Goal: Complete application form: Complete application form

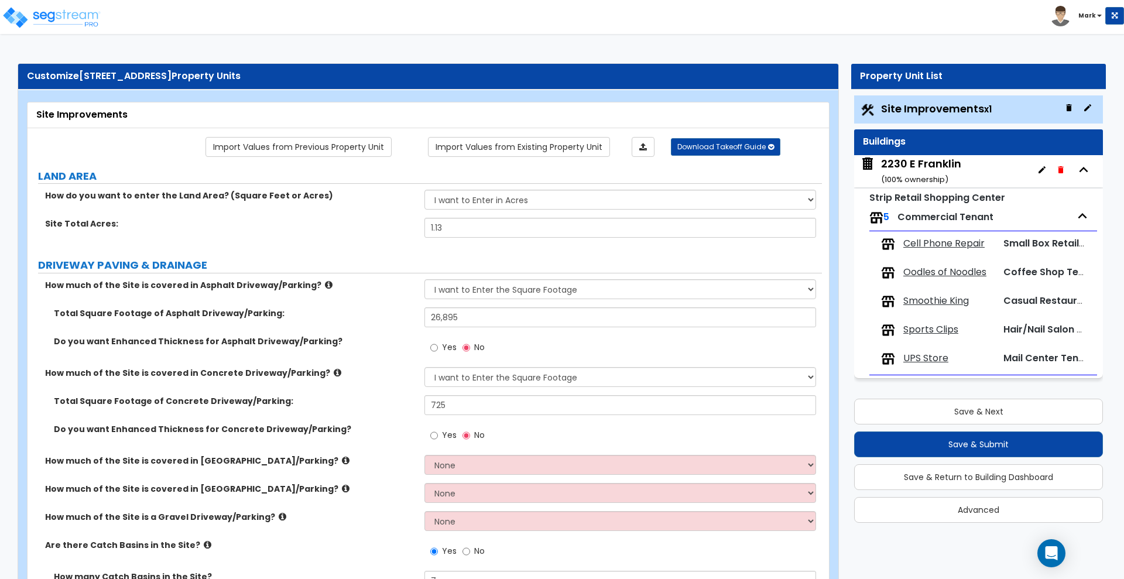
select select "2"
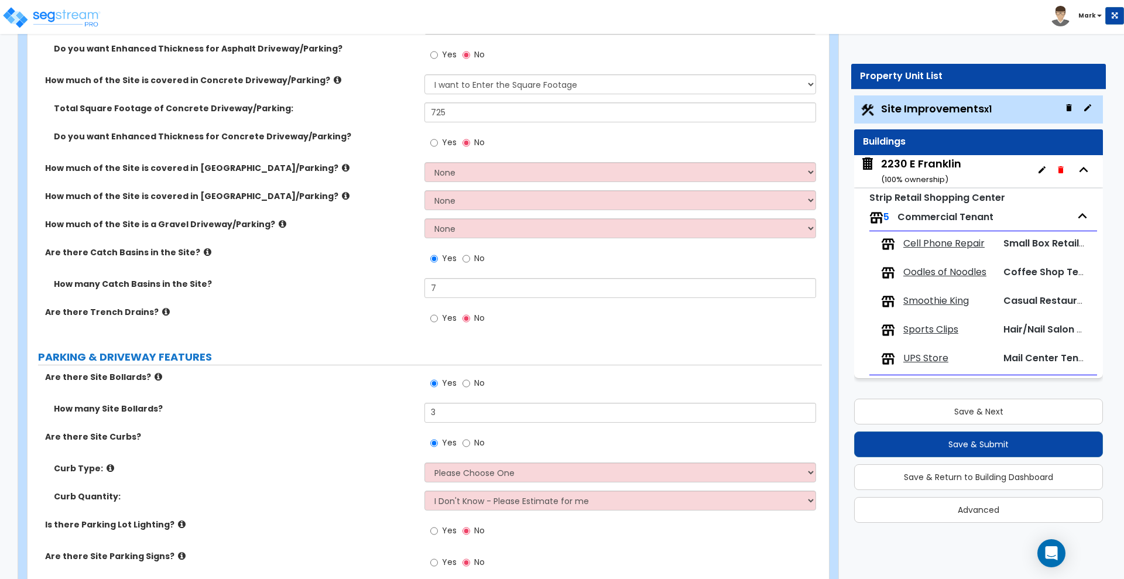
scroll to position [7, 0]
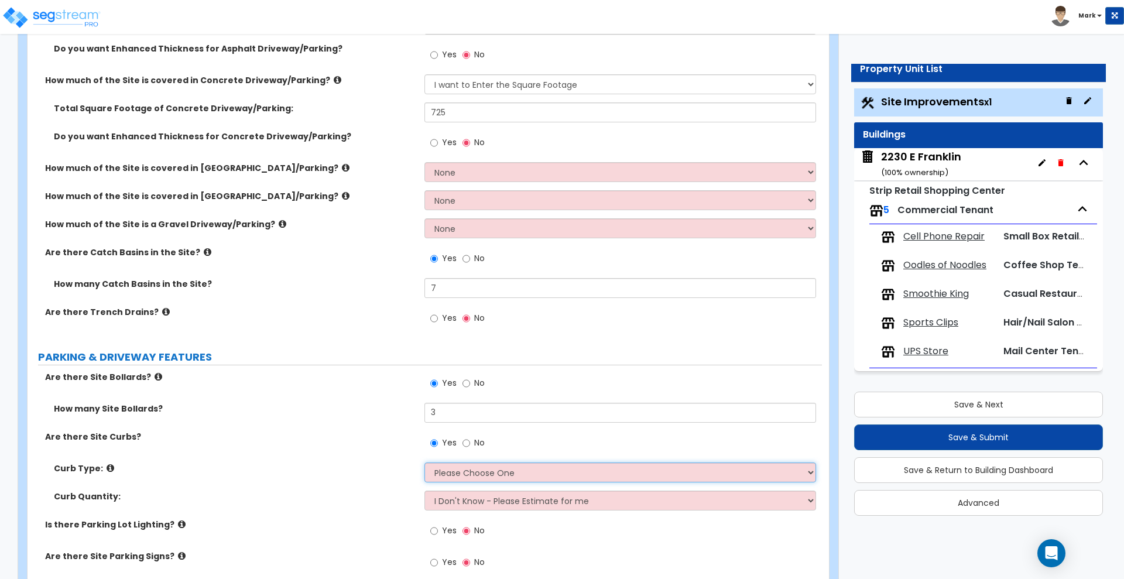
click at [480, 477] on select "Please Choose One Curb (Only) Curb & Gutter Asphalt Berm" at bounding box center [620, 473] width 391 height 20
select select "2"
click at [425, 463] on select "Please Choose One Curb (Only) Curb & Gutter Asphalt Berm" at bounding box center [620, 473] width 391 height 20
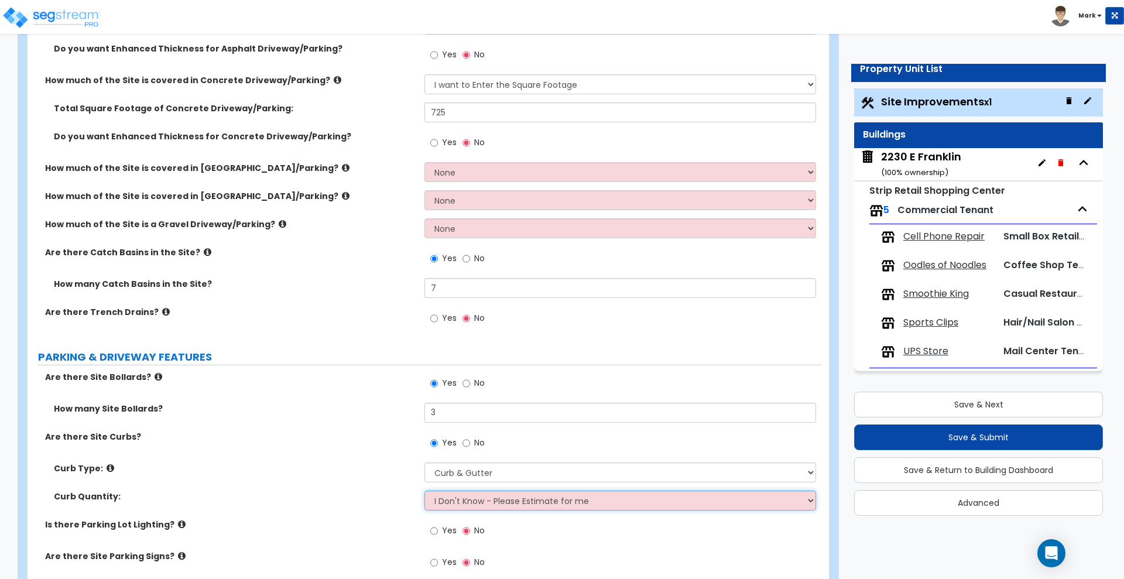
click at [464, 497] on select "I Don't Know - Please Estimate for me I want to Enter the Linear Footage" at bounding box center [620, 501] width 391 height 20
select select "1"
click at [425, 491] on select "I Don't Know - Please Estimate for me I want to Enter the Linear Footage" at bounding box center [620, 501] width 391 height 20
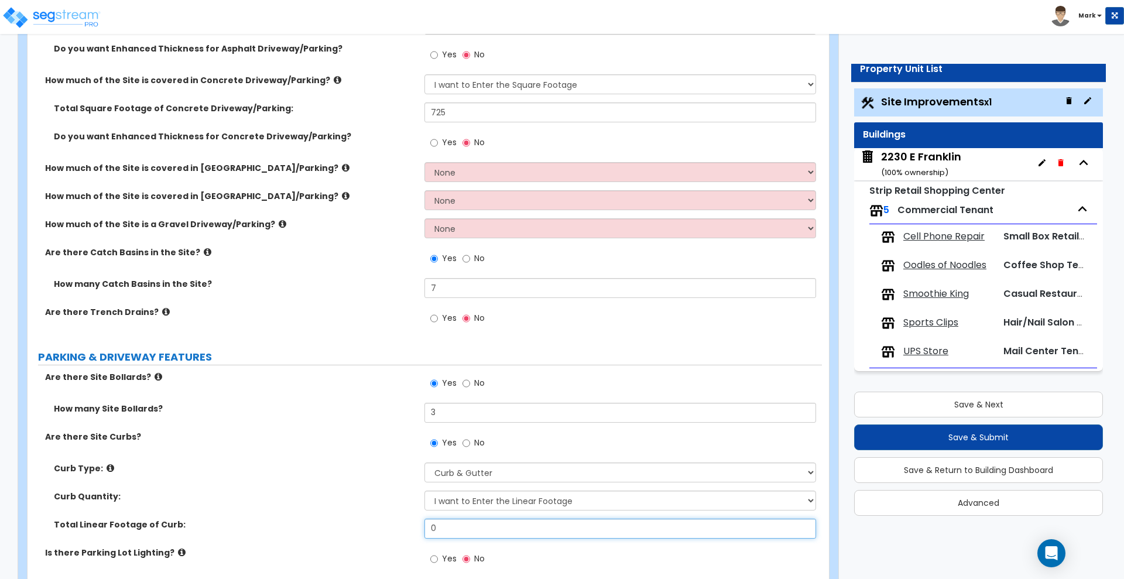
drag, startPoint x: 447, startPoint y: 532, endPoint x: 353, endPoint y: 532, distance: 94.3
click at [358, 532] on div "Total Linear Footage of Curb: 0" at bounding box center [425, 533] width 795 height 28
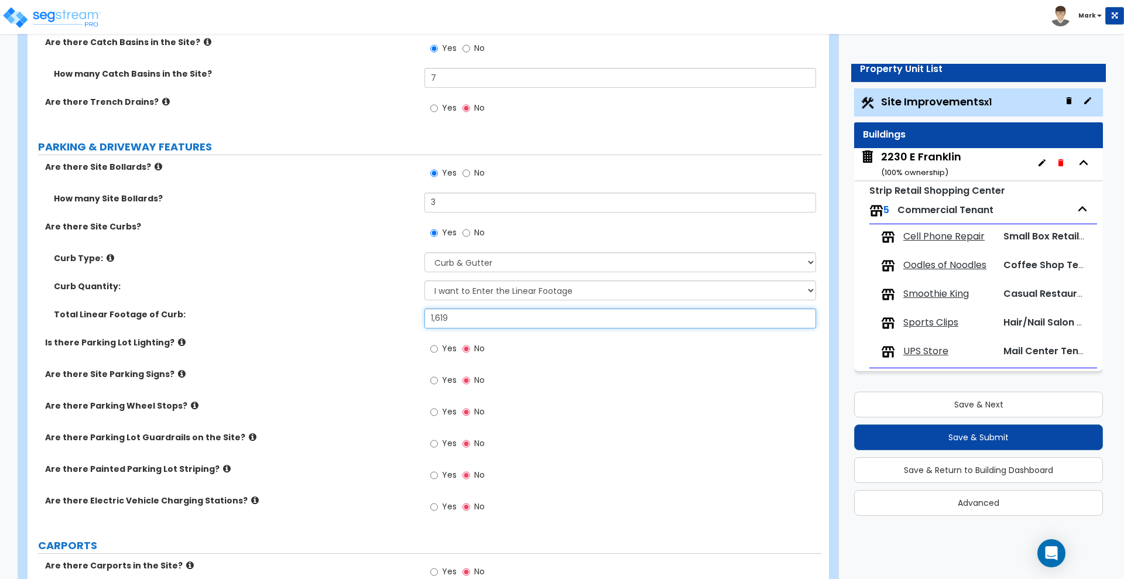
scroll to position [512, 0]
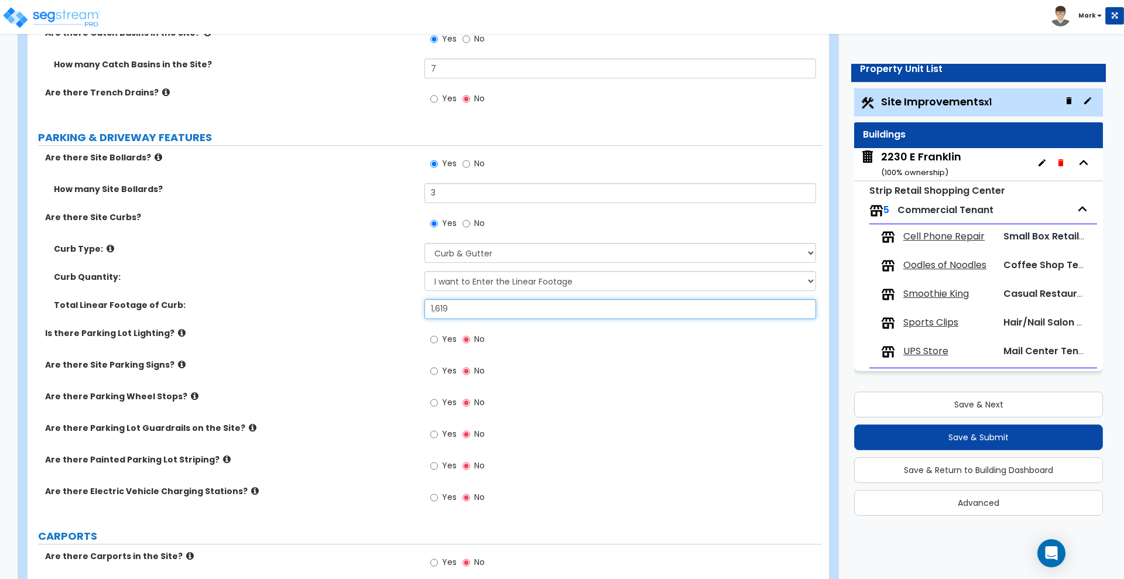
type input "1,619"
click at [433, 338] on input "Yes" at bounding box center [434, 339] width 8 height 13
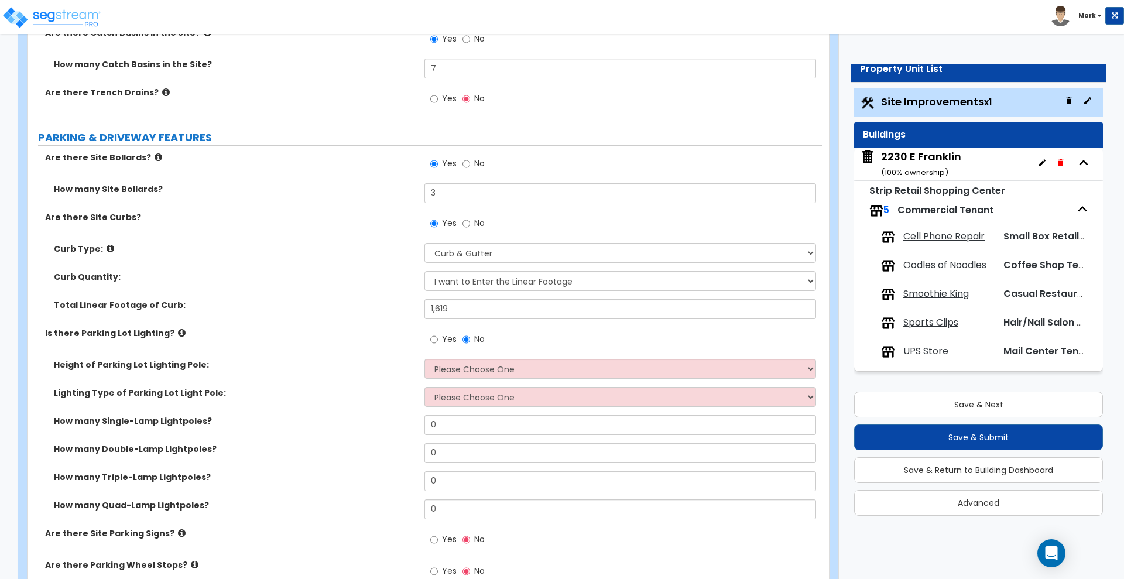
click at [490, 357] on div "Yes No" at bounding box center [623, 343] width 397 height 32
click at [487, 368] on select "Please Choose One 20' high 30' high 40' high" at bounding box center [620, 369] width 391 height 20
select select "2"
click at [425, 359] on select "Please Choose One 20' high 30' high 40' high" at bounding box center [620, 369] width 391 height 20
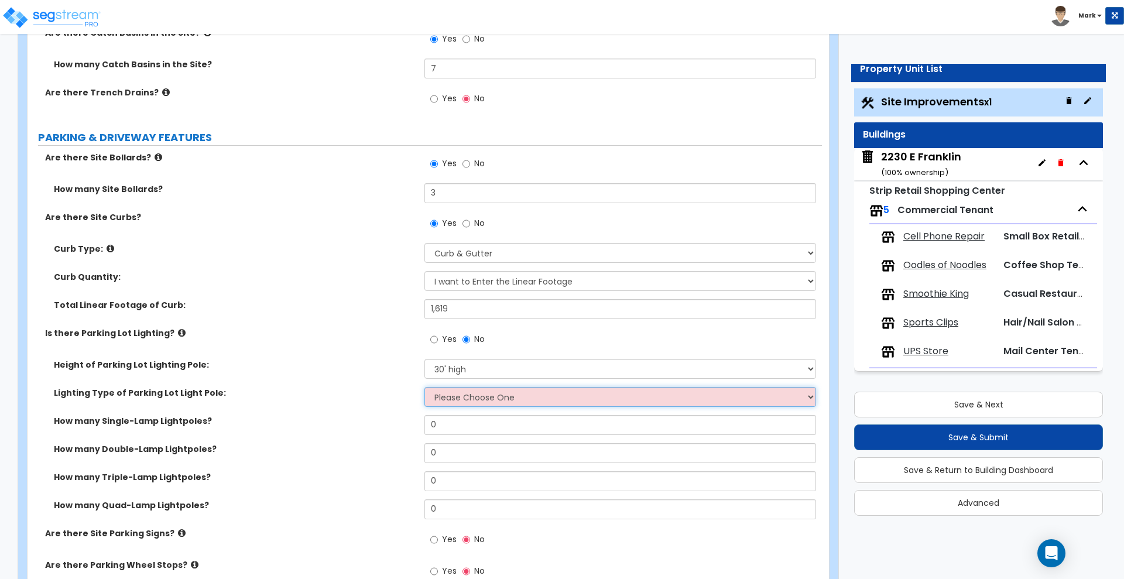
click at [452, 401] on select "Please Choose One LED Metal Halide High Pressure Sodium Please Choose for me" at bounding box center [620, 397] width 391 height 20
select select "3"
click at [425, 387] on select "Please Choose One LED Metal Halide High Pressure Sodium Please Choose for me" at bounding box center [620, 397] width 391 height 20
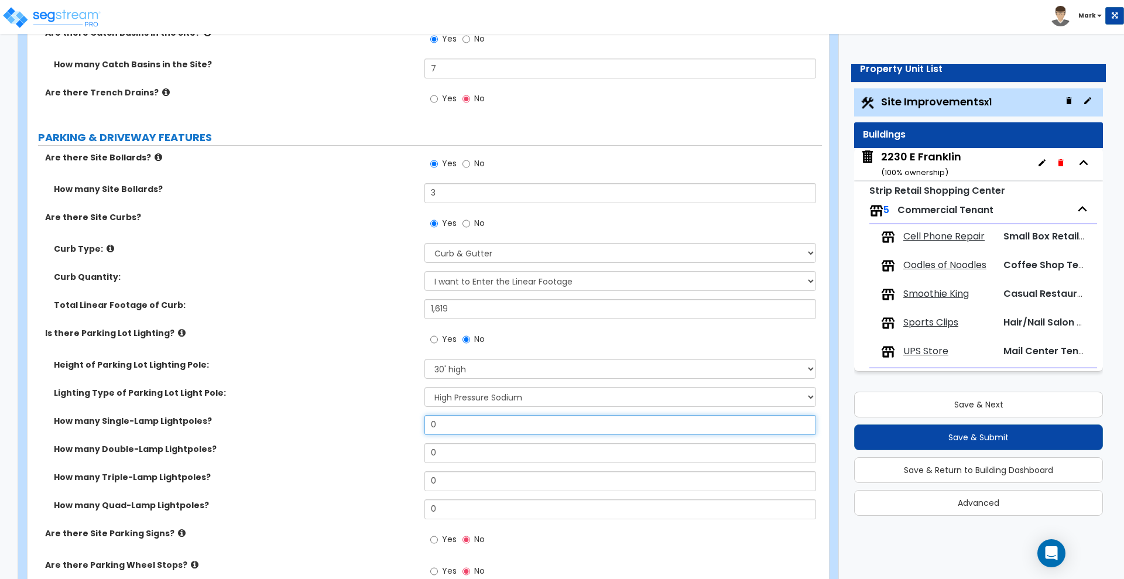
drag, startPoint x: 442, startPoint y: 420, endPoint x: 368, endPoint y: 424, distance: 73.9
click at [368, 424] on div "How many Single-Lamp Lightpoles? 0" at bounding box center [425, 429] width 795 height 28
drag, startPoint x: 444, startPoint y: 452, endPoint x: 363, endPoint y: 457, distance: 81.0
click at [363, 457] on div "How many Double-Lamp Lightpoles? 0" at bounding box center [425, 457] width 795 height 28
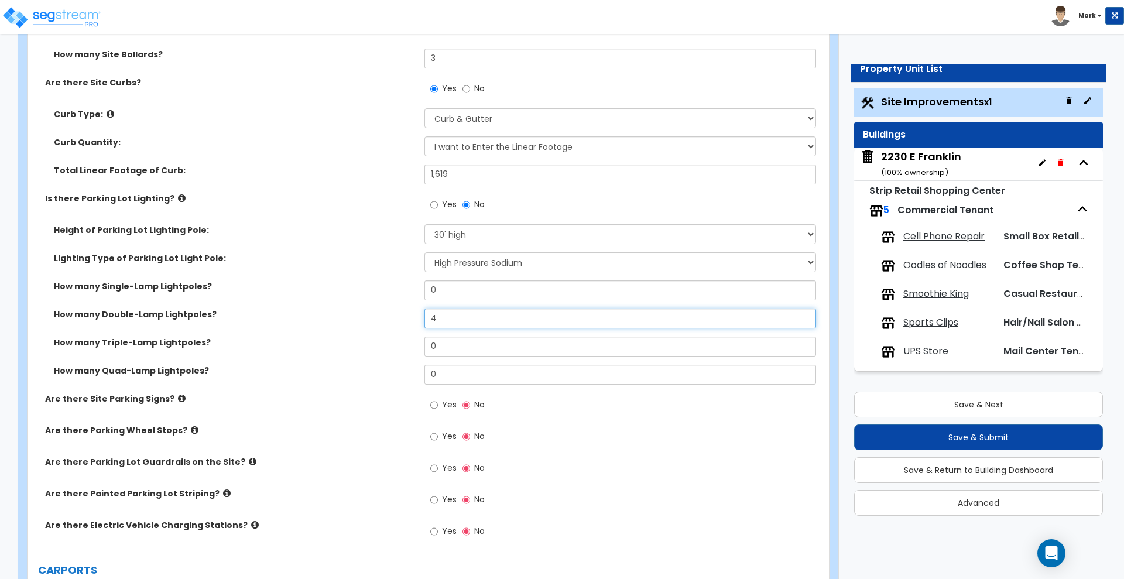
scroll to position [659, 0]
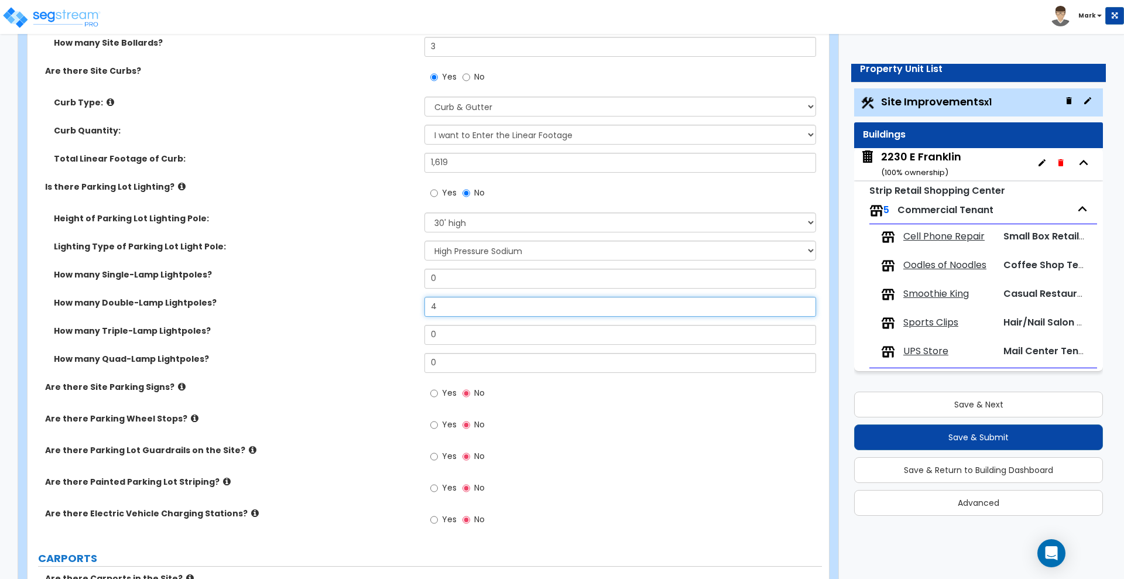
type input "4"
click at [433, 394] on input "Yes" at bounding box center [434, 393] width 8 height 13
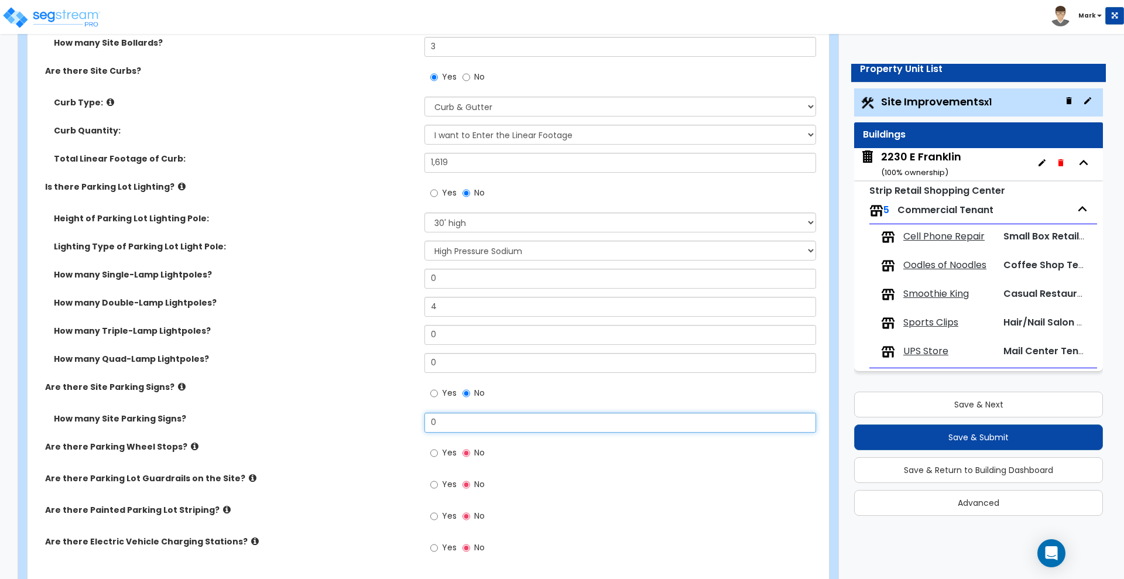
drag, startPoint x: 464, startPoint y: 420, endPoint x: 270, endPoint y: 418, distance: 194.4
click at [335, 425] on div "How many Site Parking Signs? 0" at bounding box center [425, 427] width 795 height 28
type input "5"
click at [437, 454] on input "Yes" at bounding box center [434, 453] width 8 height 13
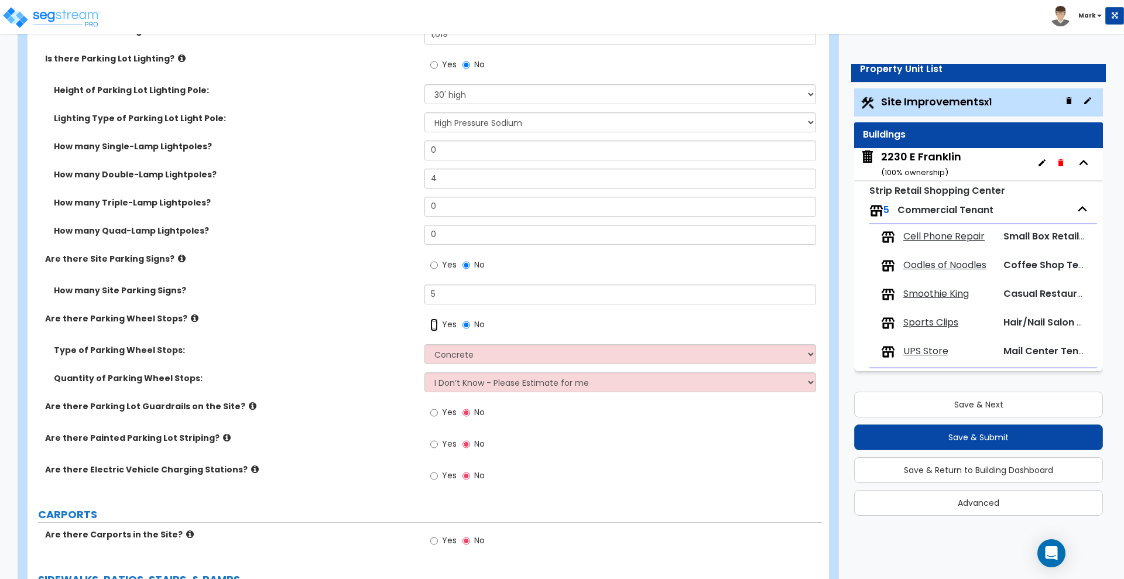
scroll to position [805, 0]
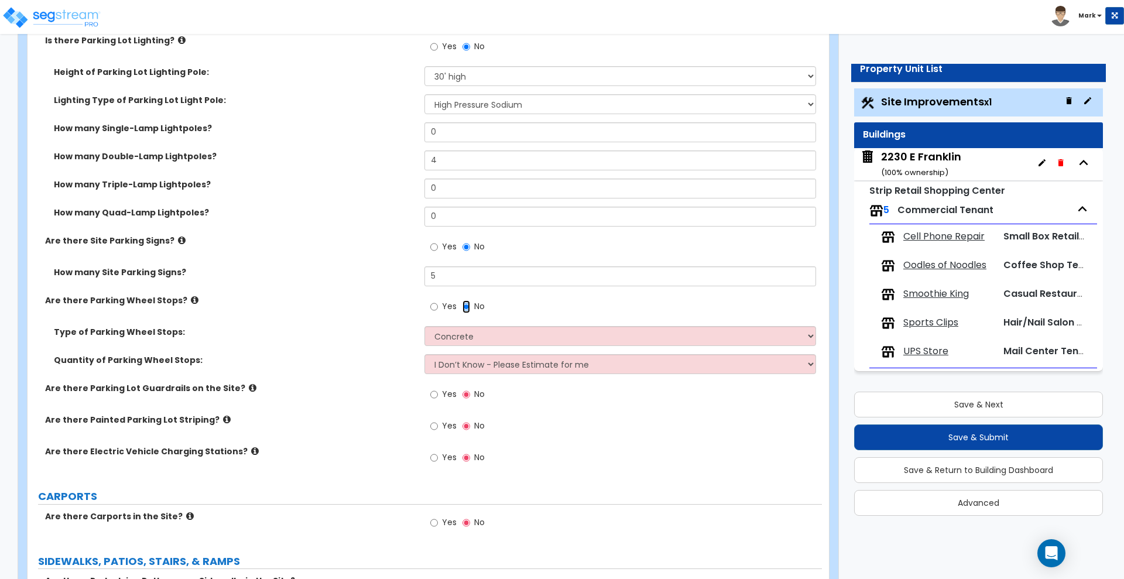
click at [464, 305] on input "No" at bounding box center [467, 306] width 8 height 13
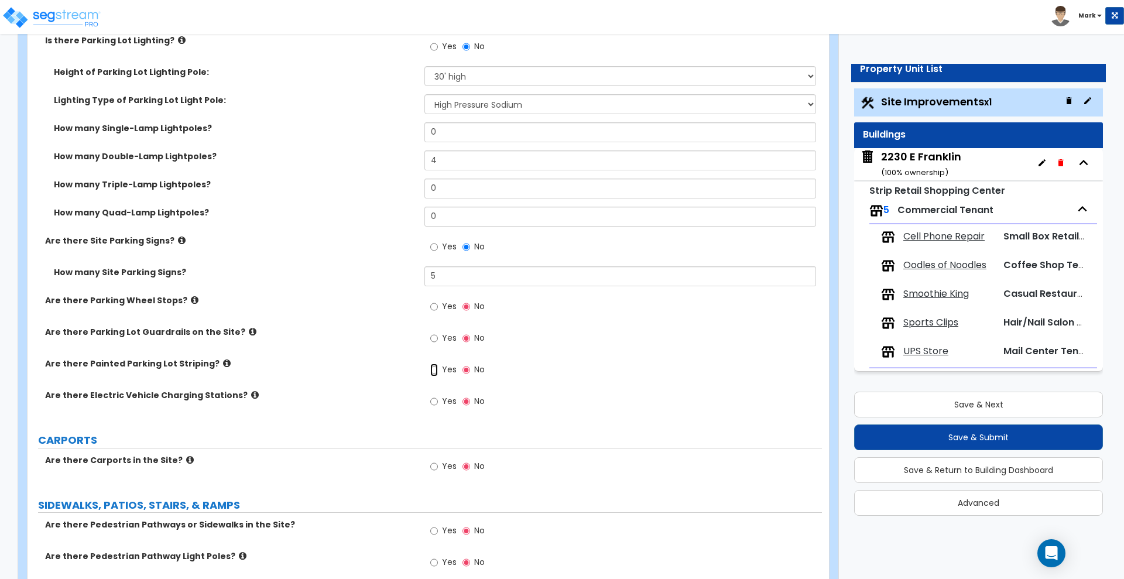
click at [432, 370] on input "Yes" at bounding box center [434, 370] width 8 height 13
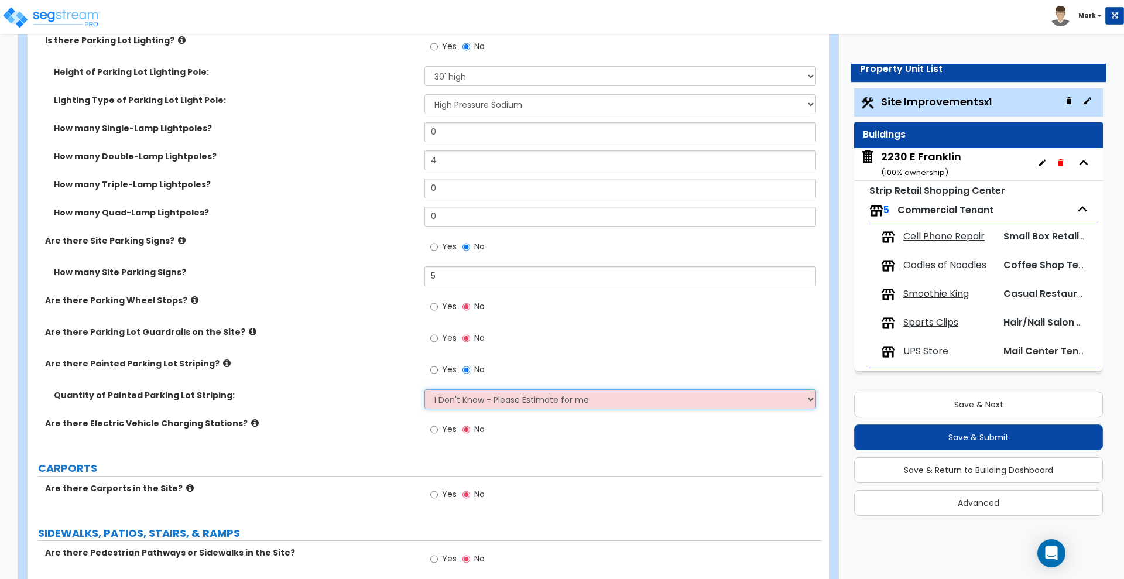
click at [481, 397] on select "I Don't Know - Please Estimate for me I Want to Enter the Number of Parking Spa…" at bounding box center [620, 399] width 391 height 20
select select "1"
click at [425, 389] on select "I Don't Know - Please Estimate for me I Want to Enter the Number of Parking Spa…" at bounding box center [620, 399] width 391 height 20
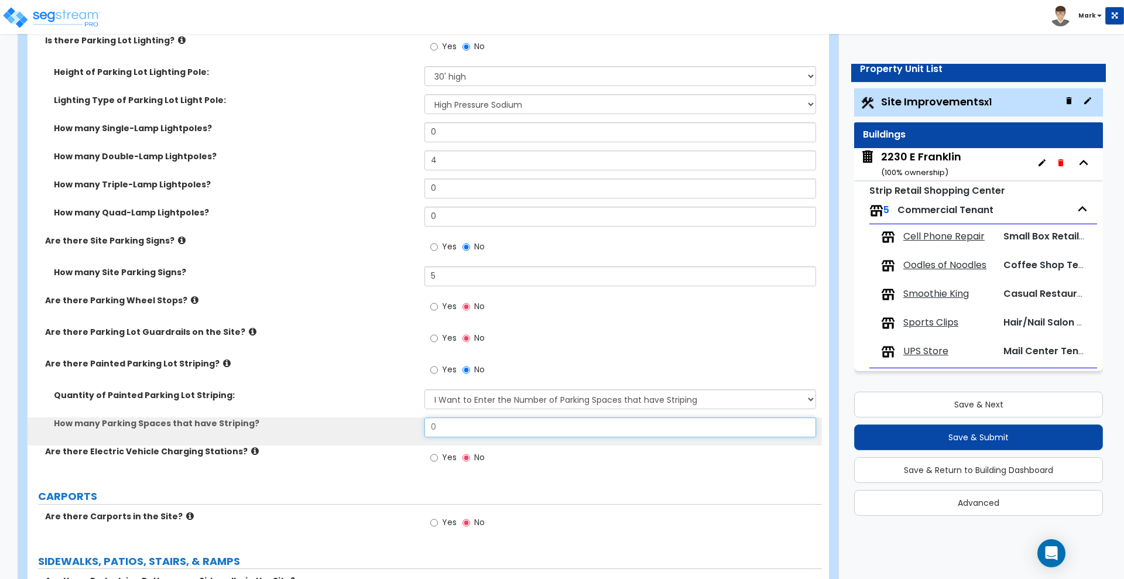
drag, startPoint x: 454, startPoint y: 429, endPoint x: 327, endPoint y: 433, distance: 127.2
click at [328, 433] on div "How many Parking Spaces that have Striping? 0" at bounding box center [425, 432] width 795 height 28
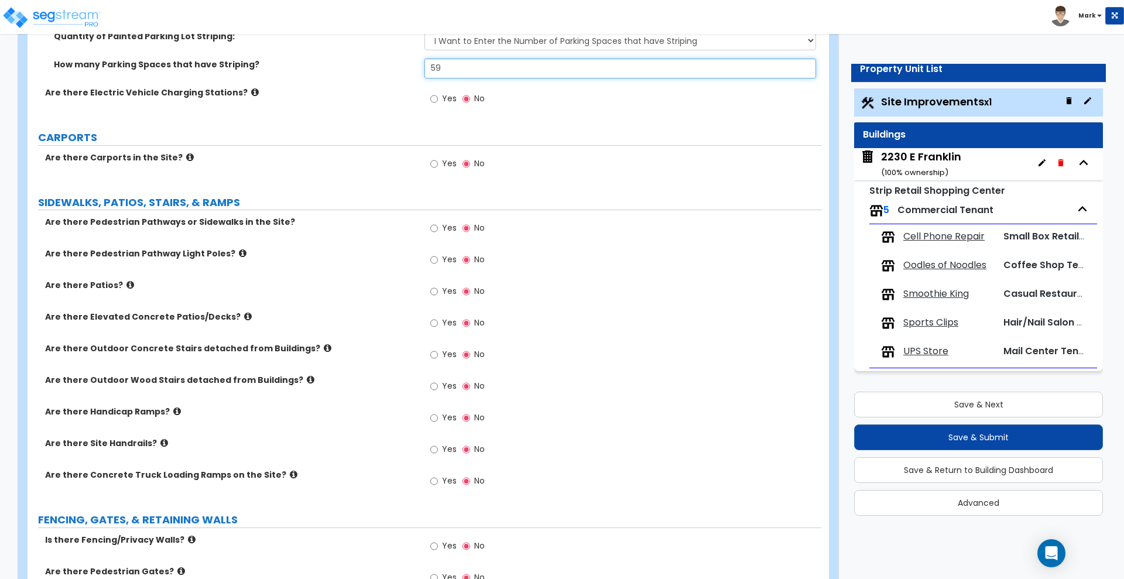
scroll to position [1171, 0]
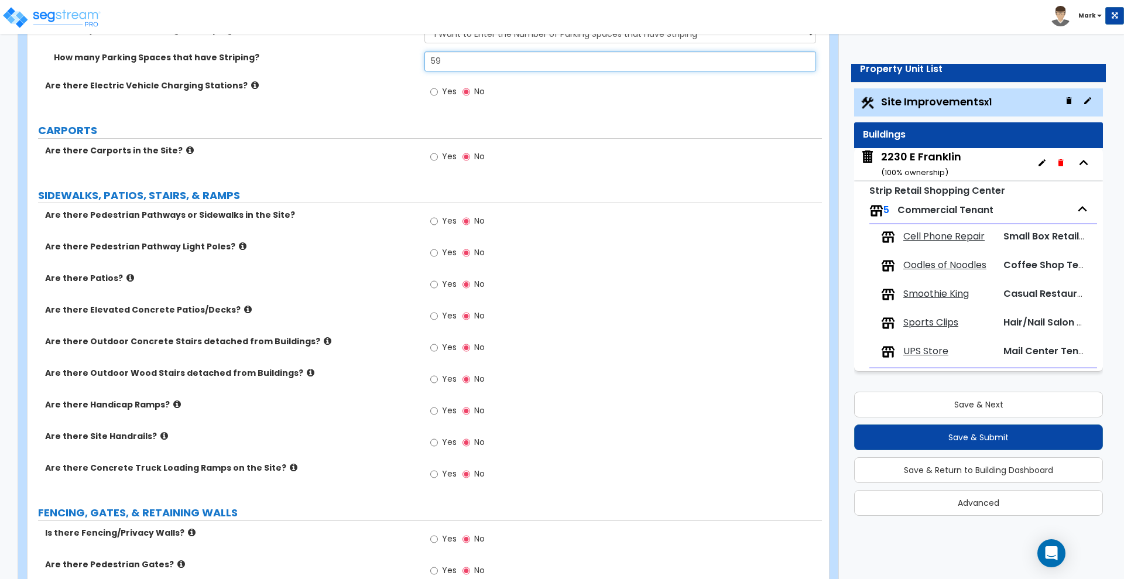
type input "59"
click at [435, 219] on input "Yes" at bounding box center [434, 221] width 8 height 13
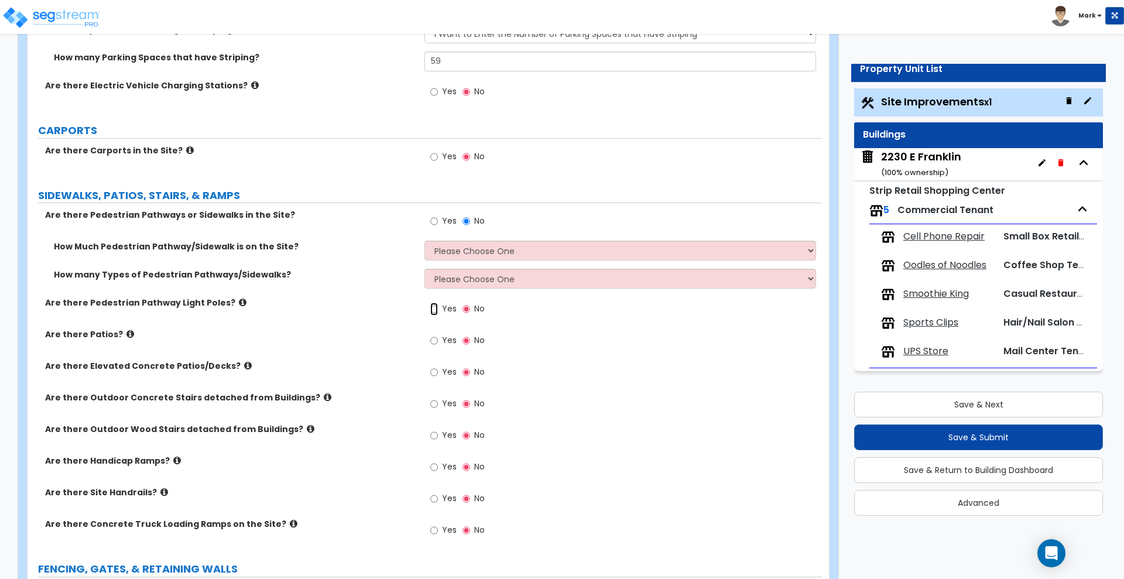
click at [435, 310] on input "Yes" at bounding box center [434, 309] width 8 height 13
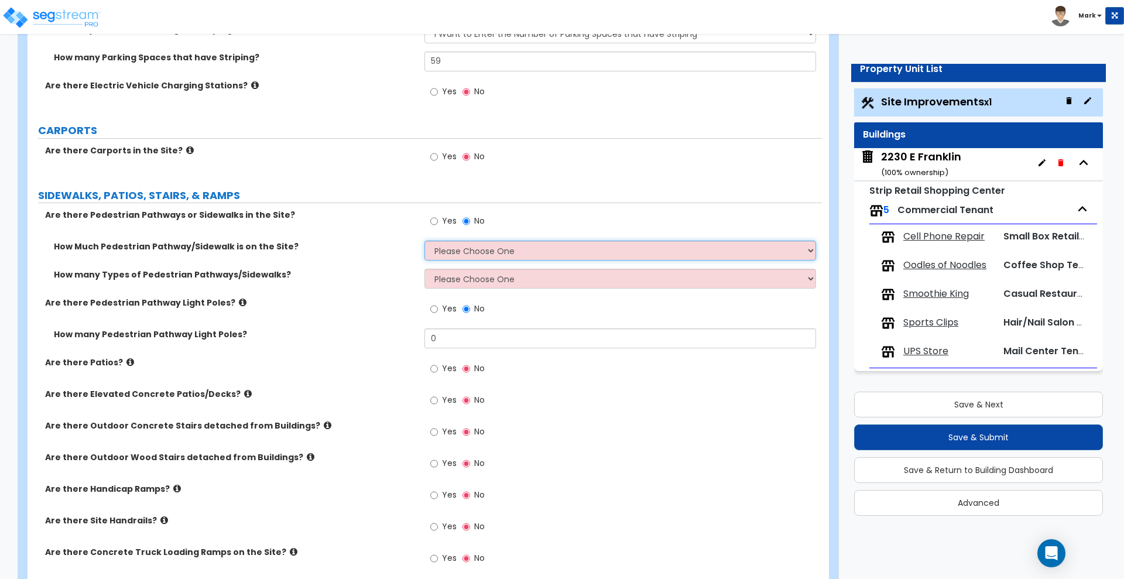
click at [476, 250] on select "Please Choose One I Don't Know, Please Estimate For Me Enter Linear Footage" at bounding box center [620, 251] width 391 height 20
select select "2"
click at [425, 241] on select "Please Choose One I Don't Know, Please Estimate For Me Enter Linear Footage" at bounding box center [620, 251] width 391 height 20
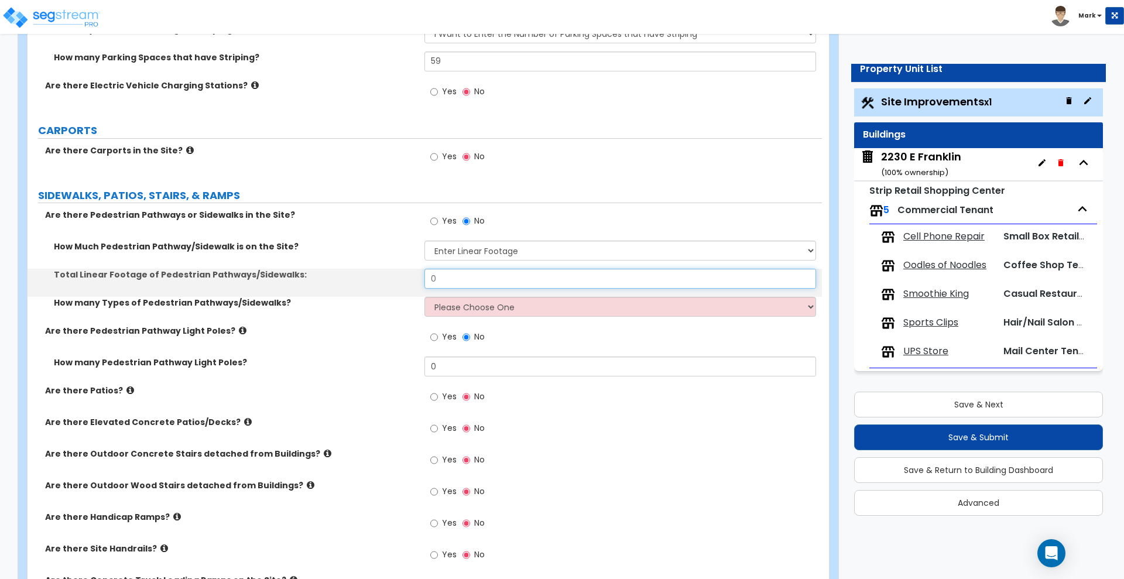
drag, startPoint x: 484, startPoint y: 278, endPoint x: 374, endPoint y: 289, distance: 110.7
click at [375, 292] on div "Total Linear Footage of Pedestrian Pathways/Sidewalks: 0" at bounding box center [425, 283] width 795 height 28
type input "726"
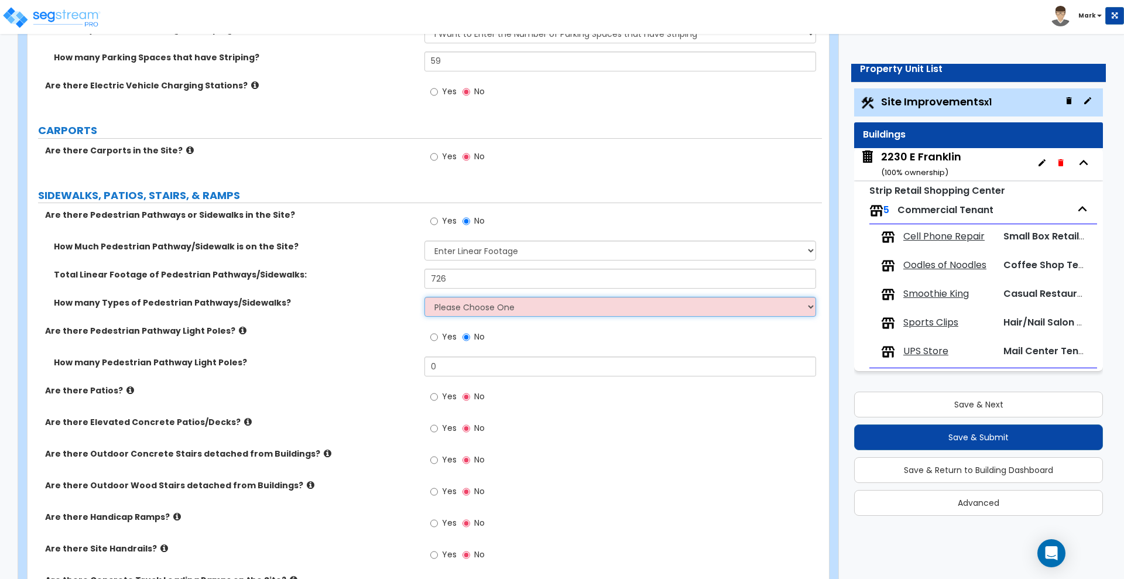
click at [468, 307] on select "Please Choose One 1 2 3" at bounding box center [620, 307] width 391 height 20
select select "1"
click at [425, 297] on select "Please Choose One 1 2 3" at bounding box center [620, 307] width 391 height 20
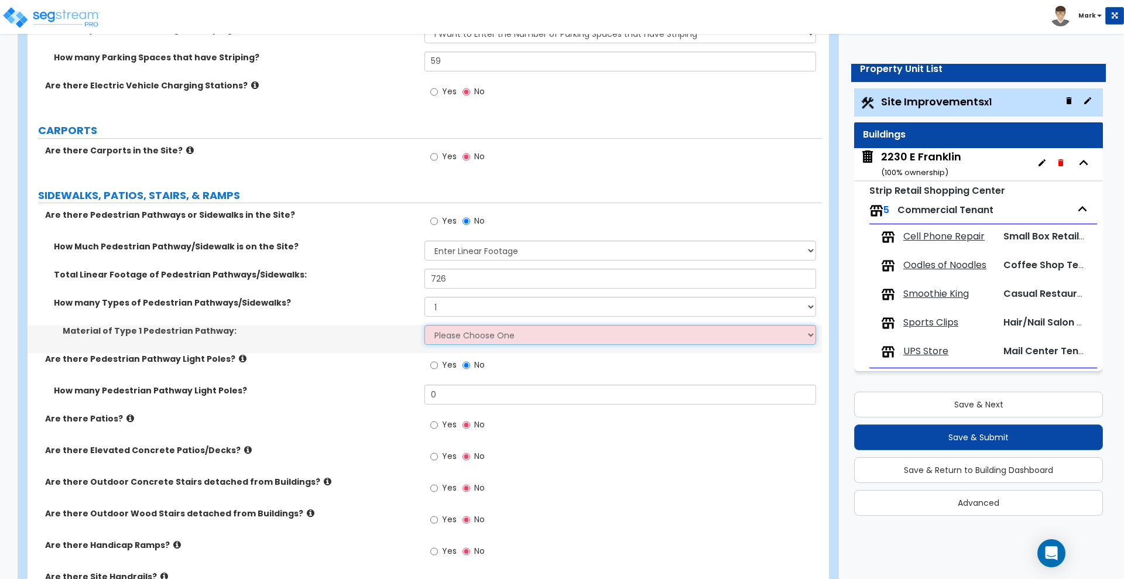
click at [487, 339] on select "Please Choose One Bare Concrete Stamped Concrete Brick Pavers Stone Pavers Wood…" at bounding box center [620, 335] width 391 height 20
select select "1"
click at [425, 325] on select "Please Choose One Bare Concrete Stamped Concrete Brick Pavers Stone Pavers Wood…" at bounding box center [620, 335] width 391 height 20
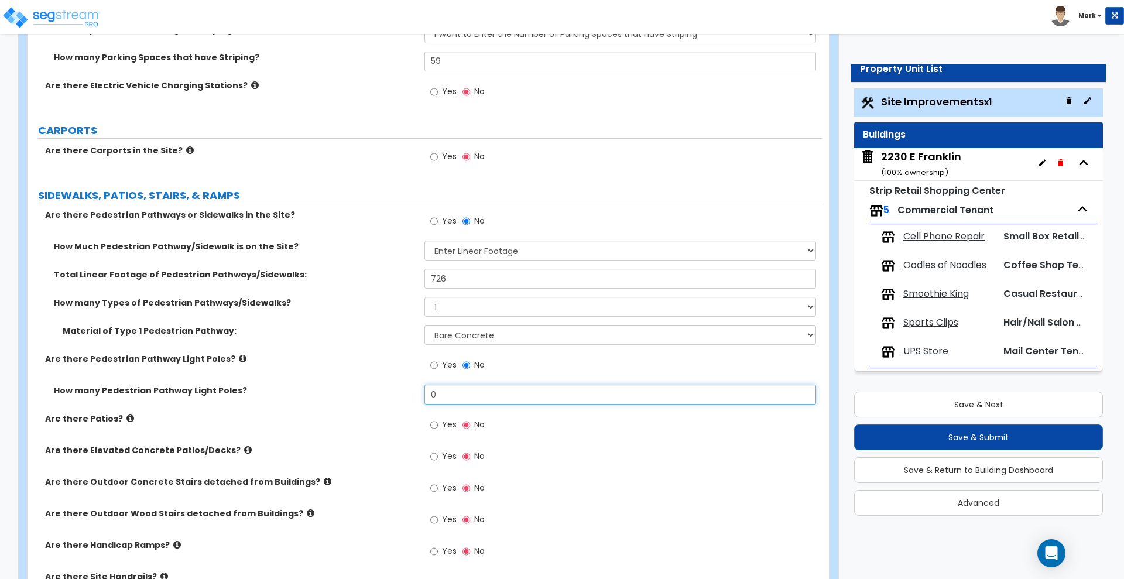
drag, startPoint x: 453, startPoint y: 388, endPoint x: 406, endPoint y: 389, distance: 47.4
click at [406, 389] on div "How many Pedestrian Pathway Light Poles? 0" at bounding box center [425, 399] width 795 height 28
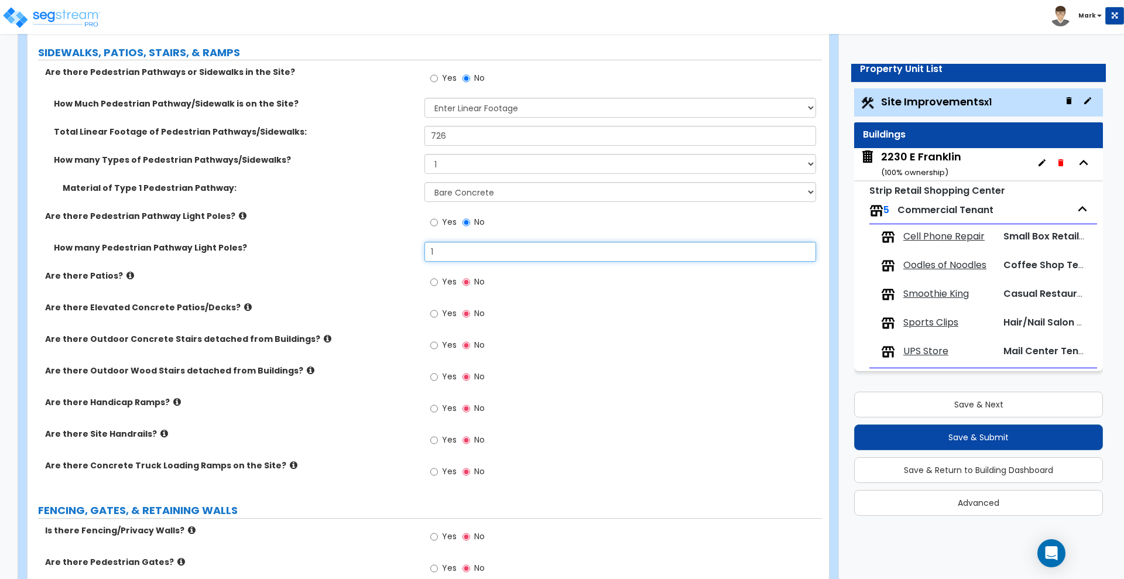
scroll to position [1318, 0]
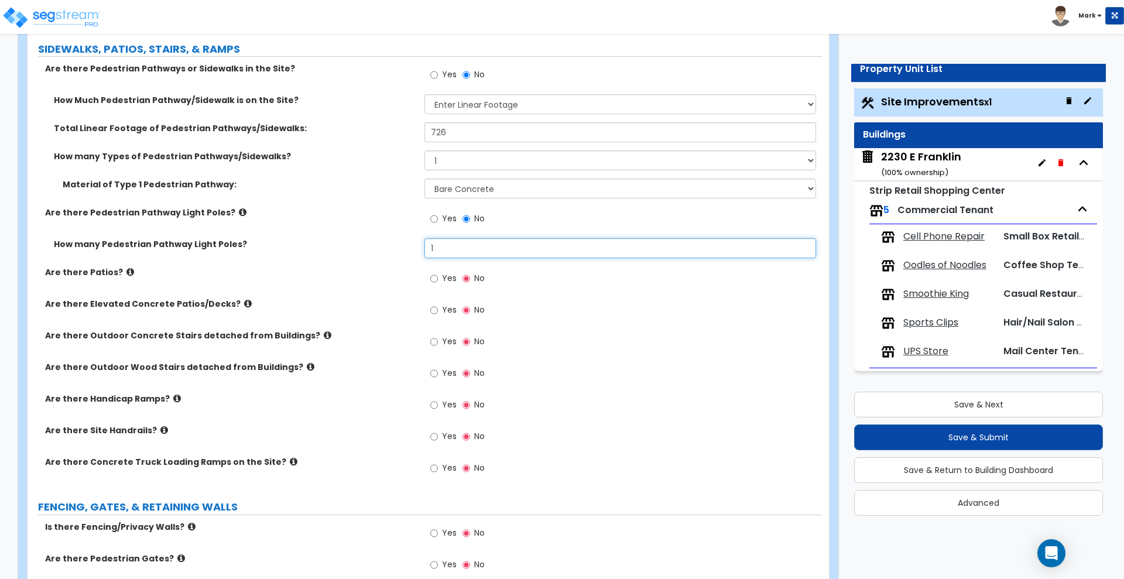
type input "1"
click at [433, 281] on input "Yes" at bounding box center [434, 278] width 8 height 13
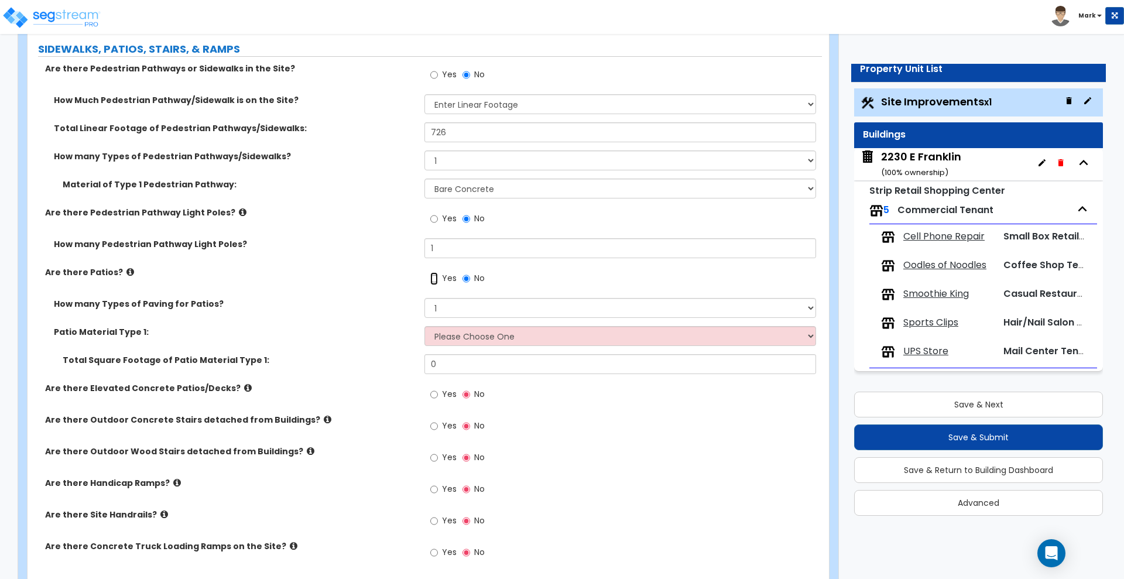
radio input "true"
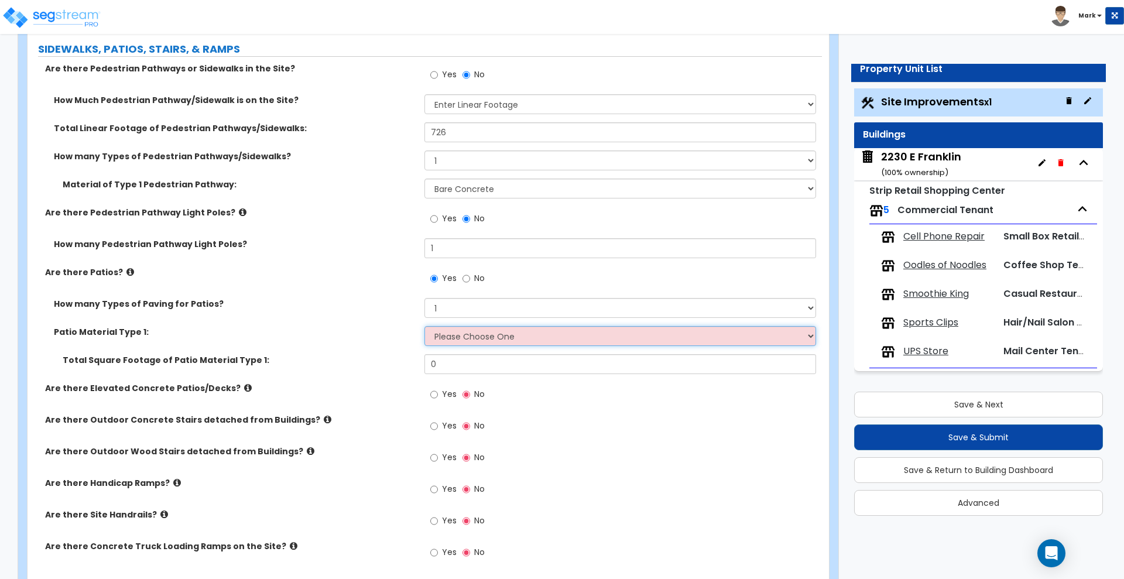
click at [483, 336] on select "Please Choose One Bare Concrete Stamped Concrete Brick Pavers Stone Pavers Tile…" at bounding box center [620, 336] width 391 height 20
select select "1"
click at [425, 326] on select "Please Choose One Bare Concrete Stamped Concrete Brick Pavers Stone Pavers Tile…" at bounding box center [620, 336] width 391 height 20
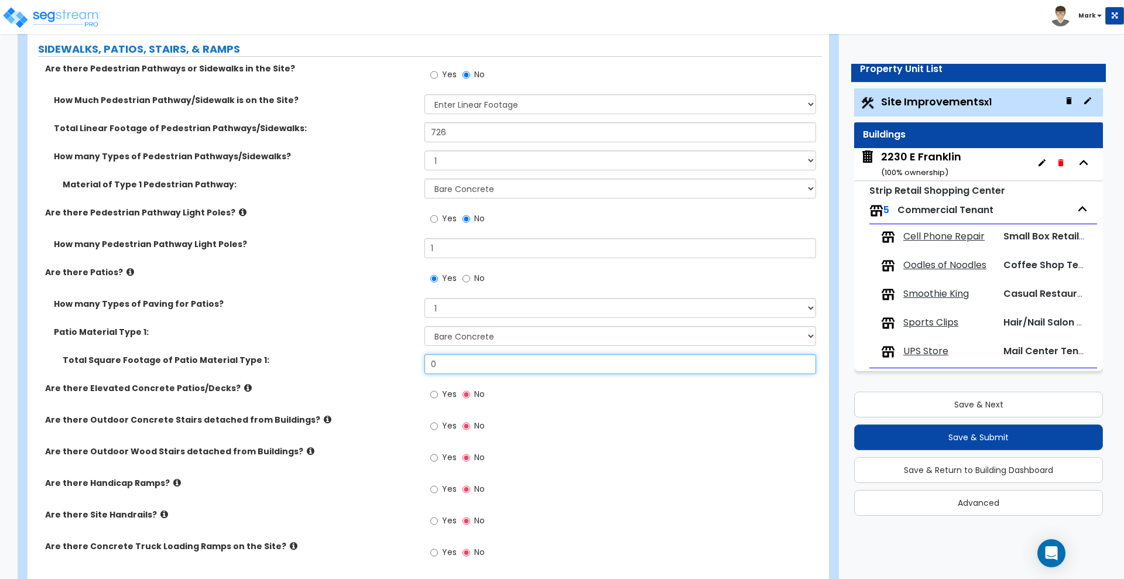
drag, startPoint x: 450, startPoint y: 358, endPoint x: 405, endPoint y: 362, distance: 45.3
click at [408, 362] on div "Total Square Footage of Patio Material Type 1: 0" at bounding box center [425, 368] width 795 height 28
type input "522"
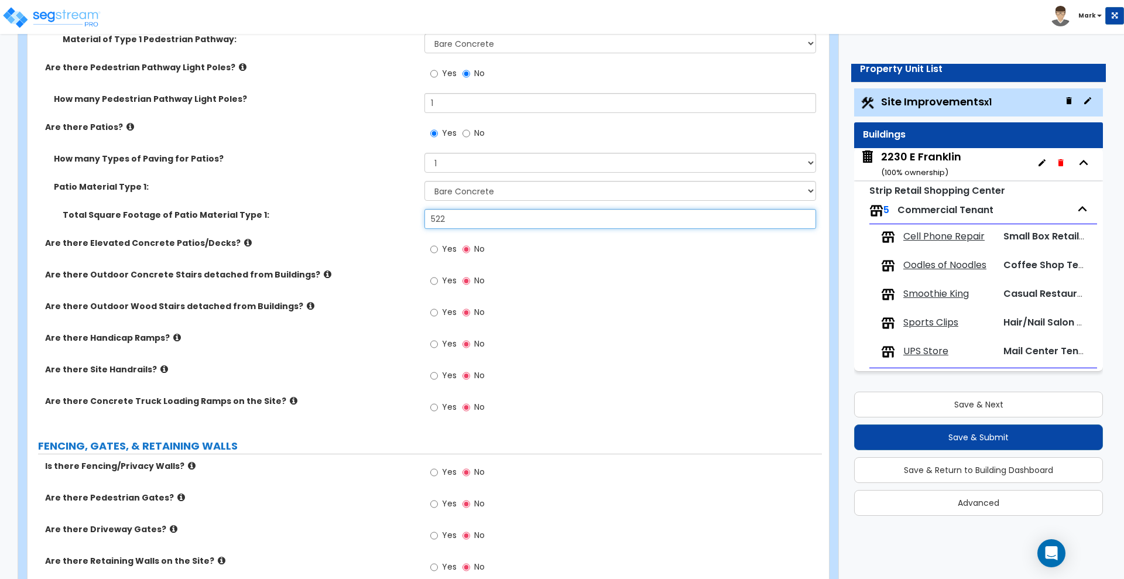
scroll to position [1464, 0]
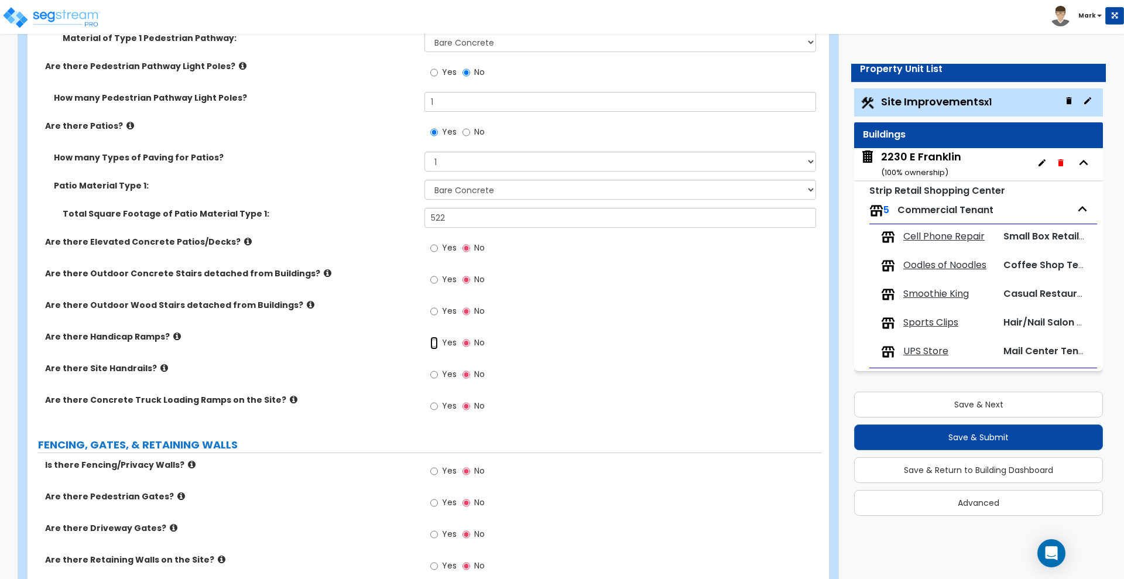
click at [432, 342] on input "Yes" at bounding box center [434, 343] width 8 height 13
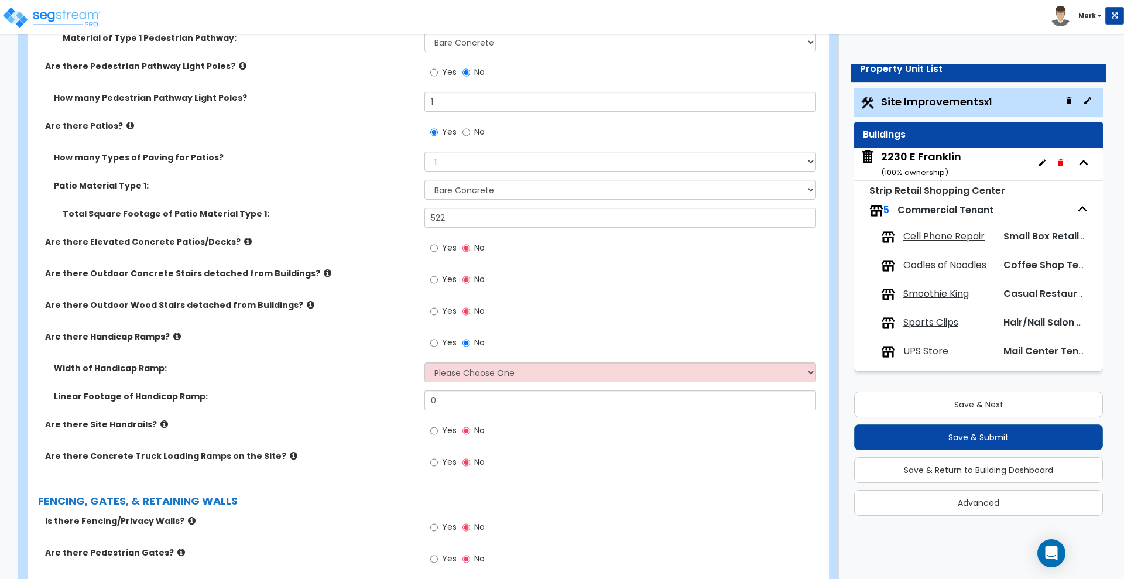
click at [173, 334] on icon at bounding box center [177, 336] width 8 height 9
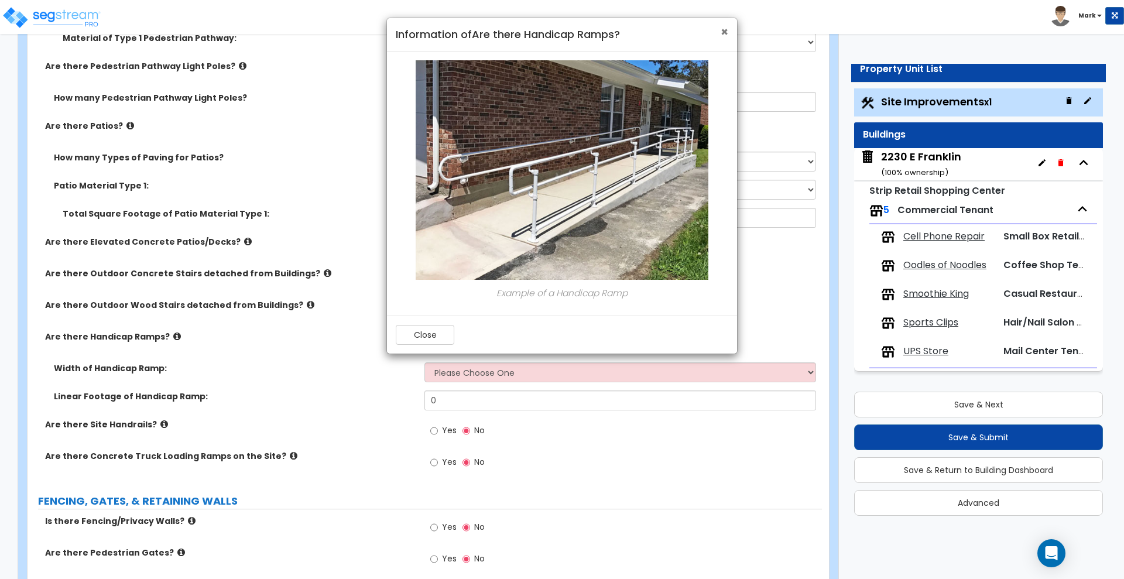
click at [726, 27] on span "×" at bounding box center [725, 31] width 8 height 17
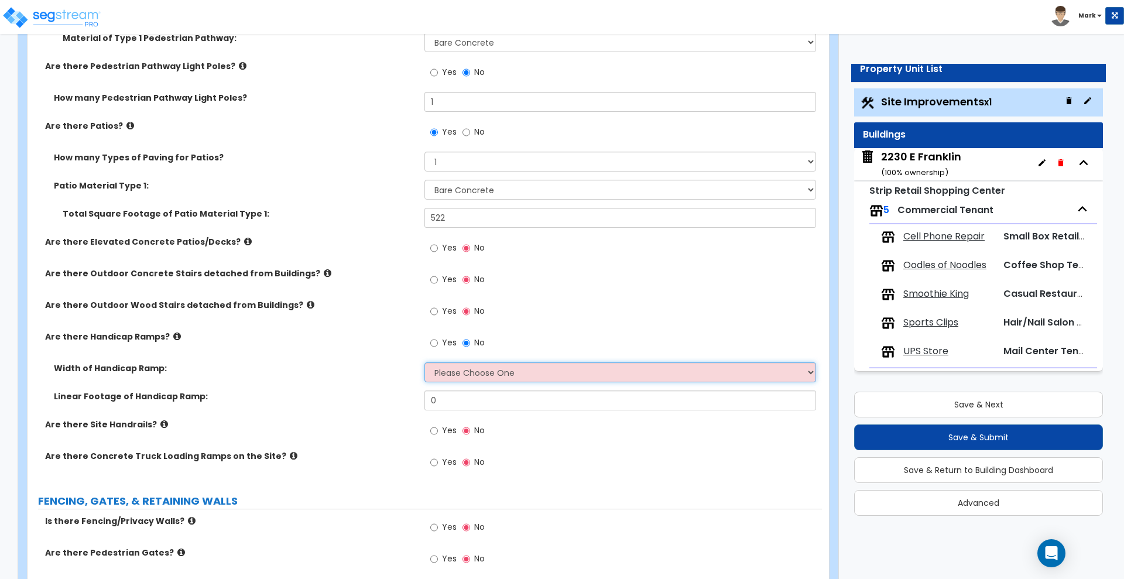
click at [522, 373] on select "Please Choose One 3' width 5' width" at bounding box center [620, 372] width 391 height 20
click at [330, 369] on label "Width of Handicap Ramp:" at bounding box center [235, 368] width 362 height 12
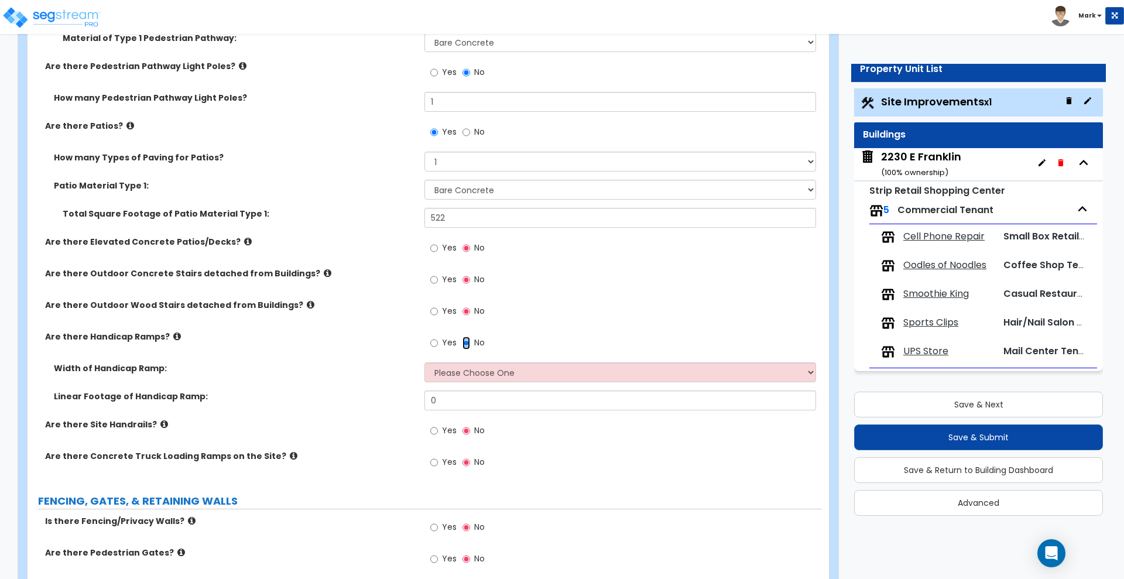
click at [468, 342] on input "No" at bounding box center [467, 343] width 8 height 13
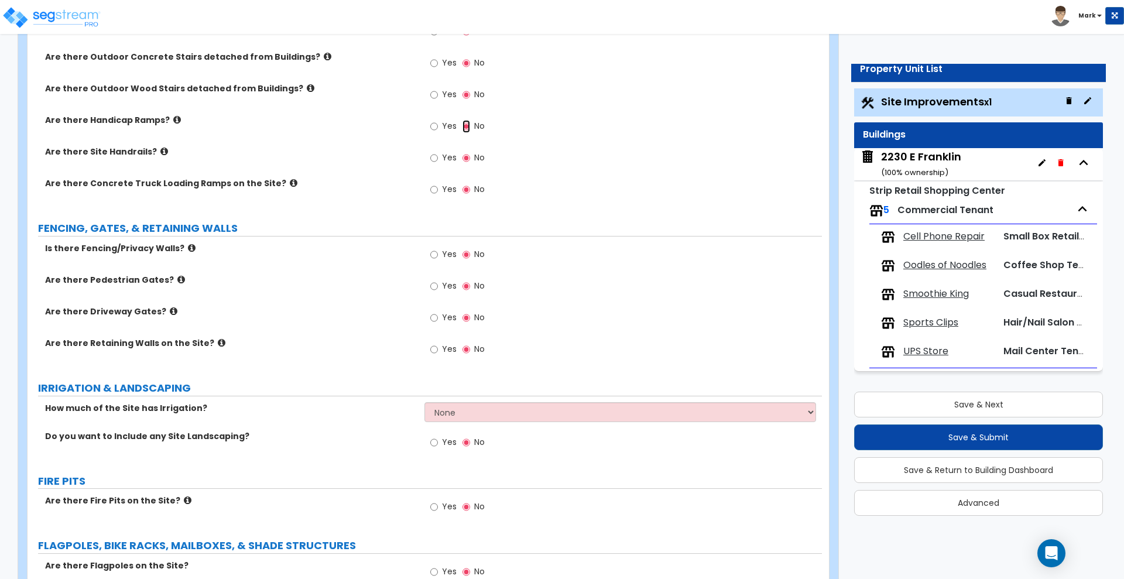
scroll to position [1684, 0]
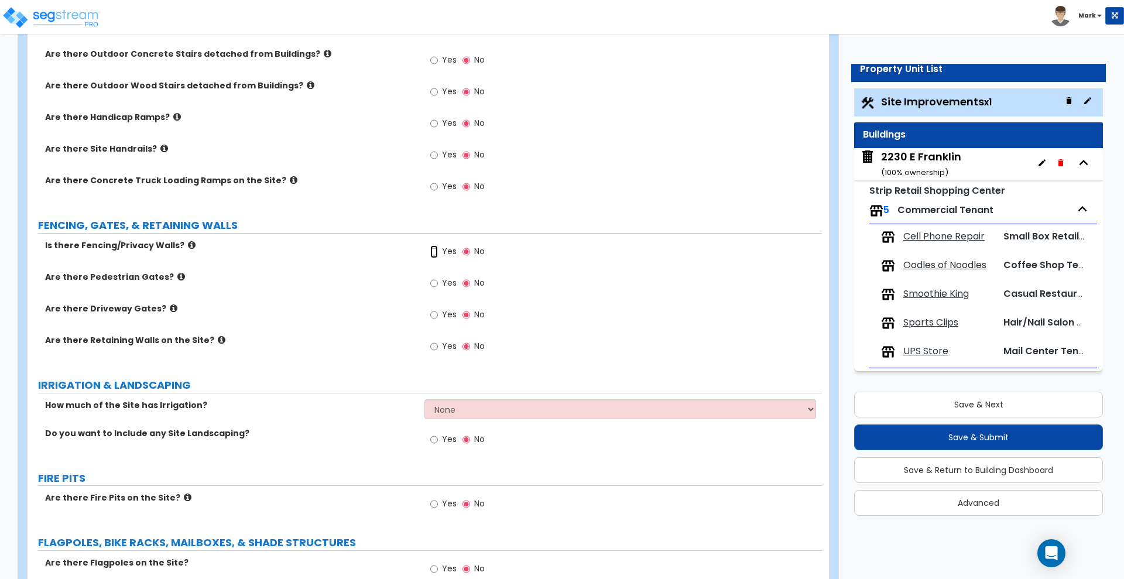
click at [435, 250] on input "Yes" at bounding box center [434, 251] width 8 height 13
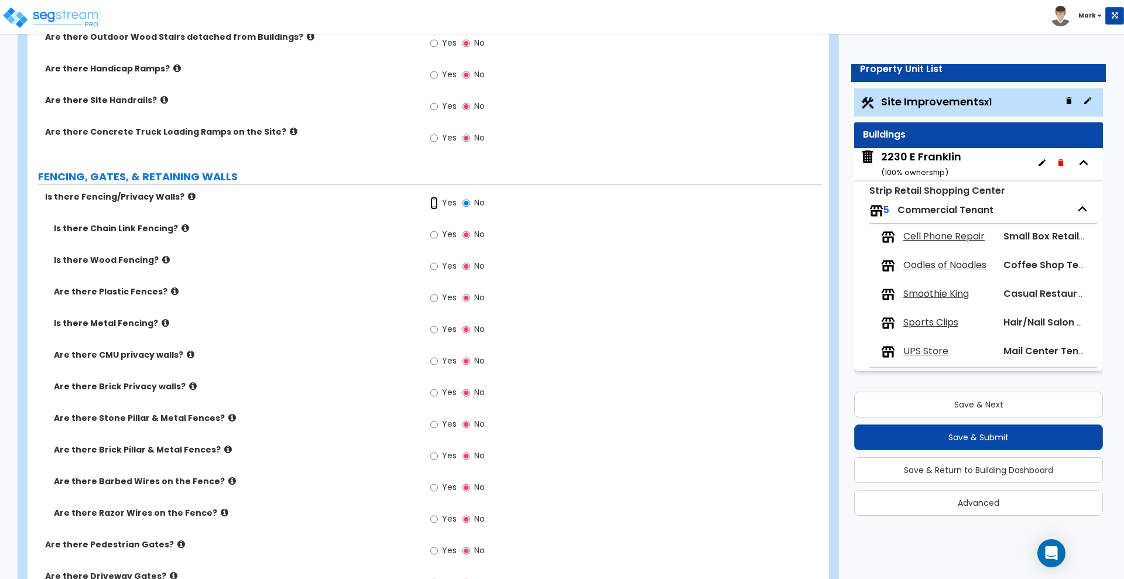
scroll to position [1757, 0]
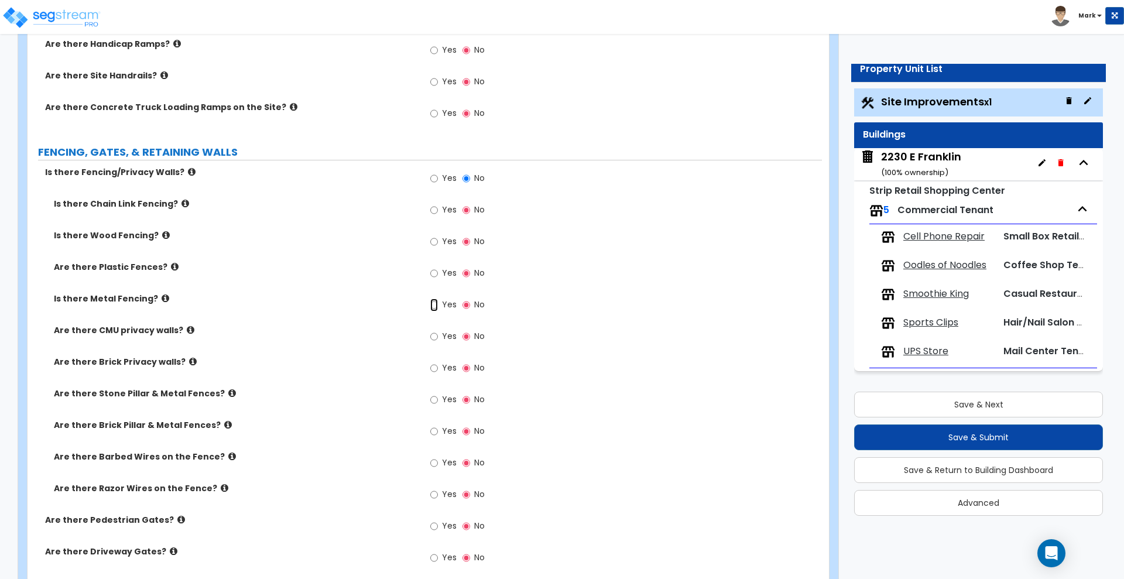
click at [433, 303] on input "Yes" at bounding box center [434, 305] width 8 height 13
radio input "true"
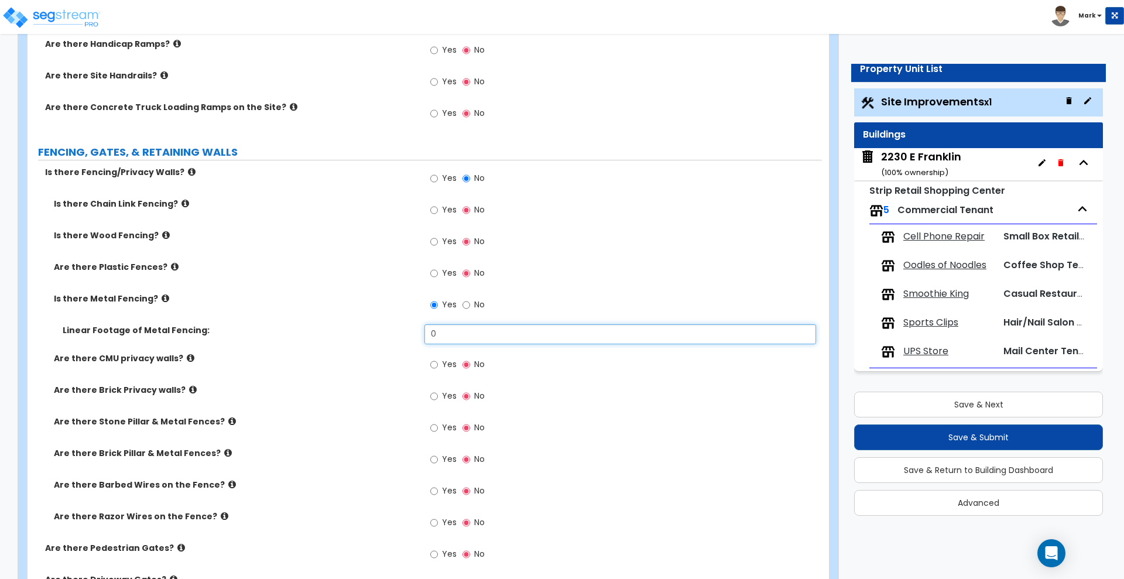
drag, startPoint x: 462, startPoint y: 336, endPoint x: 372, endPoint y: 330, distance: 89.8
click at [375, 331] on div "Linear Footage of Metal Fencing: 0" at bounding box center [425, 338] width 795 height 28
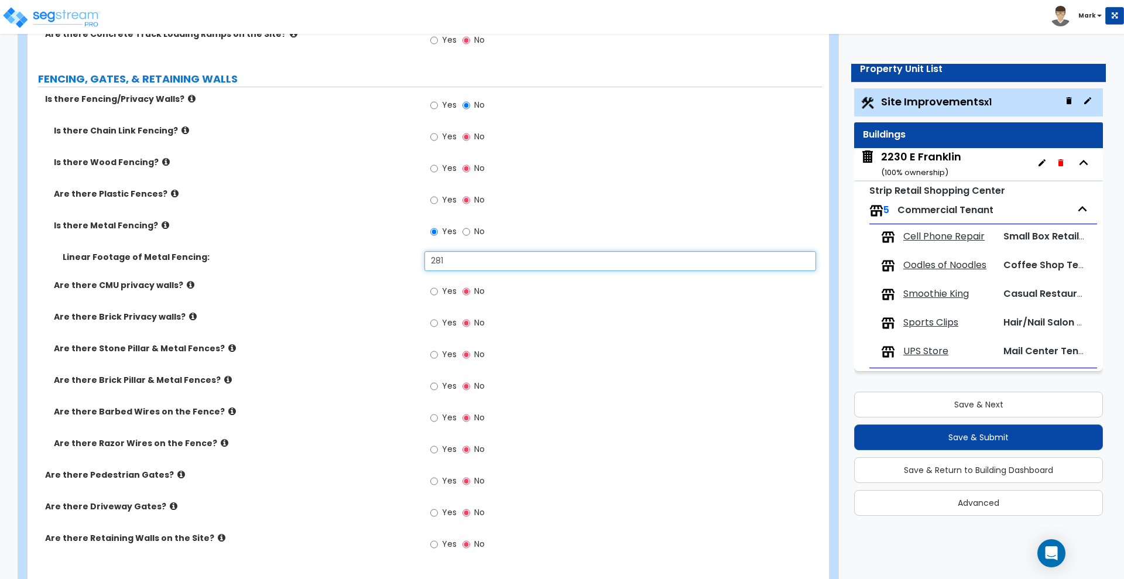
scroll to position [1903, 0]
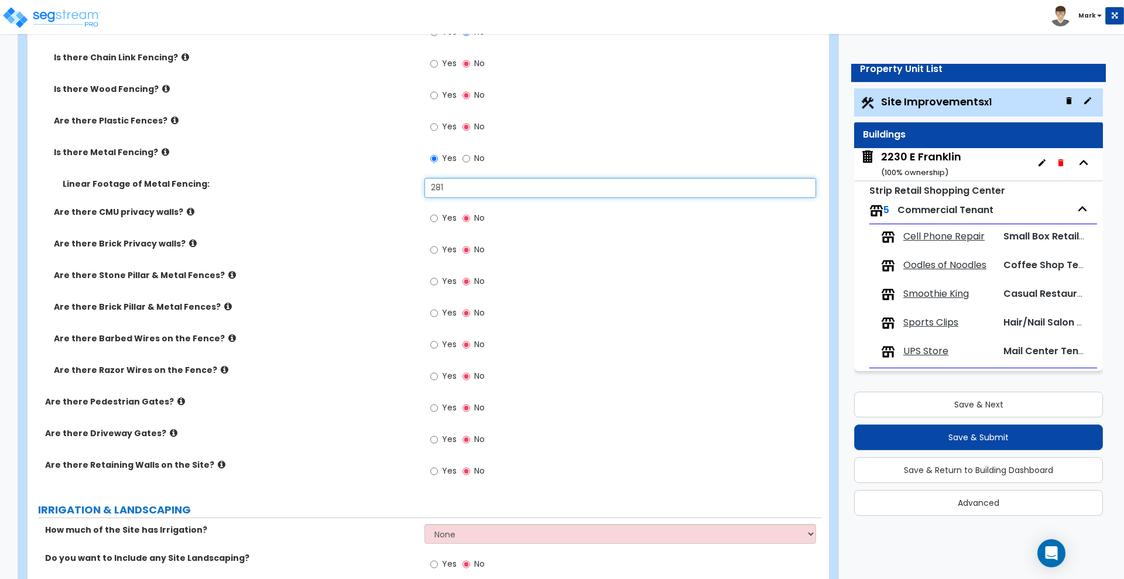
type input "281"
click at [436, 473] on input "Yes" at bounding box center [434, 471] width 8 height 13
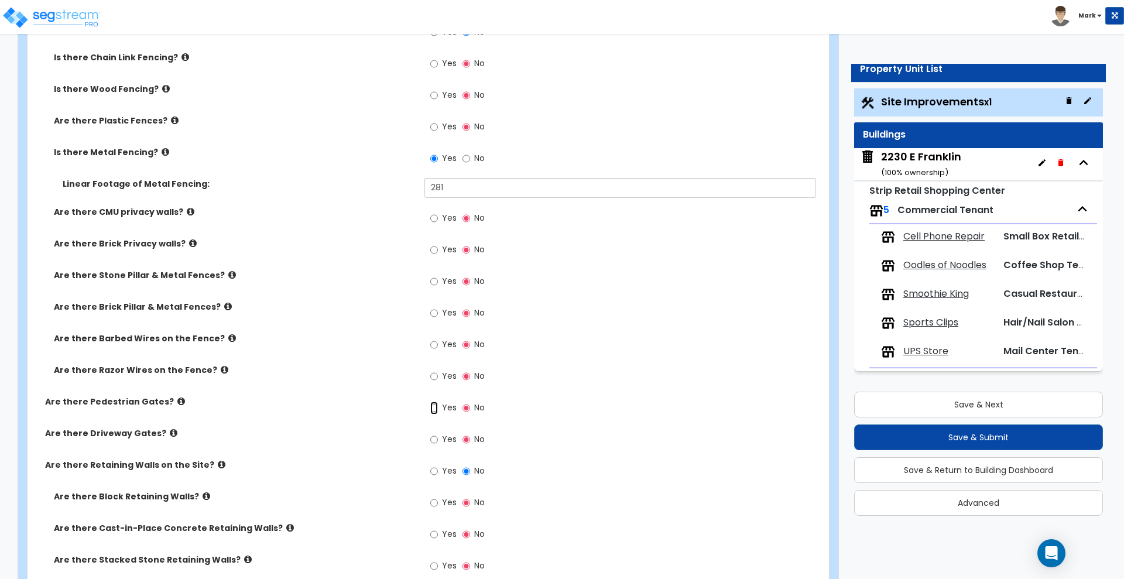
click at [436, 409] on input "Yes" at bounding box center [434, 408] width 8 height 13
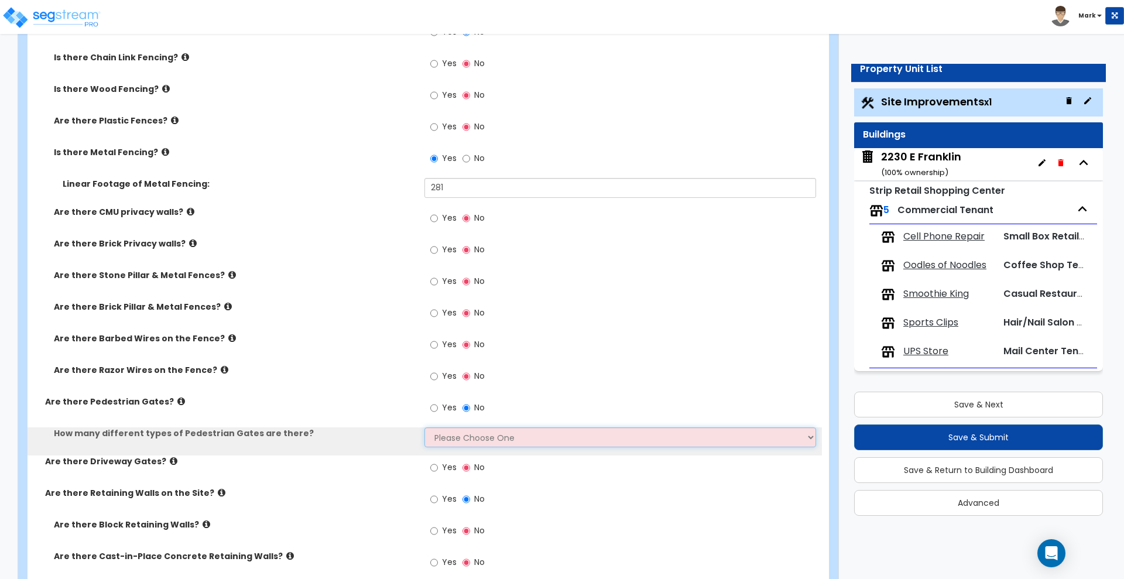
click at [452, 435] on select "Please Choose One 1 2 3" at bounding box center [620, 438] width 391 height 20
select select "1"
click at [425, 428] on select "Please Choose One 1 2 3" at bounding box center [620, 438] width 391 height 20
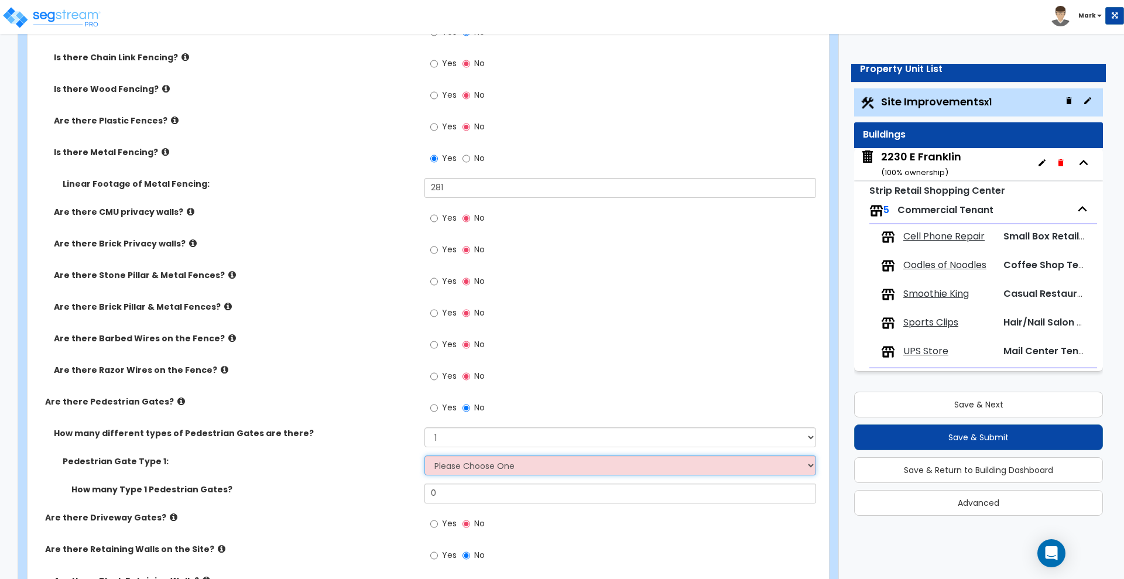
click at [476, 466] on select "Please Choose One Chain Link, 3 ft Height Chain Link, 4 ft Height Chain Link, 6…" at bounding box center [620, 466] width 391 height 20
select select "4"
click at [425, 456] on select "Please Choose One Chain Link, 3 ft Height Chain Link, 4 ft Height Chain Link, 6…" at bounding box center [620, 466] width 391 height 20
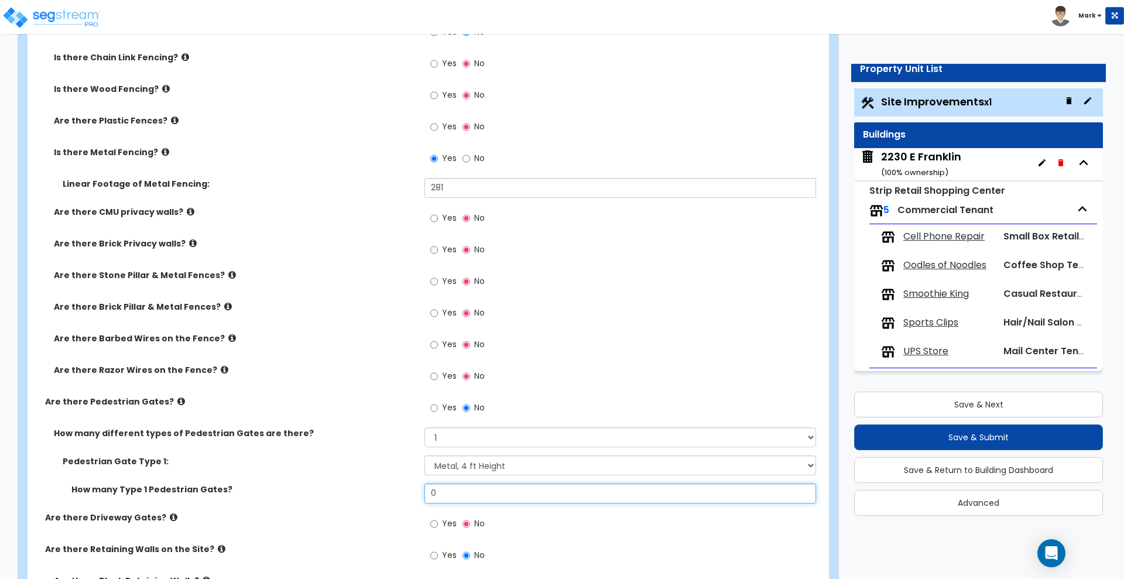
drag, startPoint x: 432, startPoint y: 495, endPoint x: 367, endPoint y: 499, distance: 65.1
click at [367, 500] on div "How many Type 1 Pedestrian Gates? 0" at bounding box center [425, 498] width 795 height 28
drag, startPoint x: 437, startPoint y: 490, endPoint x: 401, endPoint y: 488, distance: 36.4
click at [406, 491] on div "How many Type 1 Pedestrian Gates? 1" at bounding box center [425, 498] width 795 height 28
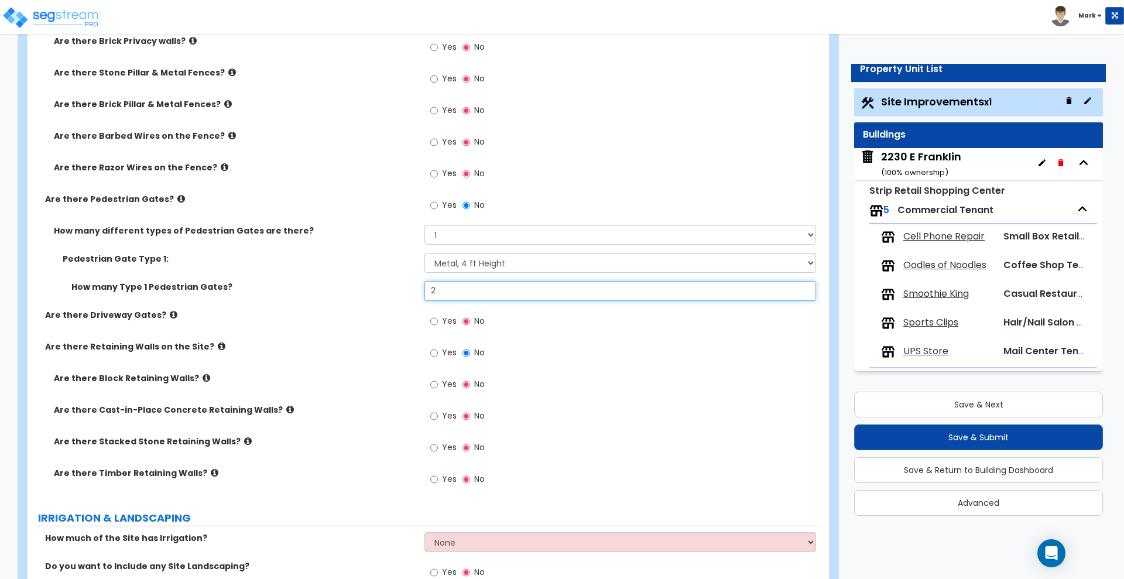
scroll to position [2123, 0]
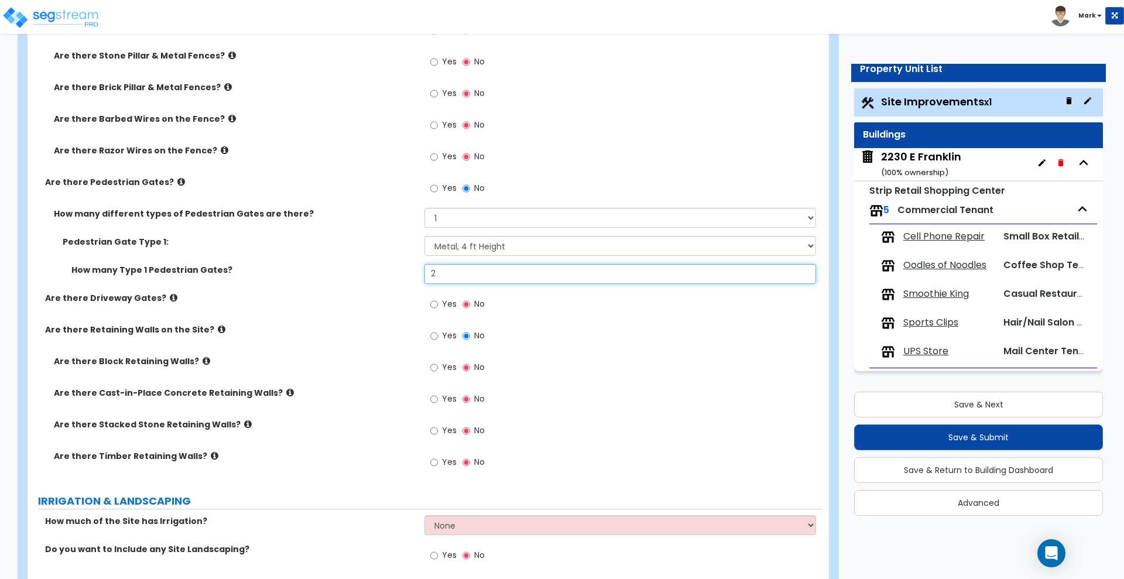
type input "2"
click at [433, 368] on input "Yes" at bounding box center [434, 367] width 8 height 13
radio input "true"
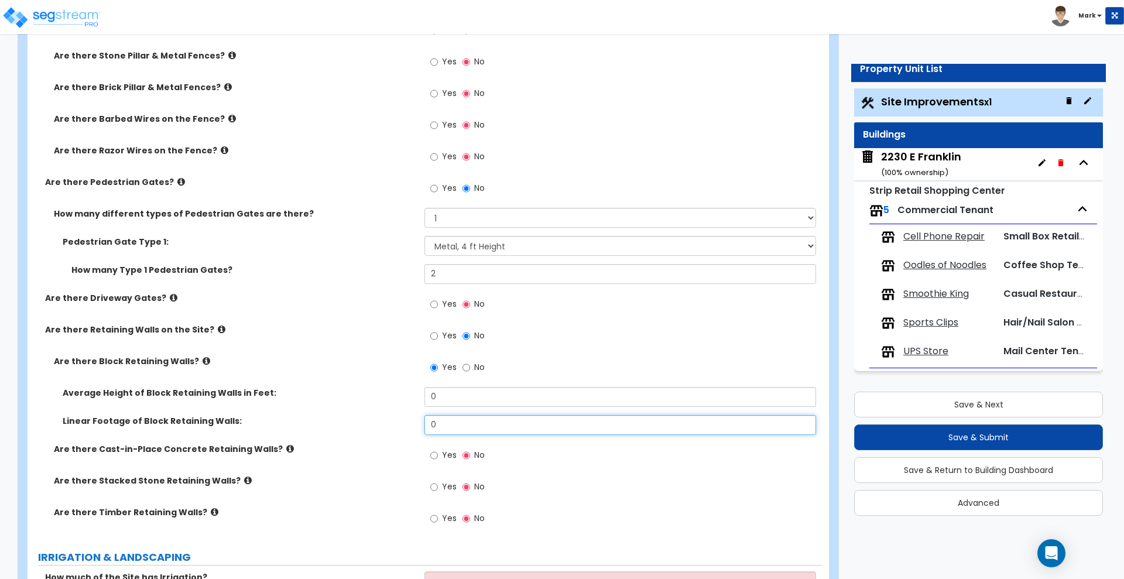
drag, startPoint x: 443, startPoint y: 426, endPoint x: 336, endPoint y: 435, distance: 107.6
click at [336, 435] on div "Linear Footage of Block Retaining Walls: 0" at bounding box center [425, 429] width 795 height 28
type input "271"
drag, startPoint x: 446, startPoint y: 398, endPoint x: 388, endPoint y: 401, distance: 57.4
click at [388, 403] on div "Average Height of Block Retaining Walls in Feet: 0" at bounding box center [425, 401] width 795 height 28
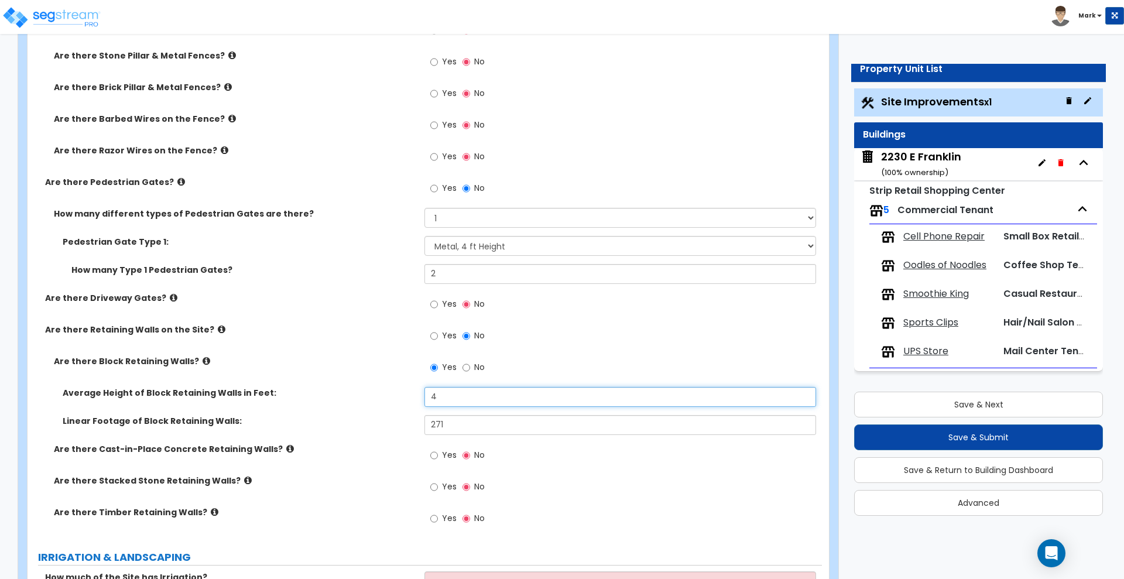
drag, startPoint x: 446, startPoint y: 396, endPoint x: 340, endPoint y: 396, distance: 106.0
click at [340, 396] on div "Average Height of Block Retaining Walls in Feet: 4" at bounding box center [425, 401] width 795 height 28
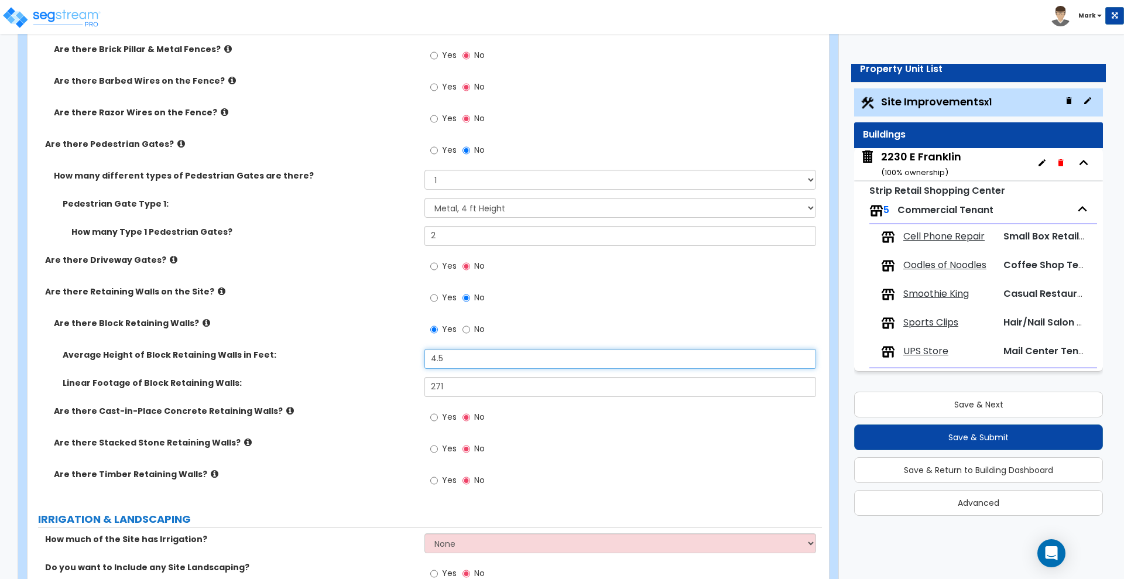
scroll to position [2196, 0]
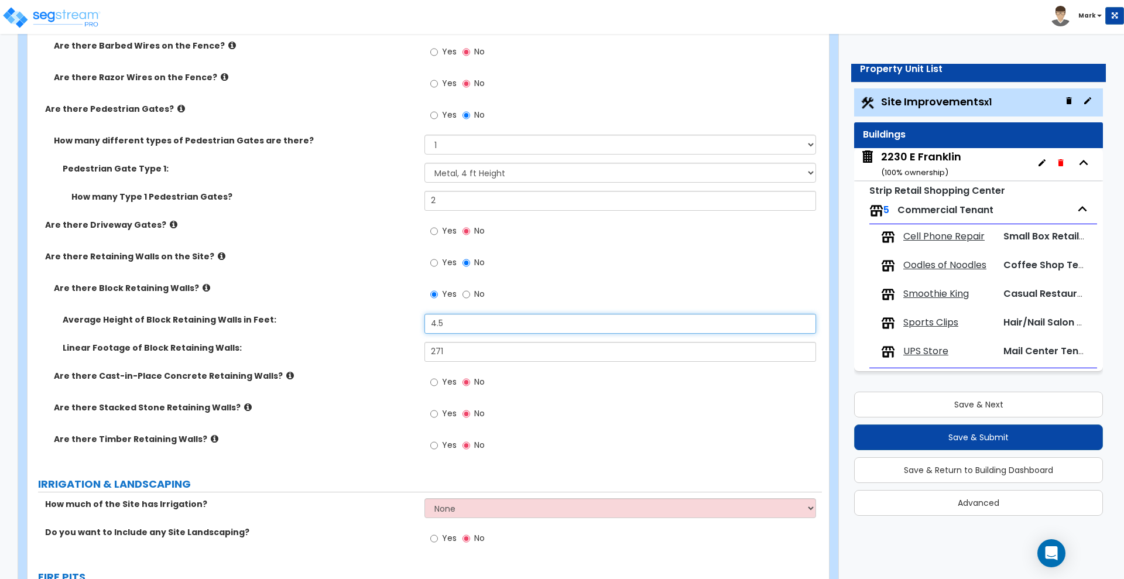
type input "4.5"
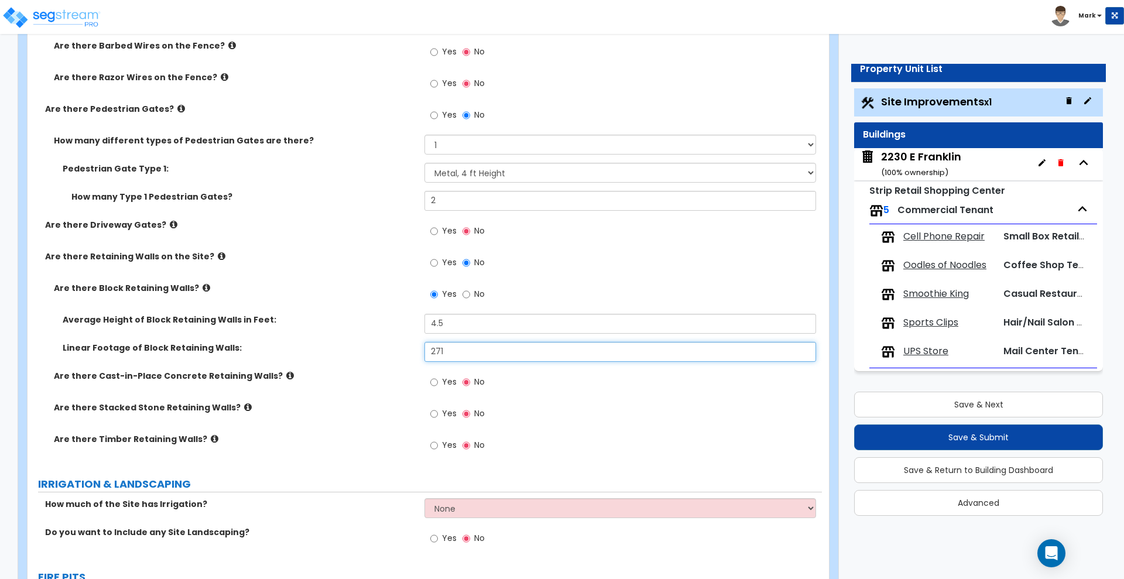
drag, startPoint x: 454, startPoint y: 350, endPoint x: 392, endPoint y: 346, distance: 62.8
click at [396, 349] on div "Linear Footage of Block Retaining Walls: 271" at bounding box center [425, 356] width 795 height 28
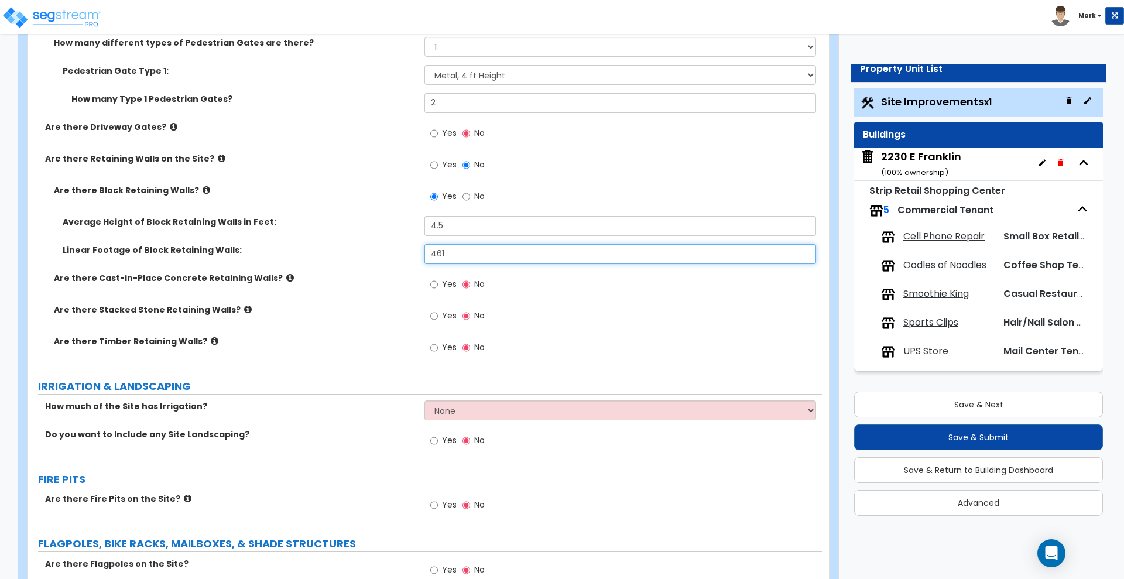
scroll to position [2269, 0]
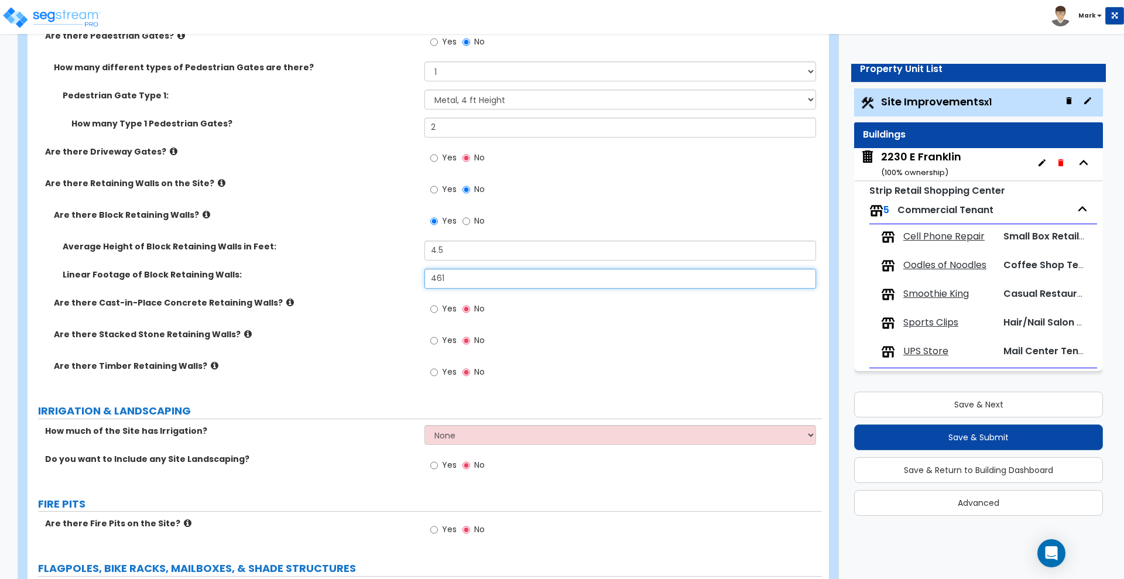
type input "461"
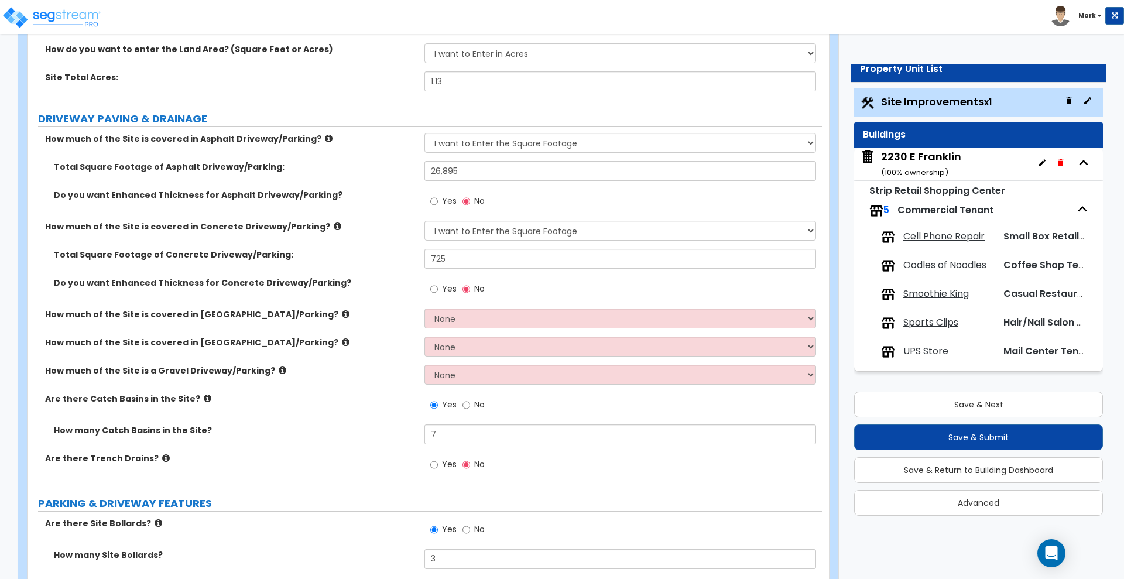
scroll to position [0, 0]
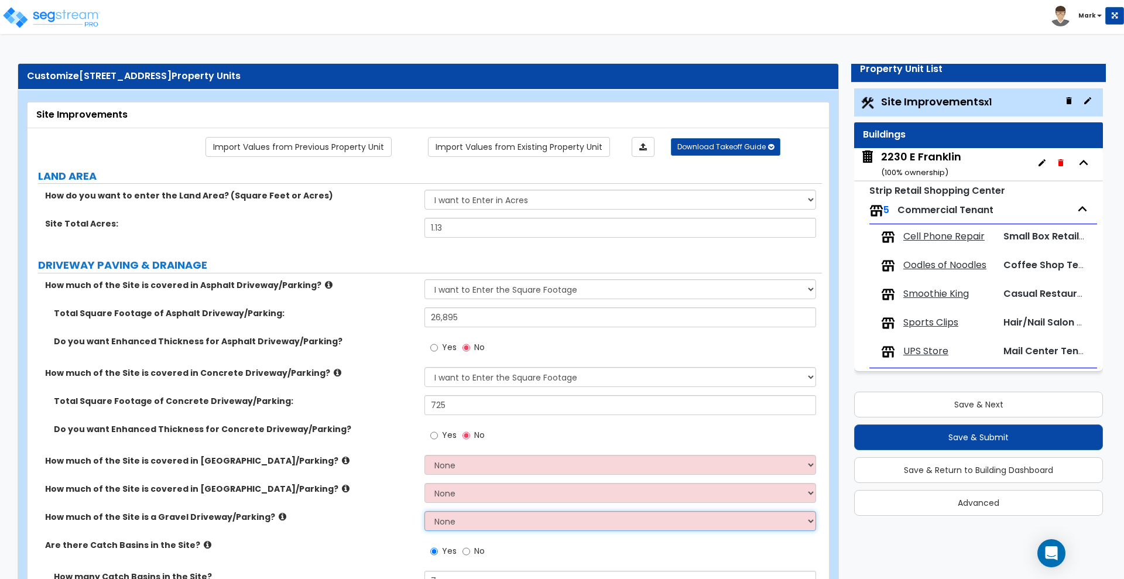
click at [443, 517] on select "None I want to Enter an Approximate Percentage I want to Enter the Square Foota…" at bounding box center [620, 521] width 391 height 20
select select "2"
click at [425, 511] on select "None I want to Enter an Approximate Percentage I want to Enter the Square Foota…" at bounding box center [620, 521] width 391 height 20
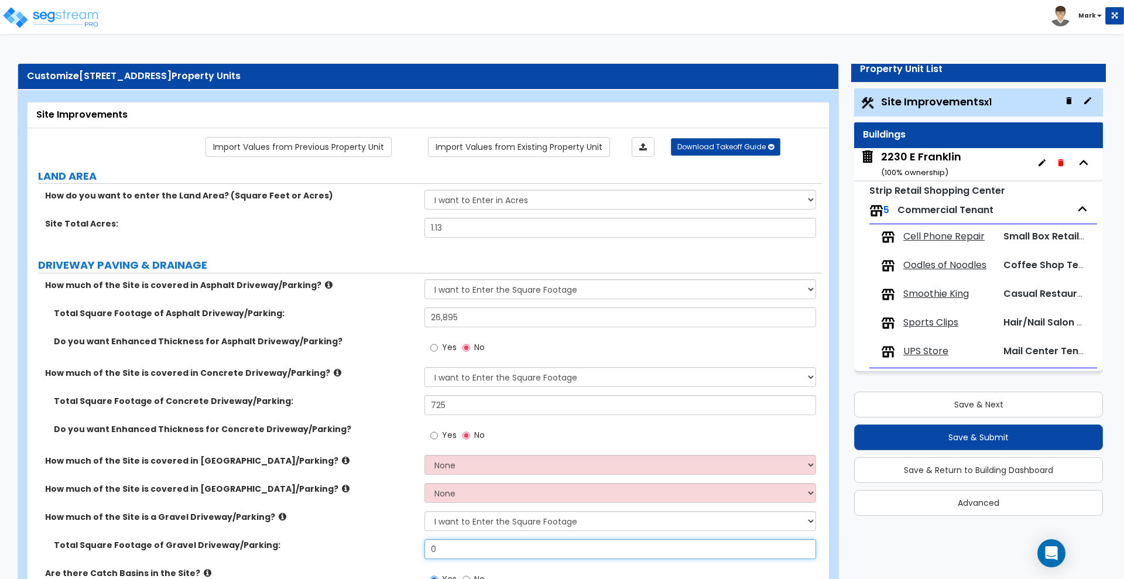
drag, startPoint x: 444, startPoint y: 548, endPoint x: 330, endPoint y: 548, distance: 113.6
click at [330, 548] on div "Total Square Footage of [GEOGRAPHIC_DATA]/Parking: 0" at bounding box center [425, 553] width 795 height 28
type input "1,038"
click at [359, 523] on div "How much of the Site is a Gravel Driveway/Parking? None I want to Enter an Appr…" at bounding box center [425, 525] width 795 height 28
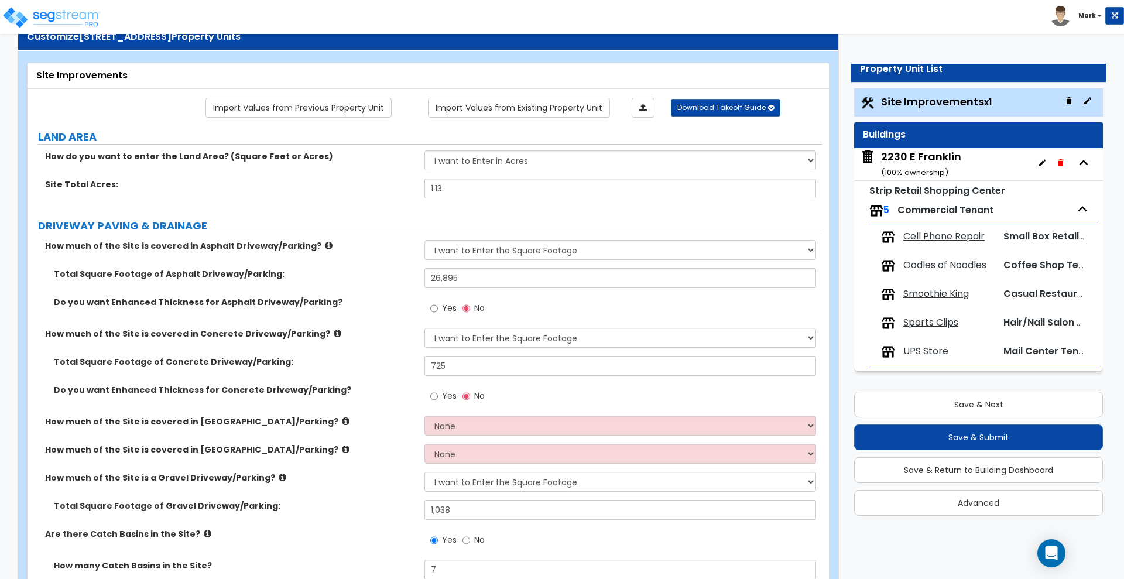
scroll to position [73, 0]
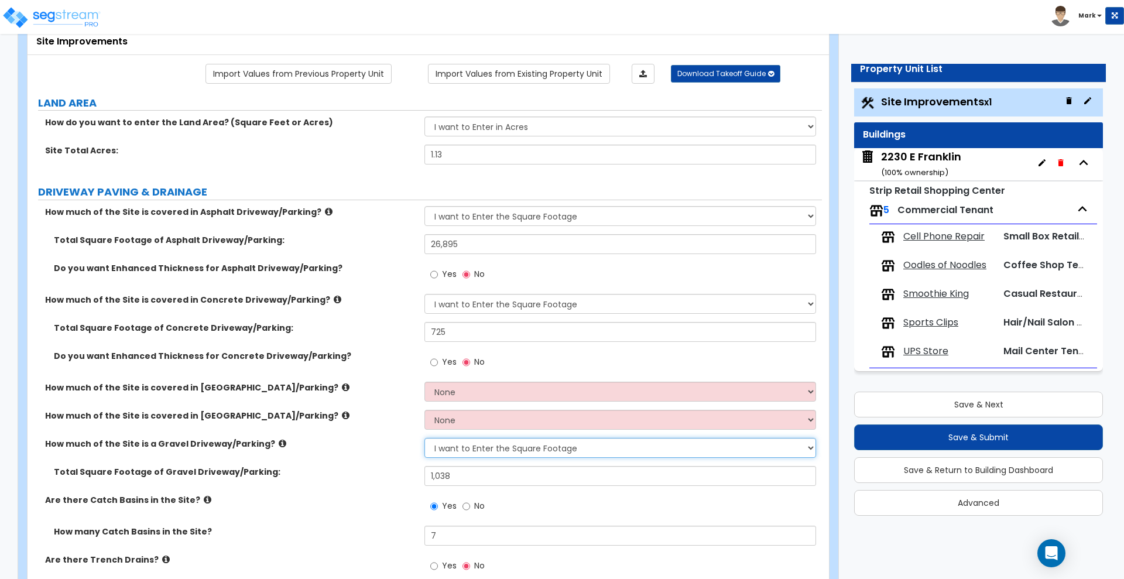
click at [504, 449] on select "None I want to Enter an Approximate Percentage I want to Enter the Square Foota…" at bounding box center [620, 448] width 391 height 20
select select "0"
click at [425, 438] on select "None I want to Enter an Approximate Percentage I want to Enter the Square Foota…" at bounding box center [620, 448] width 391 height 20
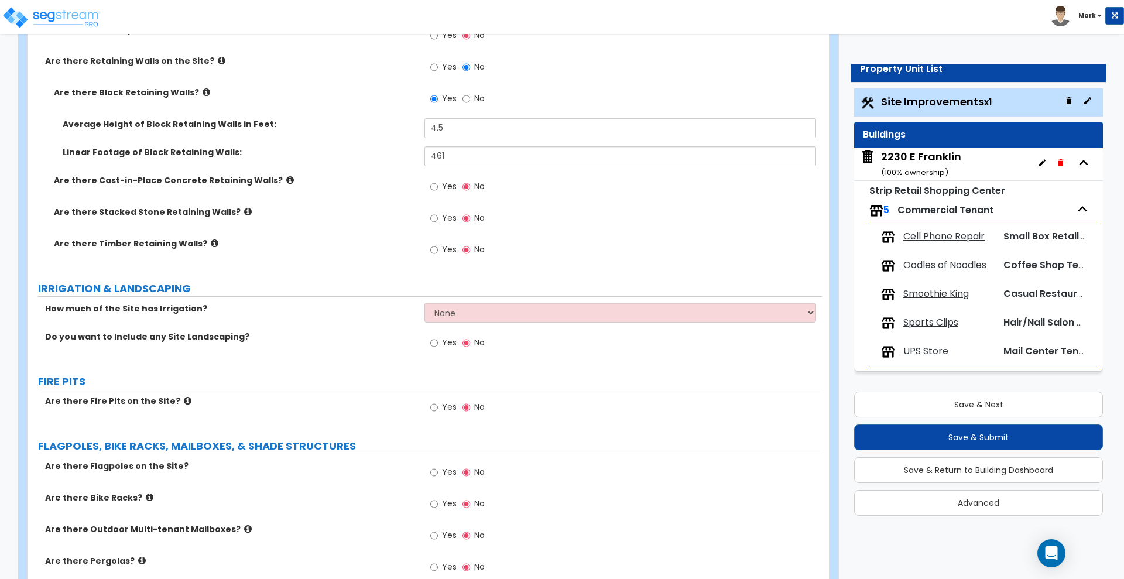
scroll to position [2416, 0]
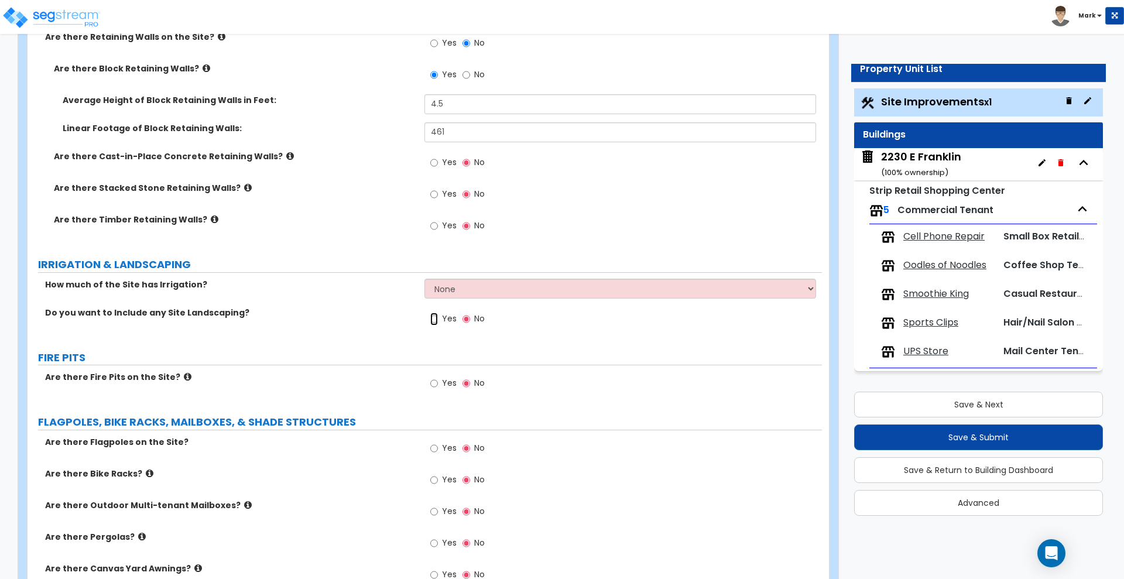
click at [430, 318] on input "Yes" at bounding box center [434, 319] width 8 height 13
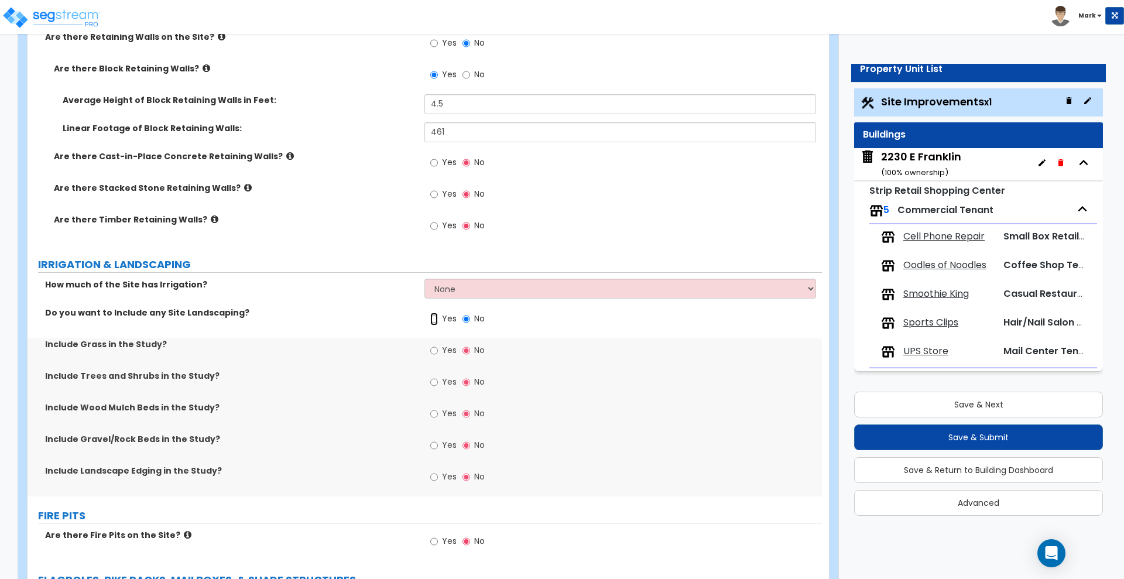
scroll to position [2489, 0]
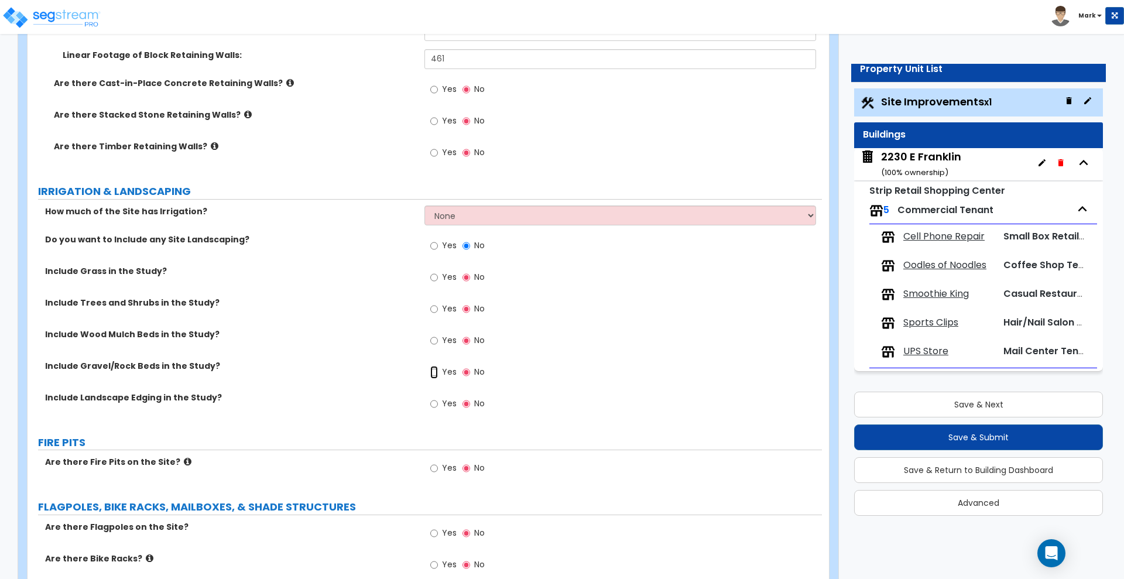
click at [434, 371] on input "Yes" at bounding box center [434, 372] width 8 height 13
radio input "true"
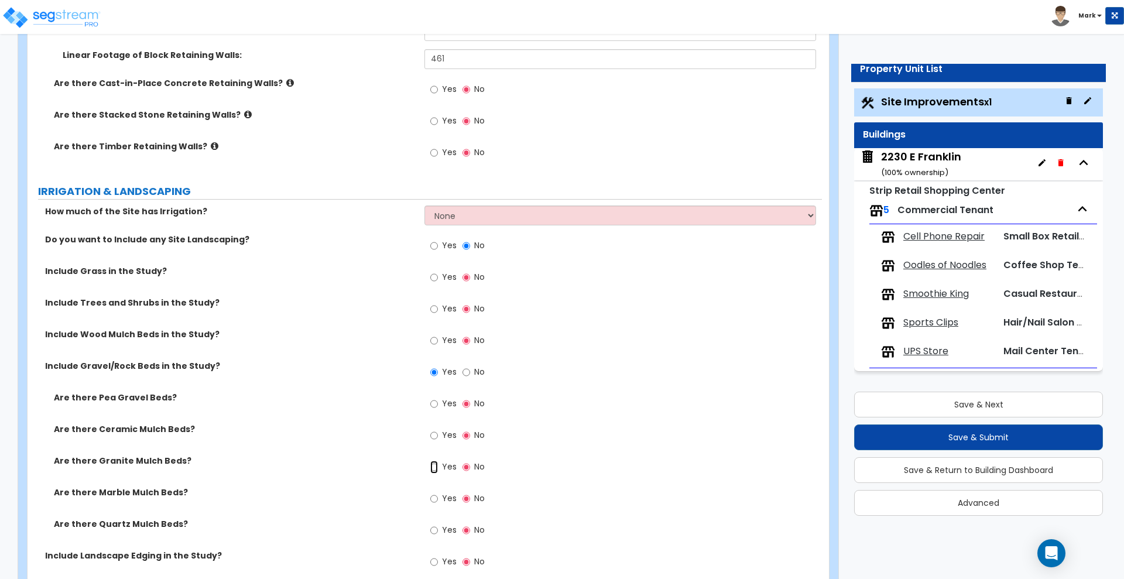
click at [436, 467] on input "Yes" at bounding box center [434, 467] width 8 height 13
radio input "true"
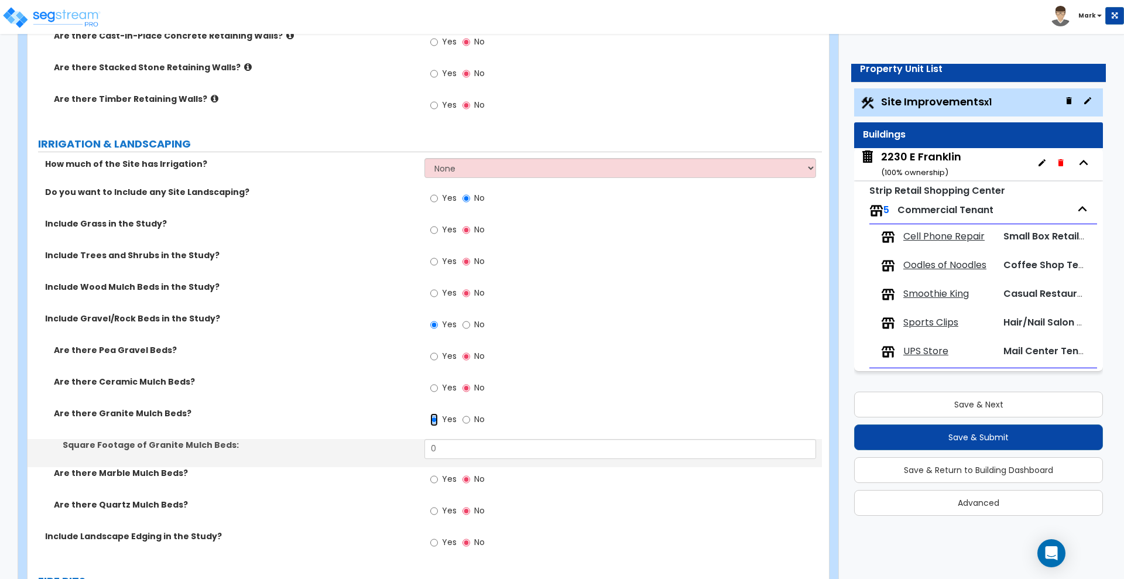
scroll to position [2562, 0]
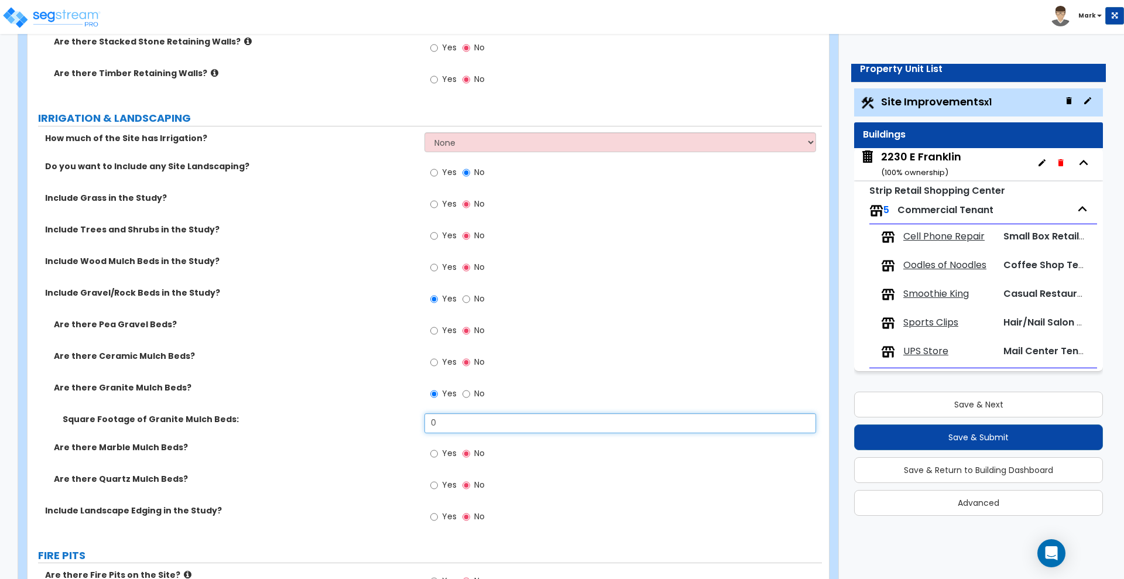
drag, startPoint x: 442, startPoint y: 426, endPoint x: 358, endPoint y: 428, distance: 83.8
click at [364, 429] on div "Square Footage of Granite Mulch Beds: 0" at bounding box center [425, 427] width 795 height 28
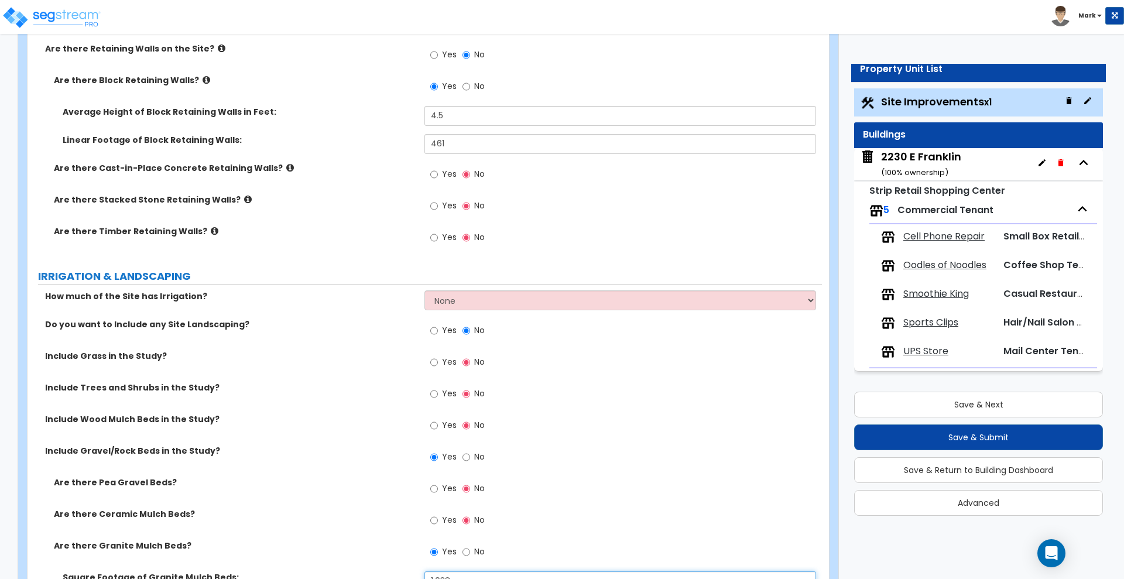
scroll to position [2269, 0]
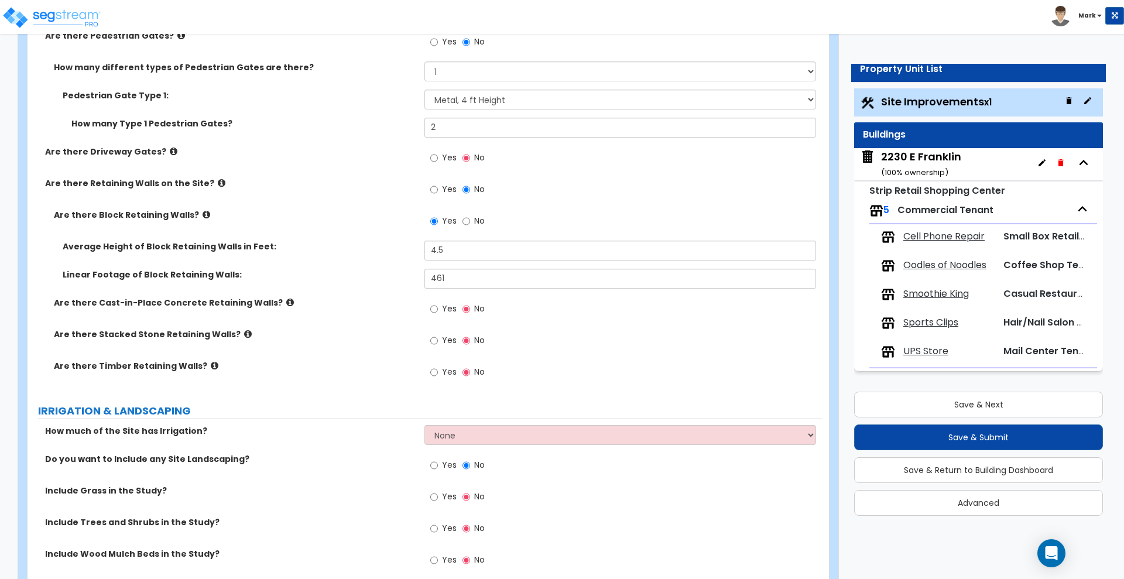
type input "1,038"
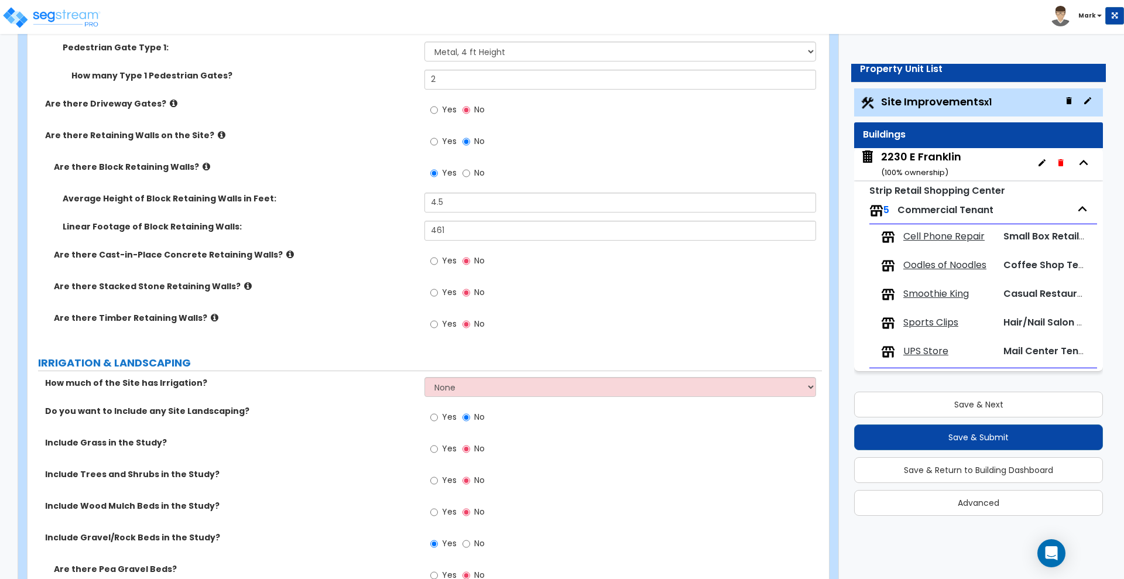
scroll to position [2342, 0]
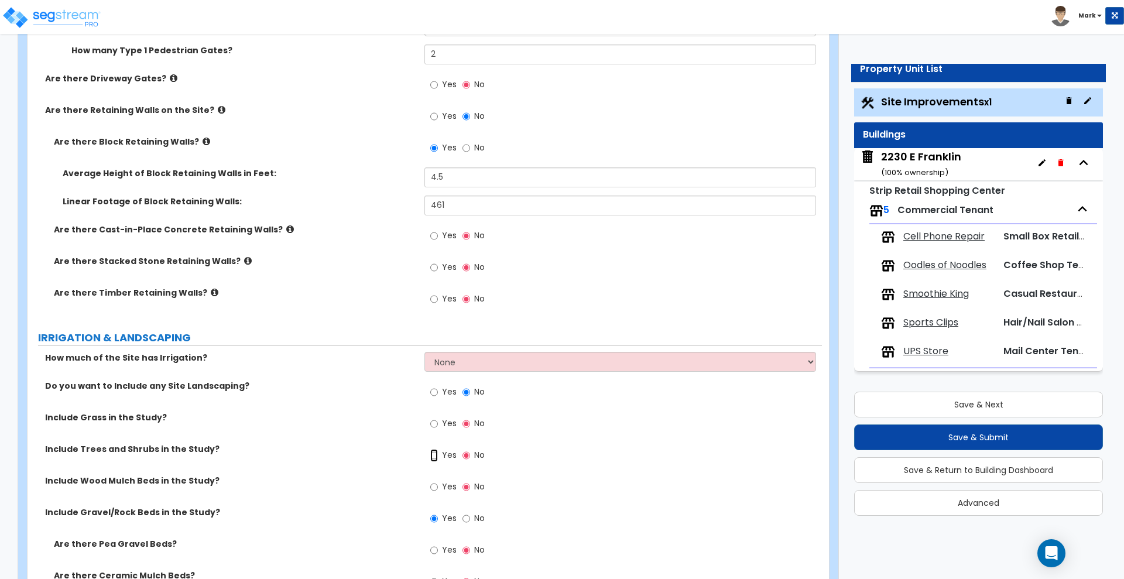
click at [434, 457] on input "Yes" at bounding box center [434, 455] width 8 height 13
radio input "true"
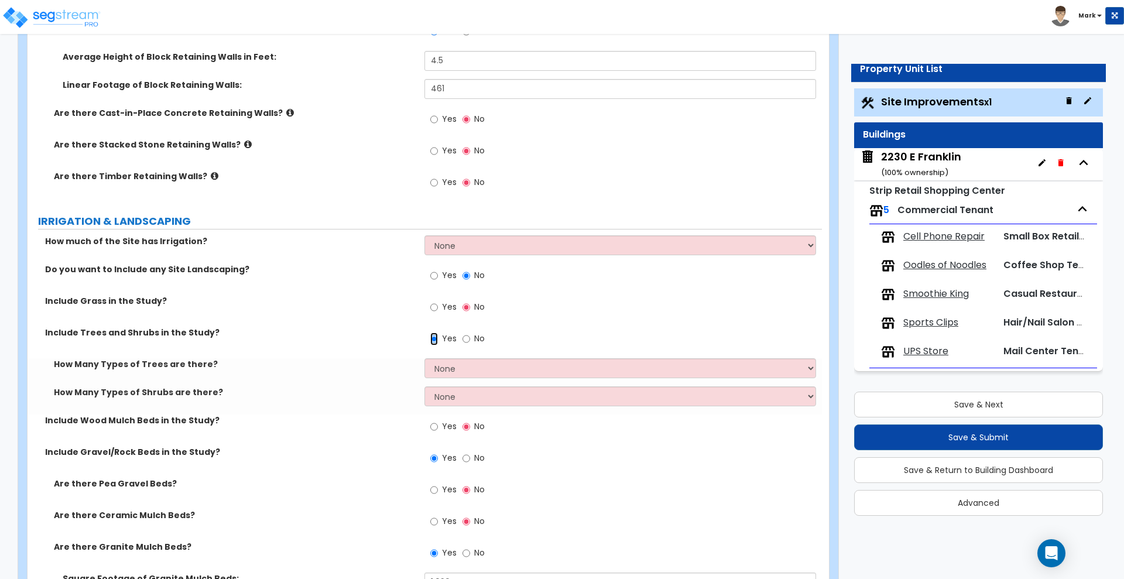
scroll to position [2489, 0]
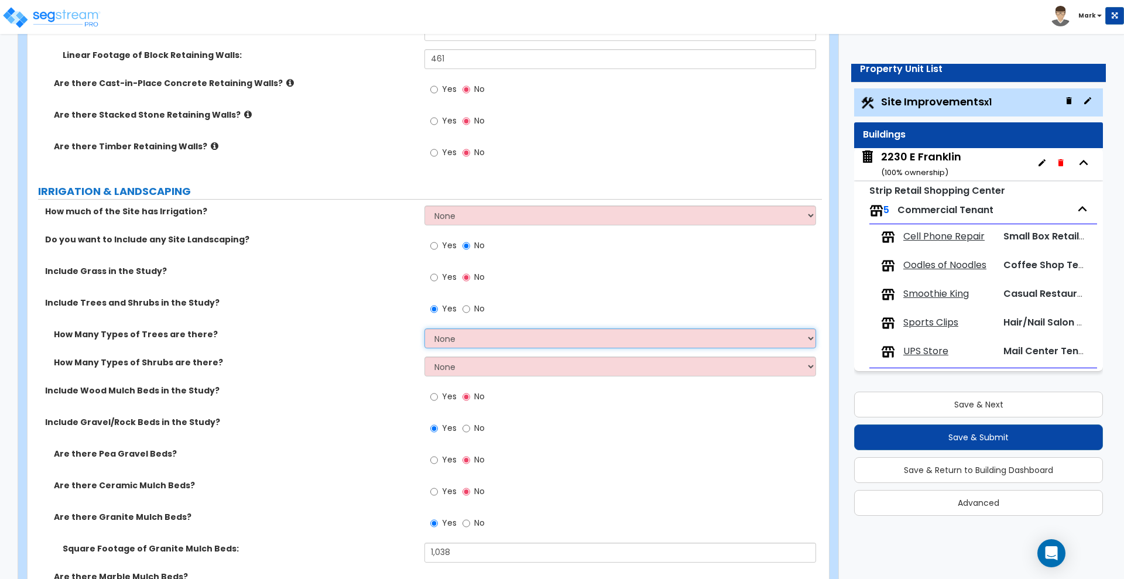
click at [482, 336] on select "None 1 2 3" at bounding box center [620, 339] width 391 height 20
select select "2"
click at [425, 329] on select "None 1 2 3" at bounding box center [620, 339] width 391 height 20
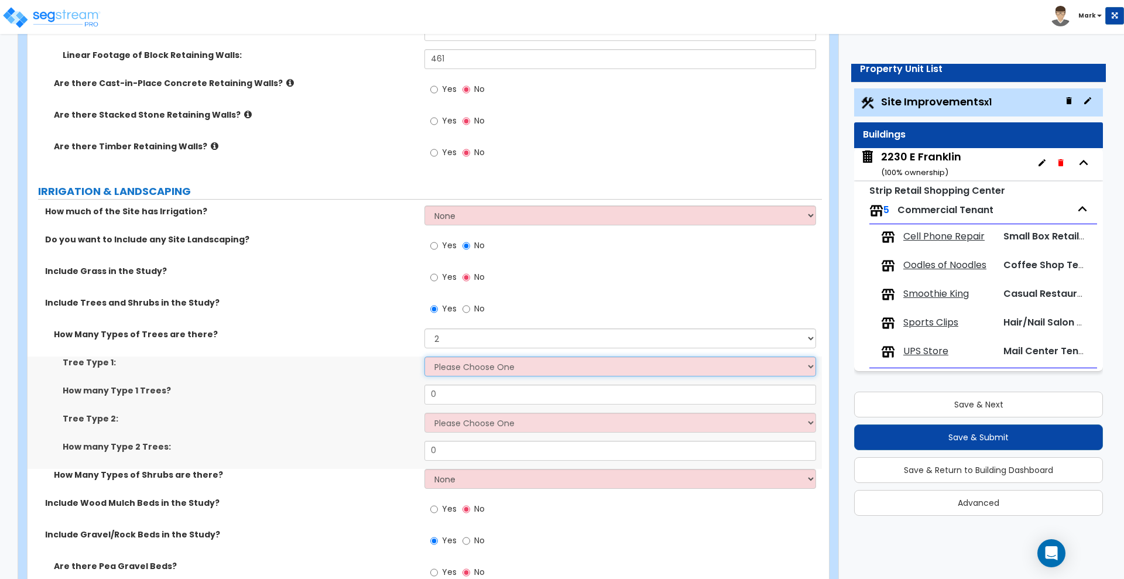
click at [463, 369] on select "Please Choose One Honey Locust Planetree Poplar Elm Hawthorn Linden Maple Red M…" at bounding box center [620, 367] width 391 height 20
select select "7"
click at [425, 357] on select "Please Choose One Honey Locust Planetree Poplar Elm Hawthorn Linden Maple Red M…" at bounding box center [620, 367] width 391 height 20
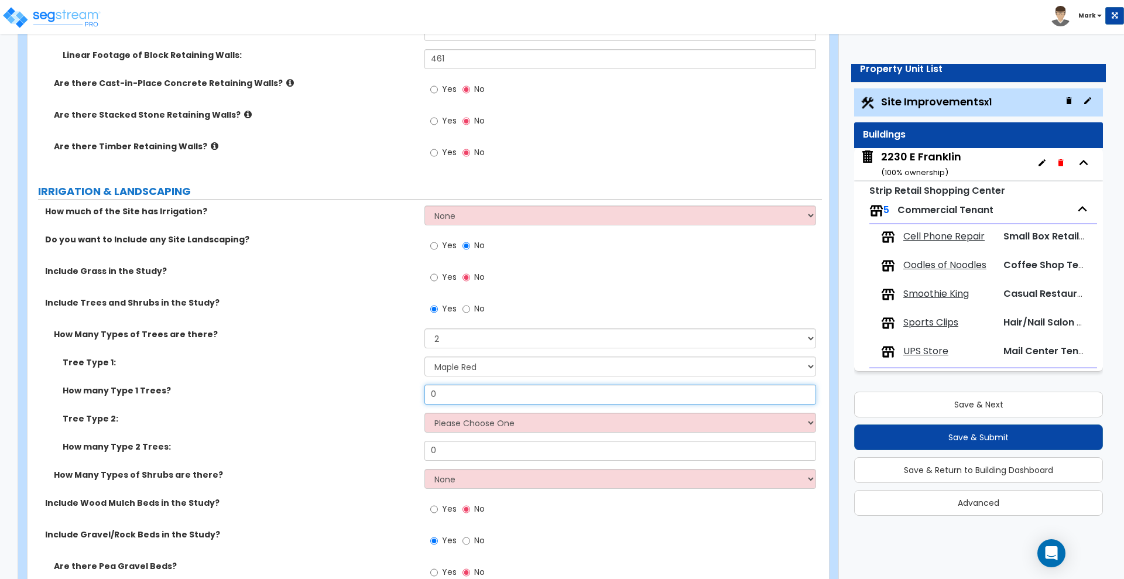
drag, startPoint x: 470, startPoint y: 396, endPoint x: 375, endPoint y: 398, distance: 95.5
click at [377, 399] on div "How many Type 1 Trees? 0" at bounding box center [425, 399] width 795 height 28
type input "12"
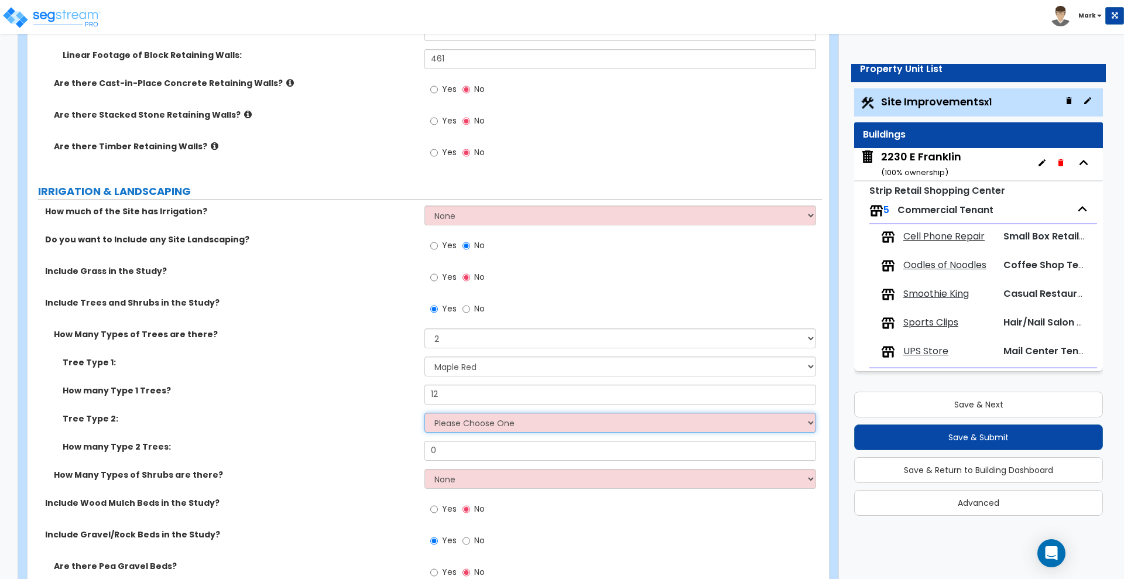
click at [464, 423] on select "Please Choose One Honey Locust Planetree Poplar Elm Hawthorn Linden Maple Red M…" at bounding box center [620, 423] width 391 height 20
click at [425, 413] on select "Please Choose One Honey Locust Planetree Poplar Elm Hawthorn Linden Maple Red M…" at bounding box center [620, 423] width 391 height 20
click at [457, 430] on select "Please Choose One Honey Locust Planetree Poplar Elm Hawthorn Linden Maple Red M…" at bounding box center [620, 423] width 391 height 20
select select "3"
click at [425, 413] on select "Please Choose One Honey Locust Planetree Poplar Elm Hawthorn Linden Maple Red M…" at bounding box center [620, 423] width 391 height 20
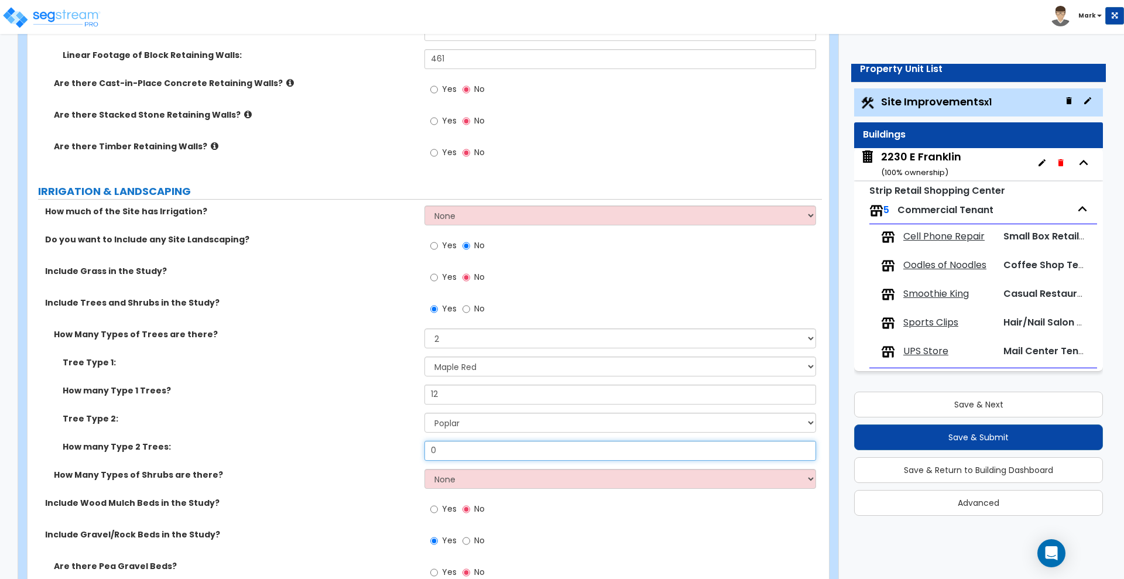
drag, startPoint x: 409, startPoint y: 447, endPoint x: 304, endPoint y: 446, distance: 105.4
click at [304, 446] on div "How many Type 2 Trees: 0" at bounding box center [425, 455] width 795 height 28
type input "8"
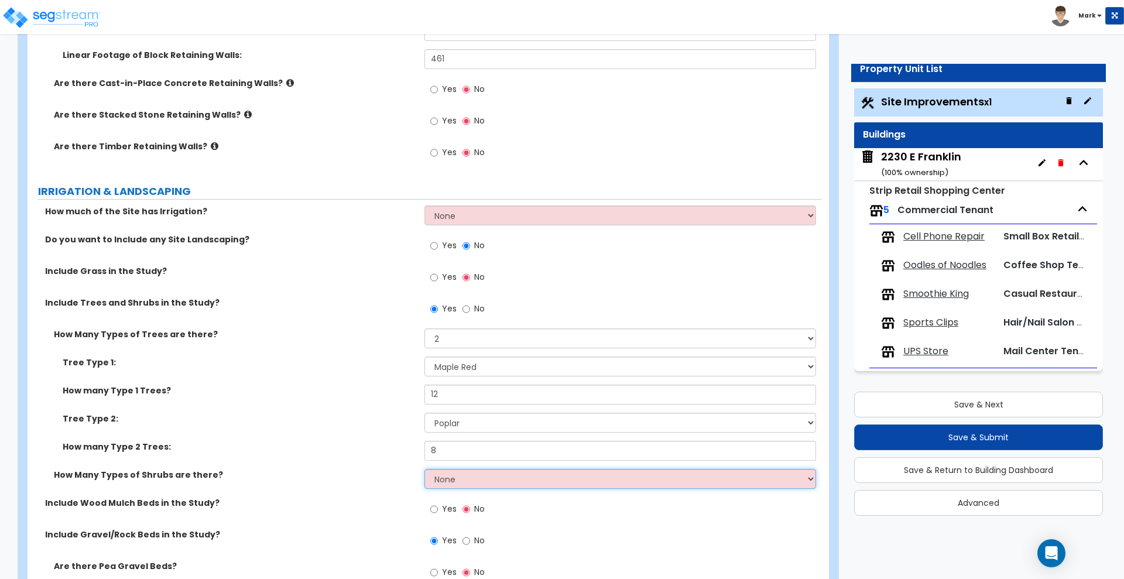
click at [467, 484] on select "None 1 2 3" at bounding box center [620, 479] width 391 height 20
select select "1"
click at [425, 469] on select "None 1 2 3" at bounding box center [620, 479] width 391 height 20
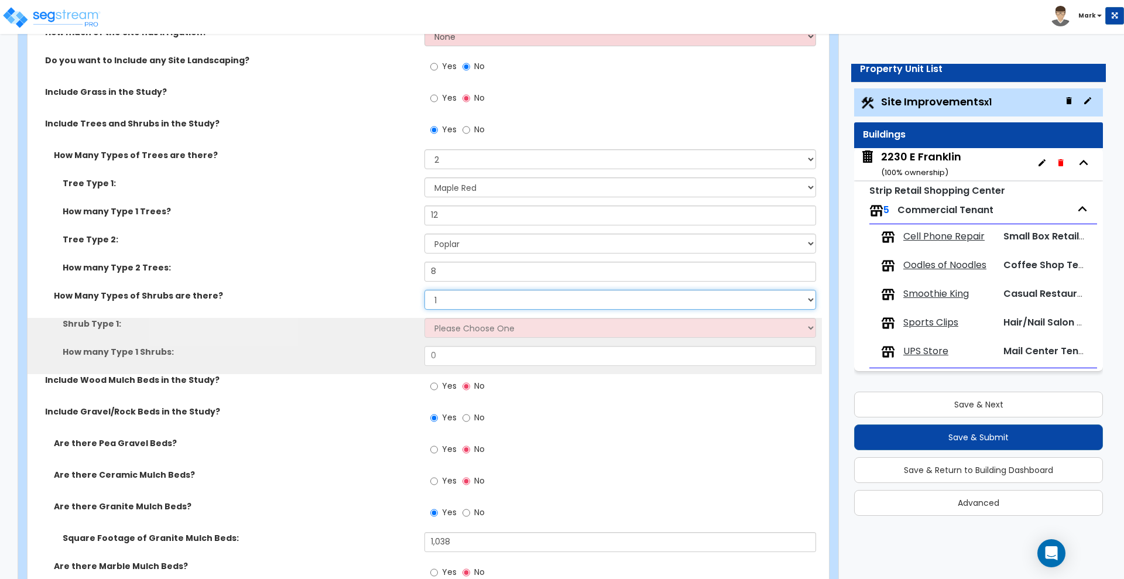
scroll to position [2708, 0]
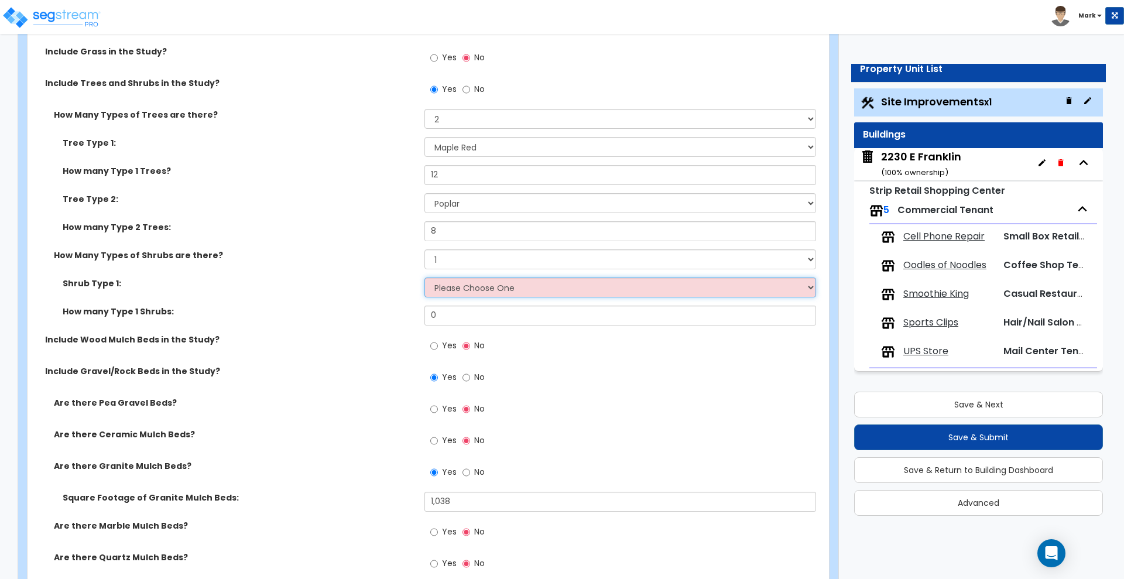
click at [495, 293] on select "Please Choose One Arborvitae Azalea Yew Boxwood Juniper [PERSON_NAME] Cotoneast…" at bounding box center [620, 288] width 391 height 20
select select "4"
click at [425, 278] on select "Please Choose One Arborvitae Azalea Yew Boxwood Juniper [PERSON_NAME] Cotoneast…" at bounding box center [620, 288] width 391 height 20
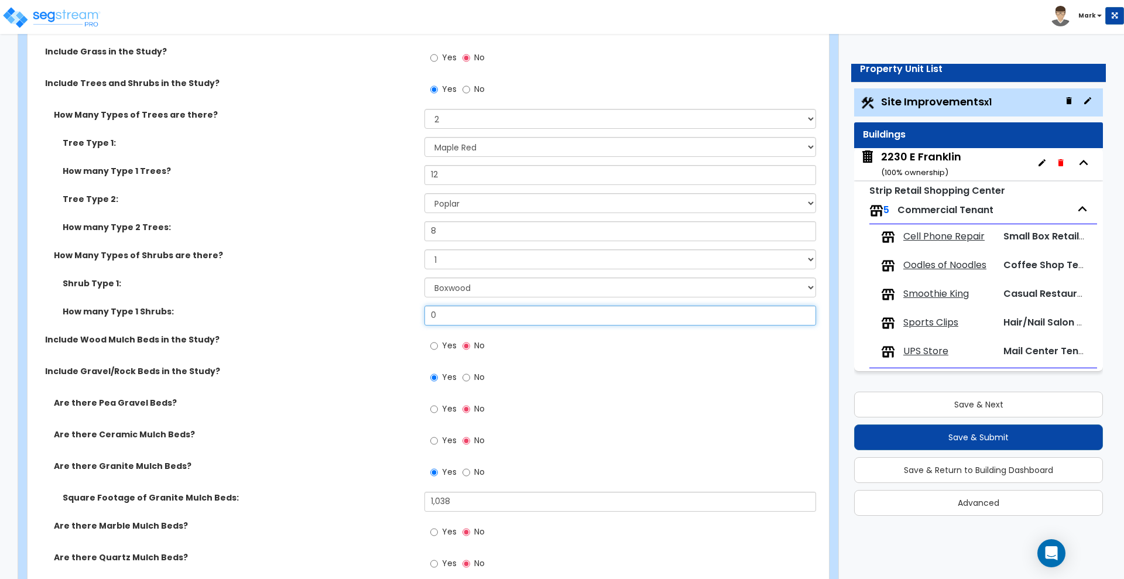
drag, startPoint x: 389, startPoint y: 307, endPoint x: 327, endPoint y: 305, distance: 62.7
click at [351, 307] on div "How many Type 1 Shrubs: 0" at bounding box center [425, 320] width 795 height 28
type input "30"
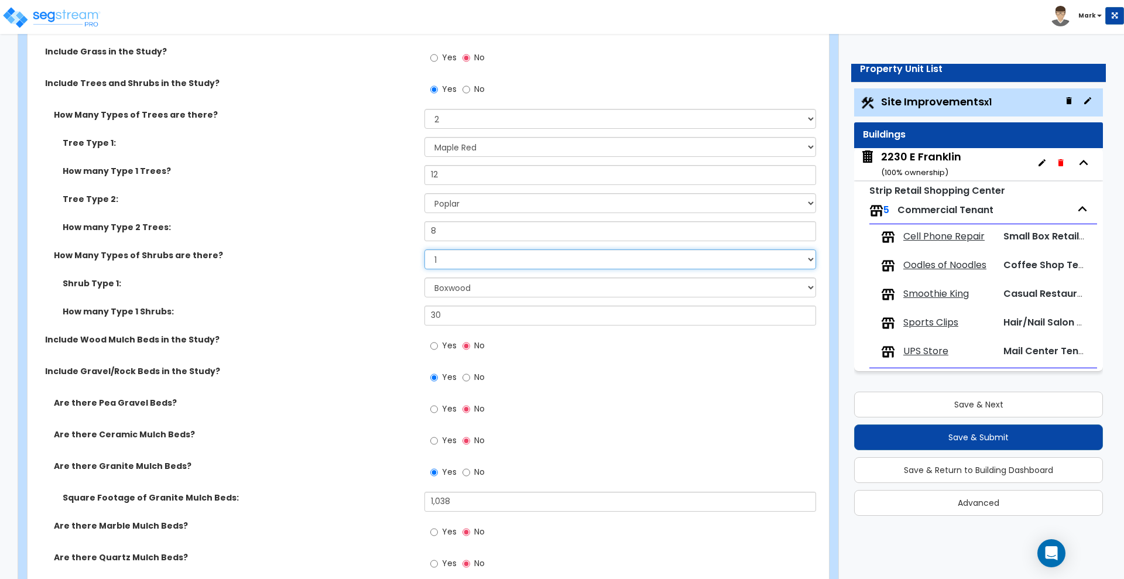
click at [471, 261] on select "None 1 2 3" at bounding box center [620, 259] width 391 height 20
select select "2"
click at [425, 249] on select "None 1 2 3" at bounding box center [620, 259] width 391 height 20
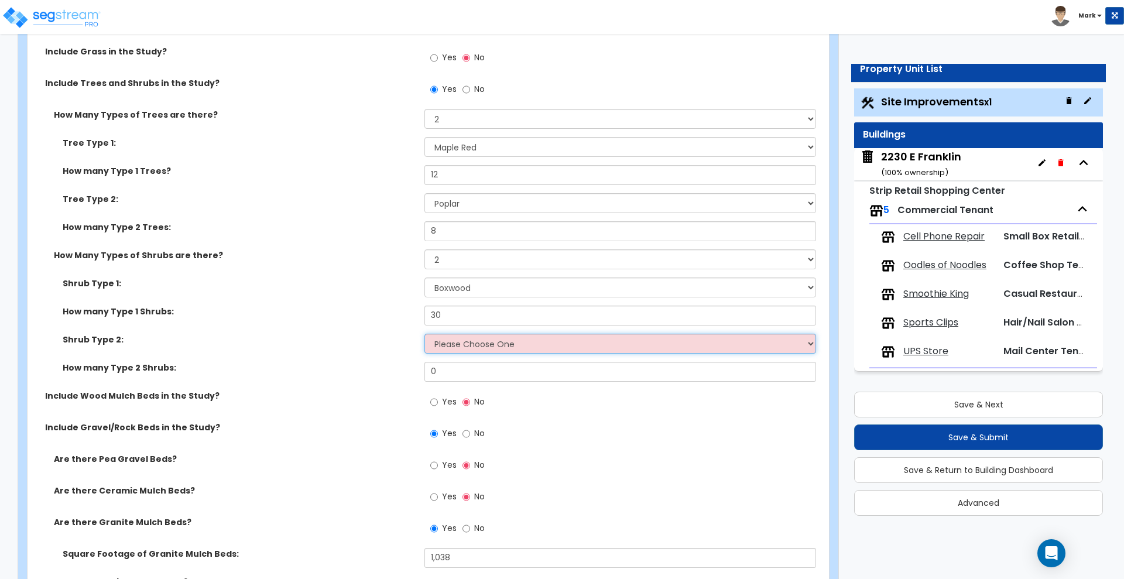
click at [467, 341] on select "Please Choose One Arborvitae Azalea Yew Boxwood Juniper [PERSON_NAME] Cotoneast…" at bounding box center [620, 344] width 391 height 20
select select "5"
click at [425, 334] on select "Please Choose One Arborvitae Azalea Yew Boxwood Juniper [PERSON_NAME] Cotoneast…" at bounding box center [620, 344] width 391 height 20
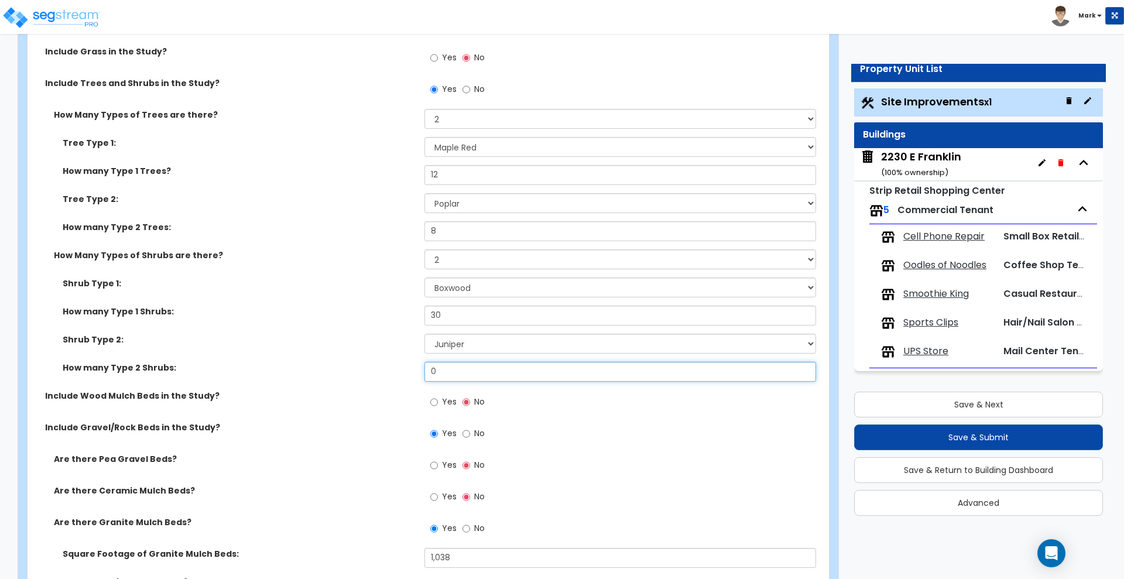
drag, startPoint x: 443, startPoint y: 371, endPoint x: 353, endPoint y: 384, distance: 91.2
click at [355, 384] on div "How many Type 2 Shrubs: 0" at bounding box center [425, 376] width 795 height 28
type input "12"
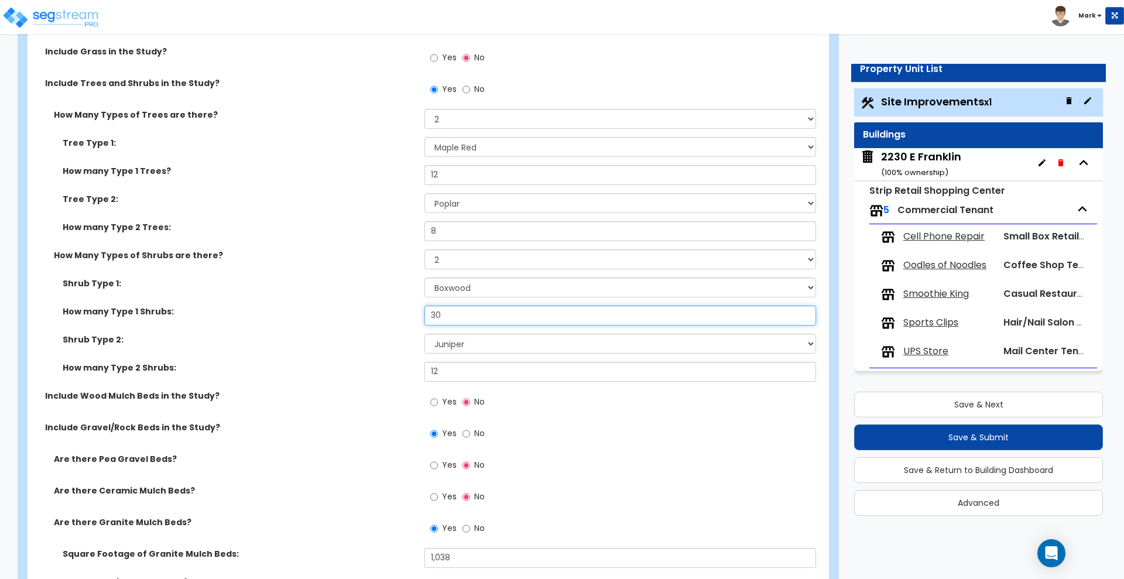
drag, startPoint x: 449, startPoint y: 315, endPoint x: 405, endPoint y: 326, distance: 44.6
click at [442, 317] on input "30" at bounding box center [620, 316] width 391 height 20
drag, startPoint x: 446, startPoint y: 317, endPoint x: 390, endPoint y: 314, distance: 55.7
click at [390, 314] on div "How many Type 1 Shrubs: 30" at bounding box center [425, 320] width 795 height 28
type input "40"
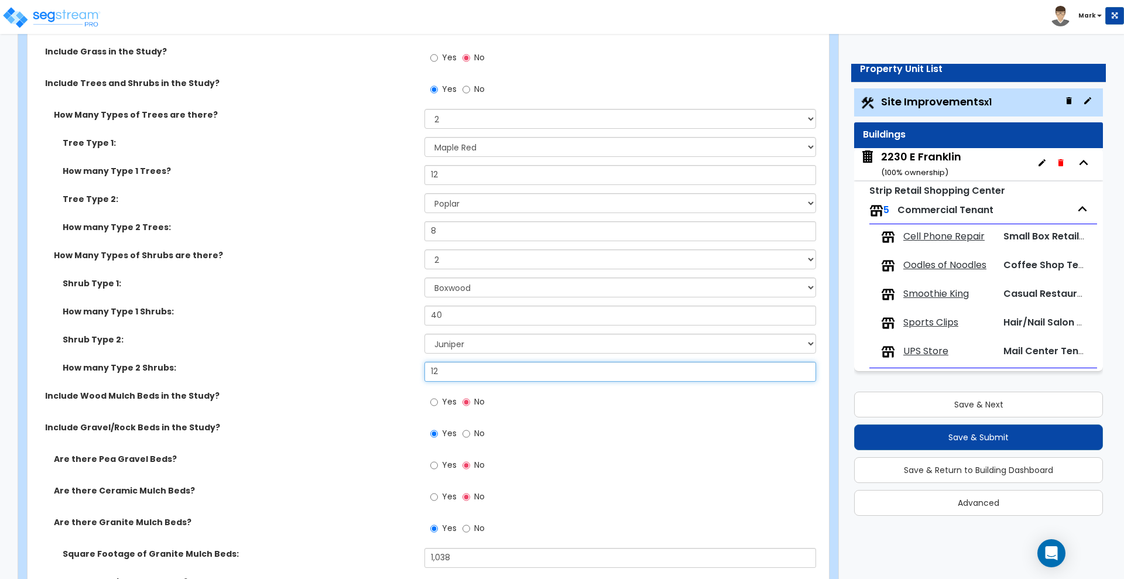
drag, startPoint x: 373, startPoint y: 369, endPoint x: 363, endPoint y: 365, distance: 10.6
click at [363, 369] on div "How many Type 2 Shrubs: 12" at bounding box center [425, 376] width 795 height 28
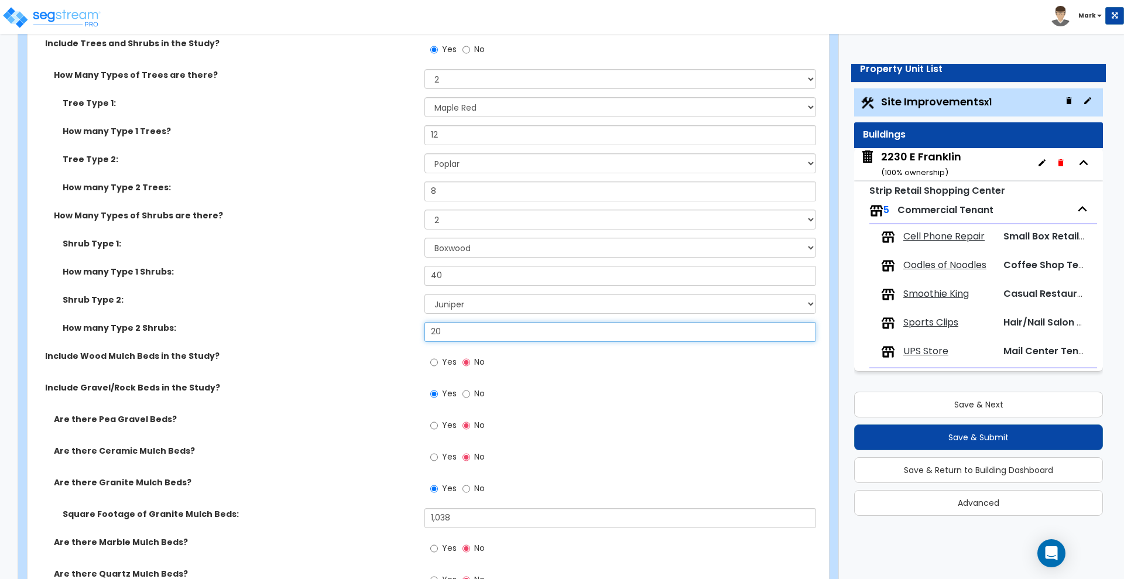
scroll to position [2782, 0]
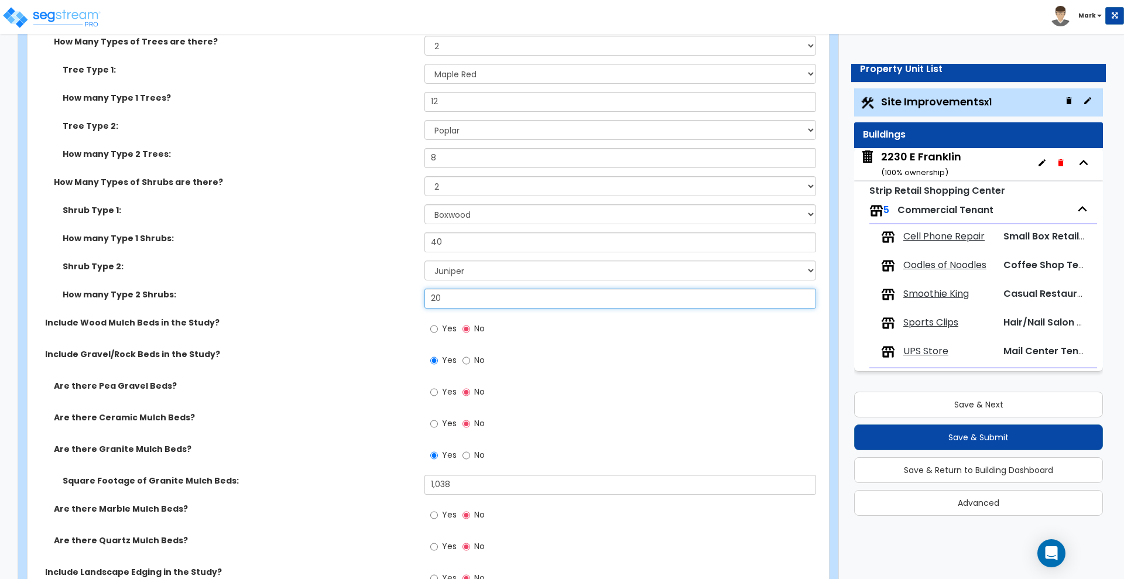
type input "20"
click at [436, 330] on input "Yes" at bounding box center [434, 329] width 8 height 13
radio input "true"
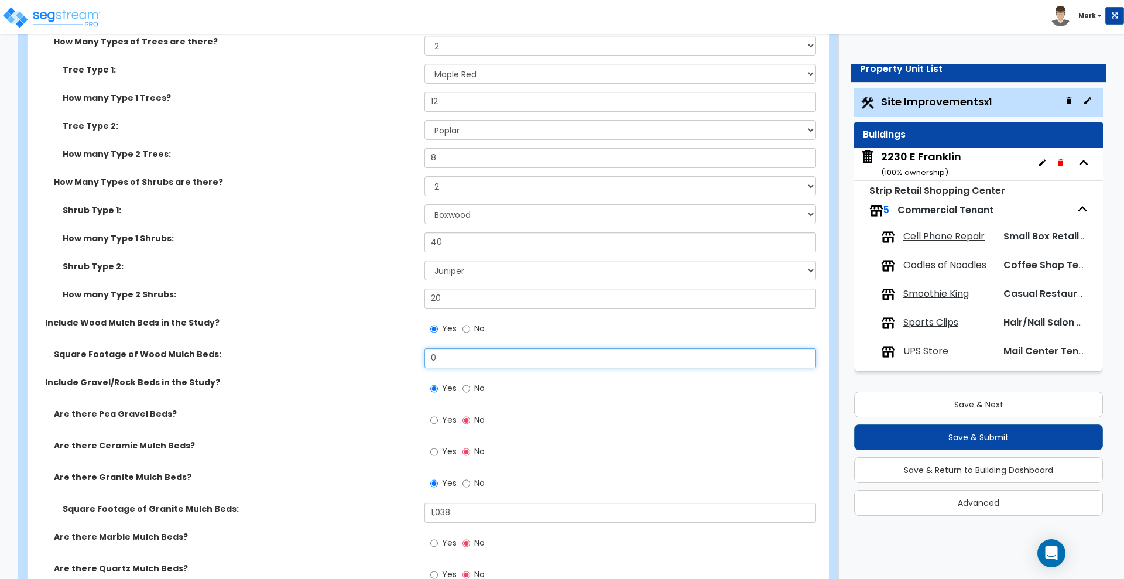
drag, startPoint x: 431, startPoint y: 361, endPoint x: 359, endPoint y: 358, distance: 72.1
click at [361, 362] on div "Square Footage of Wood Mulch Beds: 0" at bounding box center [425, 362] width 795 height 28
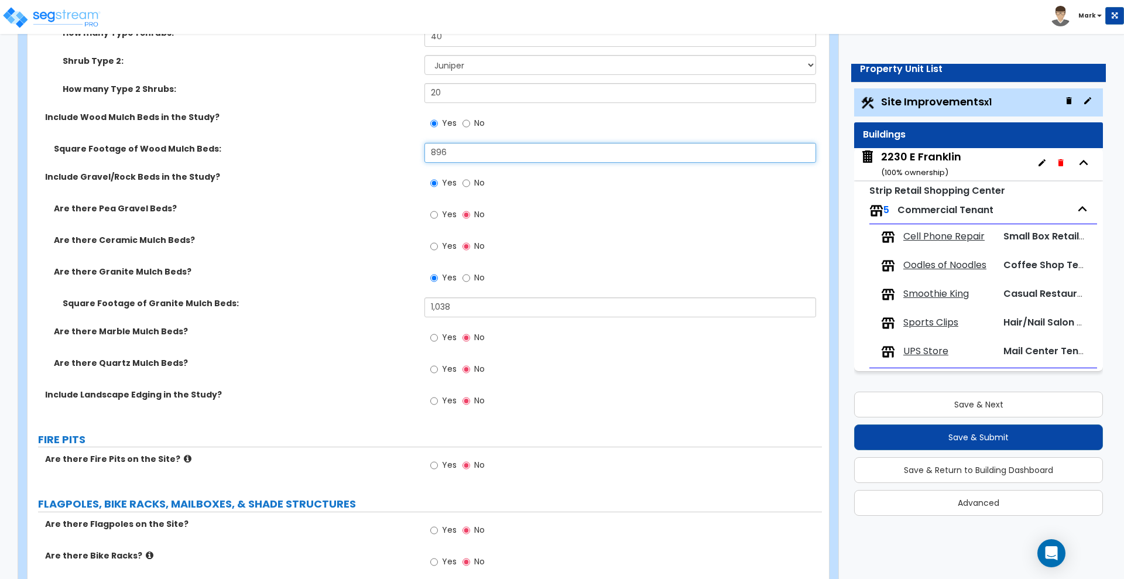
scroll to position [3001, 0]
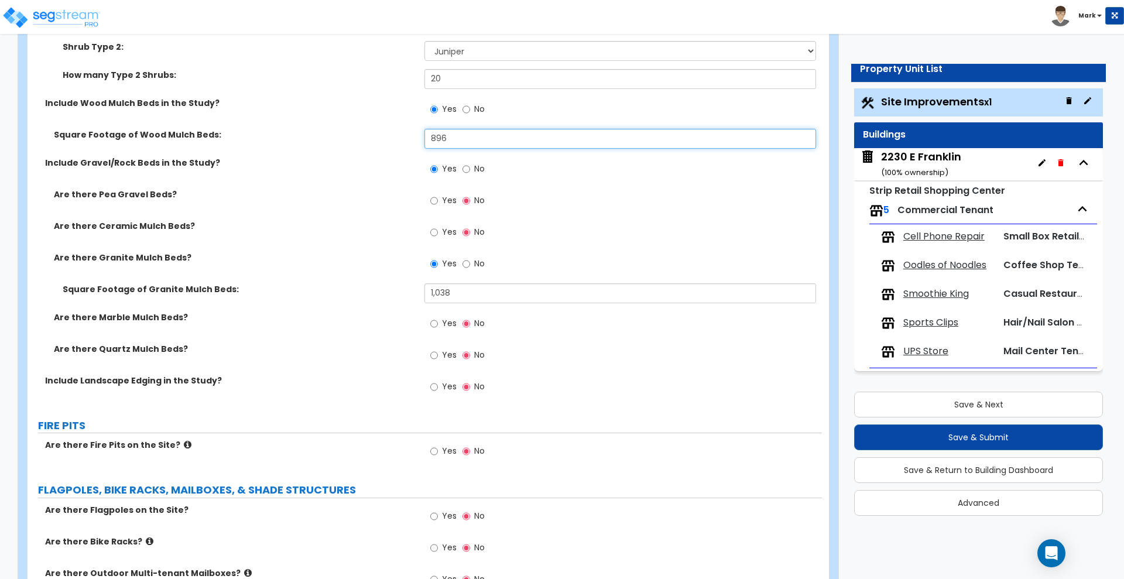
type input "896"
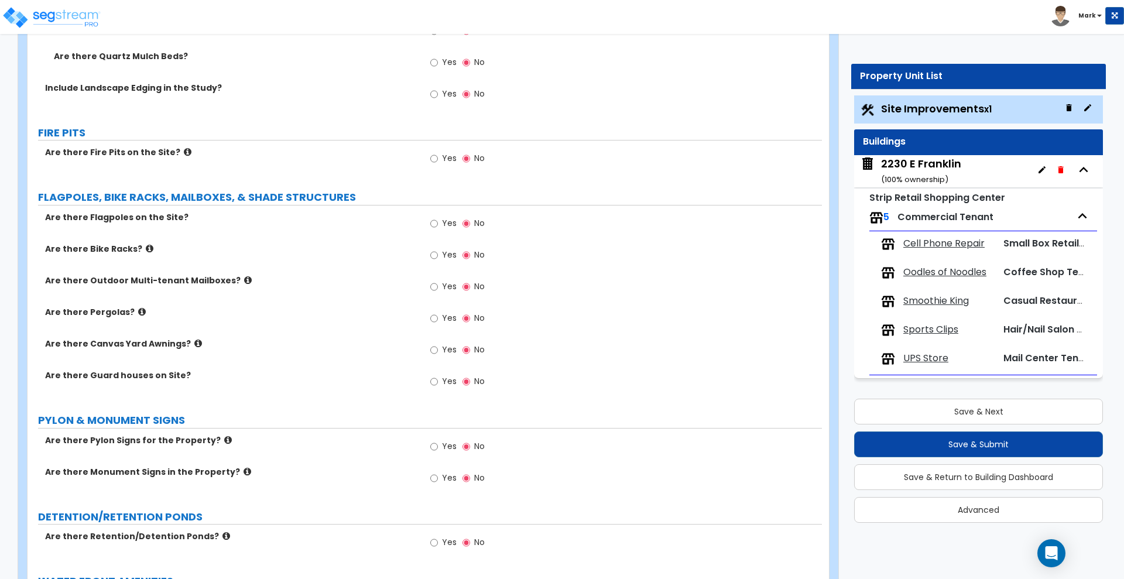
scroll to position [7, 0]
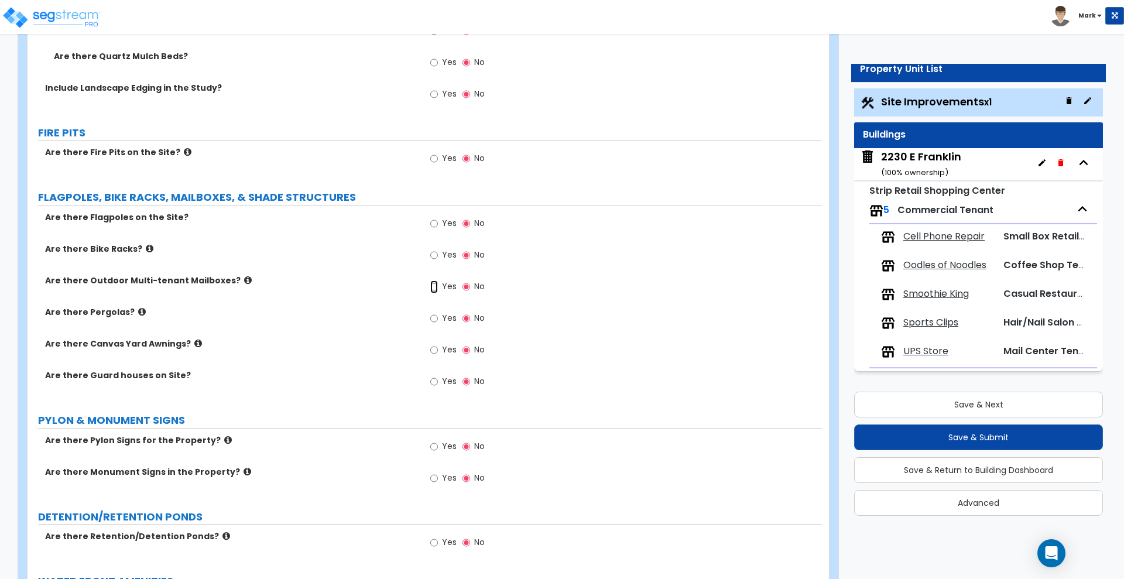
click at [433, 288] on input "Yes" at bounding box center [434, 287] width 8 height 13
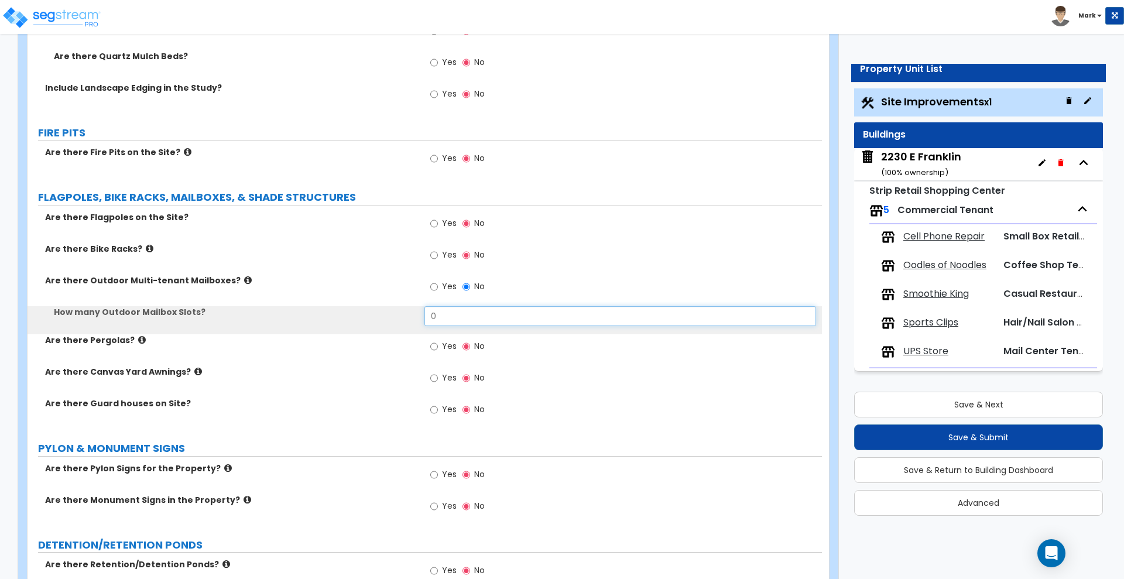
drag, startPoint x: 396, startPoint y: 314, endPoint x: 381, endPoint y: 314, distance: 14.6
click at [381, 314] on div "How many Outdoor Mailbox Slots? 0" at bounding box center [425, 320] width 795 height 28
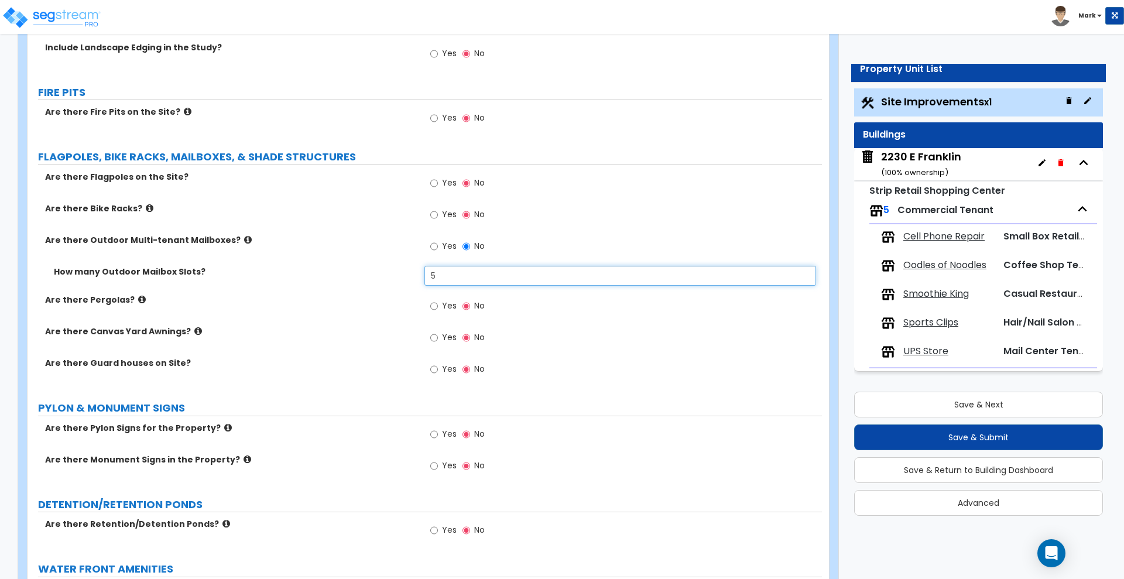
scroll to position [3367, 0]
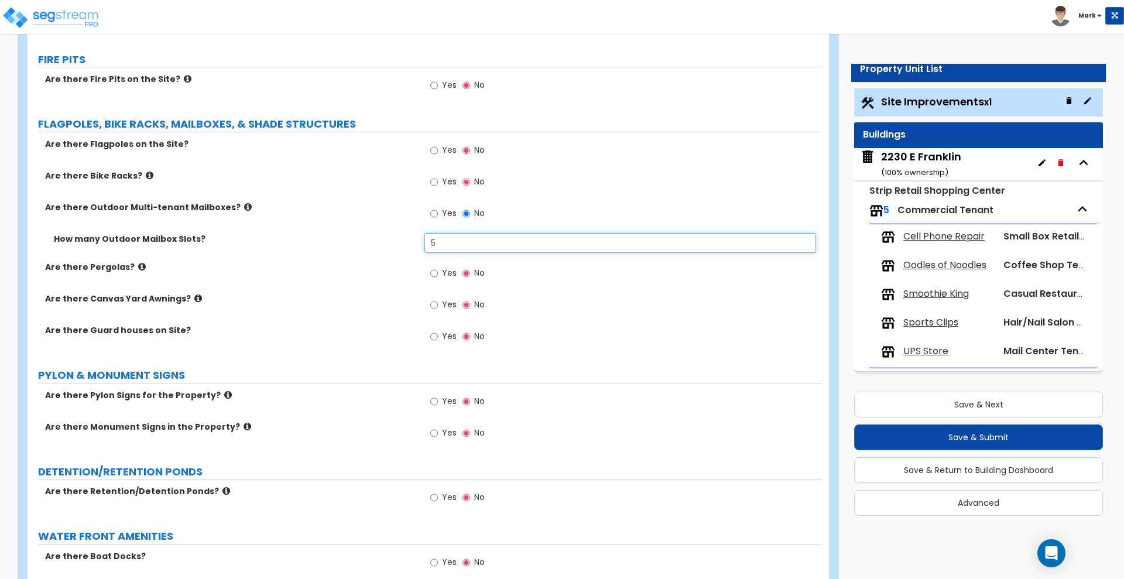
type input "5"
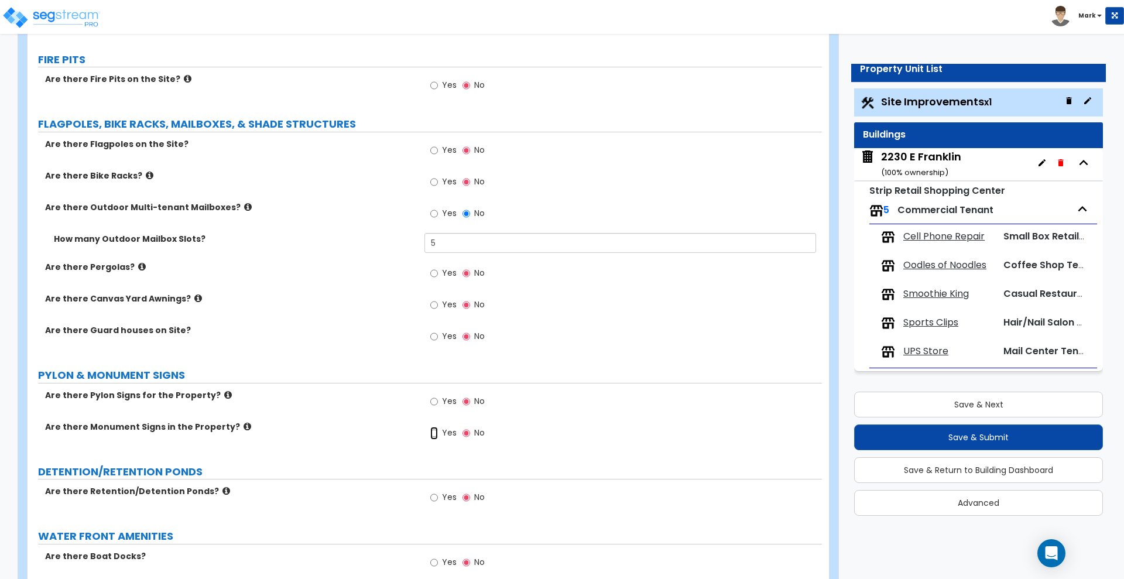
click at [435, 433] on input "Yes" at bounding box center [434, 433] width 8 height 13
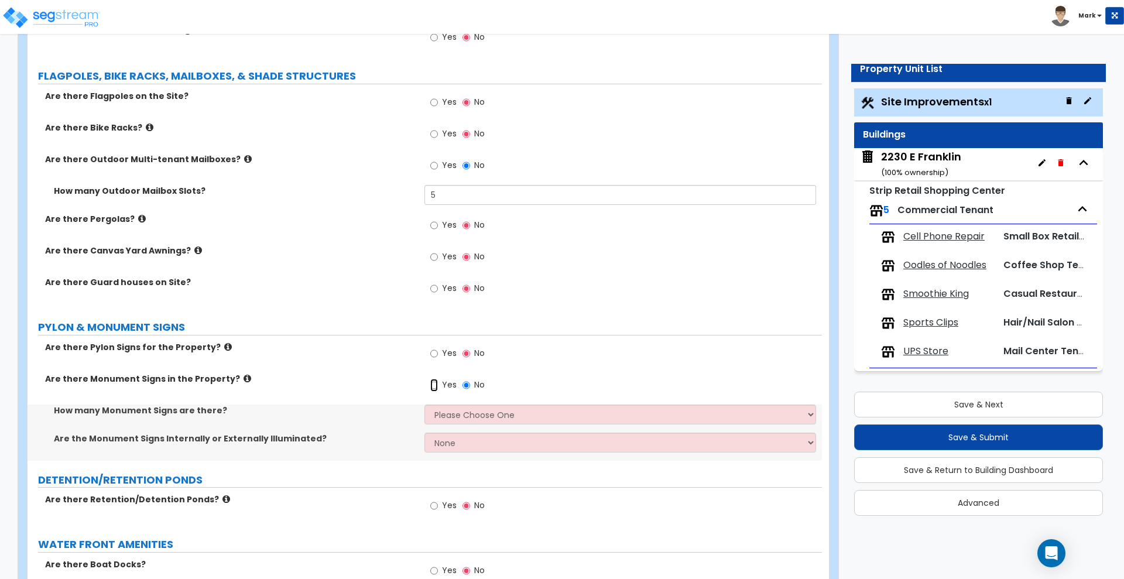
scroll to position [3441, 0]
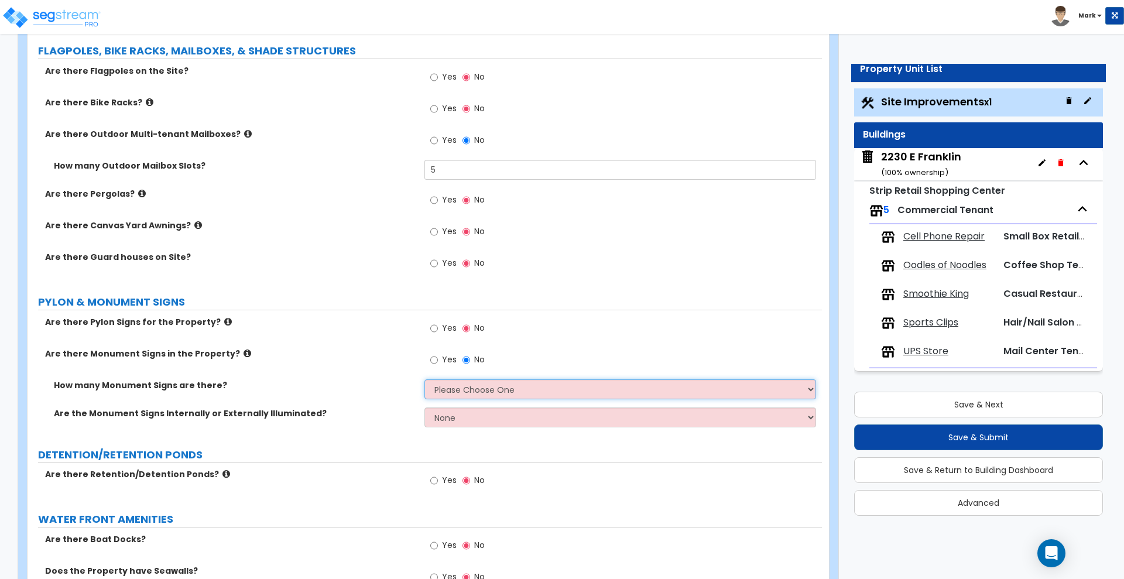
click at [469, 391] on select "Please Choose One 1 2 3" at bounding box center [620, 389] width 391 height 20
select select "1"
click at [425, 379] on select "Please Choose One 1 2 3" at bounding box center [620, 389] width 391 height 20
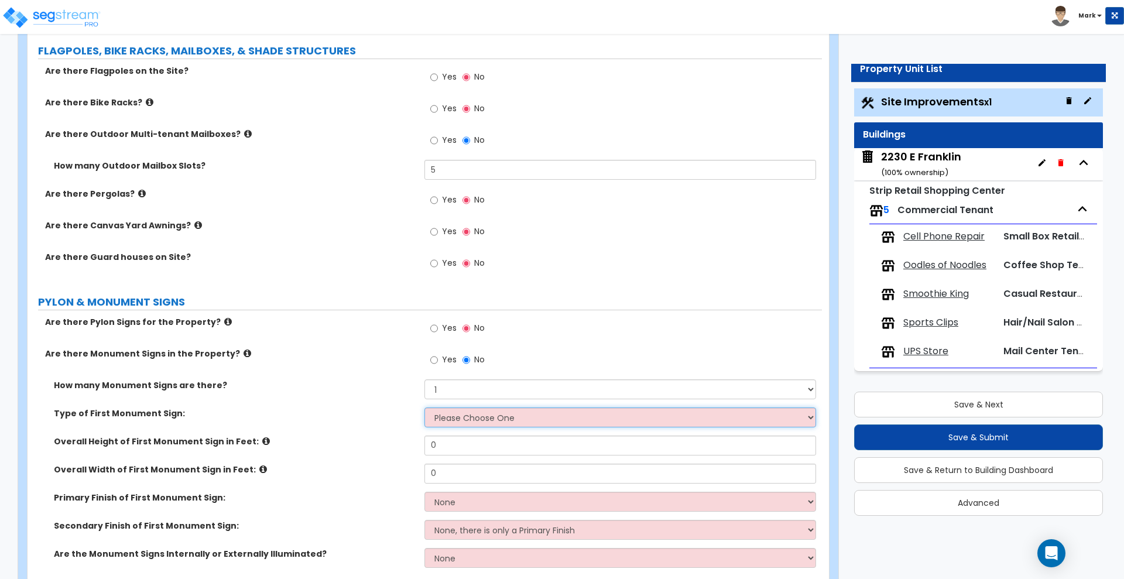
click at [477, 415] on select "Please Choose One Flat Signboard on top of a Base Flat Signboard attached to a …" at bounding box center [620, 418] width 391 height 20
click at [483, 418] on select "Please Choose One Flat Signboard on top of a Base Flat Signboard attached to a …" at bounding box center [620, 418] width 391 height 20
select select "2"
click at [425, 408] on select "Please Choose One Flat Signboard on top of a Base Flat Signboard attached to a …" at bounding box center [620, 418] width 391 height 20
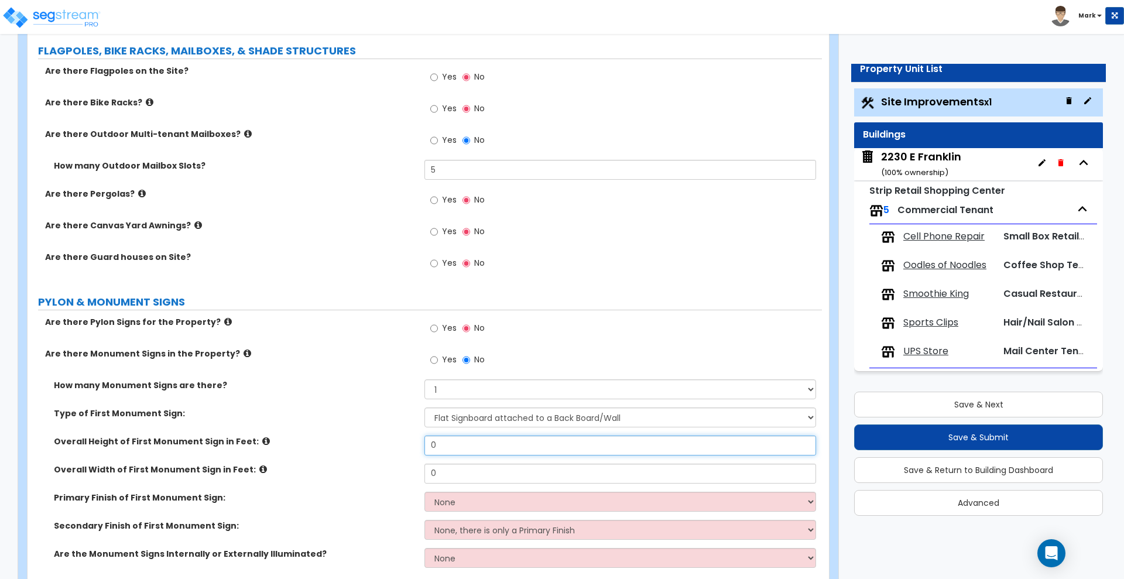
drag, startPoint x: 465, startPoint y: 447, endPoint x: 403, endPoint y: 439, distance: 62.0
click at [409, 449] on div "Overall Height of First Monument Sign in Feet: 0" at bounding box center [425, 450] width 795 height 28
type input "30"
click at [338, 467] on div "Overall Width of First Monument Sign in Feet: 0" at bounding box center [425, 478] width 795 height 28
drag, startPoint x: 425, startPoint y: 474, endPoint x: 385, endPoint y: 472, distance: 39.9
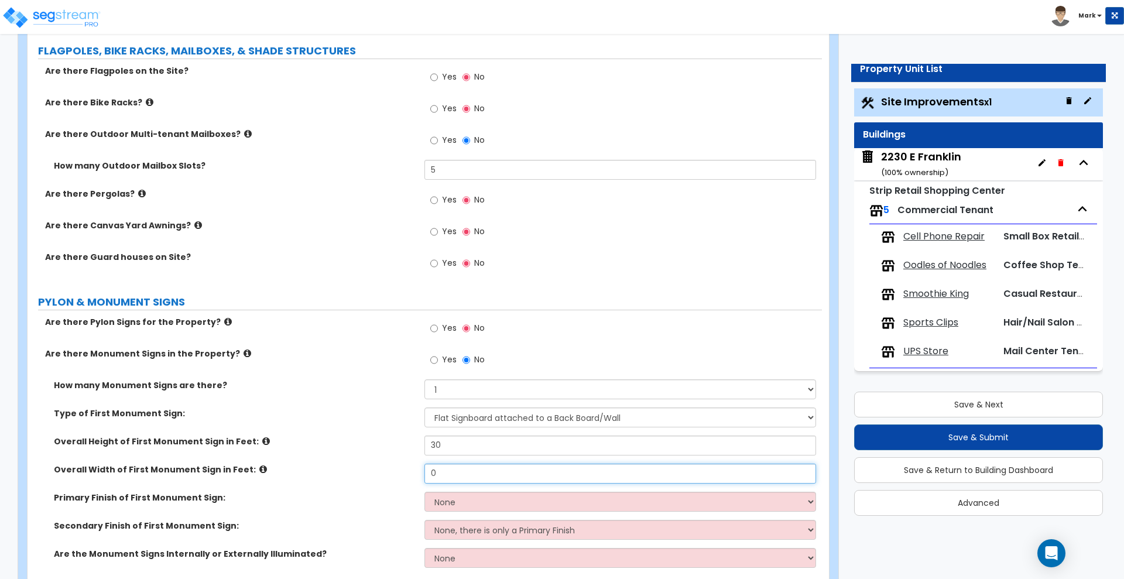
click at [385, 472] on div "Overall Width of First Monument Sign in Feet: 0" at bounding box center [425, 478] width 795 height 28
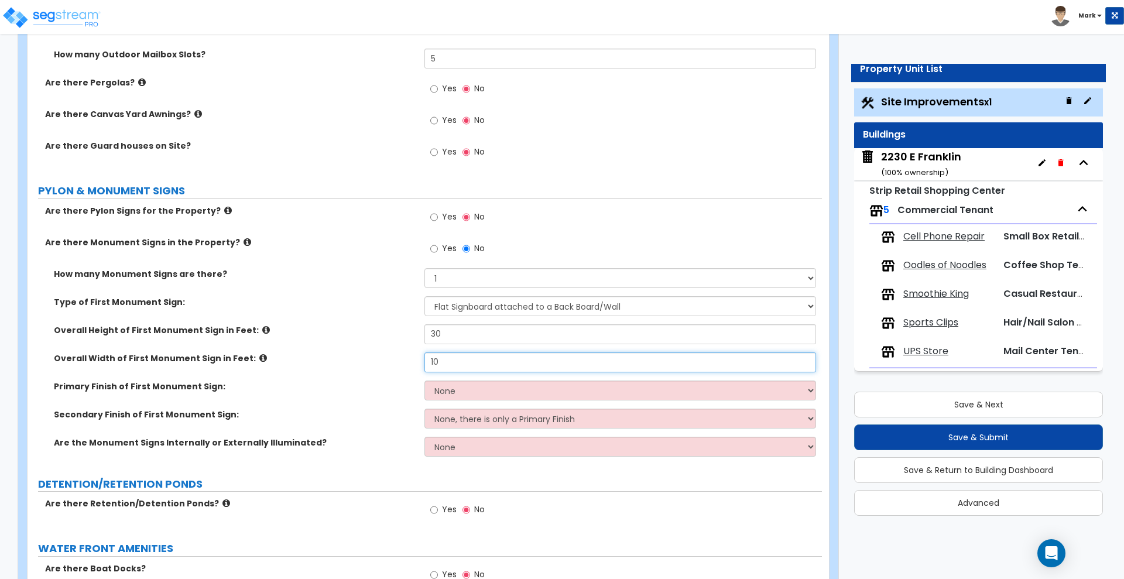
scroll to position [3587, 0]
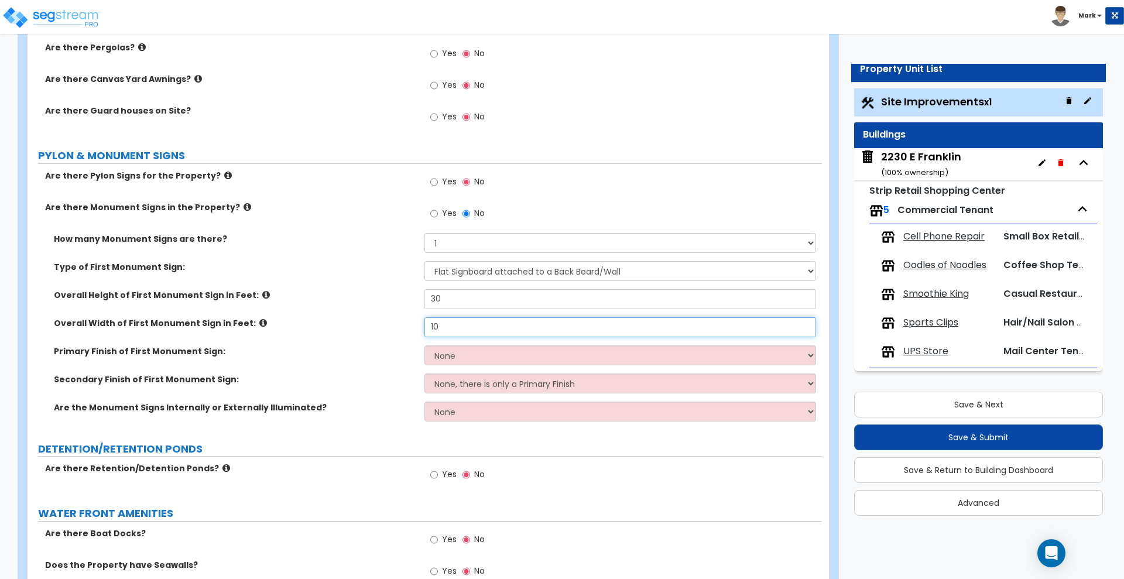
type input "10"
click at [460, 352] on select "None Paint/Stucco Finish Brick Finish Stone Finish Metal Composite Finish Vinyl…" at bounding box center [620, 356] width 391 height 20
select select "2"
click at [425, 346] on select "None Paint/Stucco Finish Brick Finish Stone Finish Metal Composite Finish Vinyl…" at bounding box center [620, 356] width 391 height 20
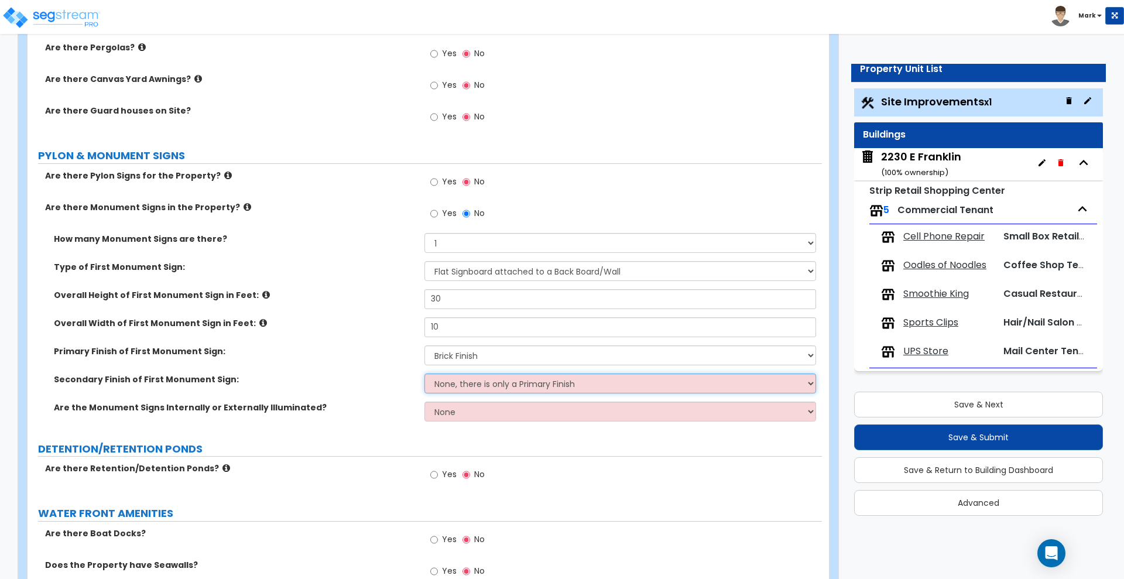
click at [509, 383] on select "None, there is only a Primary Finish Paint/Stucco Finish Brick Finish Stone Fin…" at bounding box center [620, 384] width 391 height 20
select select "3"
click at [425, 374] on select "None, there is only a Primary Finish Paint/Stucco Finish Brick Finish Stone Fin…" at bounding box center [620, 384] width 391 height 20
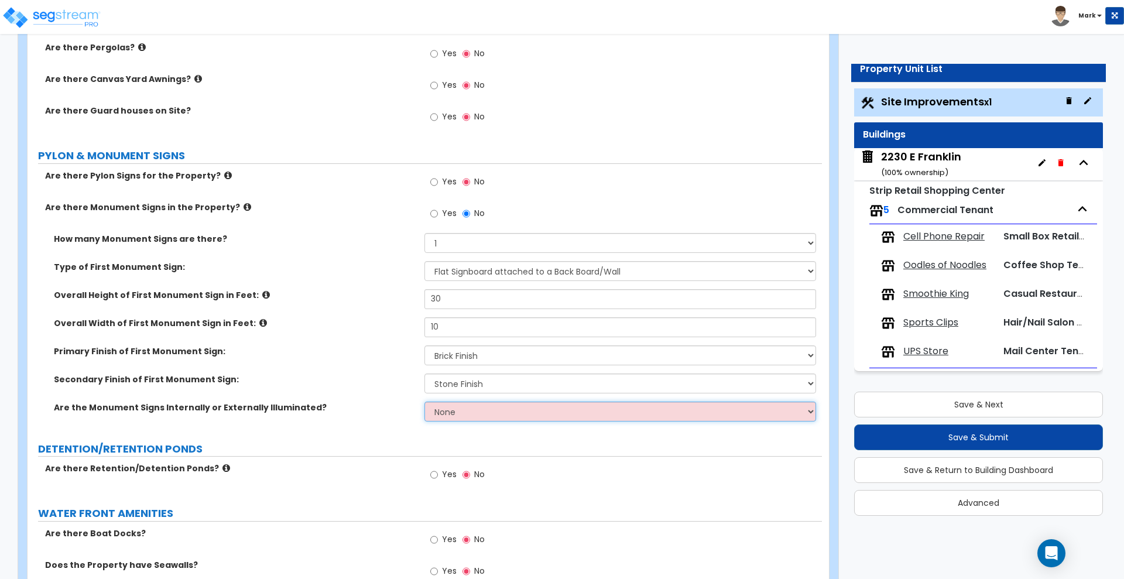
click at [494, 418] on select "None Internally Illuminated Externally Illuminated" at bounding box center [620, 412] width 391 height 20
select select "1"
click at [425, 402] on select "None Internally Illuminated Externally Illuminated" at bounding box center [620, 412] width 391 height 20
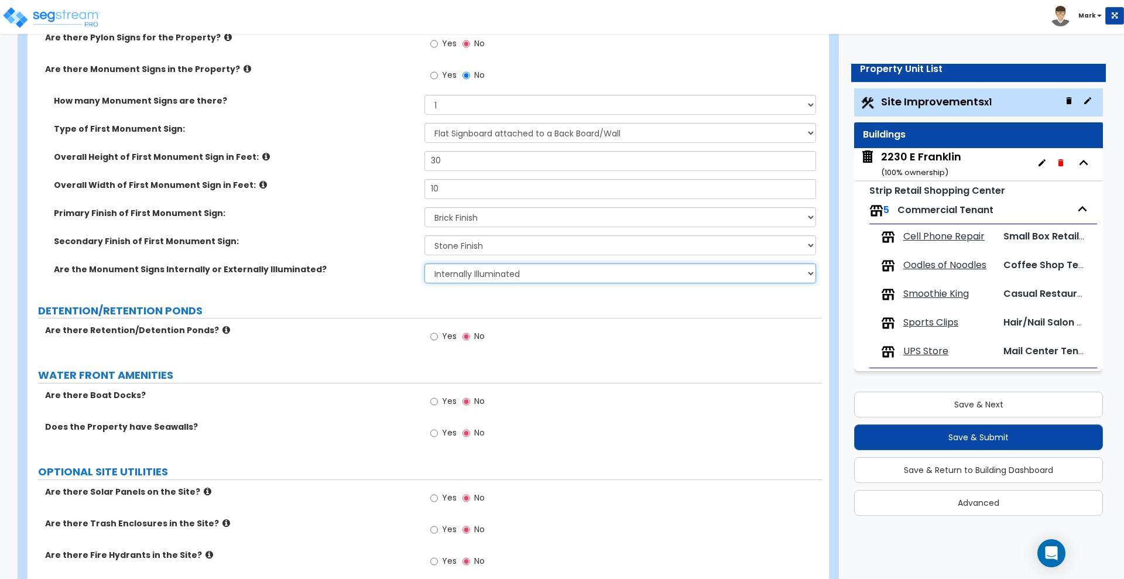
scroll to position [3733, 0]
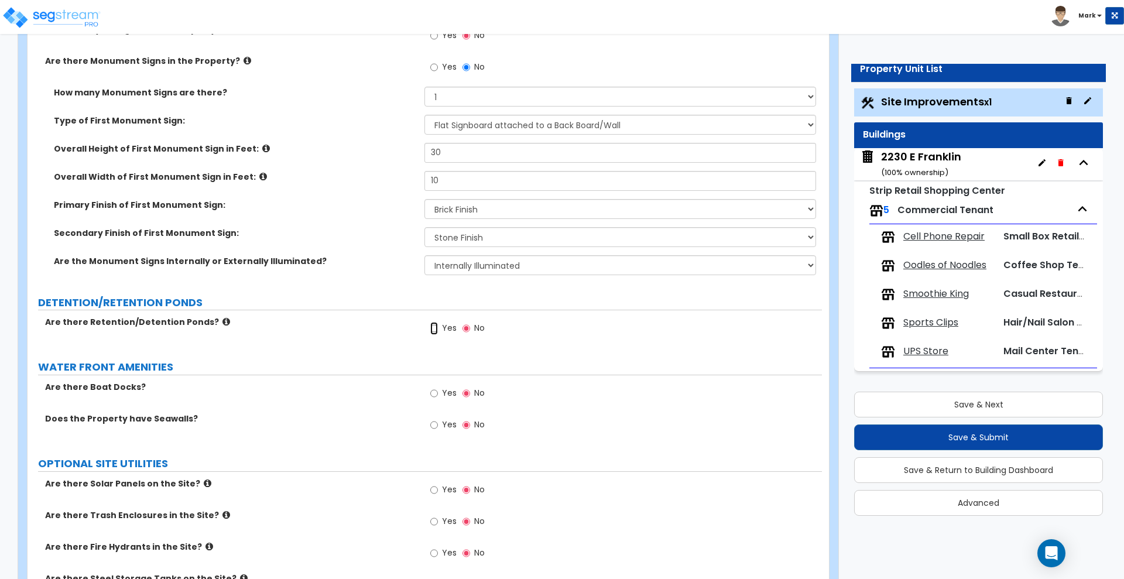
click at [430, 328] on input "Yes" at bounding box center [434, 328] width 8 height 13
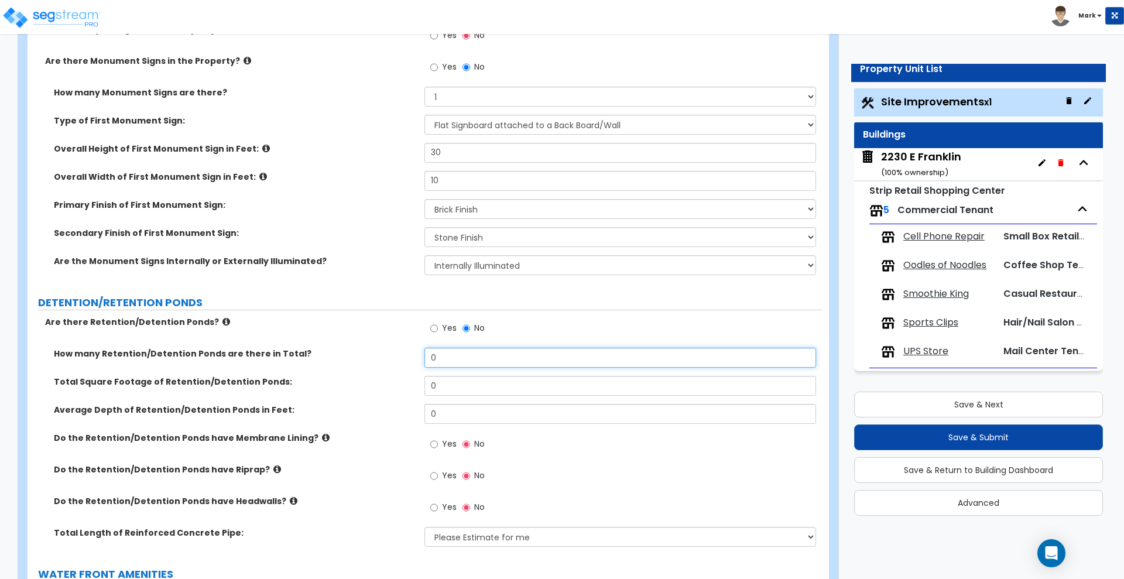
drag, startPoint x: 451, startPoint y: 358, endPoint x: 370, endPoint y: 360, distance: 80.8
click at [370, 360] on div "How many Retention/Detention Ponds are there in Total? 0" at bounding box center [425, 362] width 795 height 28
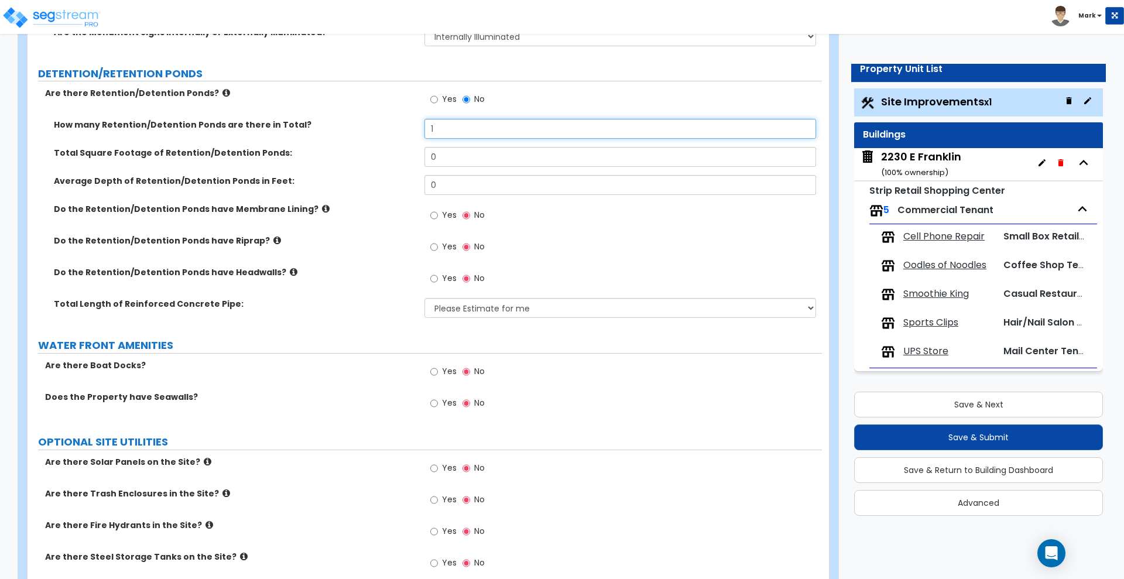
scroll to position [3873, 0]
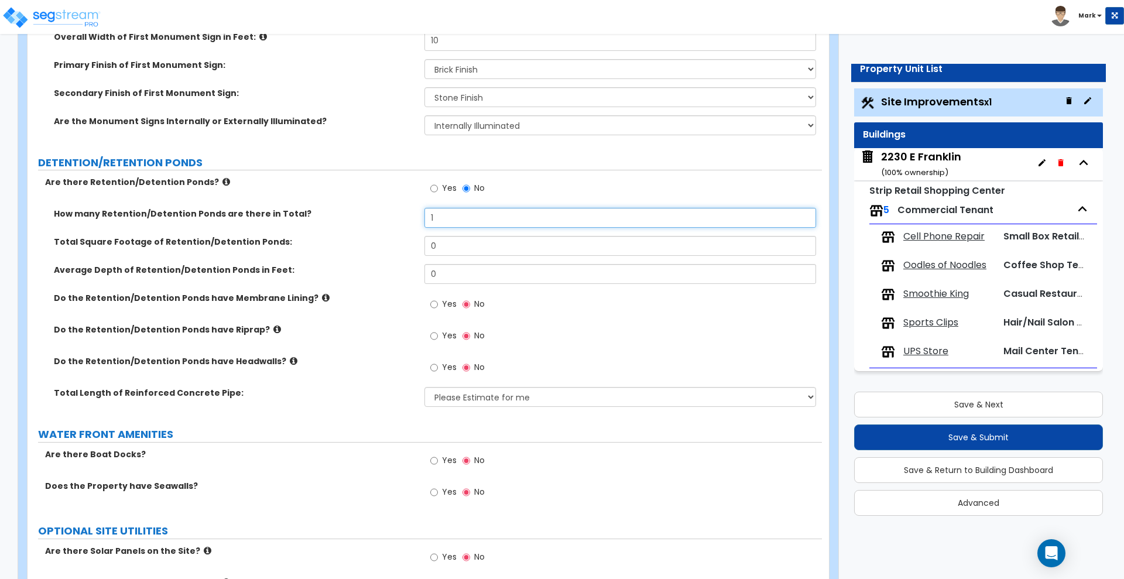
type input "1"
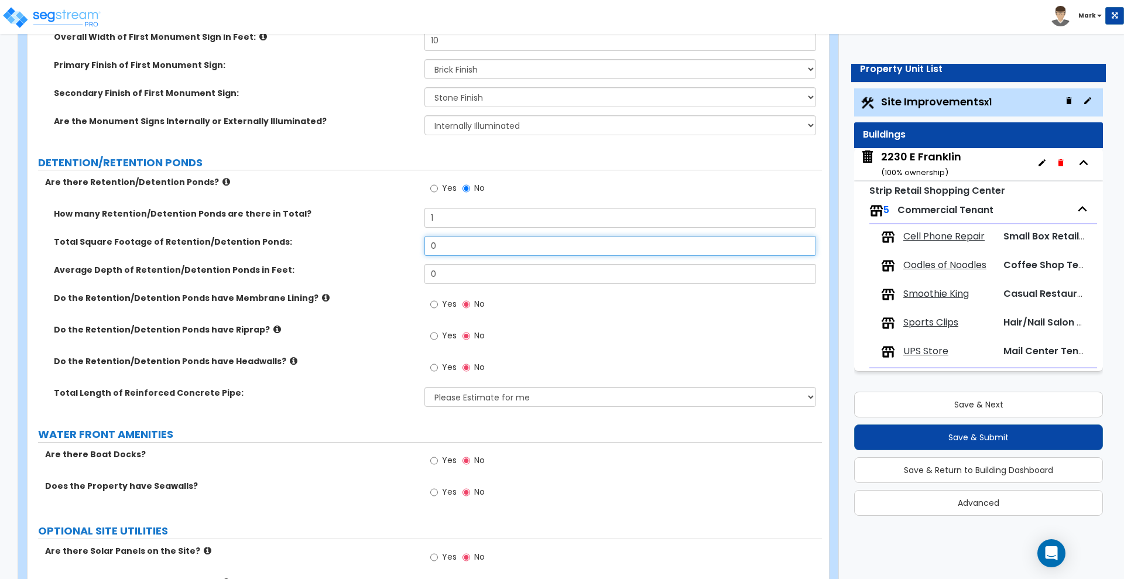
drag, startPoint x: 420, startPoint y: 239, endPoint x: 332, endPoint y: 239, distance: 87.8
click at [334, 240] on div "Total Square Footage of Retention/Detention Ponds: 0" at bounding box center [425, 250] width 795 height 28
type input "1,098"
click at [455, 273] on input "0" at bounding box center [620, 274] width 391 height 20
drag, startPoint x: 450, startPoint y: 275, endPoint x: 363, endPoint y: 288, distance: 88.3
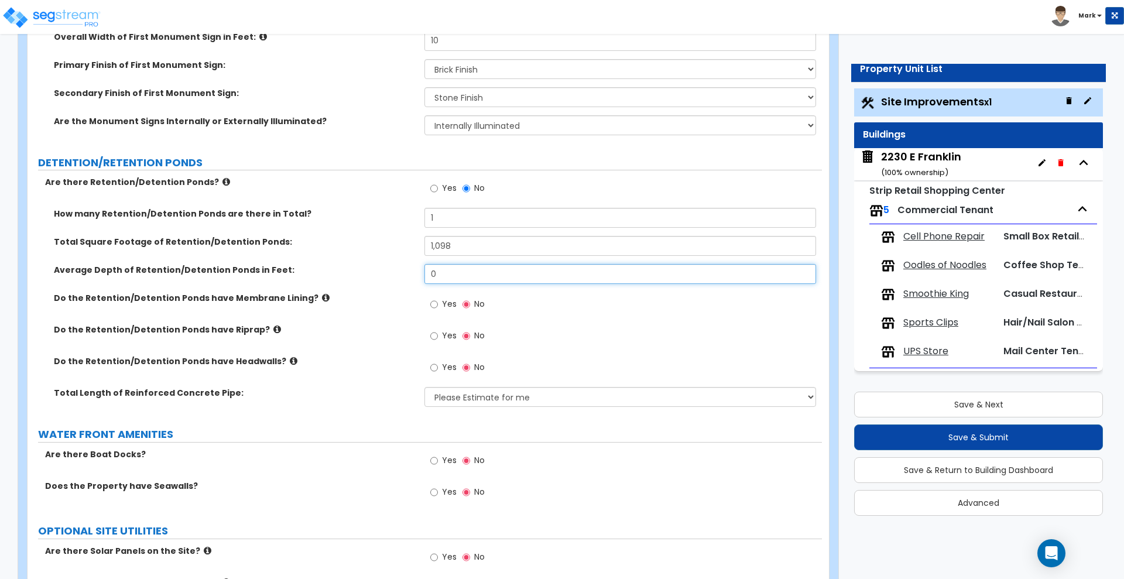
click at [363, 288] on div "Average Depth of Retention/Detention Ponds in Feet: 0" at bounding box center [425, 278] width 795 height 28
type input "7"
click at [322, 298] on icon at bounding box center [326, 297] width 8 height 9
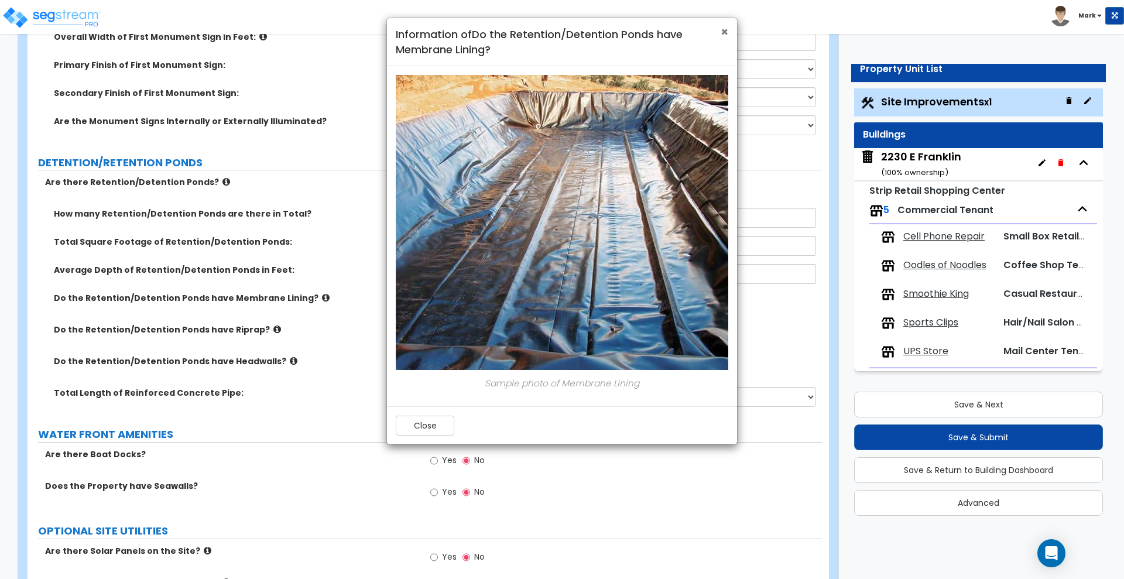
click at [721, 29] on span "×" at bounding box center [725, 31] width 8 height 17
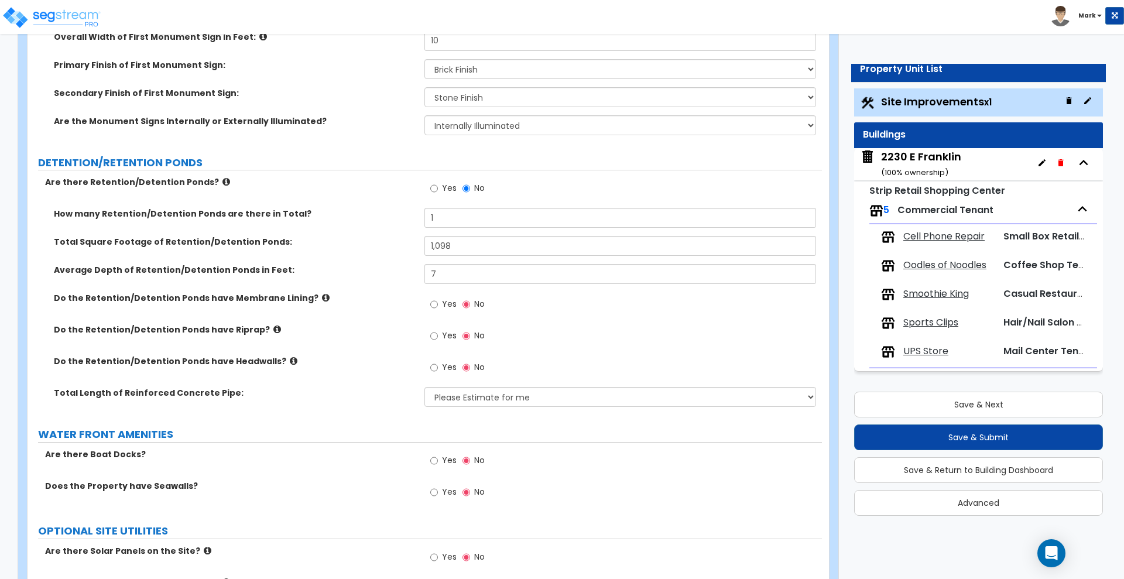
click at [290, 362] on icon at bounding box center [294, 361] width 8 height 9
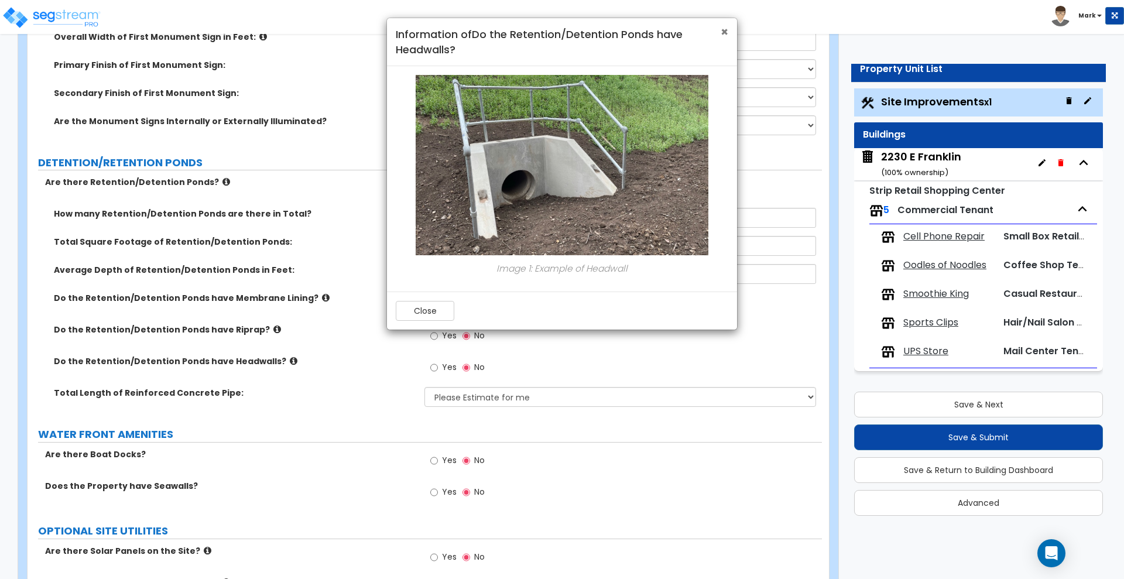
click at [726, 32] on span "×" at bounding box center [725, 31] width 8 height 17
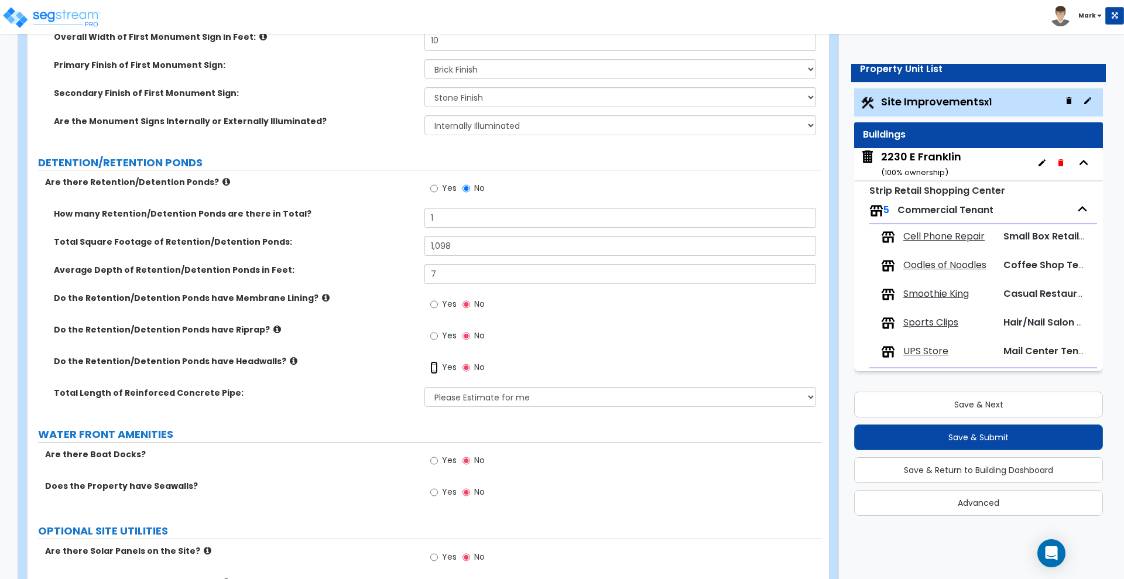
click at [436, 368] on input "Yes" at bounding box center [434, 367] width 8 height 13
radio input "true"
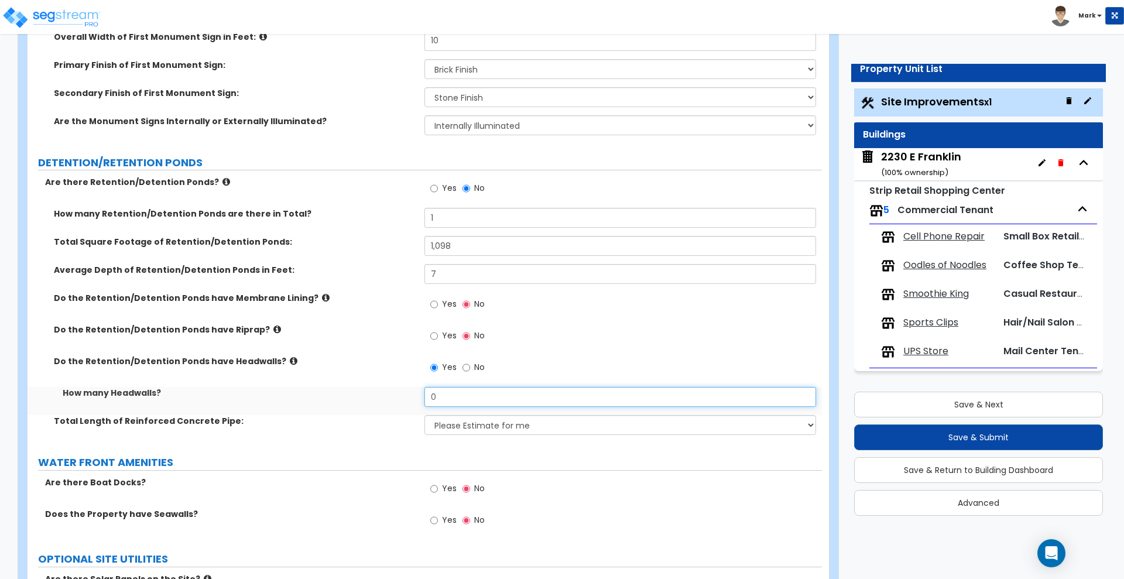
drag, startPoint x: 454, startPoint y: 391, endPoint x: 420, endPoint y: 394, distance: 33.5
click at [420, 394] on div "How many Headwalls? 0" at bounding box center [425, 401] width 795 height 28
type input "1"
click at [459, 422] on select "Please Estimate for me I want to Enter Linear Footage" at bounding box center [620, 425] width 391 height 20
click at [425, 415] on select "Please Estimate for me I want to Enter Linear Footage" at bounding box center [620, 425] width 391 height 20
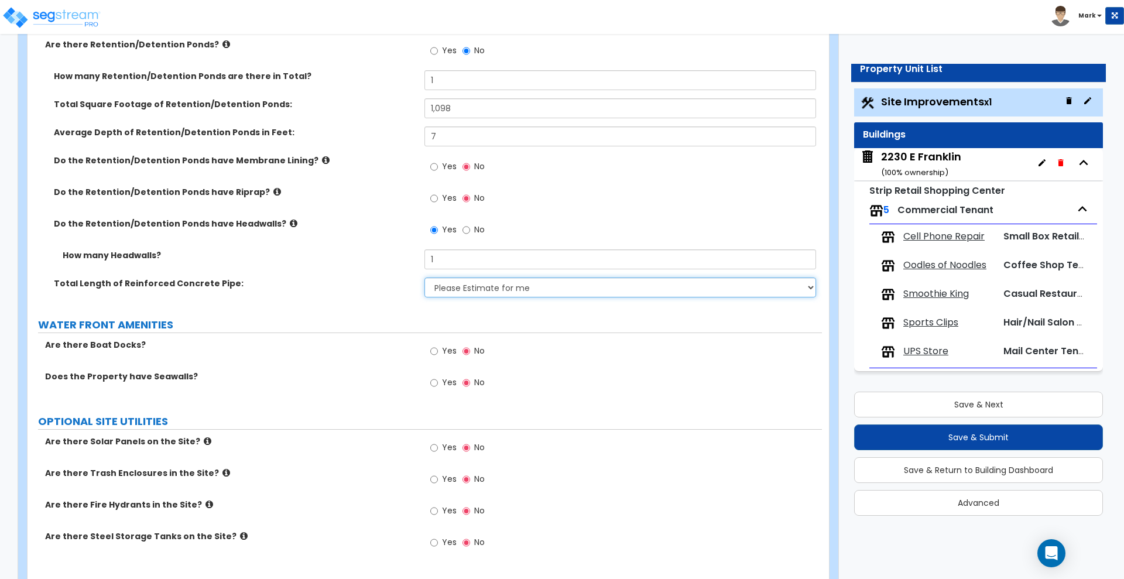
scroll to position [4020, 0]
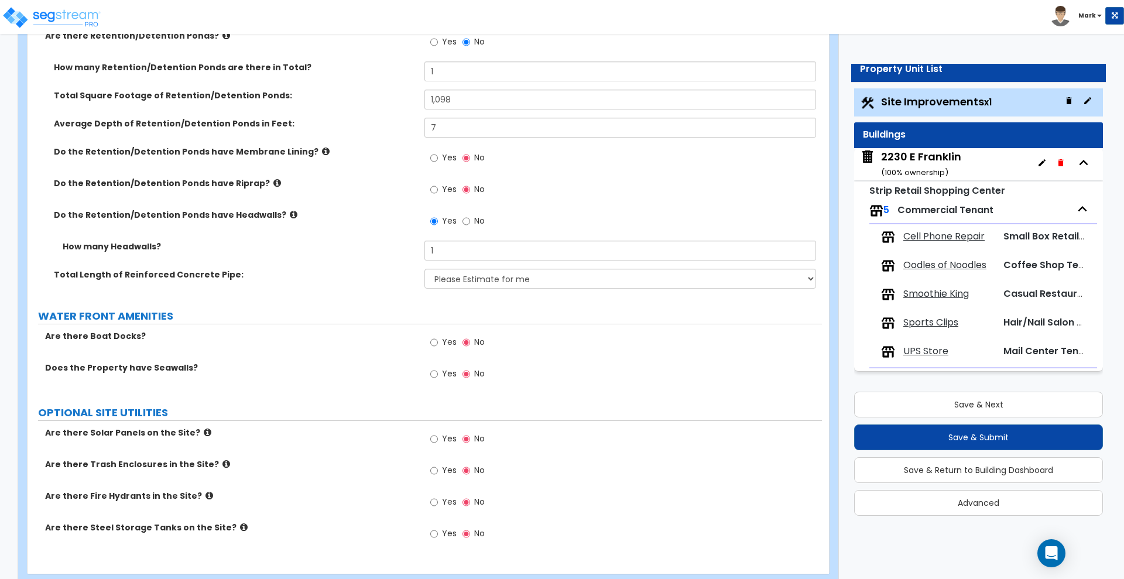
click at [273, 182] on icon at bounding box center [277, 183] width 8 height 9
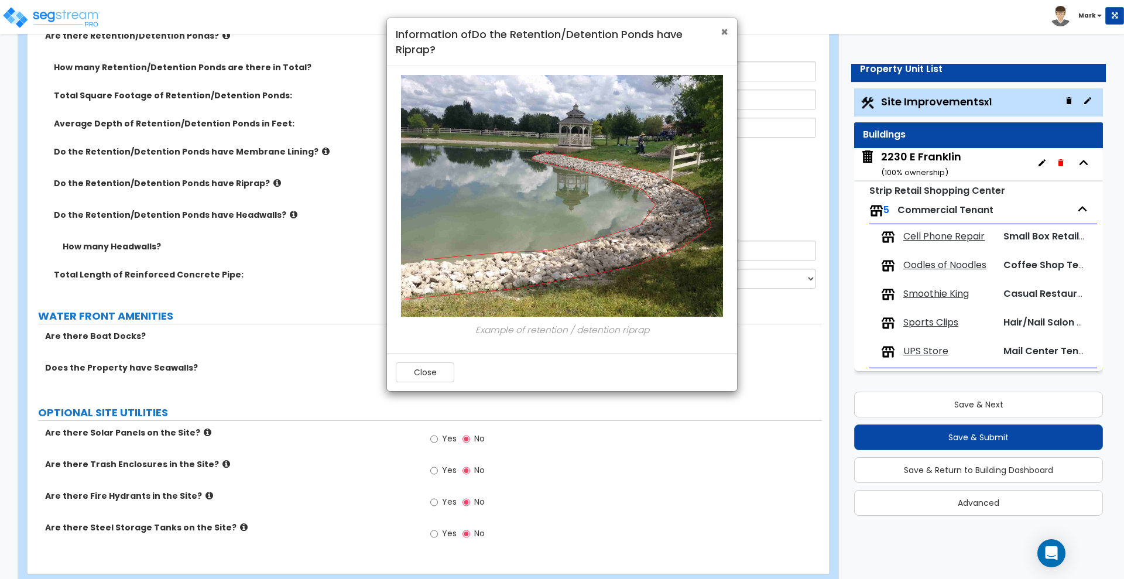
click at [726, 30] on span "×" at bounding box center [725, 31] width 8 height 17
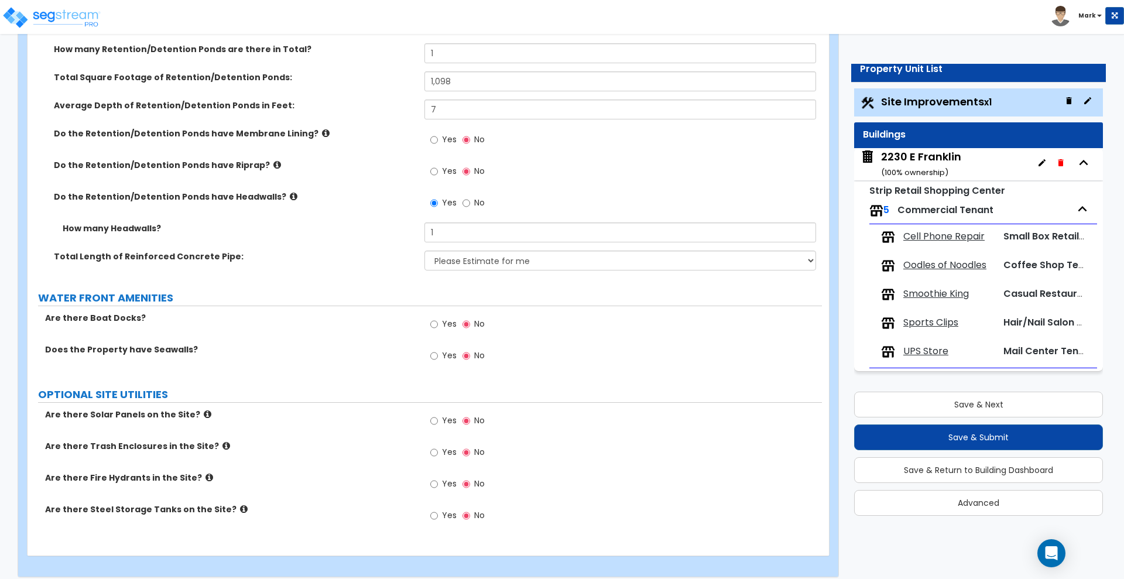
scroll to position [4048, 0]
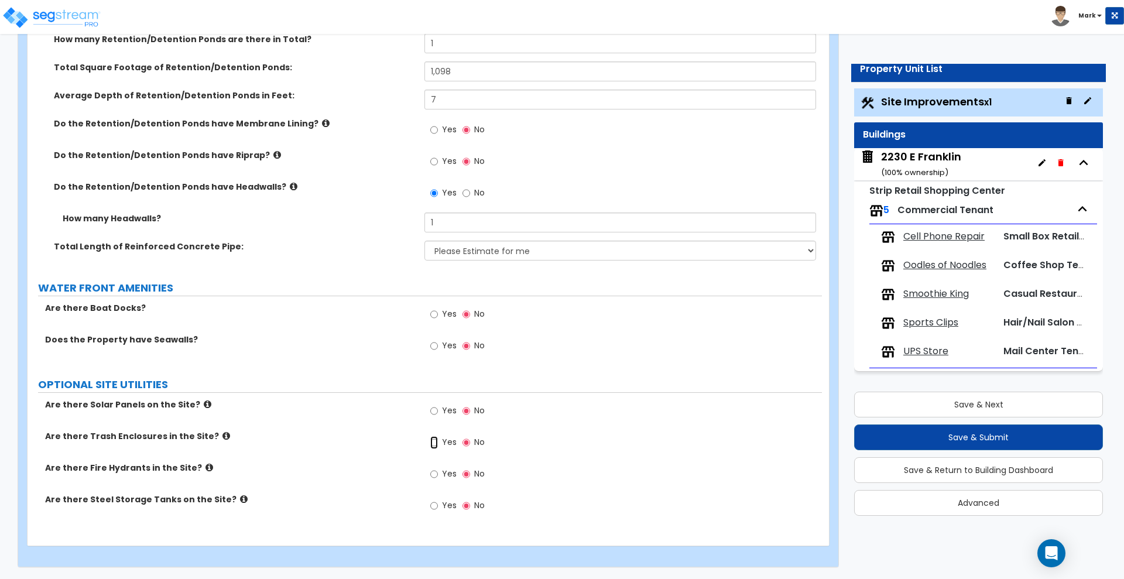
click at [431, 444] on input "Yes" at bounding box center [434, 442] width 8 height 13
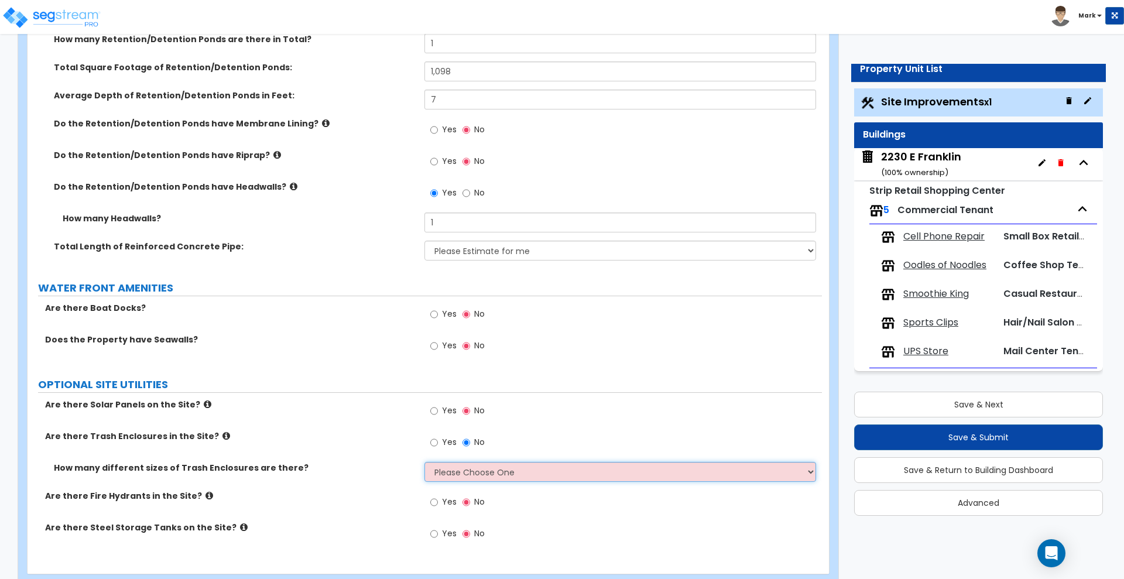
click at [485, 469] on select "Please Choose One 1 2 3" at bounding box center [620, 472] width 391 height 20
select select "1"
click at [425, 462] on select "Please Choose One 1 2 3" at bounding box center [620, 472] width 391 height 20
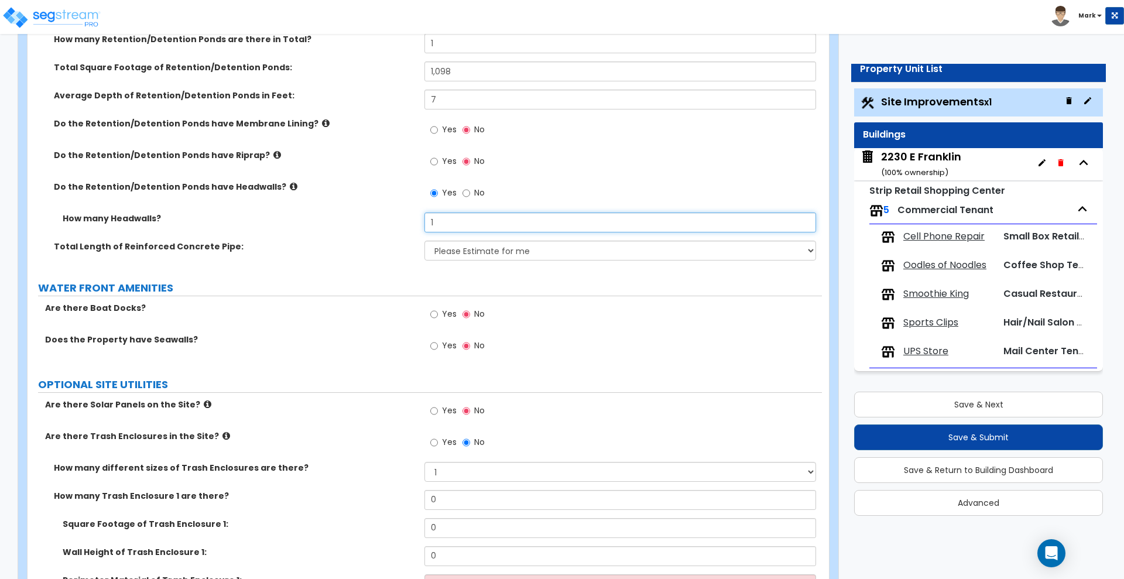
drag, startPoint x: 403, startPoint y: 220, endPoint x: 371, endPoint y: 217, distance: 32.3
click at [381, 220] on div "How many Headwalls? 1" at bounding box center [425, 227] width 795 height 28
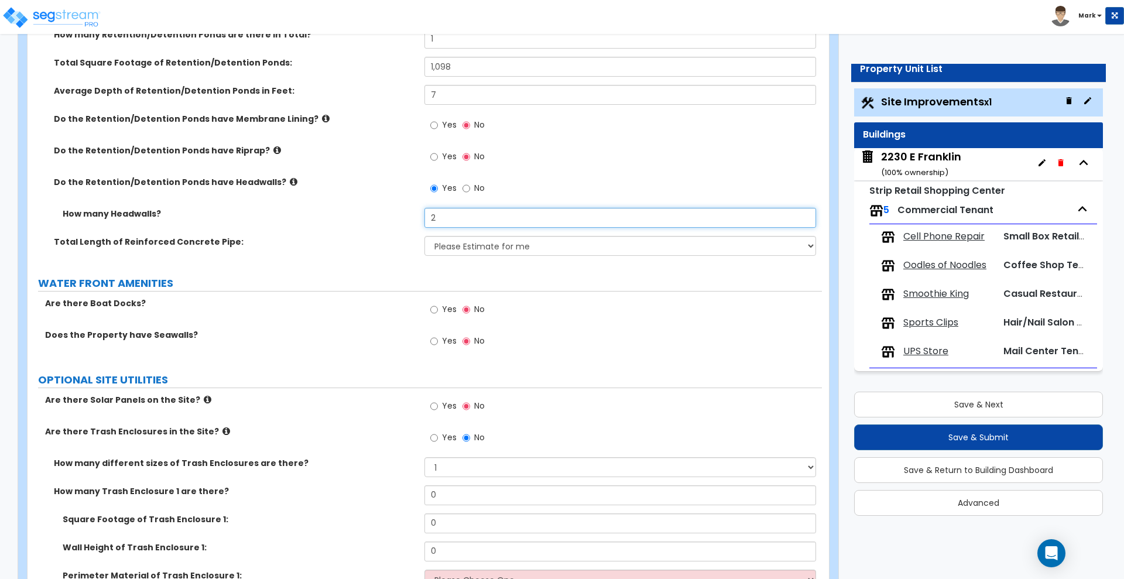
scroll to position [4121, 0]
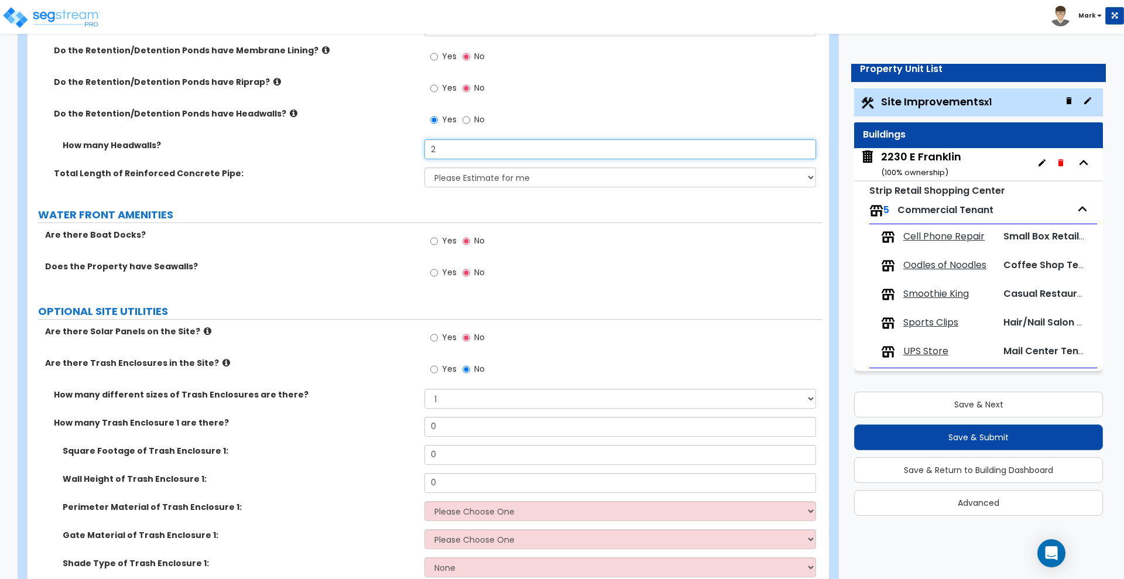
type input "2"
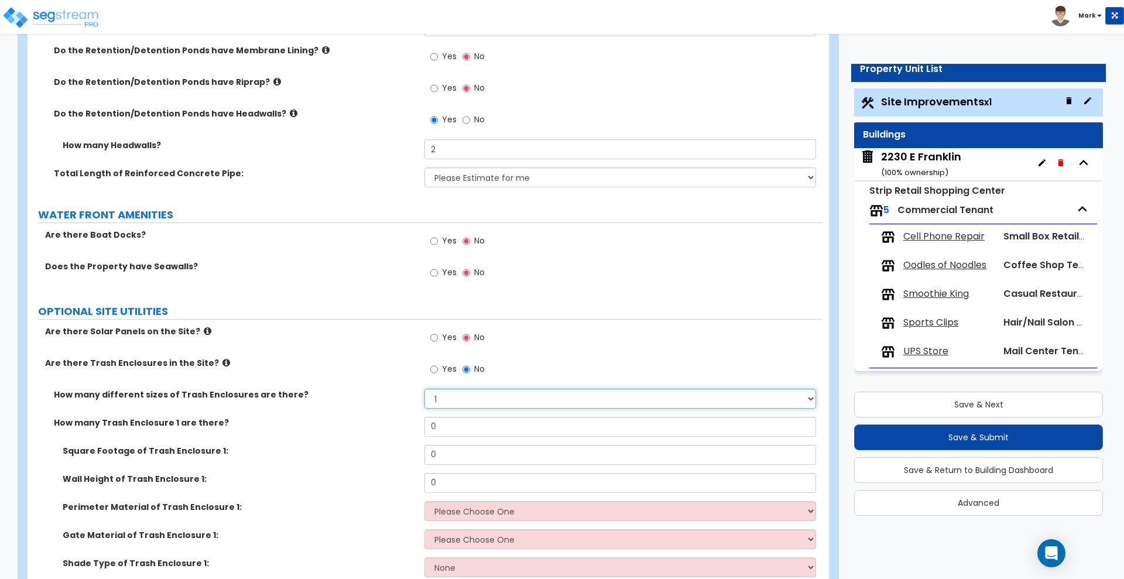
click at [454, 401] on select "Please Choose One 1 2 3" at bounding box center [620, 399] width 391 height 20
click at [368, 438] on div "How many Trash Enclosure 1 are there? 0" at bounding box center [425, 431] width 795 height 28
drag, startPoint x: 387, startPoint y: 426, endPoint x: 377, endPoint y: 426, distance: 9.4
click at [377, 426] on div "How many Trash Enclosure 1 are there? 0" at bounding box center [425, 431] width 795 height 28
type input "2"
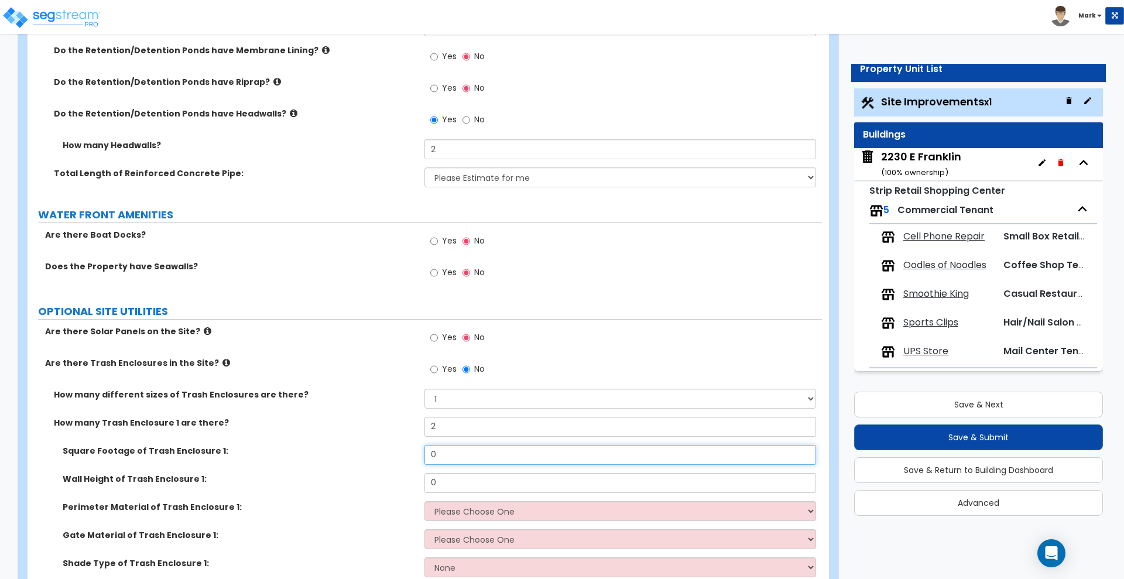
drag, startPoint x: 342, startPoint y: 460, endPoint x: 324, endPoint y: 455, distance: 18.2
click at [324, 460] on div "Square Footage of Trash Enclosure 1: 0" at bounding box center [425, 459] width 795 height 28
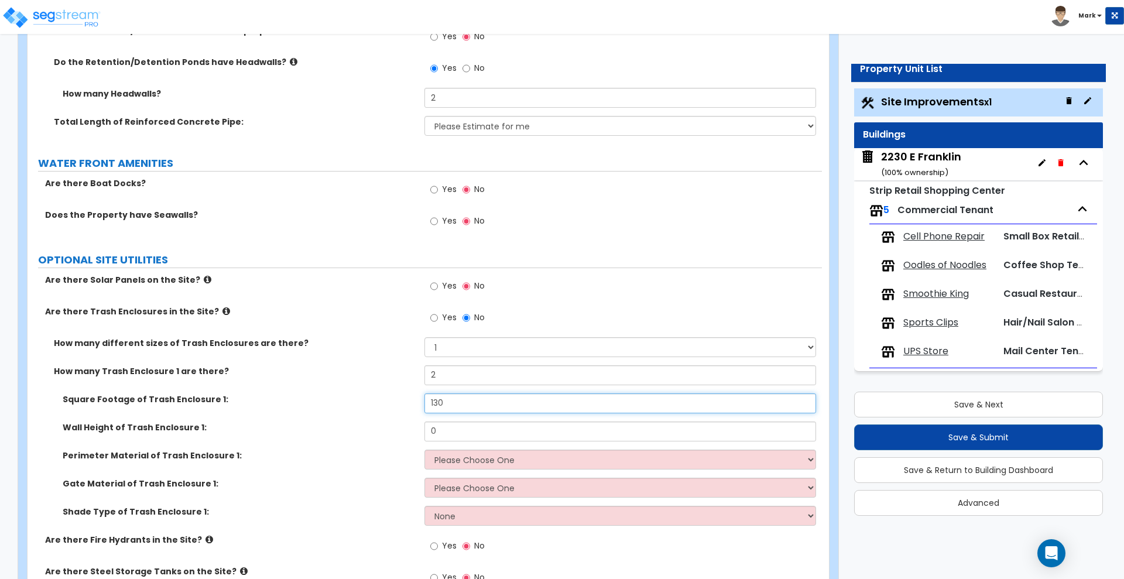
scroll to position [4245, 0]
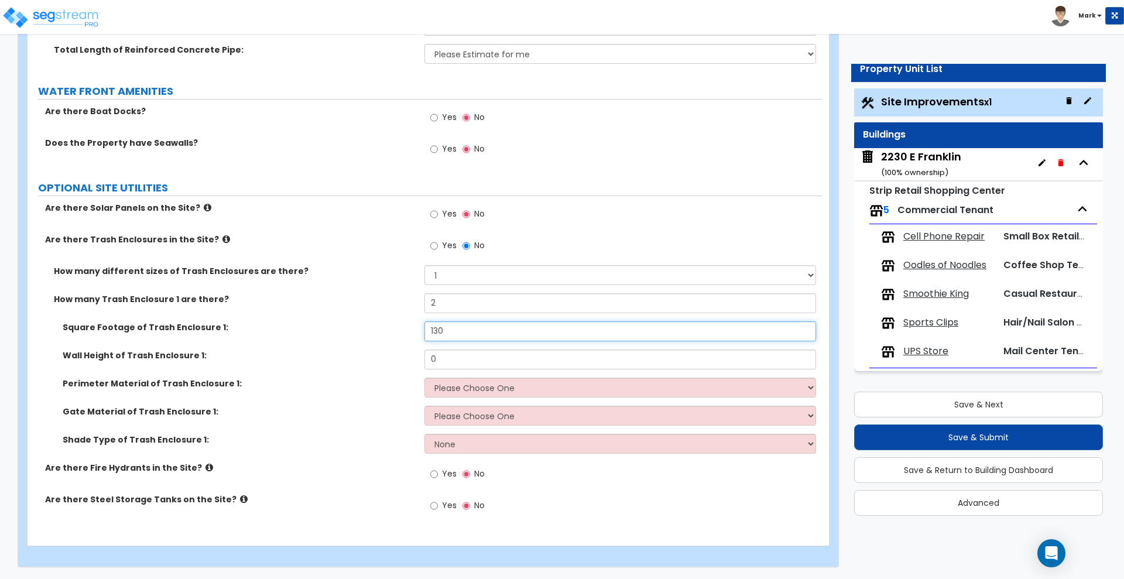
type input "130"
drag, startPoint x: 420, startPoint y: 355, endPoint x: 344, endPoint y: 353, distance: 75.6
click at [372, 355] on div "Wall Height of Trash Enclosure 1: 0" at bounding box center [425, 364] width 795 height 28
type input "6"
click at [506, 387] on select "Please Choose One Chain Link Wood Metal CMU" at bounding box center [620, 388] width 391 height 20
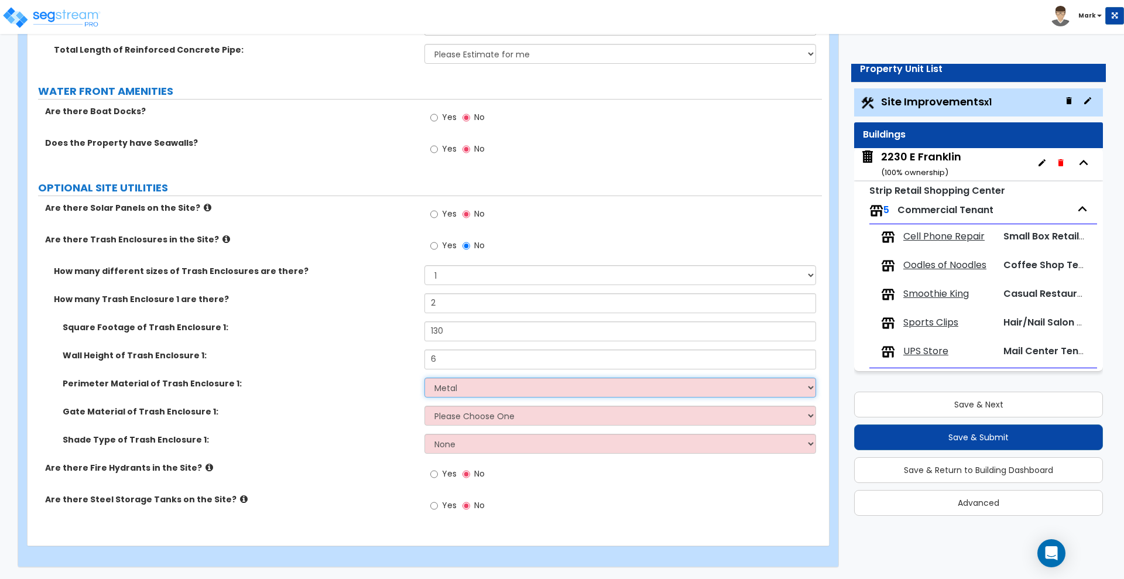
click at [425, 378] on select "Please Choose One Chain Link Wood Metal CMU" at bounding box center [620, 388] width 391 height 20
click at [481, 391] on select "Please Choose One Chain Link Wood Metal CMU" at bounding box center [620, 388] width 391 height 20
select select "4"
click at [425, 378] on select "Please Choose One Chain Link Wood Metal CMU" at bounding box center [620, 388] width 391 height 20
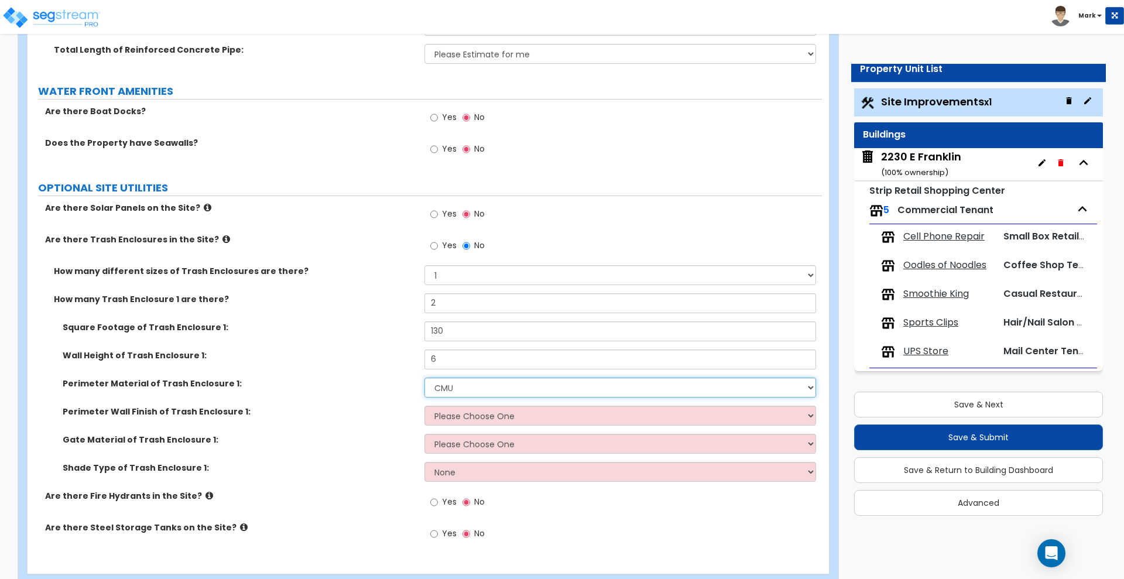
click at [473, 392] on select "Please Choose One Chain Link Wood Metal CMU" at bounding box center [620, 388] width 391 height 20
click at [388, 394] on div "Perimeter Material of Trash Enclosure 1: Please Choose One Chain Link Wood Meta…" at bounding box center [425, 392] width 795 height 28
click at [467, 416] on select "Please Choose One Stone Veneer Brick Veneer Stucco Paint" at bounding box center [620, 416] width 391 height 20
click at [478, 372] on div "Wall Height of Trash Enclosure 1: 6" at bounding box center [425, 364] width 795 height 28
click at [466, 412] on select "Please Choose One Stone Veneer Brick Veneer Stucco Paint" at bounding box center [620, 416] width 391 height 20
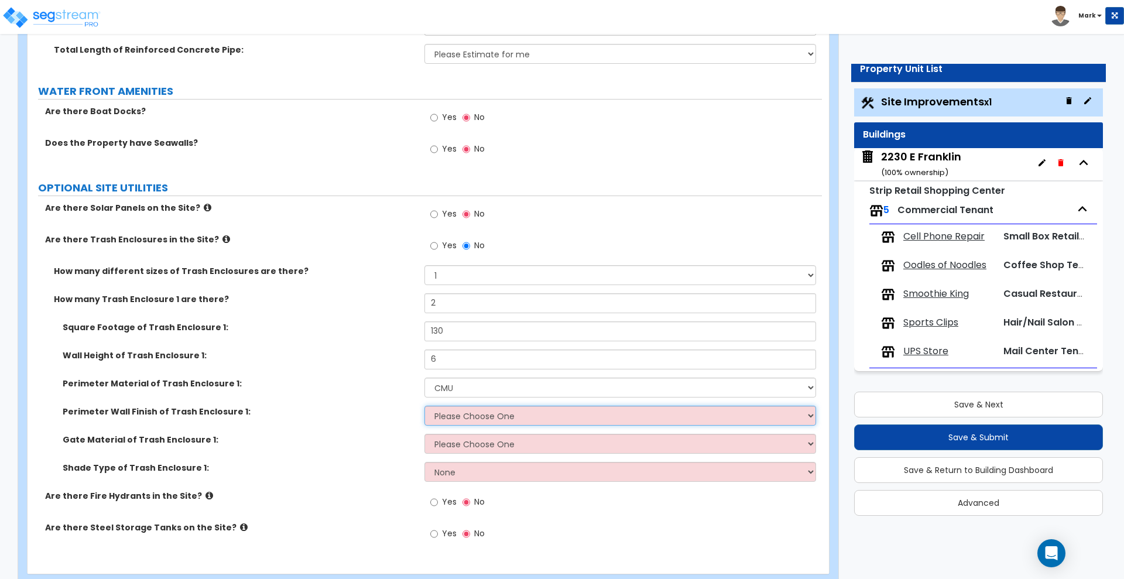
select select "2"
click at [425, 406] on select "Please Choose One Stone Veneer Brick Veneer Stucco Paint" at bounding box center [620, 416] width 391 height 20
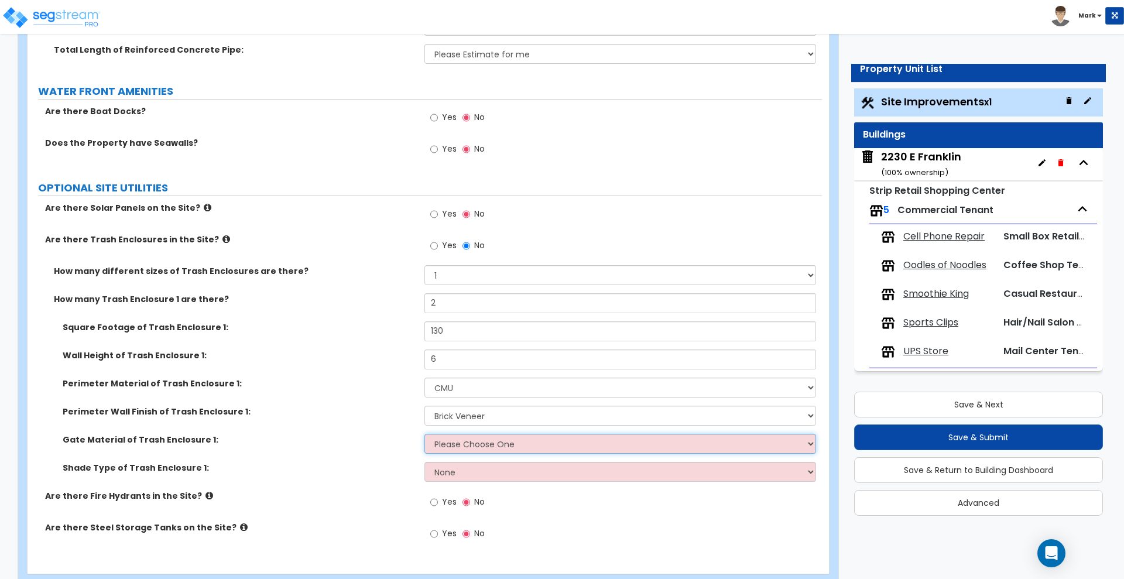
click at [470, 443] on select "Please Choose One Wood Metal" at bounding box center [620, 444] width 391 height 20
select select "2"
click at [425, 434] on select "Please Choose One Wood Metal" at bounding box center [620, 444] width 391 height 20
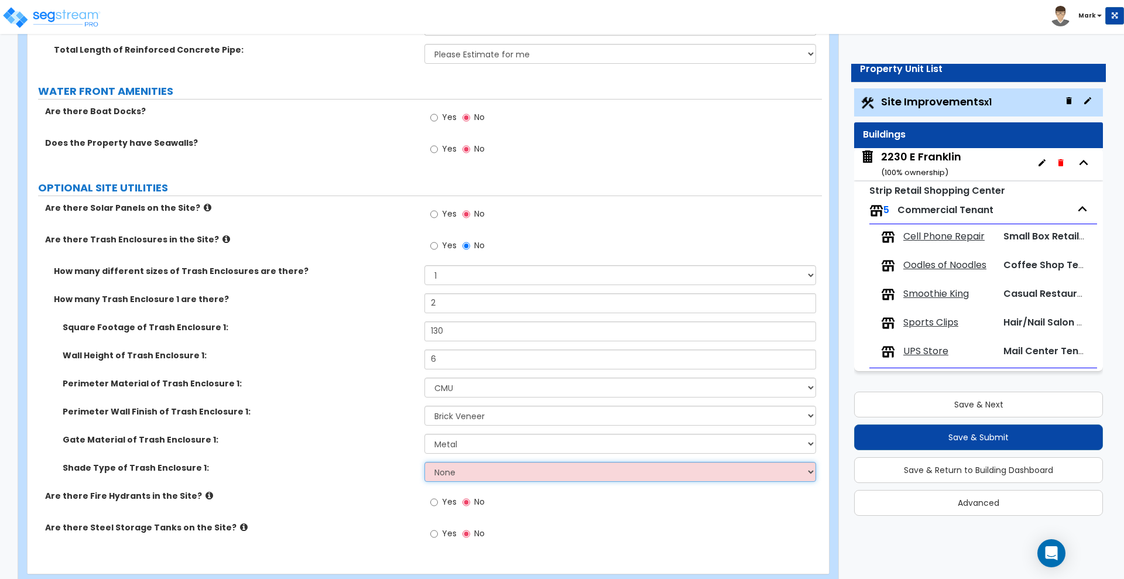
click at [470, 471] on select "None Roof Pergola" at bounding box center [620, 472] width 391 height 20
click at [425, 462] on select "None Roof Pergola" at bounding box center [620, 472] width 391 height 20
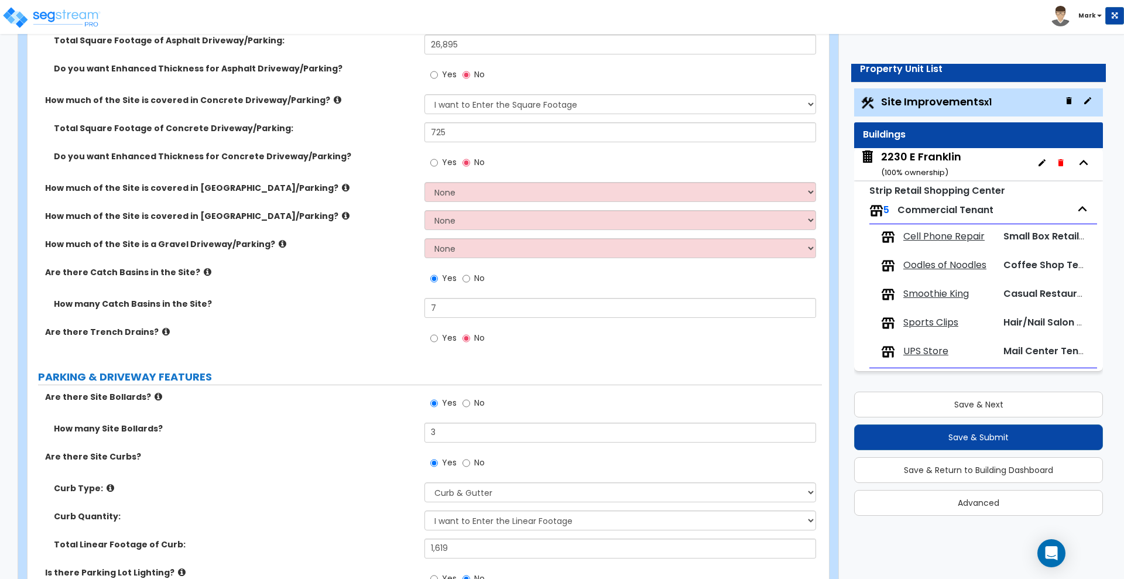
scroll to position [27, 0]
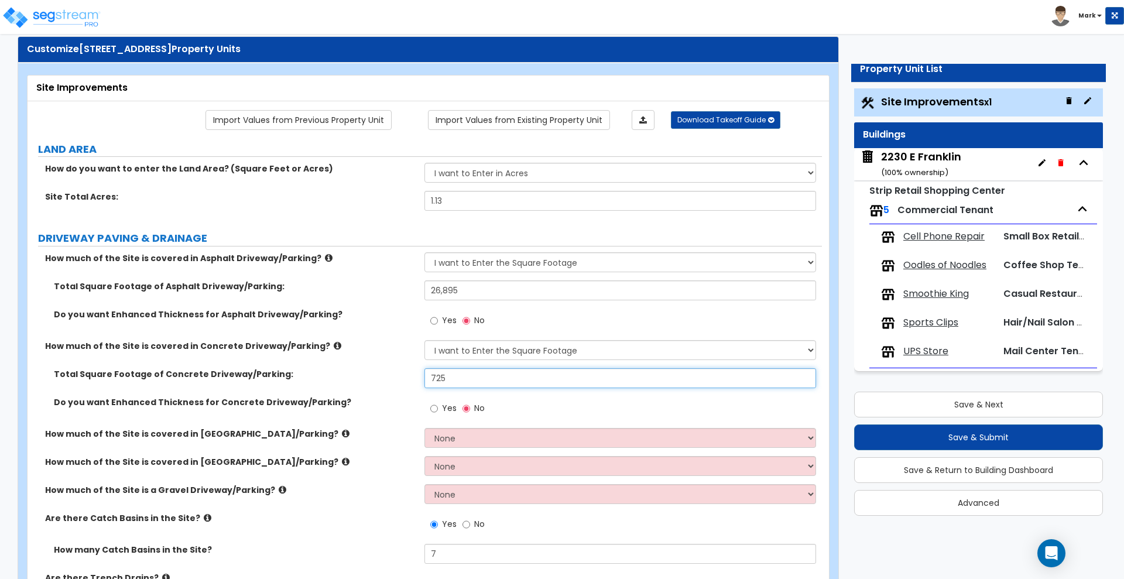
drag, startPoint x: 459, startPoint y: 378, endPoint x: 341, endPoint y: 384, distance: 117.2
click at [341, 384] on div "Total Square Footage of Concrete Driveway/Parking: 725" at bounding box center [425, 382] width 795 height 28
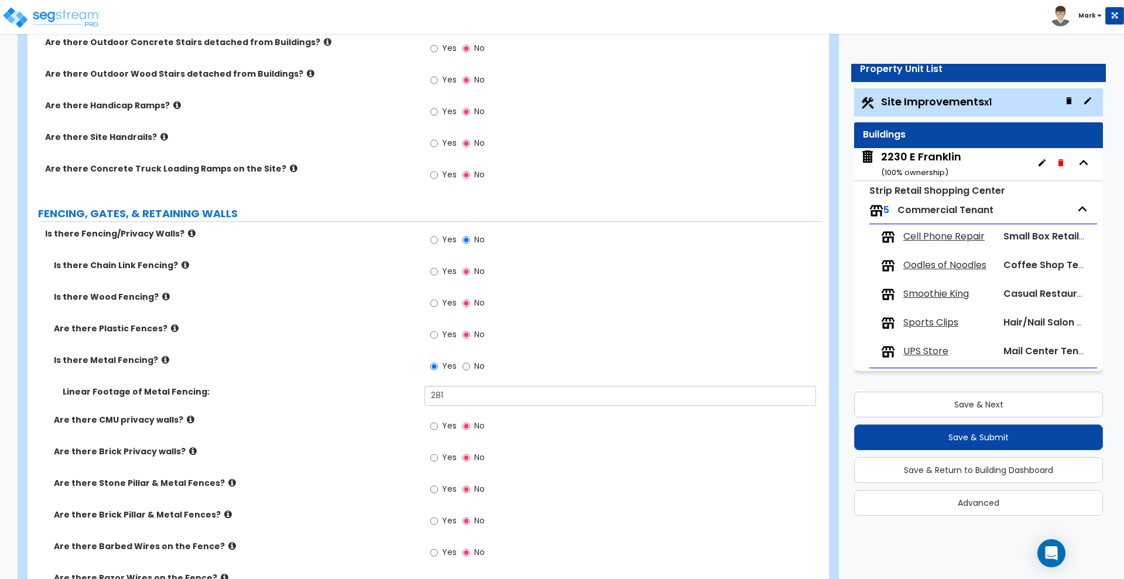
scroll to position [1564, 0]
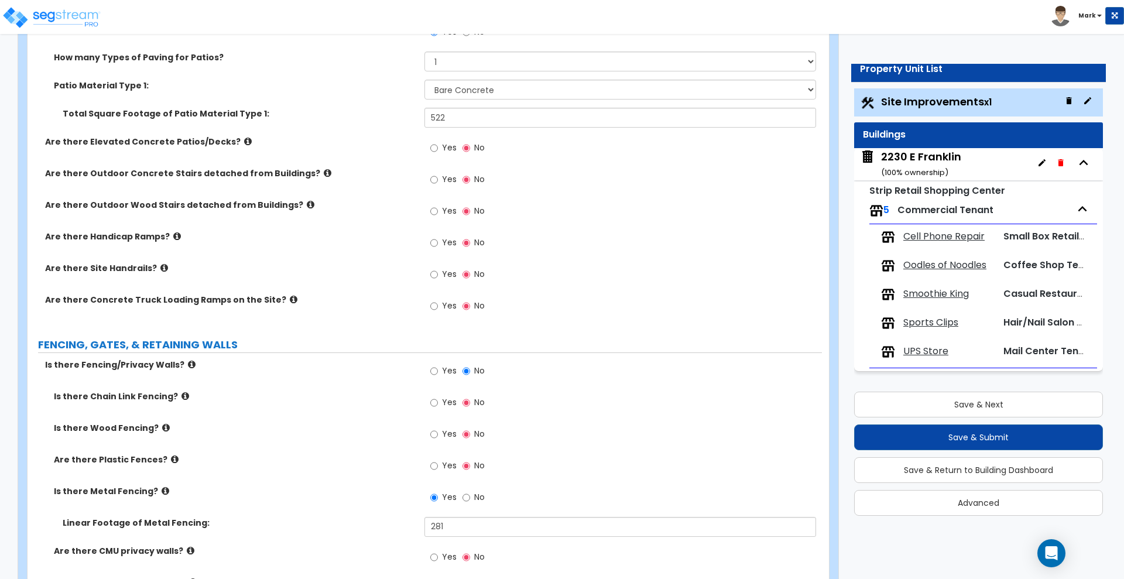
type input "1,085"
click at [433, 180] on input "Yes" at bounding box center [434, 179] width 8 height 13
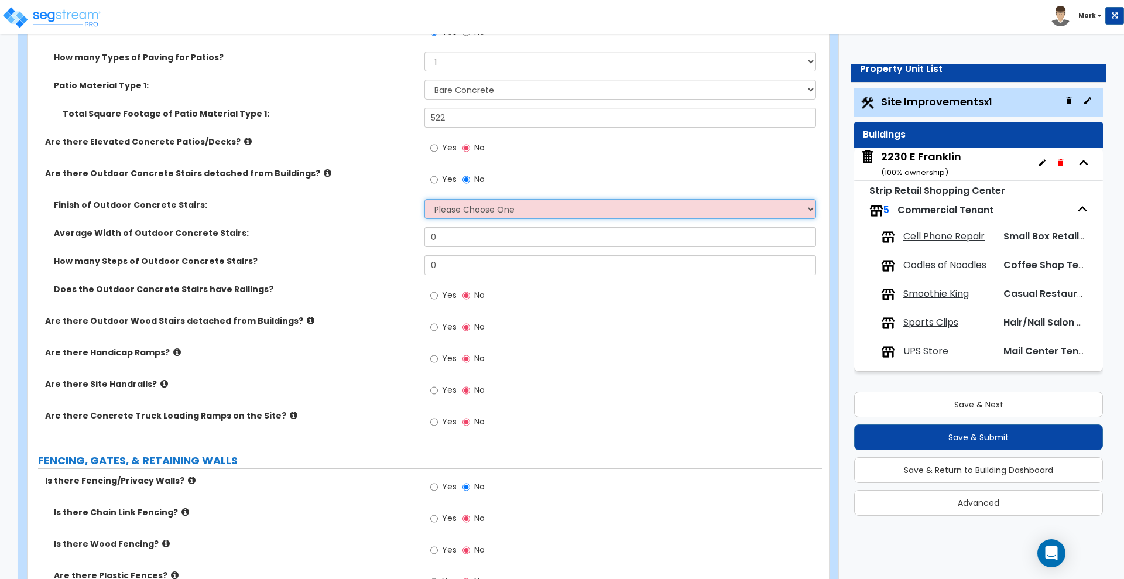
click at [478, 215] on select "Please Choose One Bare Concrete Exposed Aggregate Brick Paved Stone Paved" at bounding box center [620, 209] width 391 height 20
select select "1"
click at [425, 199] on select "Please Choose One Bare Concrete Exposed Aggregate Brick Paved Stone Paved" at bounding box center [620, 209] width 391 height 20
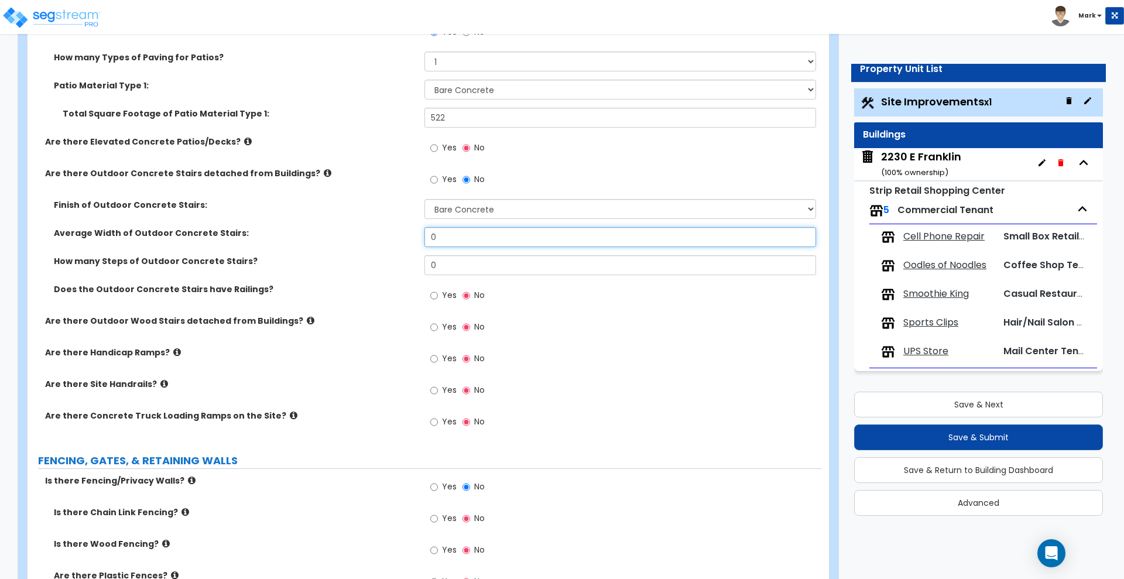
drag, startPoint x: 470, startPoint y: 240, endPoint x: 328, endPoint y: 238, distance: 141.7
click at [328, 238] on div "Average Width of Outdoor Concrete Stairs: 0" at bounding box center [425, 241] width 795 height 28
type input "5"
drag, startPoint x: 436, startPoint y: 266, endPoint x: 364, endPoint y: 263, distance: 72.1
click at [364, 264] on div "How many Steps of Outdoor Concrete Stairs? 0" at bounding box center [425, 269] width 795 height 28
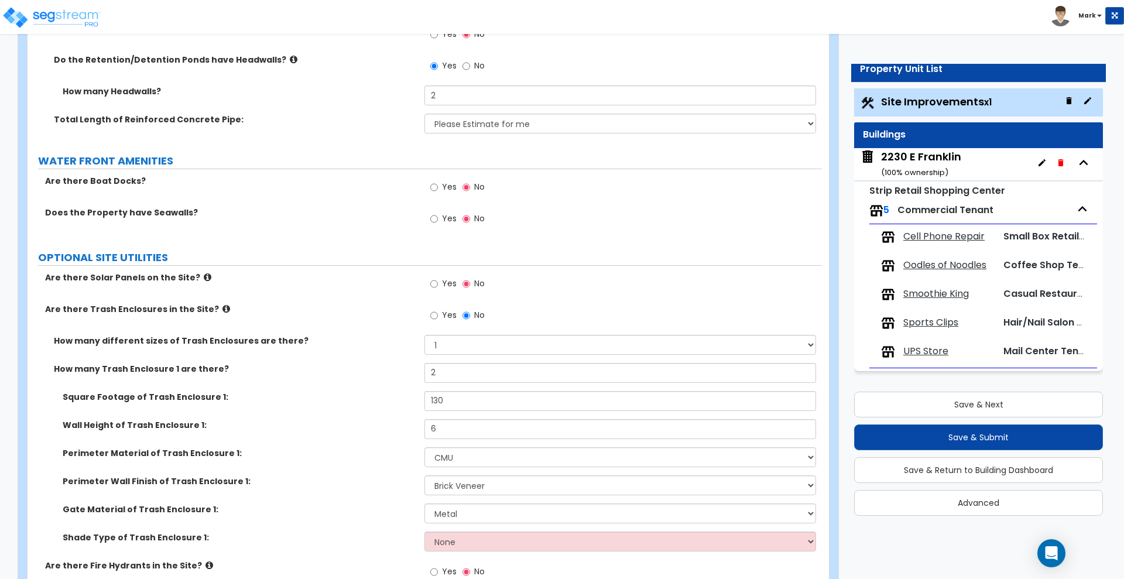
scroll to position [4389, 0]
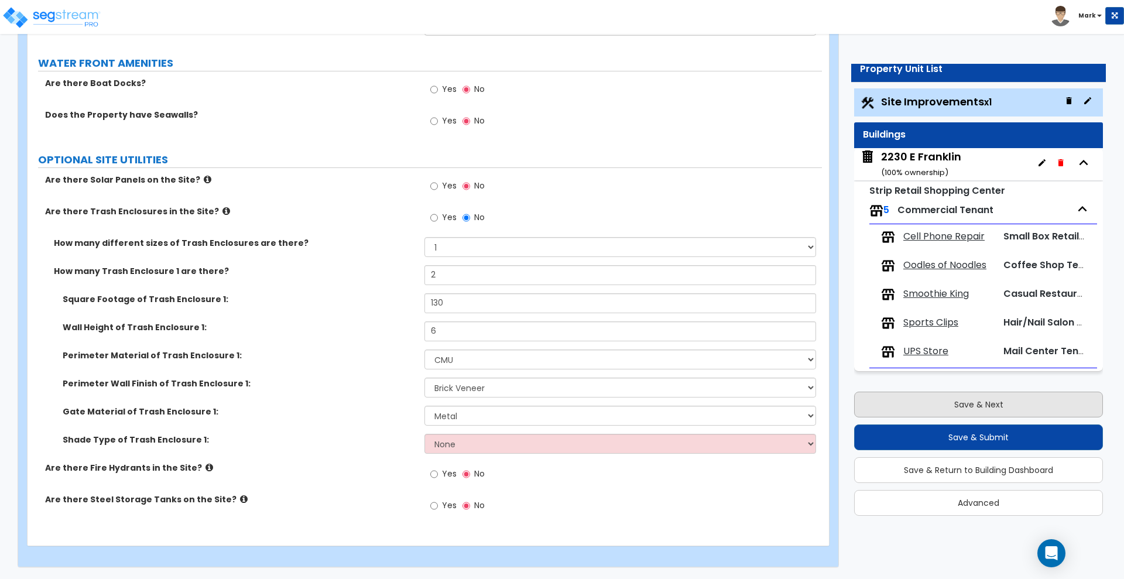
type input "6"
click at [900, 405] on button "Save & Next" at bounding box center [978, 405] width 249 height 26
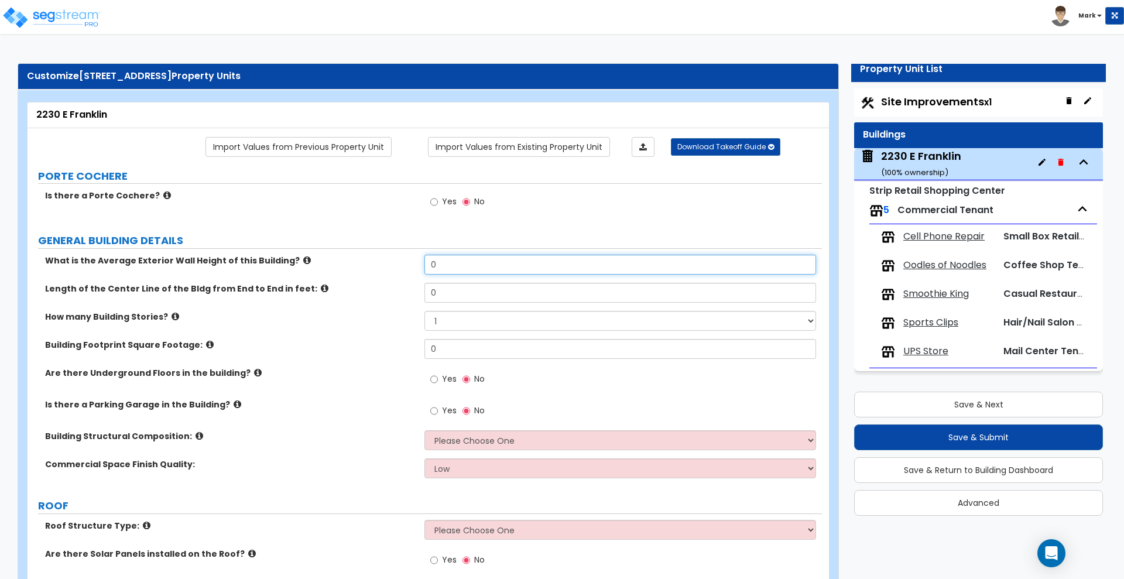
drag, startPoint x: 469, startPoint y: 261, endPoint x: 362, endPoint y: 259, distance: 107.2
click at [362, 259] on div "What is the Average Exterior Wall Height of this Building? 0" at bounding box center [425, 269] width 795 height 28
type input "16"
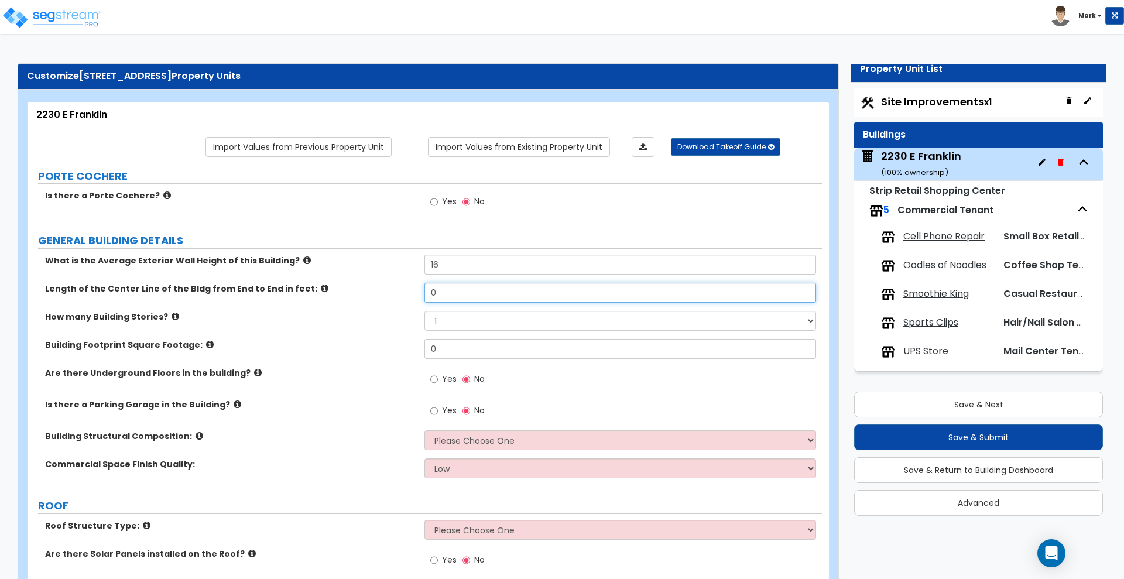
drag, startPoint x: 449, startPoint y: 288, endPoint x: 403, endPoint y: 292, distance: 45.3
click at [403, 292] on div "Length of the Center Line of the Bldg from End to End in feet: 0" at bounding box center [425, 297] width 795 height 28
type input "131"
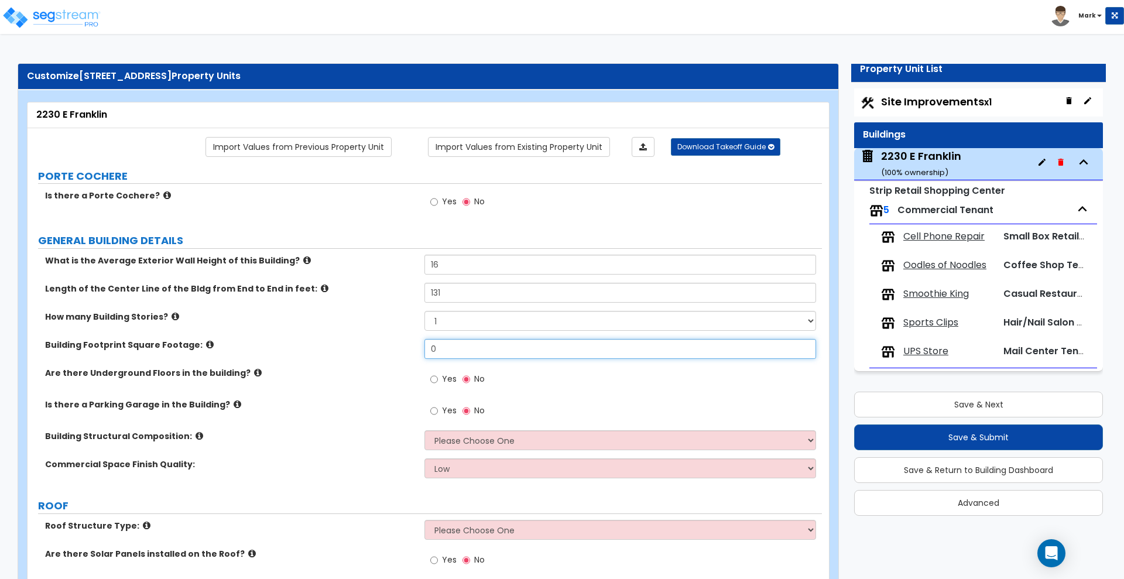
drag, startPoint x: 450, startPoint y: 352, endPoint x: 349, endPoint y: 348, distance: 100.8
click at [350, 353] on div "Building Footprint Square Footage: 0" at bounding box center [425, 353] width 795 height 28
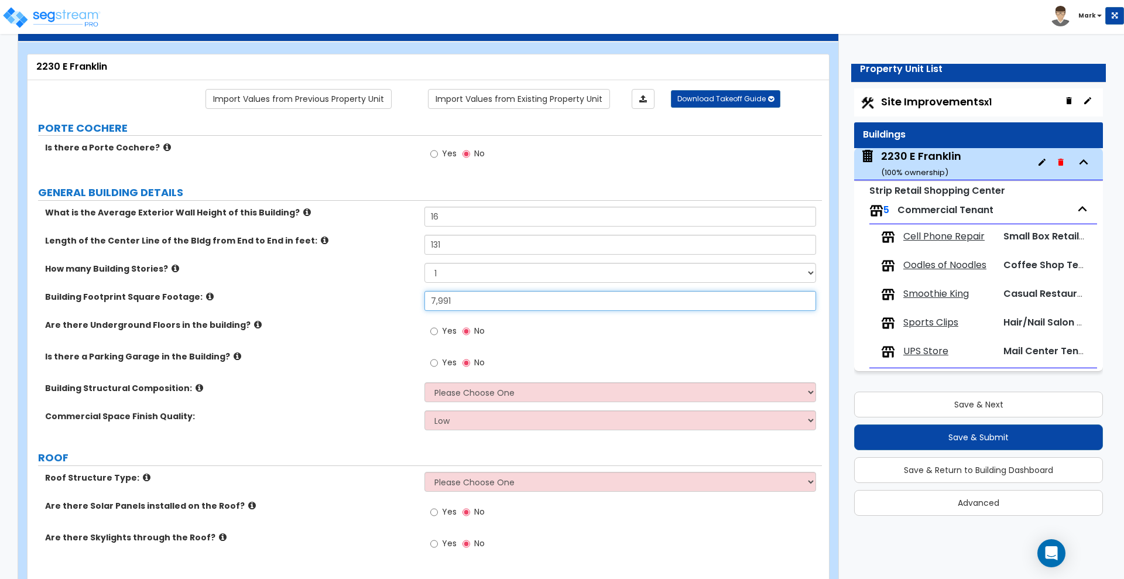
scroll to position [73, 0]
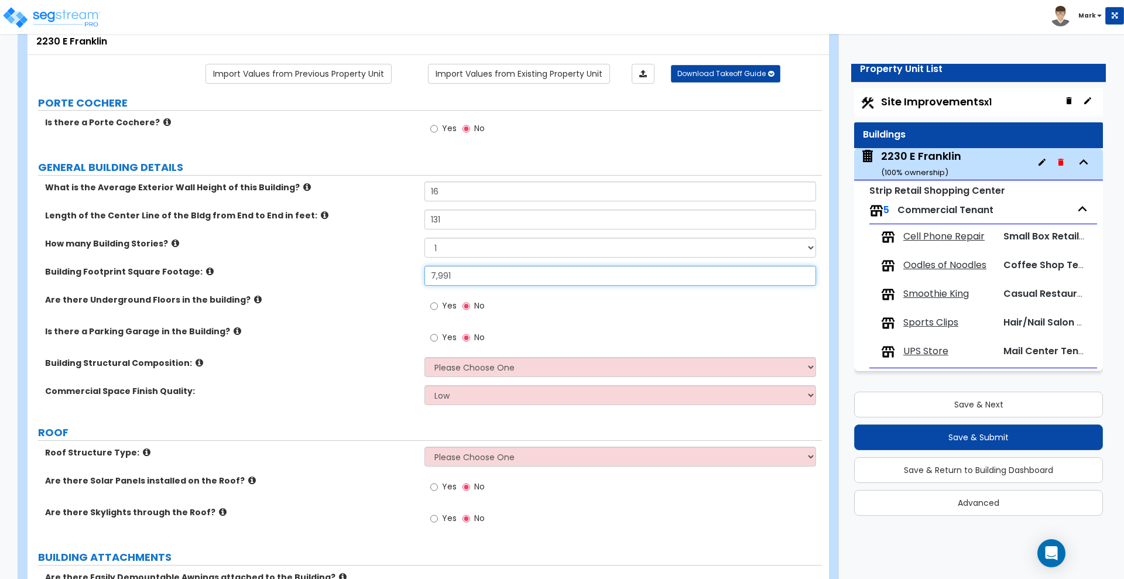
type input "7,991"
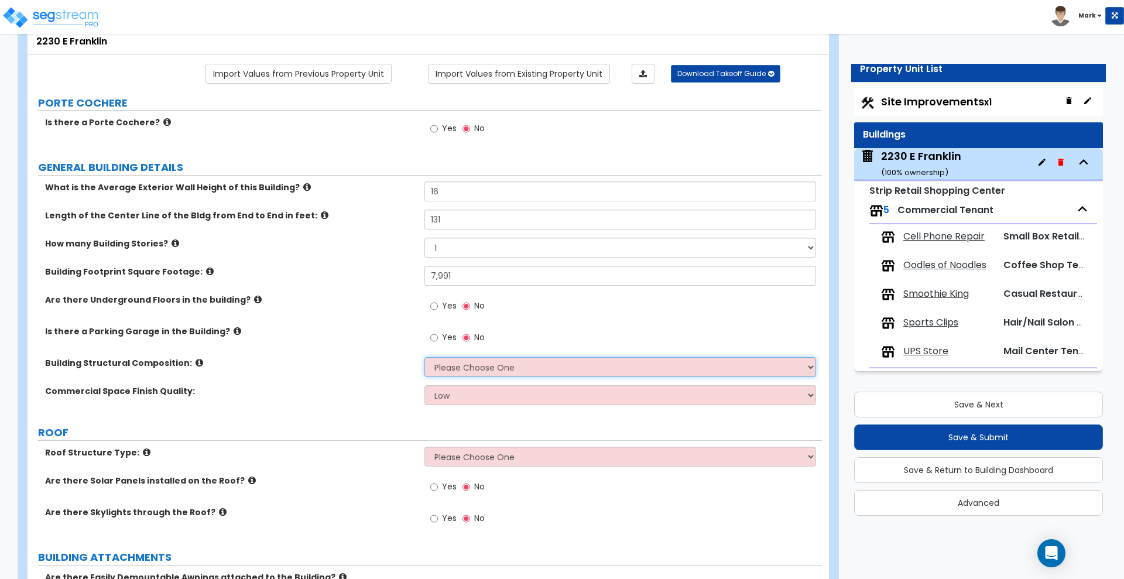
click at [484, 367] on select "Please Choose One Tilt-up Wall Construction Reinforced Concrete Structural Stee…" at bounding box center [620, 367] width 391 height 20
click at [520, 360] on select "Please Choose One Tilt-up Wall Construction Reinforced Concrete Structural Stee…" at bounding box center [620, 367] width 391 height 20
select select "6"
click at [425, 357] on select "Please Choose One Tilt-up Wall Construction Reinforced Concrete Structural Stee…" at bounding box center [620, 367] width 391 height 20
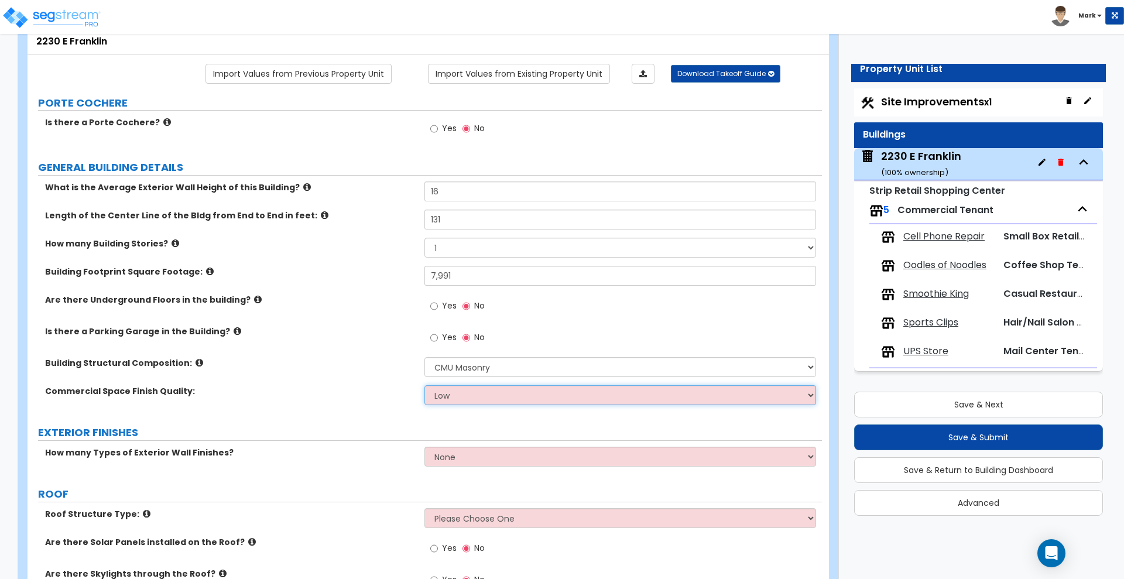
click at [486, 391] on select "Low Average High" at bounding box center [620, 395] width 391 height 20
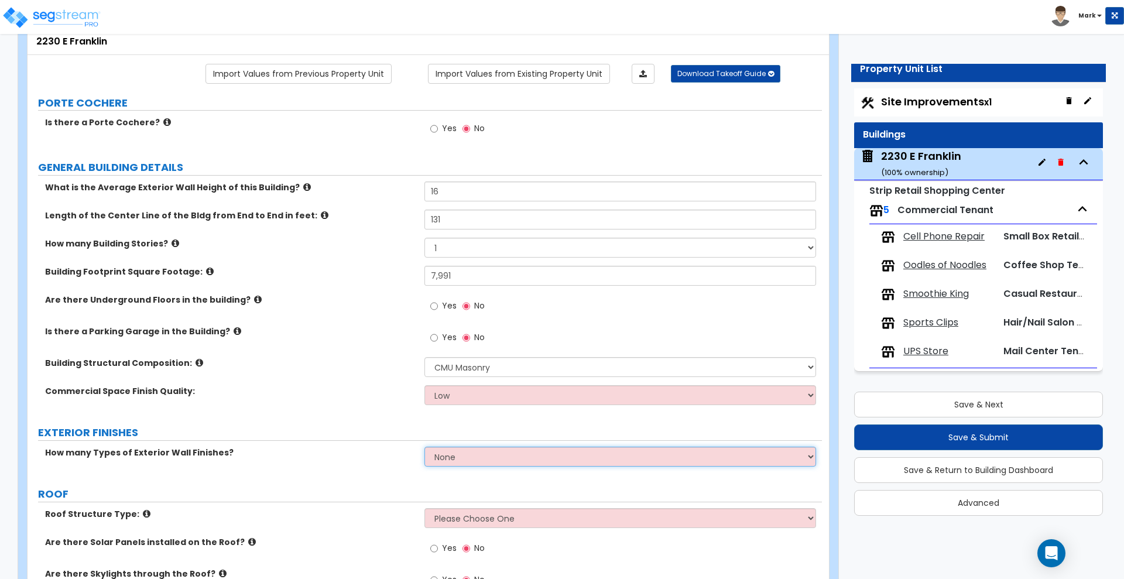
click at [483, 461] on select "None 1 2 3" at bounding box center [620, 457] width 391 height 20
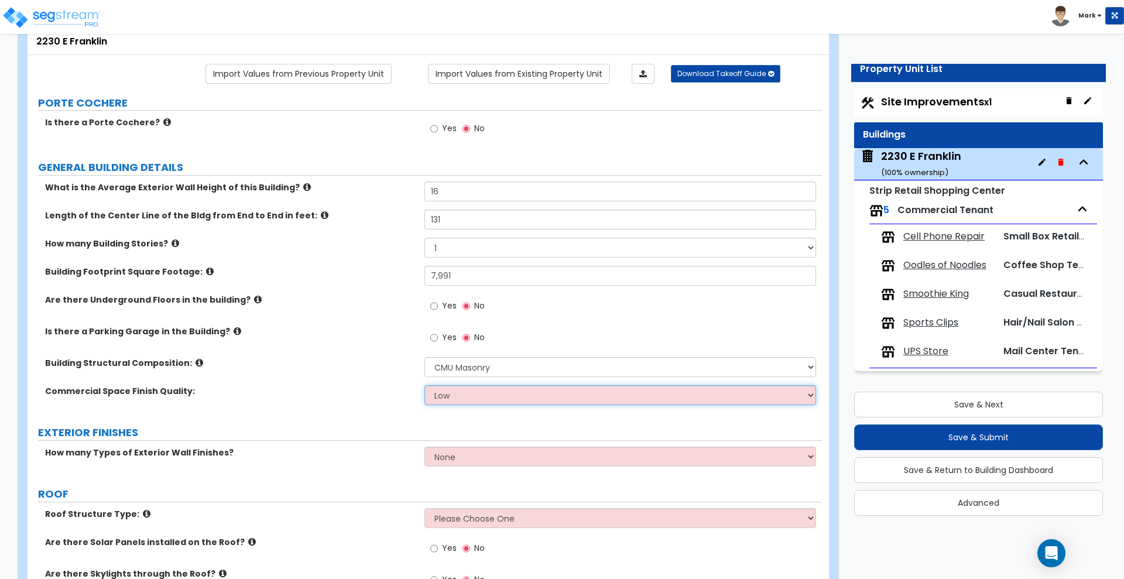
click at [481, 399] on select "Low Average High" at bounding box center [620, 395] width 391 height 20
click at [425, 385] on select "Low Average High" at bounding box center [620, 395] width 391 height 20
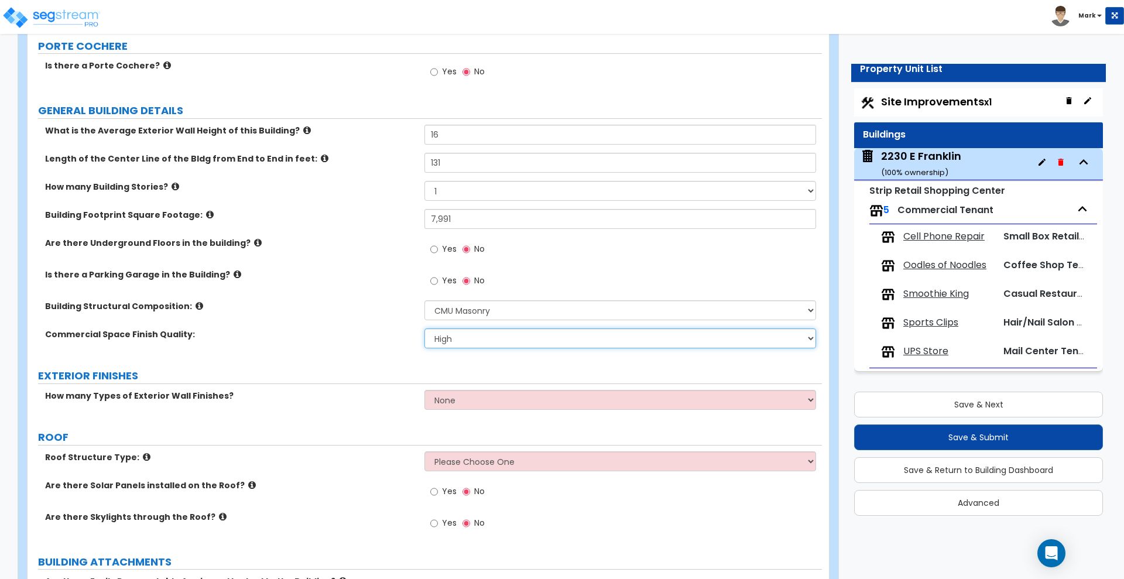
scroll to position [220, 0]
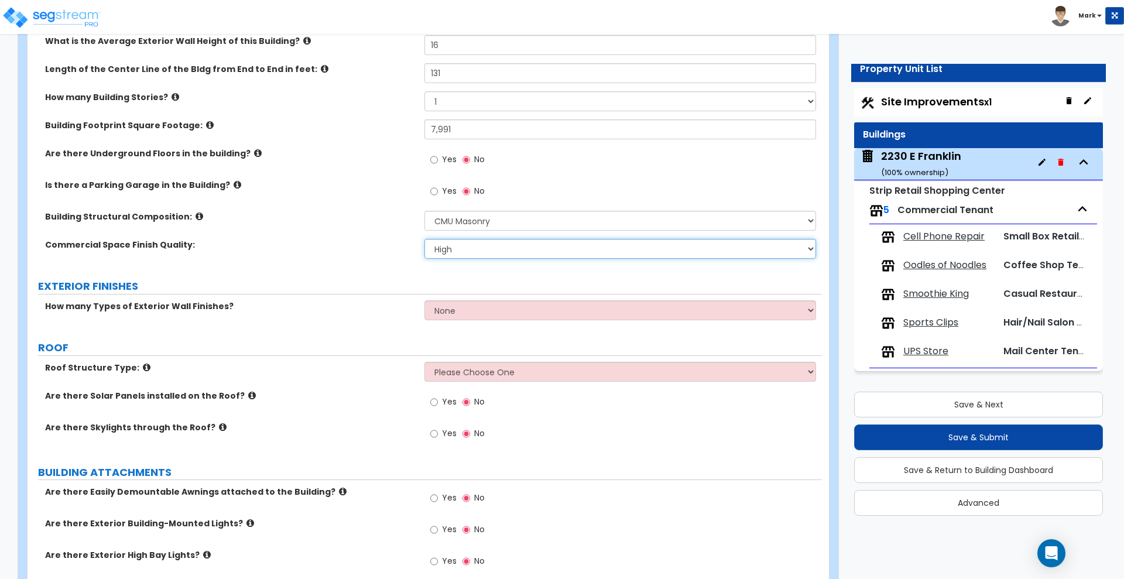
click at [498, 247] on select "Low Average High" at bounding box center [620, 249] width 391 height 20
select select "1"
click at [425, 239] on select "Low Average High" at bounding box center [620, 249] width 391 height 20
click at [471, 313] on select "None 1 2 3" at bounding box center [620, 310] width 391 height 20
select select "2"
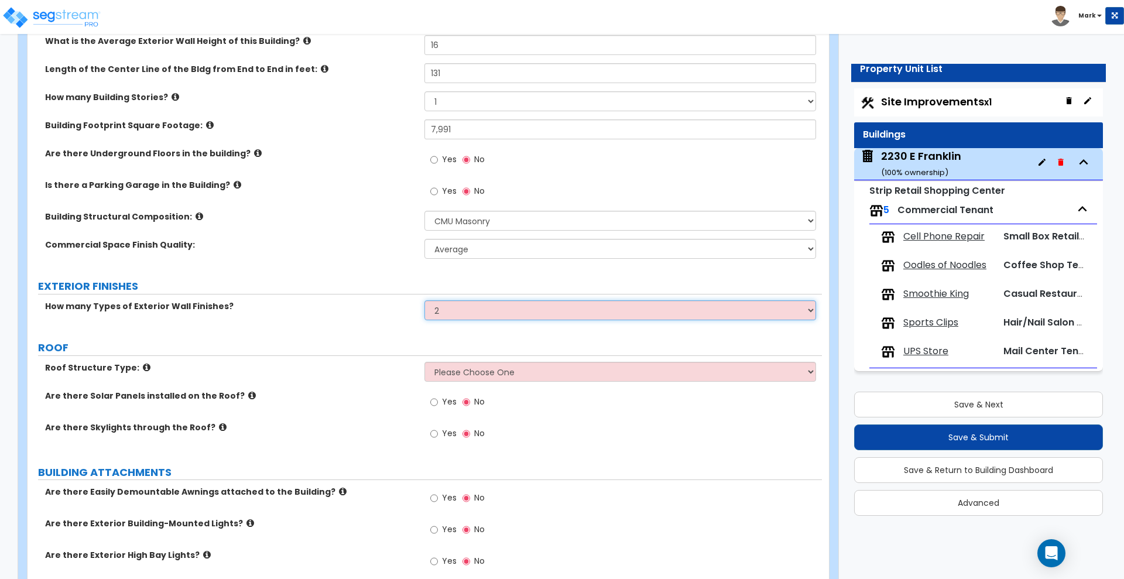
click at [425, 300] on select "None 1 2 3" at bounding box center [620, 310] width 391 height 20
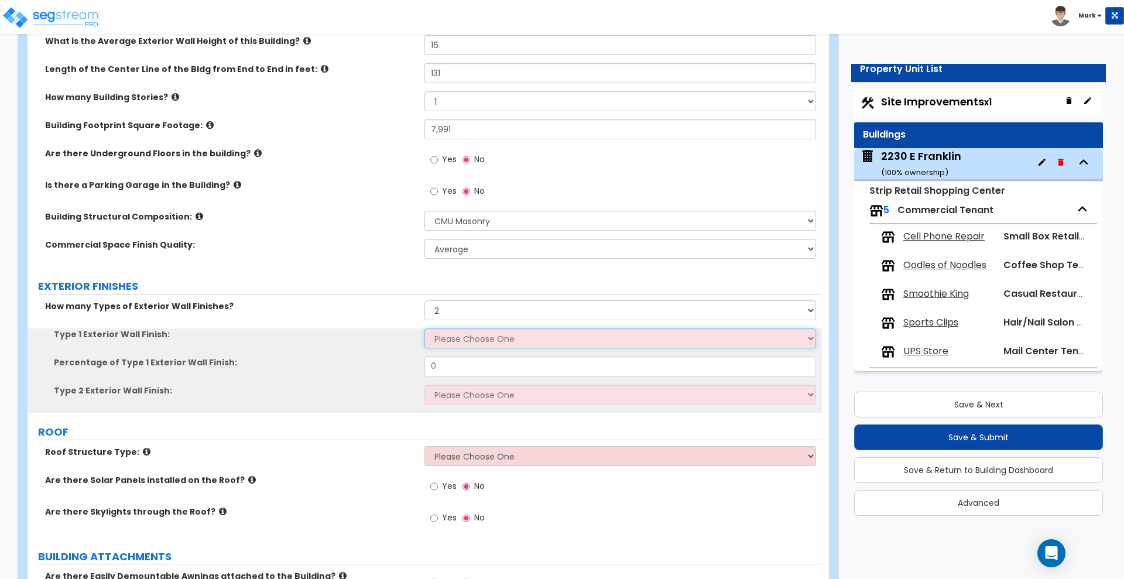
click at [464, 338] on select "Please Choose One No Finish/Shared Wall No Wall Brick Veneer Stone Veneer Wood …" at bounding box center [620, 339] width 391 height 20
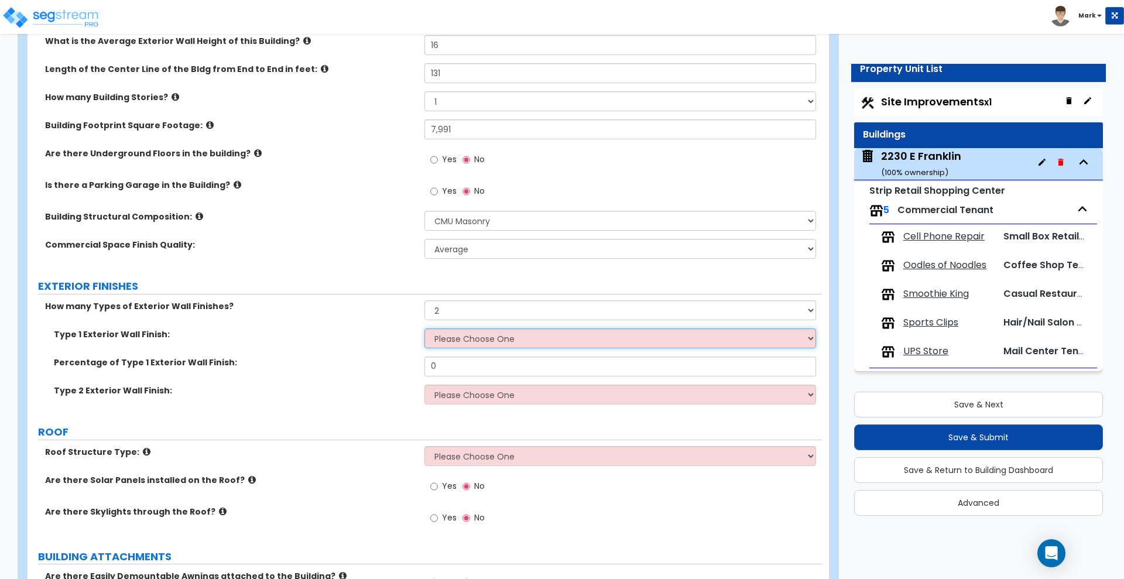
select select "7"
click at [425, 329] on select "Please Choose One No Finish/Shared Wall No Wall Brick Veneer Stone Veneer Wood …" at bounding box center [620, 339] width 391 height 20
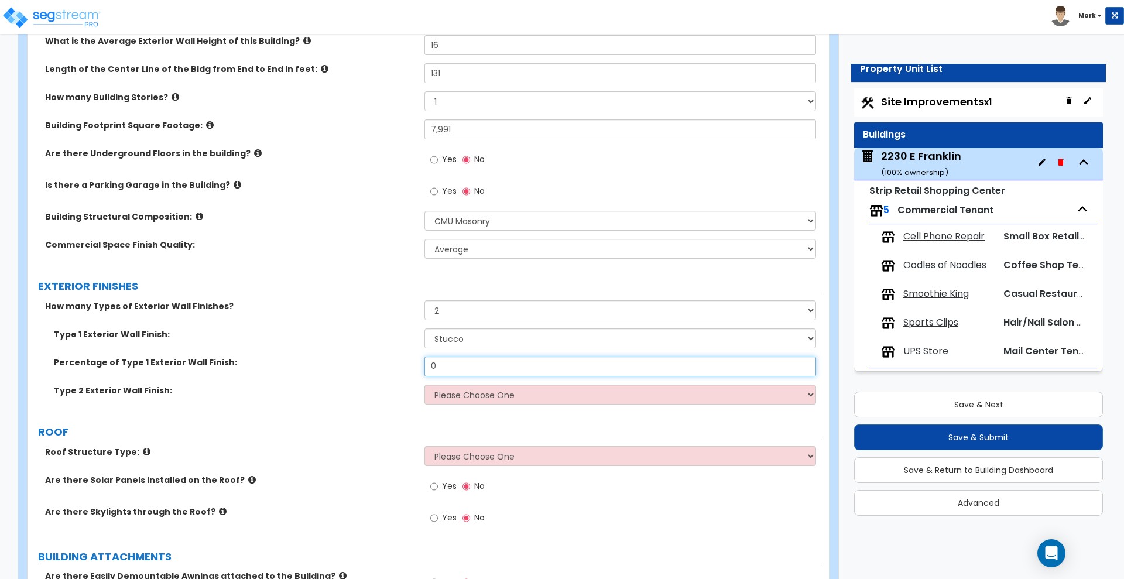
drag, startPoint x: 459, startPoint y: 368, endPoint x: 360, endPoint y: 356, distance: 100.3
click at [372, 361] on div "Percentage of Type 1 Exterior Wall Finish: 0" at bounding box center [425, 371] width 795 height 28
type input "82"
click at [467, 391] on select "Please Choose One No Finish/Shared Wall No Wall Brick Veneer Stone Veneer Wood …" at bounding box center [620, 395] width 391 height 20
select select "3"
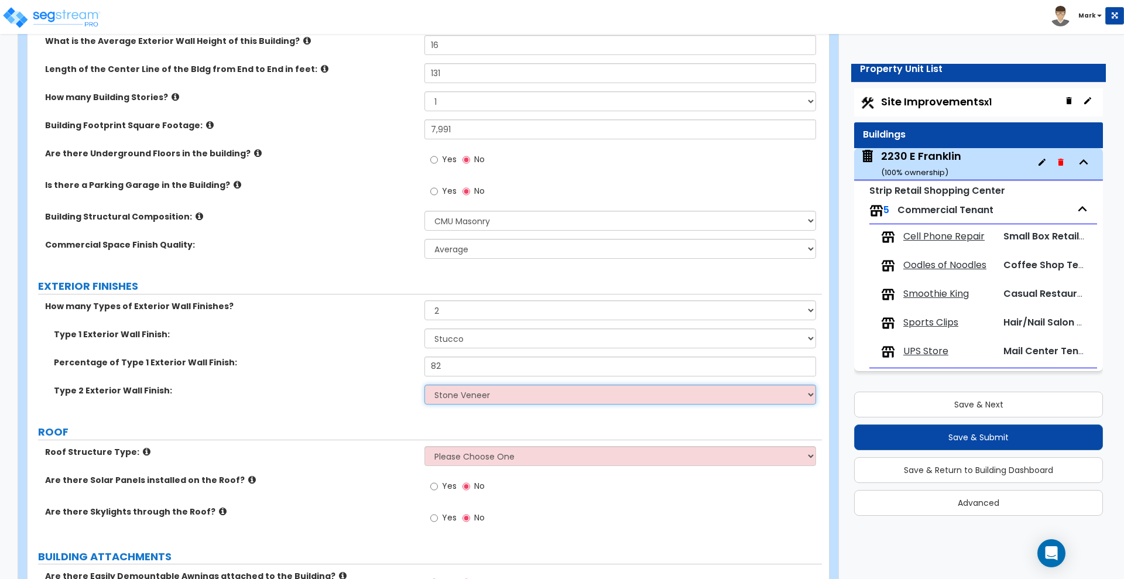
click at [425, 385] on select "Please Choose One No Finish/Shared Wall No Wall Brick Veneer Stone Veneer Wood …" at bounding box center [620, 395] width 391 height 20
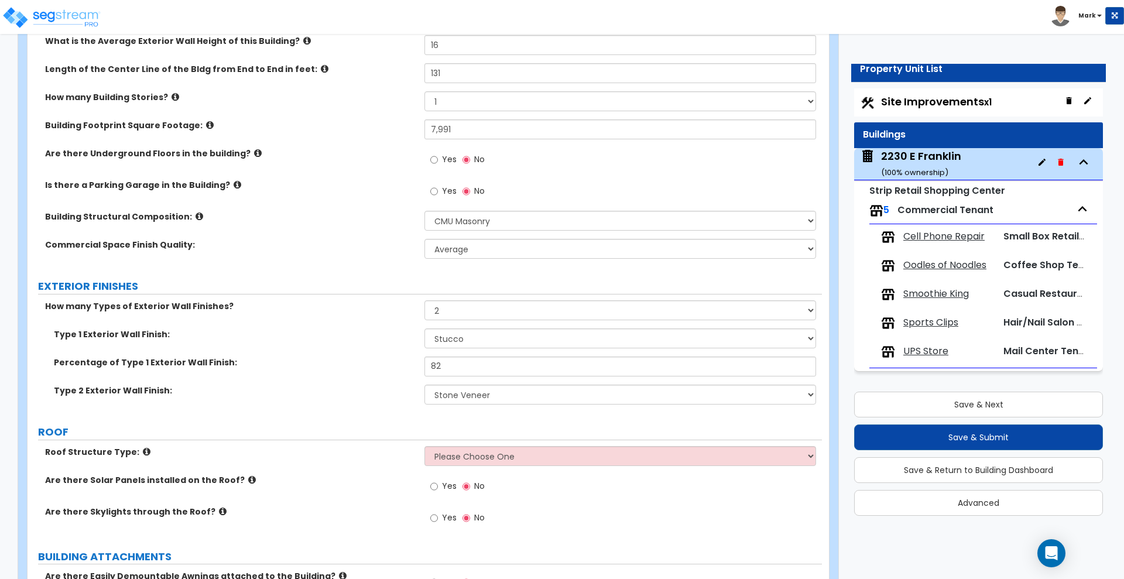
drag, startPoint x: 402, startPoint y: 352, endPoint x: 388, endPoint y: 352, distance: 14.1
click at [388, 352] on div "Type 1 Exterior Wall Finish: Please Choose One No Finish/Shared Wall No Wall Br…" at bounding box center [425, 343] width 795 height 28
drag, startPoint x: 475, startPoint y: 369, endPoint x: 319, endPoint y: 365, distance: 155.8
click at [319, 365] on div "Percentage of Type 1 Exterior Wall Finish: 82" at bounding box center [425, 371] width 795 height 28
type input "92"
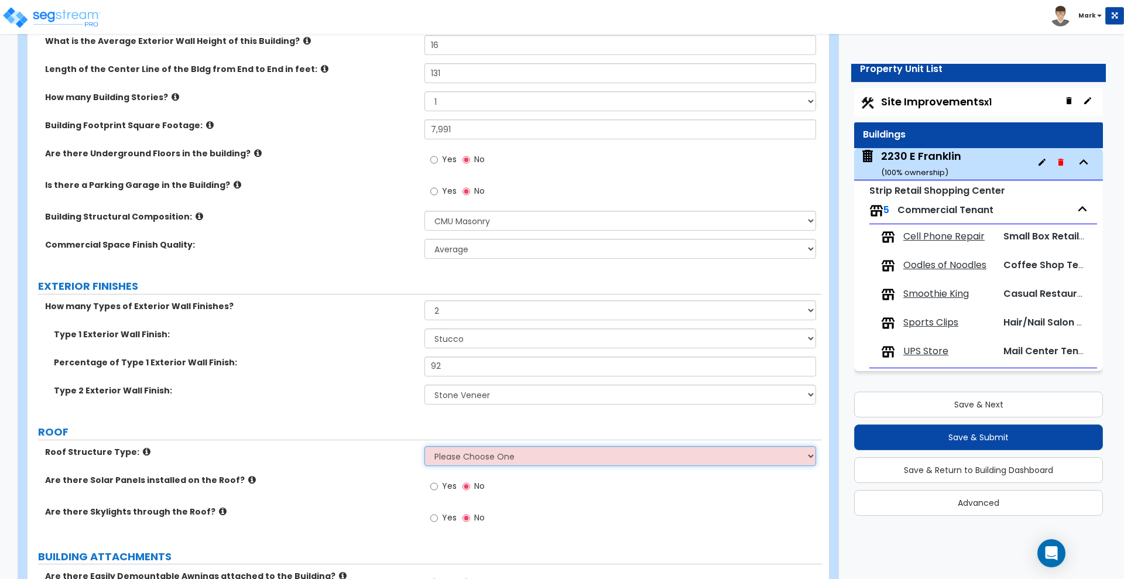
click at [538, 461] on select "Please Choose One [PERSON_NAME] Roof Flat Roof Hybrid [PERSON_NAME] & Flat Roof" at bounding box center [620, 456] width 391 height 20
select select "2"
click at [425, 446] on select "Please Choose One [PERSON_NAME] Roof Flat Roof Hybrid [PERSON_NAME] & Flat Roof" at bounding box center [620, 456] width 391 height 20
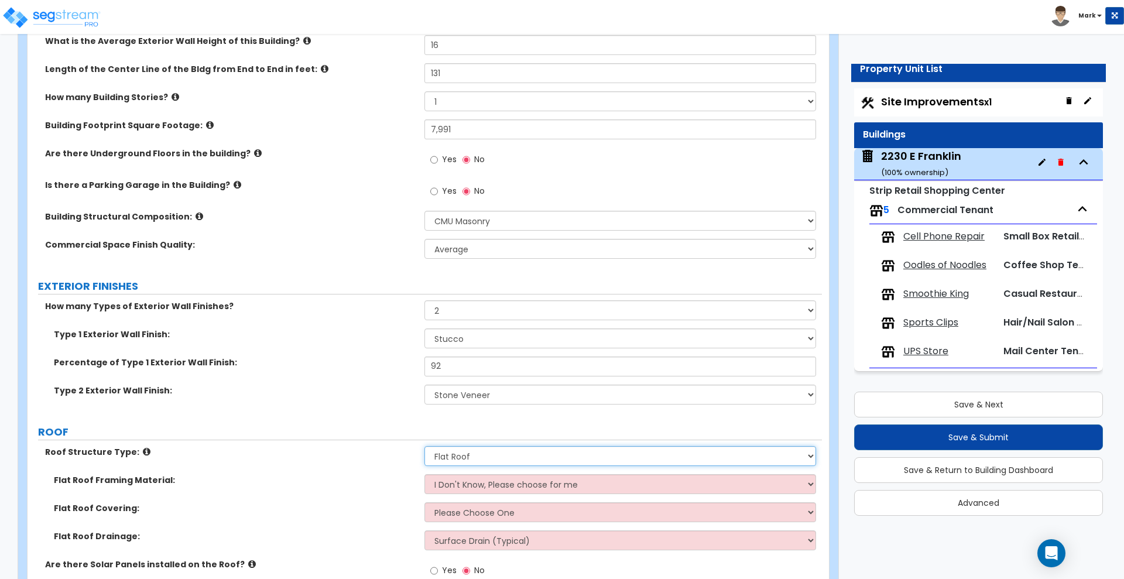
scroll to position [293, 0]
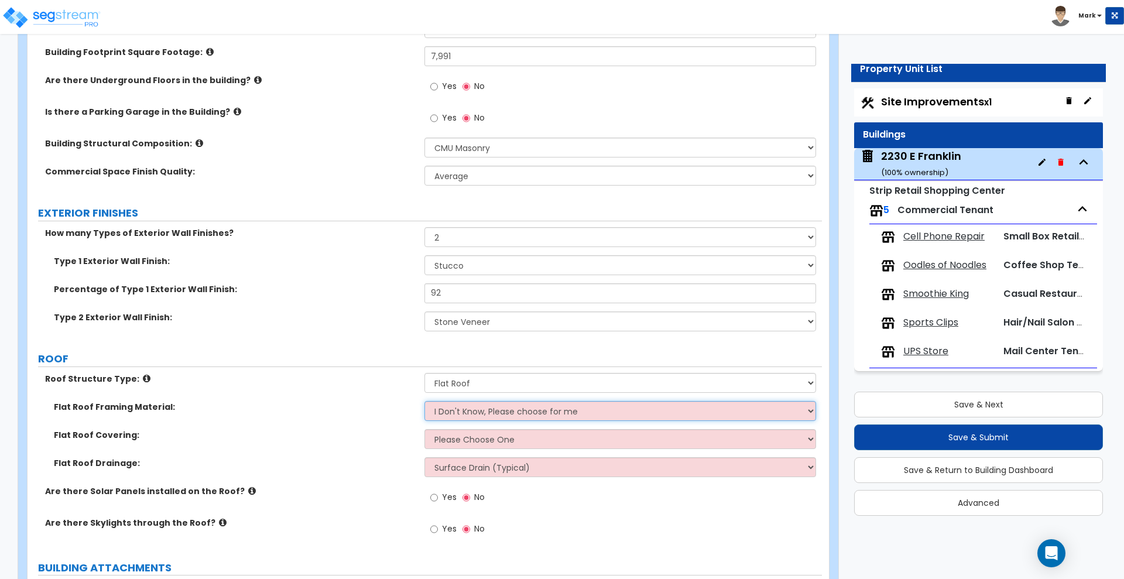
click at [523, 412] on select "I Don't Know, Please choose for me Metal Wood" at bounding box center [620, 411] width 391 height 20
select select "1"
click at [425, 401] on select "I Don't Know, Please choose for me Metal Wood" at bounding box center [620, 411] width 391 height 20
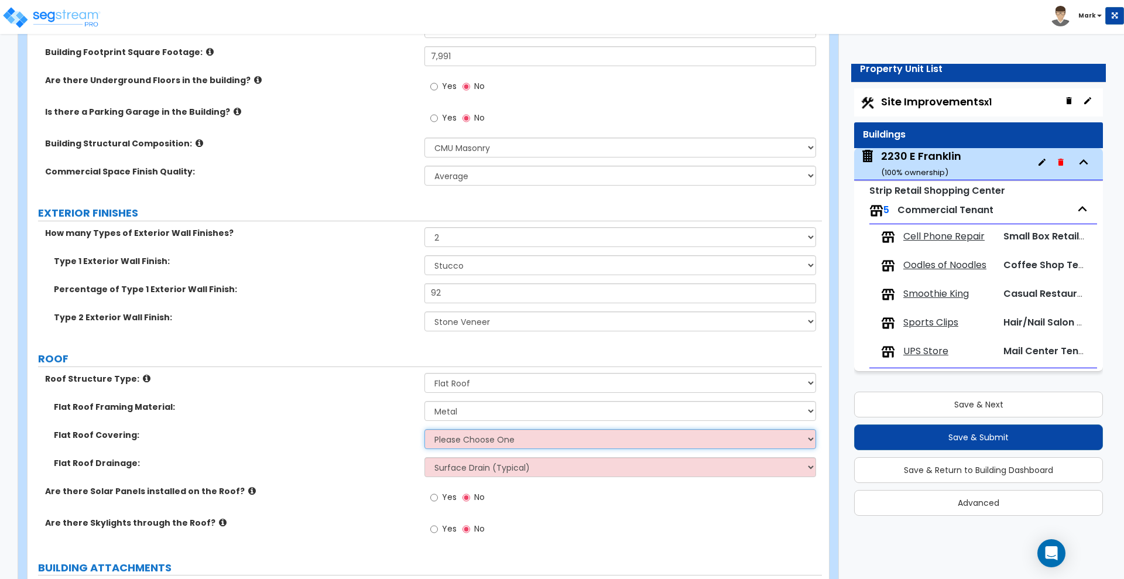
click at [479, 436] on select "Please Choose One Rolled Asphalt PVC Membrane Plastic (EPDM) Membrane Asphalt F…" at bounding box center [620, 439] width 391 height 20
click at [528, 443] on select "Please Choose One Rolled Asphalt PVC Membrane Plastic (EPDM) Membrane Asphalt F…" at bounding box center [620, 439] width 391 height 20
select select "3"
click at [425, 429] on select "Please Choose One Rolled Asphalt PVC Membrane Plastic (EPDM) Membrane Asphalt F…" at bounding box center [620, 439] width 391 height 20
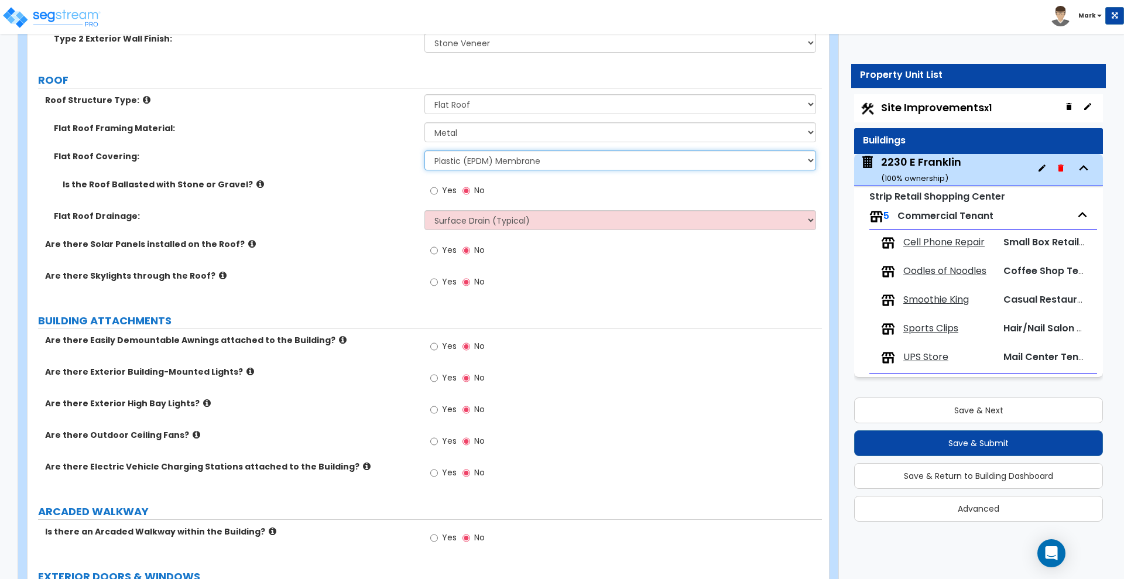
scroll to position [0, 0]
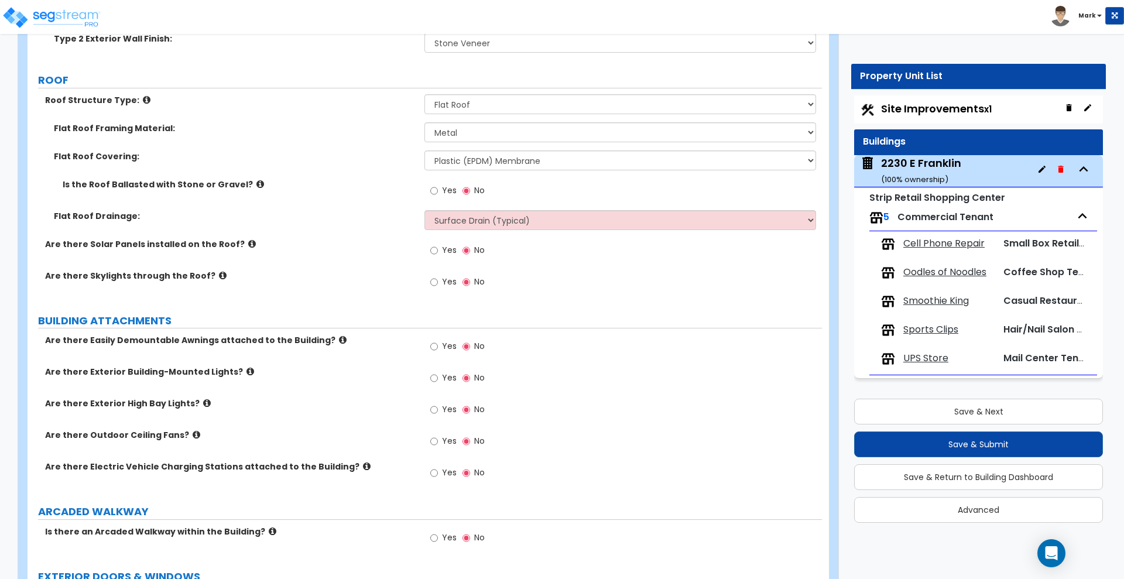
click at [948, 107] on span "Site Improvements x1" at bounding box center [936, 108] width 111 height 15
select select "2"
select select "1"
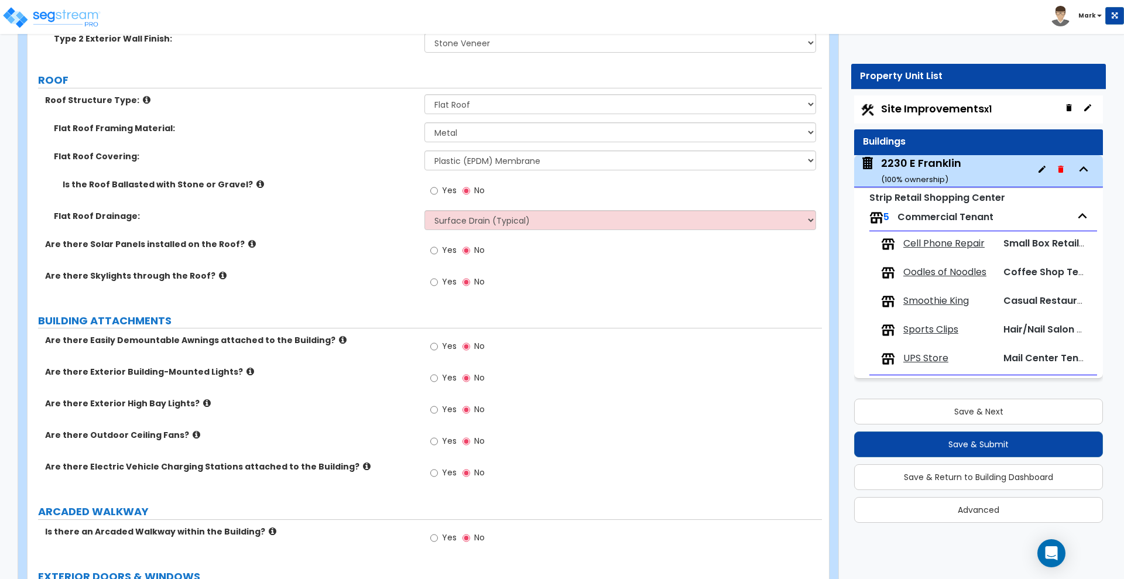
select select "2"
select select "3"
select select "1"
select select "2"
select select "1"
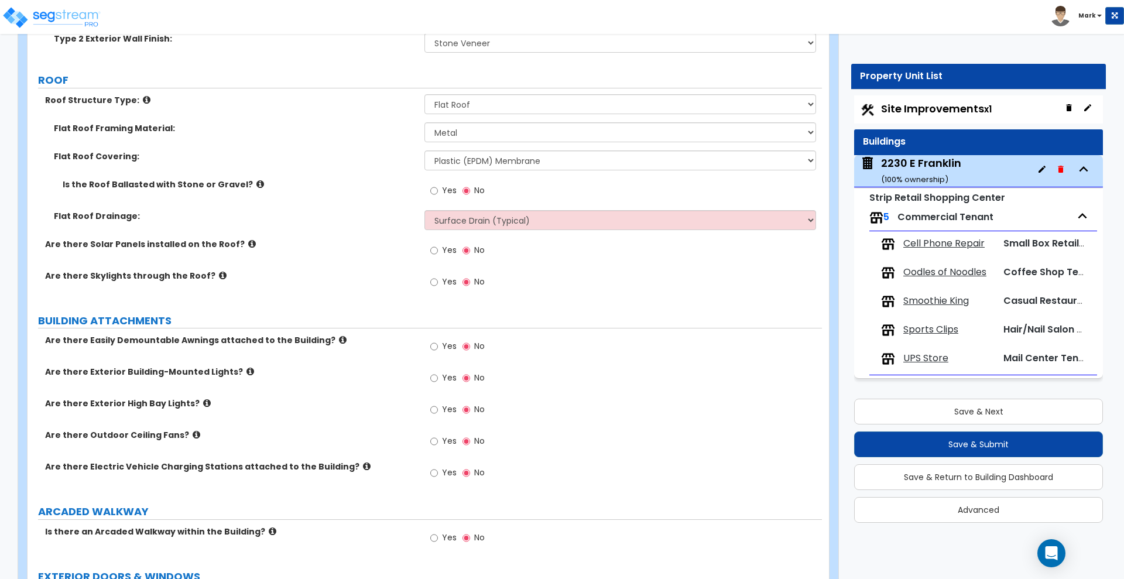
select select "1"
select select "4"
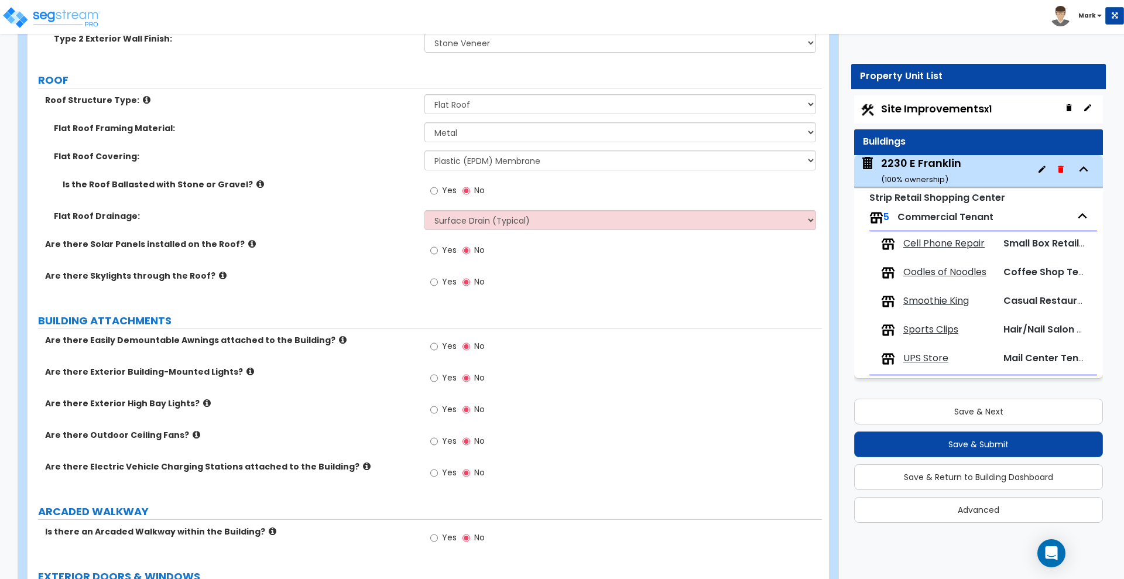
select select "2"
select select "7"
select select "3"
select select "2"
select select "4"
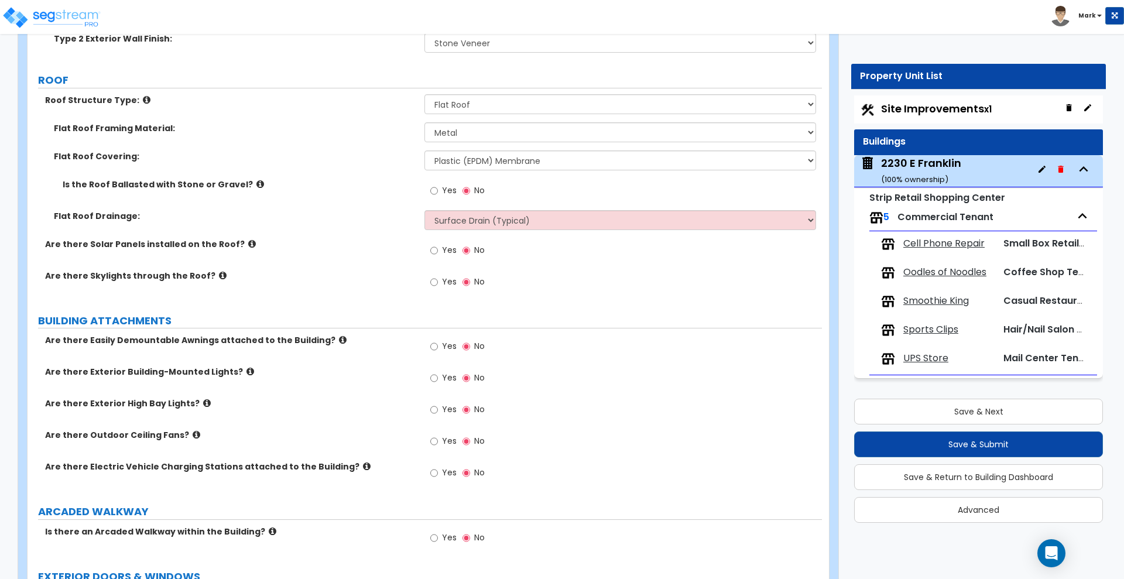
select select "5"
select select "1"
select select "2"
select select "3"
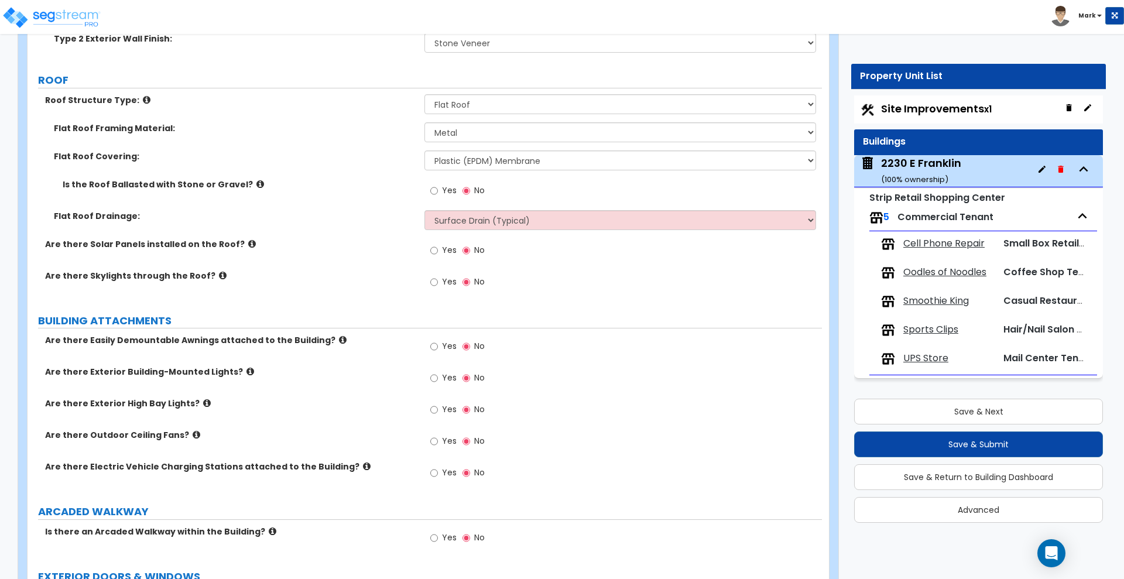
select select "1"
select select "4"
select select "2"
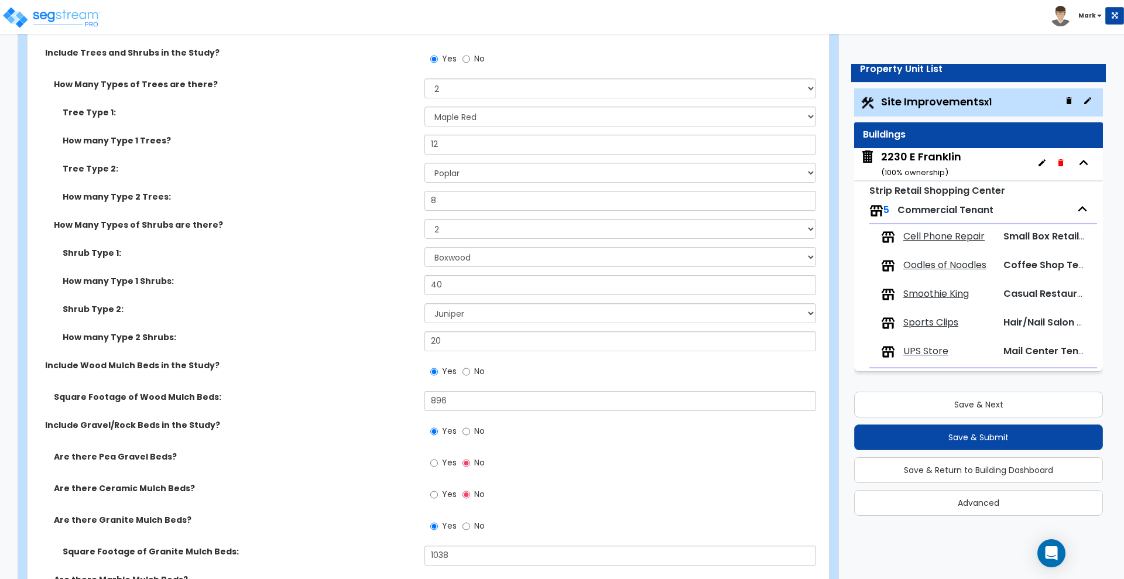
scroll to position [3001, 0]
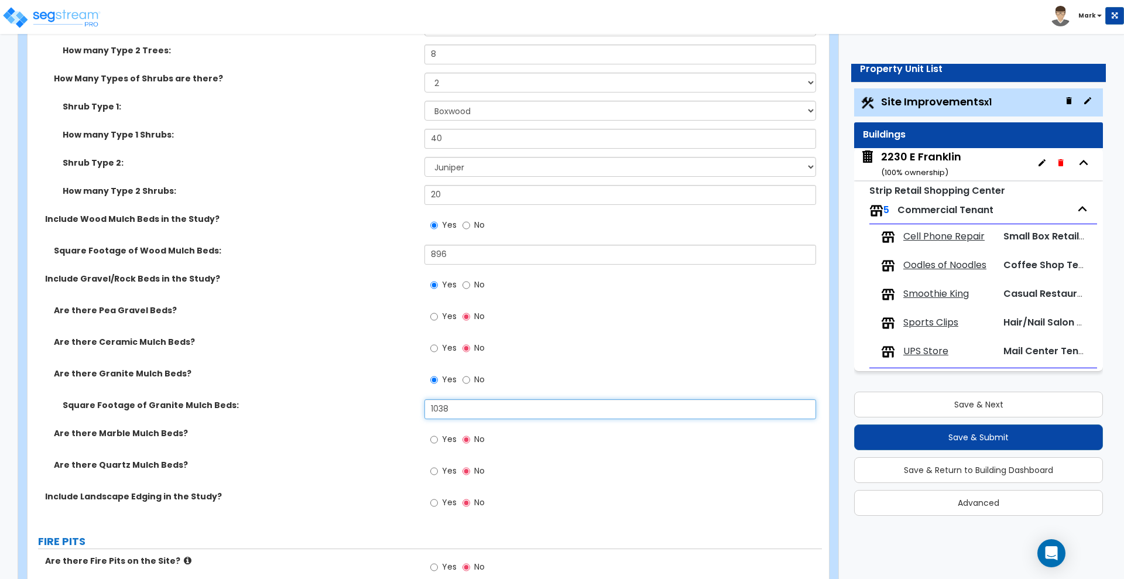
click at [437, 412] on input "1038" at bounding box center [620, 409] width 391 height 20
type input "1,438"
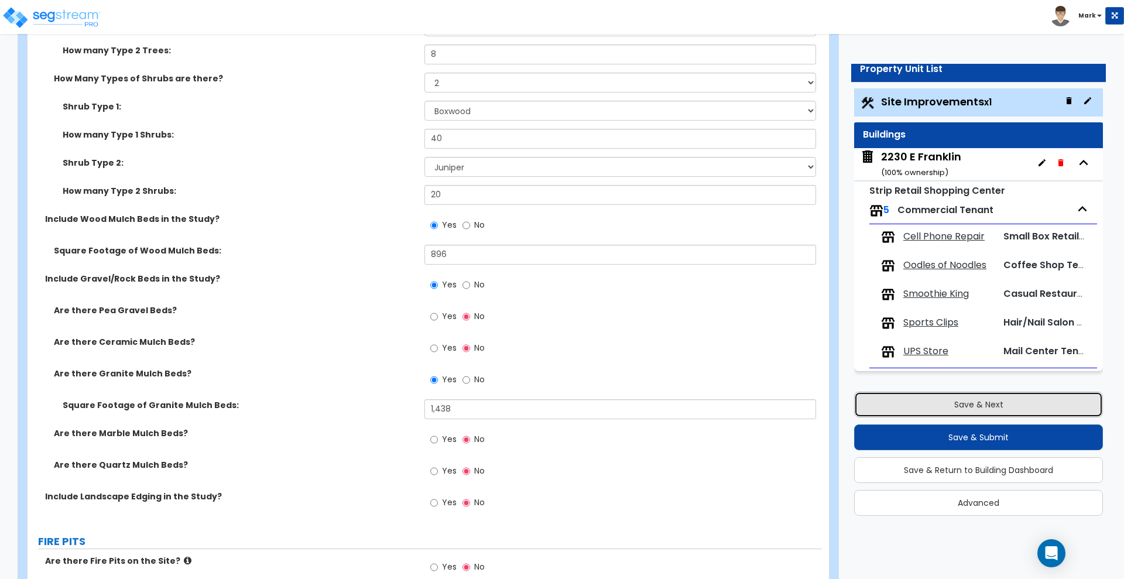
click at [963, 405] on button "Save & Next" at bounding box center [978, 405] width 249 height 26
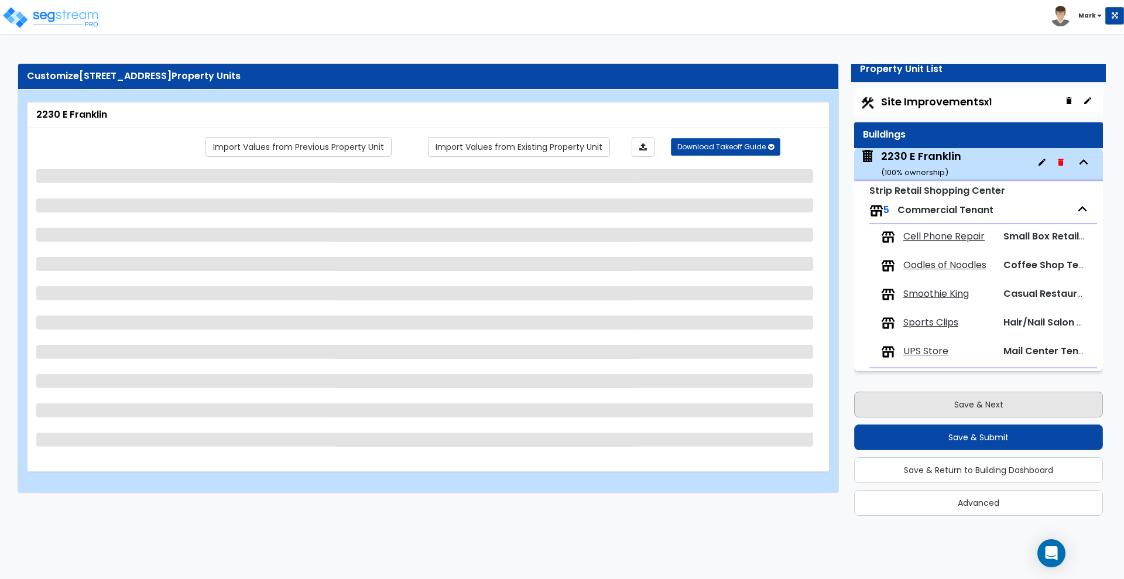
select select "6"
select select "1"
select select "2"
select select "7"
select select "3"
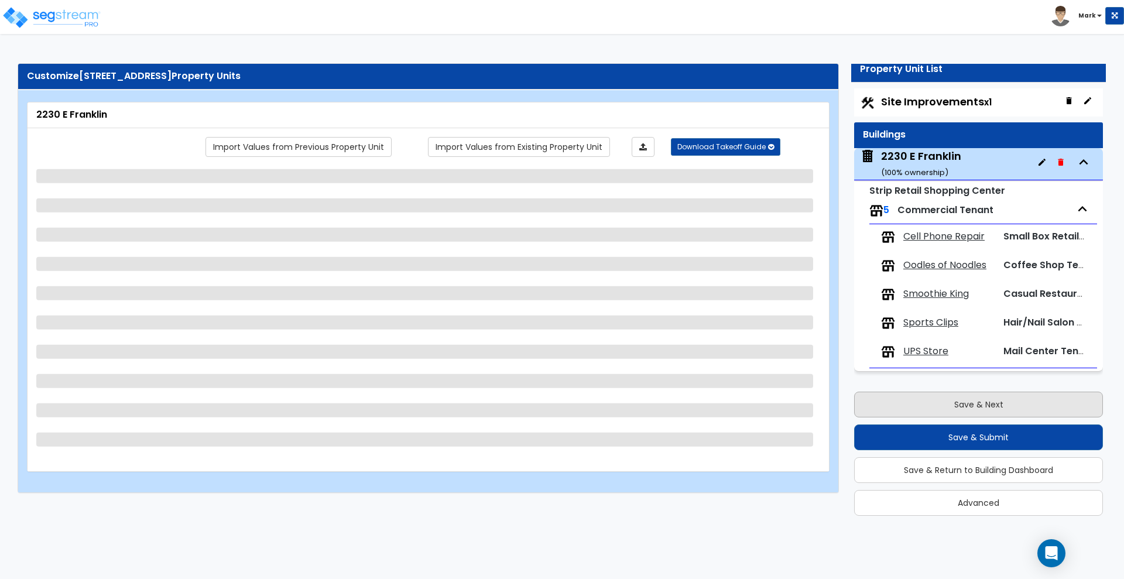
select select "2"
select select "1"
select select "3"
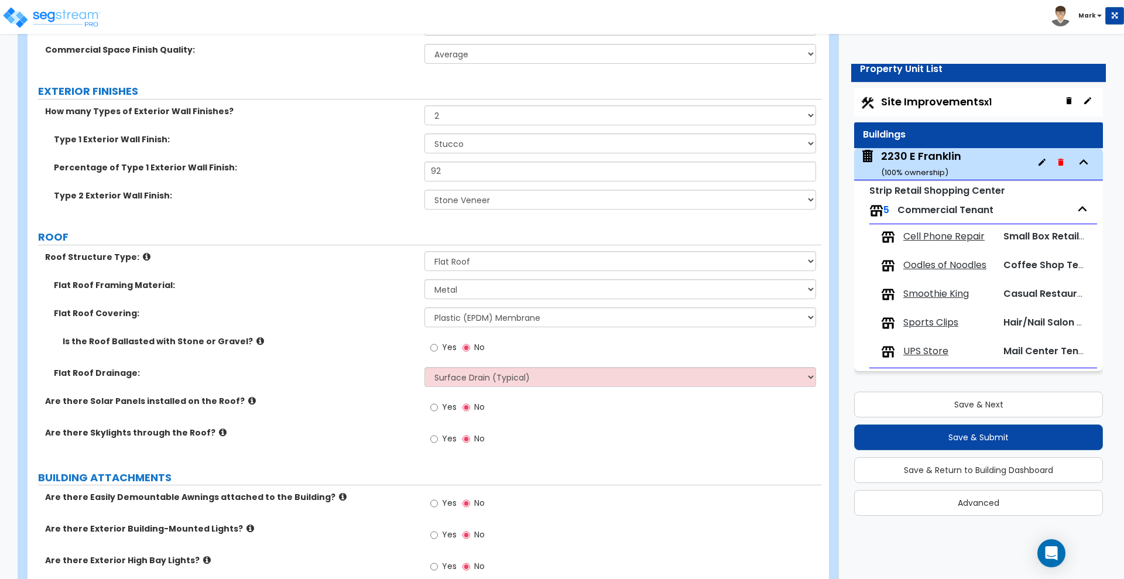
scroll to position [572, 0]
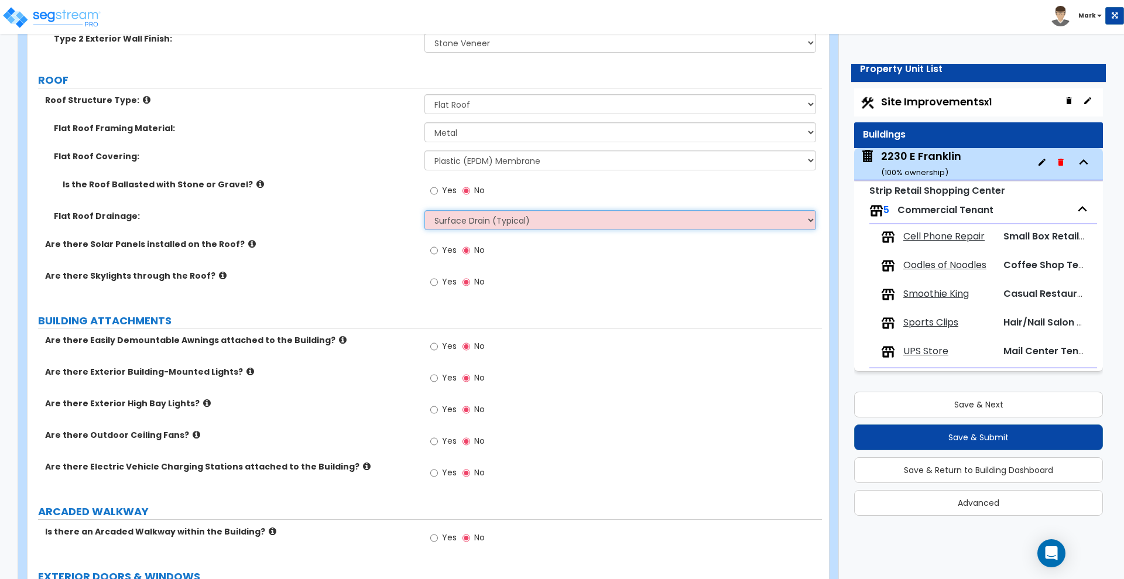
click at [565, 225] on select "Surface Drain (Typical) Gutters Downspout Only" at bounding box center [620, 220] width 391 height 20
click at [560, 221] on select "Surface Drain (Typical) Gutters Downspout Only" at bounding box center [620, 220] width 391 height 20
click at [620, 388] on div "Yes No" at bounding box center [623, 382] width 397 height 32
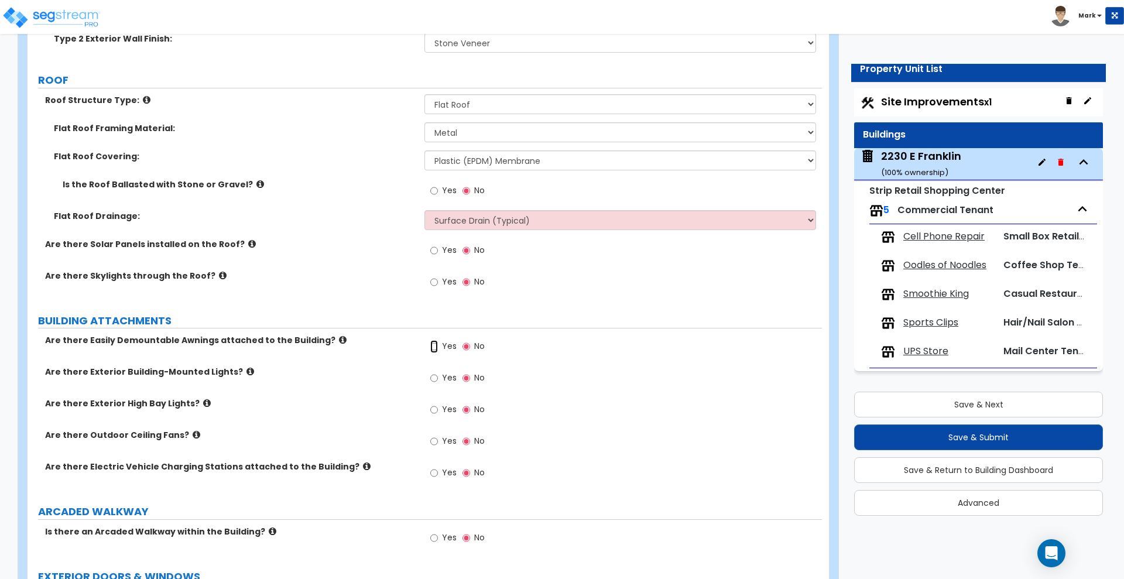
click at [433, 345] on input "Yes" at bounding box center [434, 346] width 8 height 13
radio input "true"
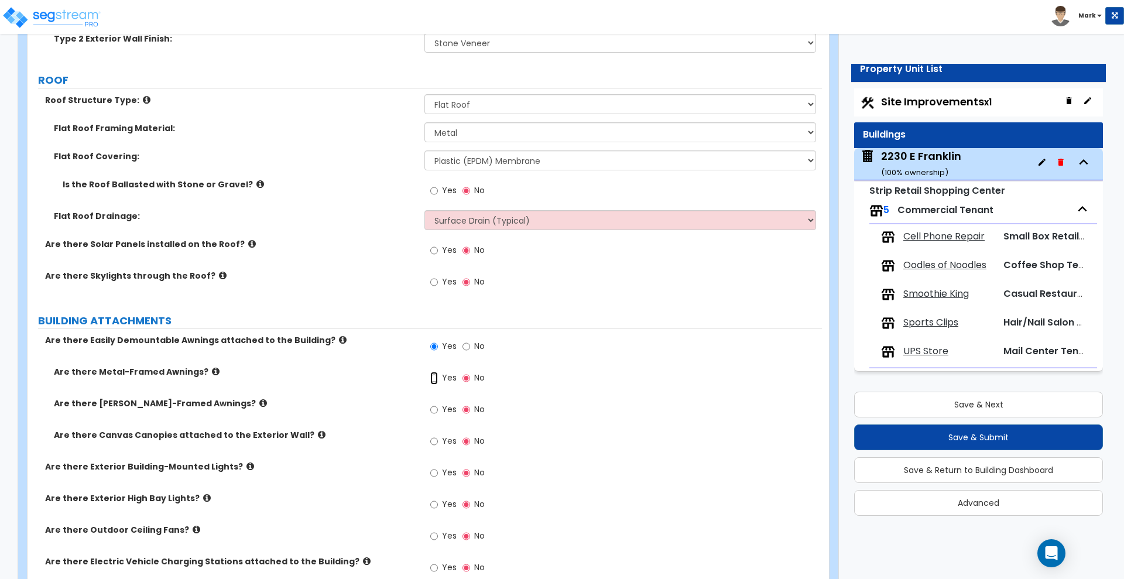
click at [433, 379] on input "Yes" at bounding box center [434, 378] width 8 height 13
radio input "true"
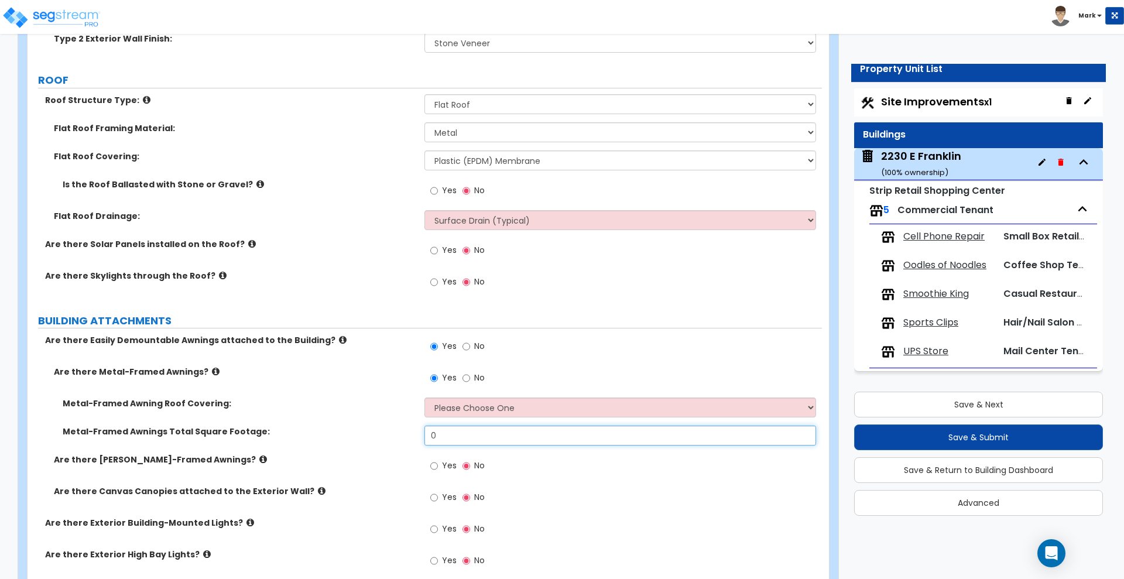
drag, startPoint x: 453, startPoint y: 428, endPoint x: 371, endPoint y: 429, distance: 82.6
click at [382, 429] on div "Metal-Framed Awnings Total Square Footage: 0" at bounding box center [425, 440] width 795 height 28
type input "180"
click at [488, 405] on select "Please Choose One Plastic Metal Glass" at bounding box center [620, 408] width 391 height 20
select select "2"
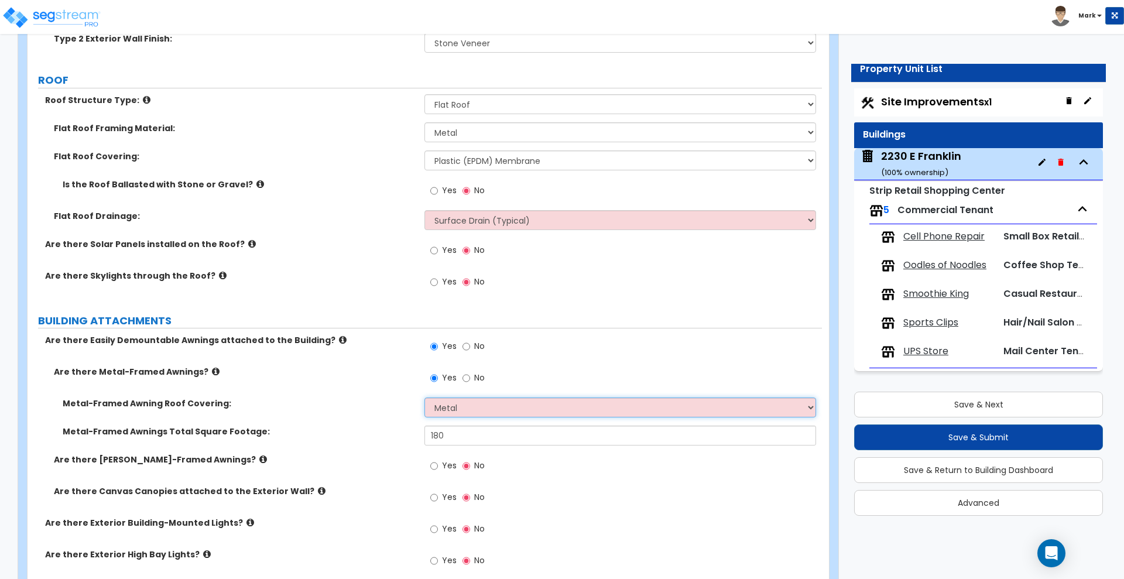
click at [425, 398] on select "Please Choose One Plastic Metal Glass" at bounding box center [620, 408] width 391 height 20
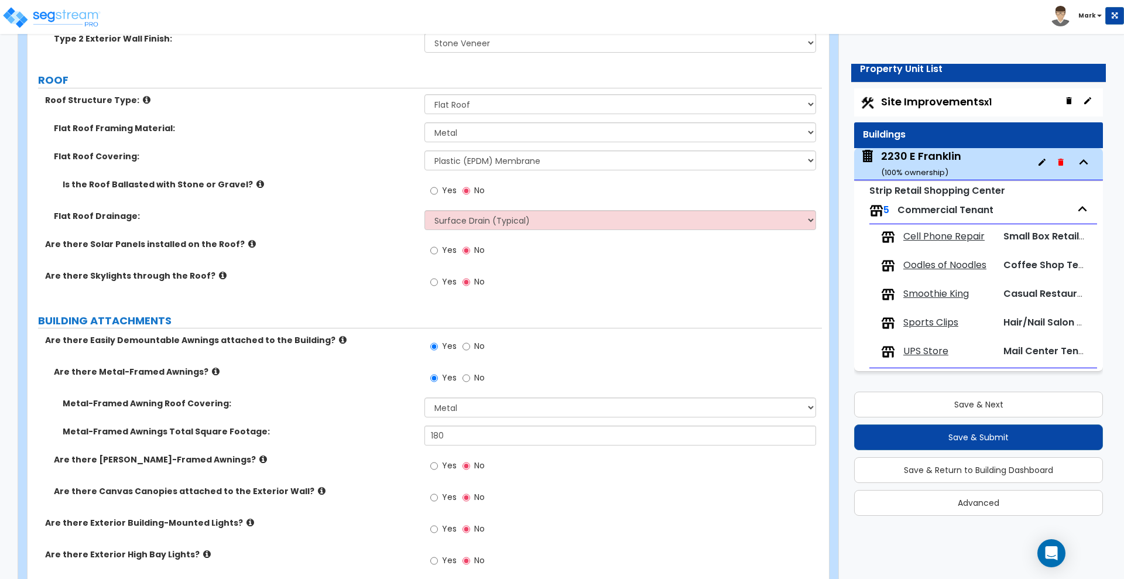
click at [395, 430] on label "Metal-Framed Awnings Total Square Footage:" at bounding box center [239, 432] width 353 height 12
click at [259, 460] on icon at bounding box center [263, 459] width 8 height 9
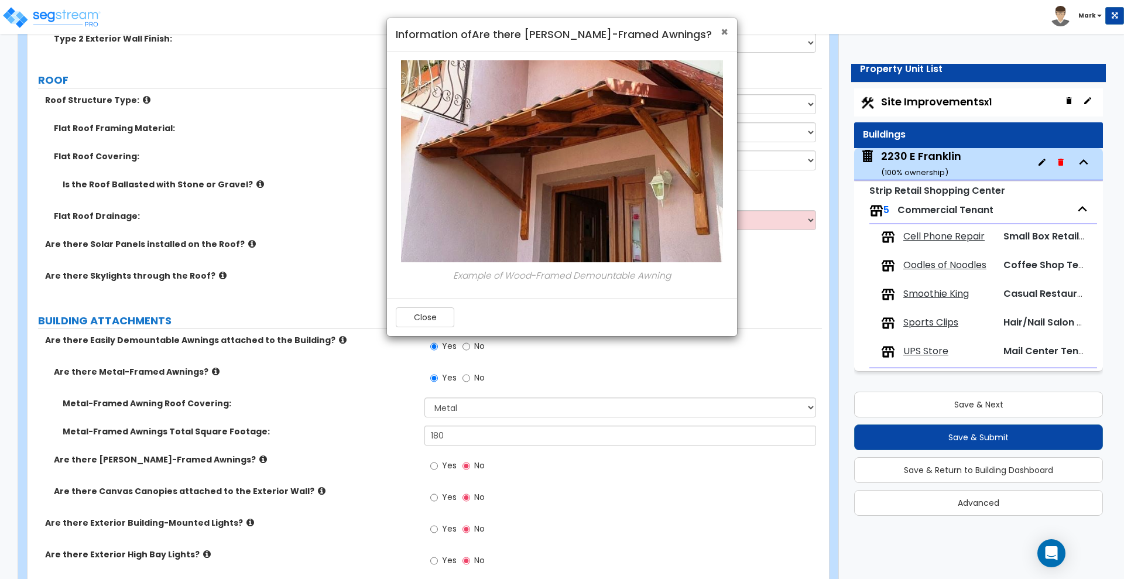
click at [721, 30] on span "×" at bounding box center [725, 31] width 8 height 17
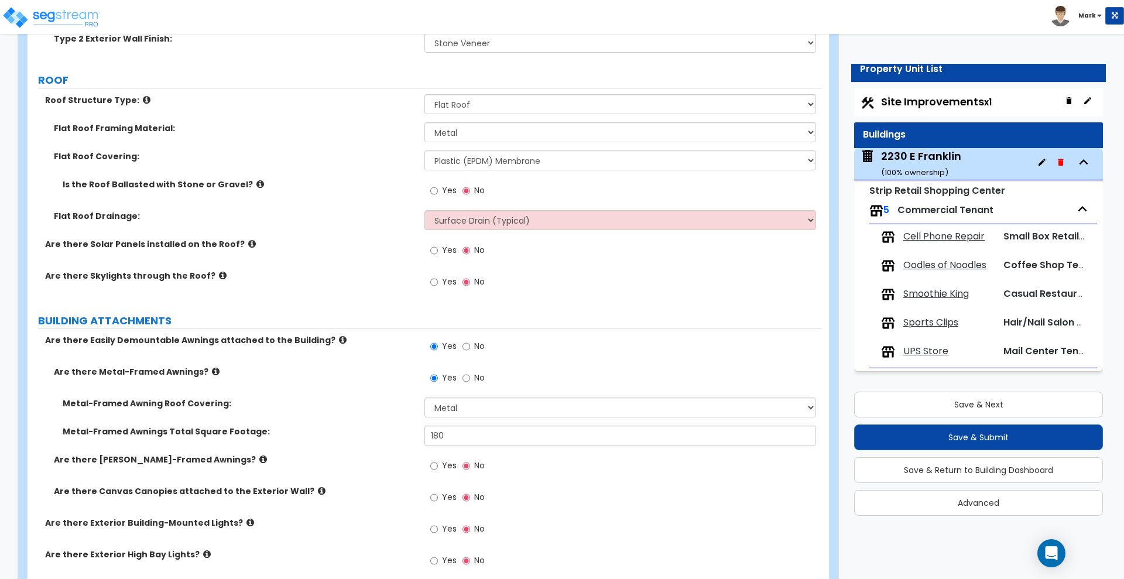
click at [318, 490] on icon at bounding box center [322, 491] width 8 height 9
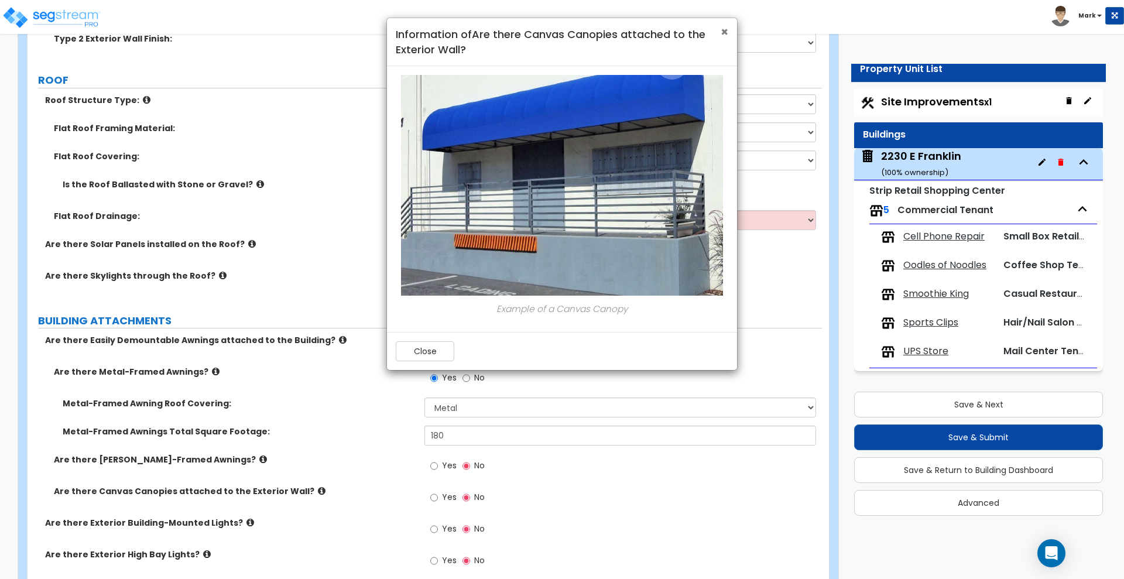
click at [724, 30] on span "×" at bounding box center [725, 31] width 8 height 17
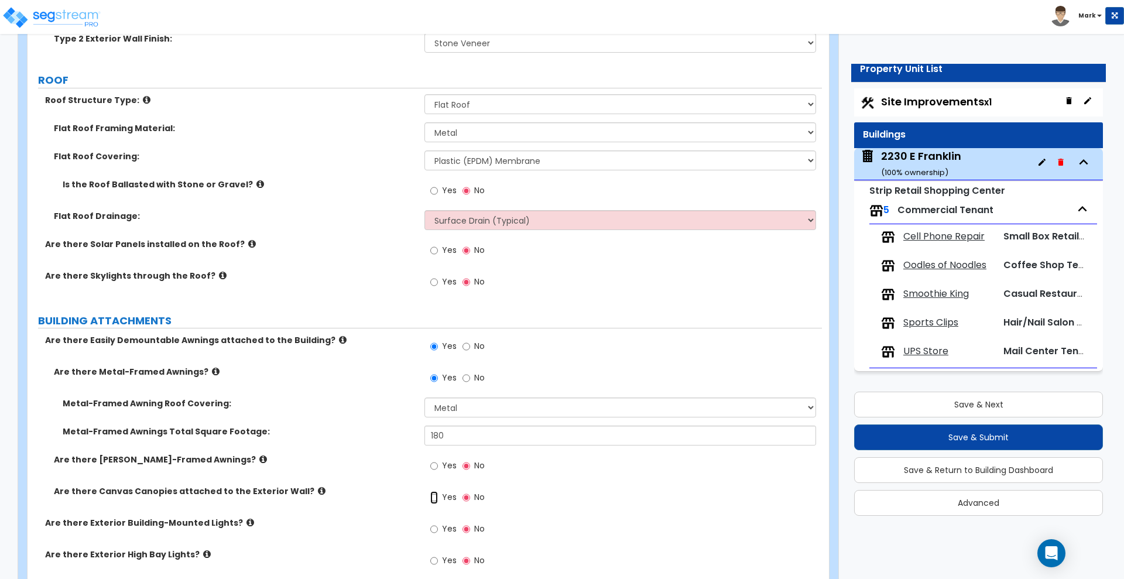
click at [435, 497] on input "Yes" at bounding box center [434, 497] width 8 height 13
radio input "true"
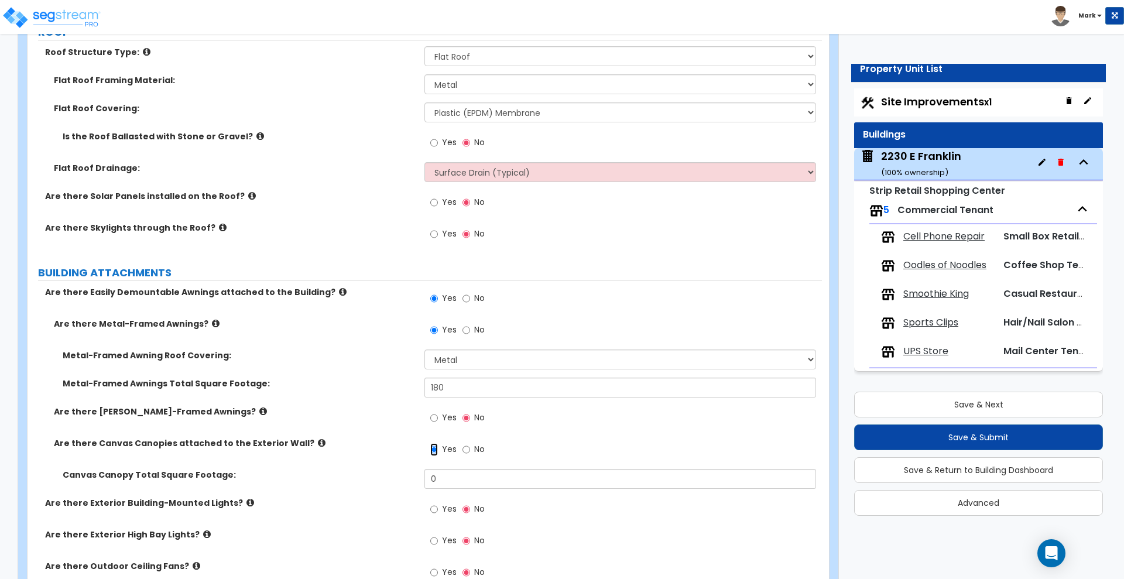
scroll to position [645, 0]
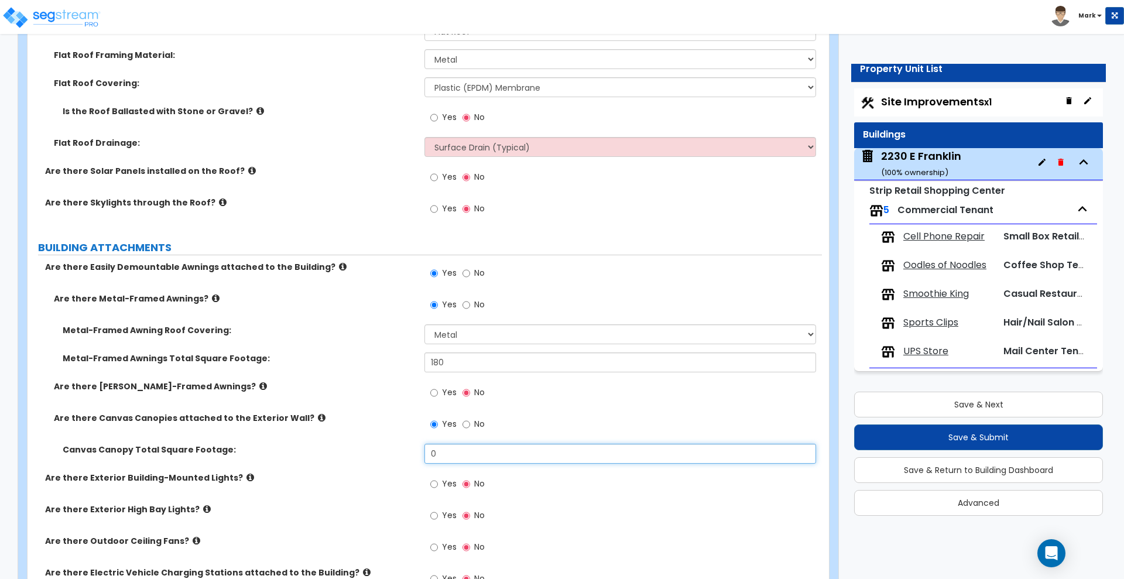
drag, startPoint x: 441, startPoint y: 452, endPoint x: 319, endPoint y: 455, distance: 122.4
click at [329, 457] on div "Canvas Canopy Total Square Footage: 0" at bounding box center [425, 458] width 795 height 28
type input "324"
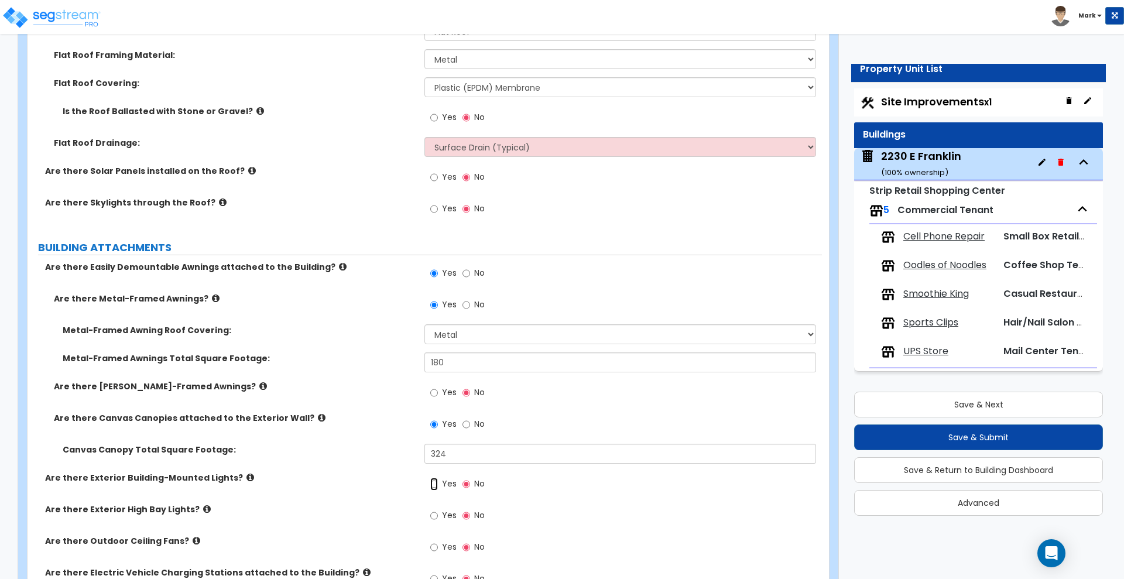
click at [436, 487] on input "Yes" at bounding box center [434, 484] width 8 height 13
radio input "true"
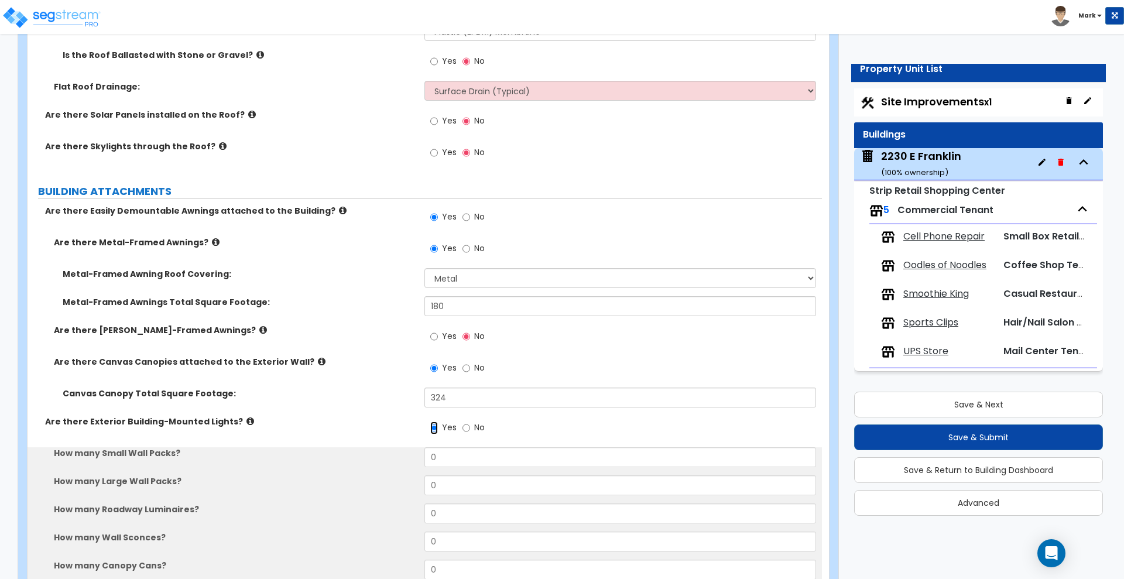
scroll to position [791, 0]
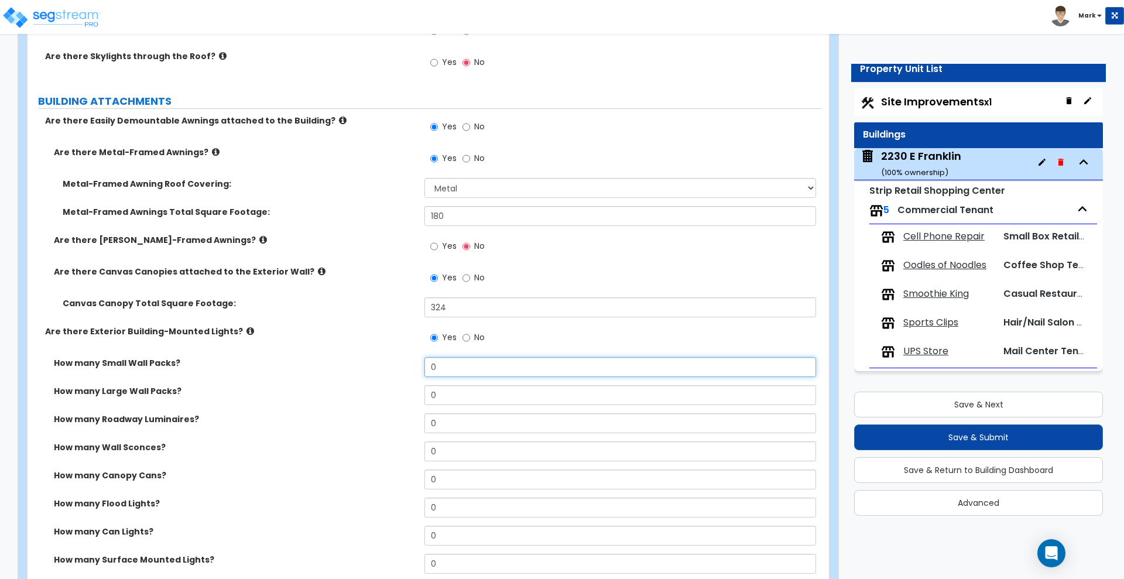
drag, startPoint x: 440, startPoint y: 365, endPoint x: 297, endPoint y: 374, distance: 143.2
click at [312, 374] on div "How many Small Wall Packs? 0" at bounding box center [425, 371] width 795 height 28
type input "6"
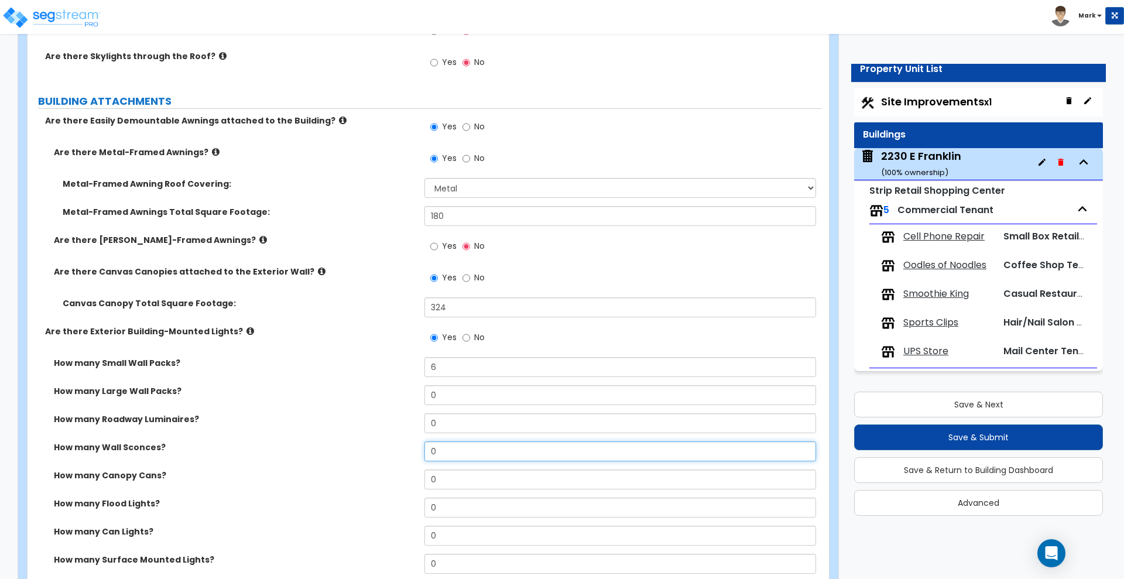
drag, startPoint x: 452, startPoint y: 454, endPoint x: 326, endPoint y: 449, distance: 126.6
click at [400, 453] on div "How many Wall Sconces? 0" at bounding box center [425, 456] width 795 height 28
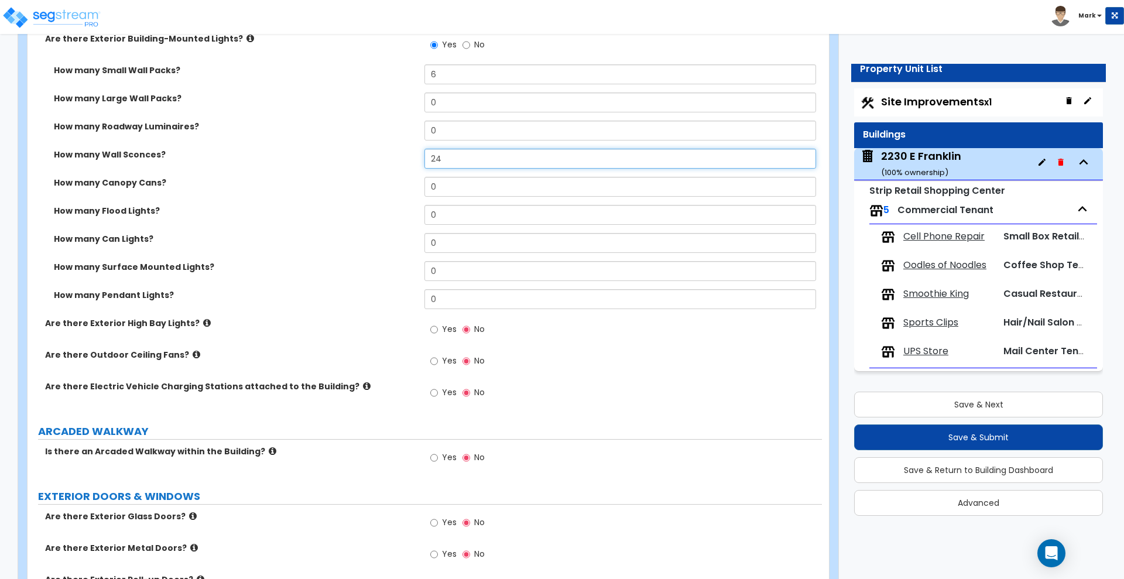
scroll to position [1157, 0]
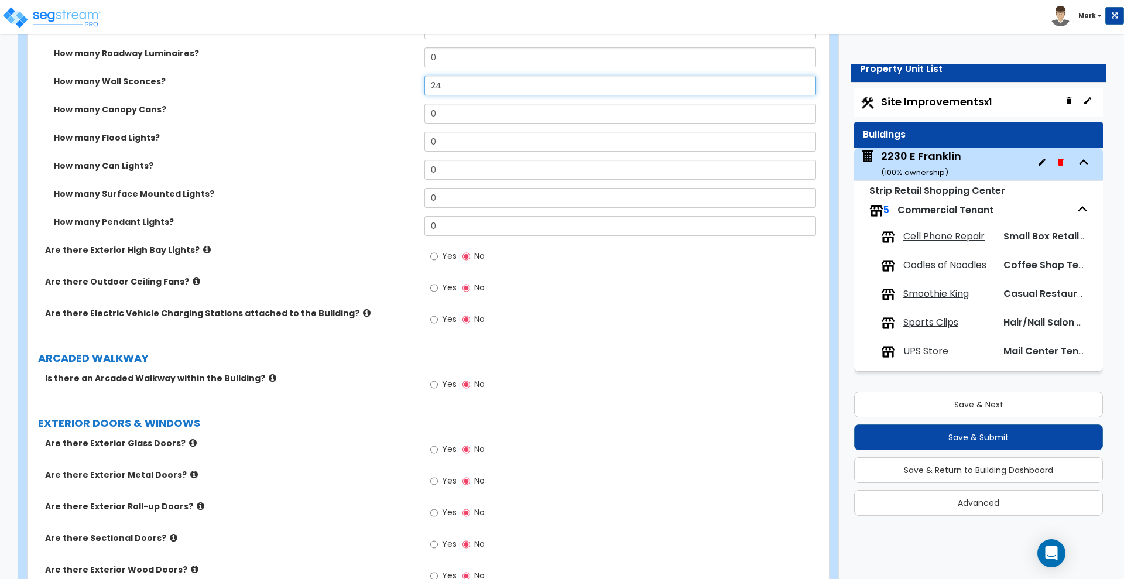
type input "24"
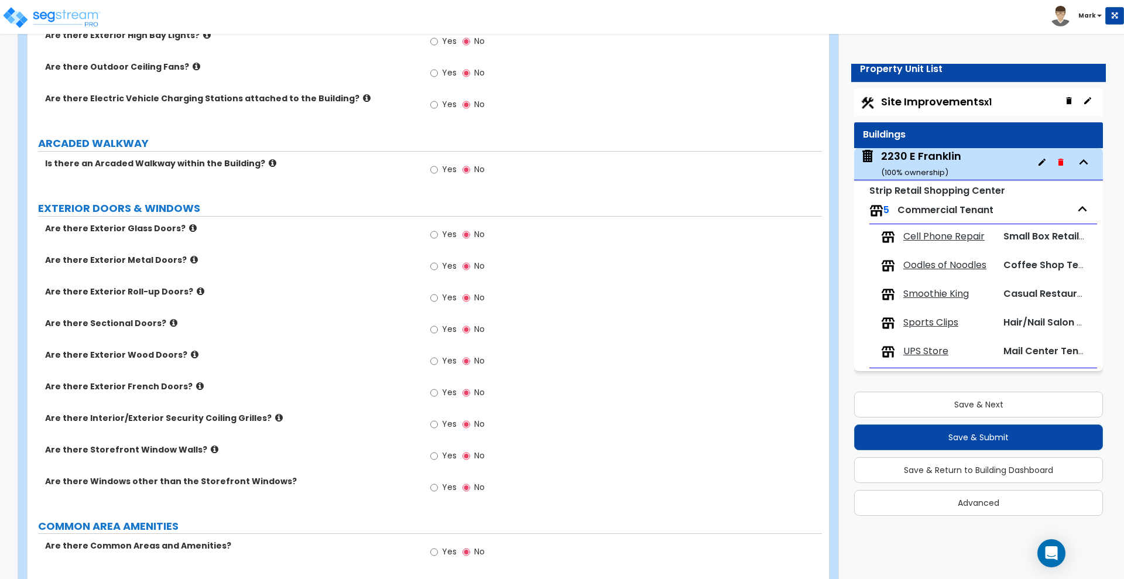
scroll to position [1370, 0]
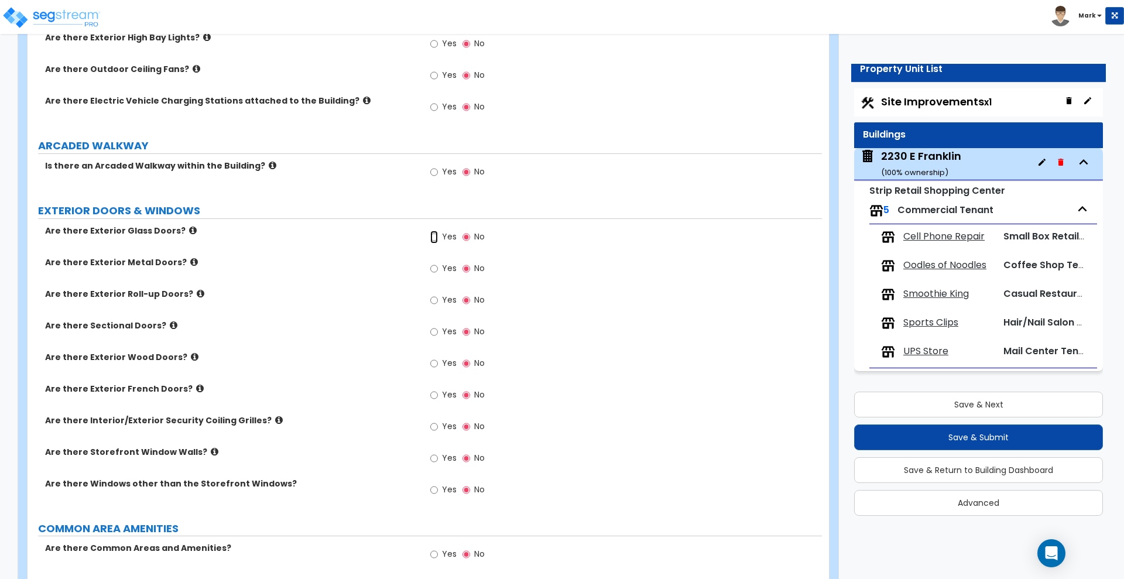
click at [433, 236] on input "Yes" at bounding box center [434, 237] width 8 height 13
radio input "true"
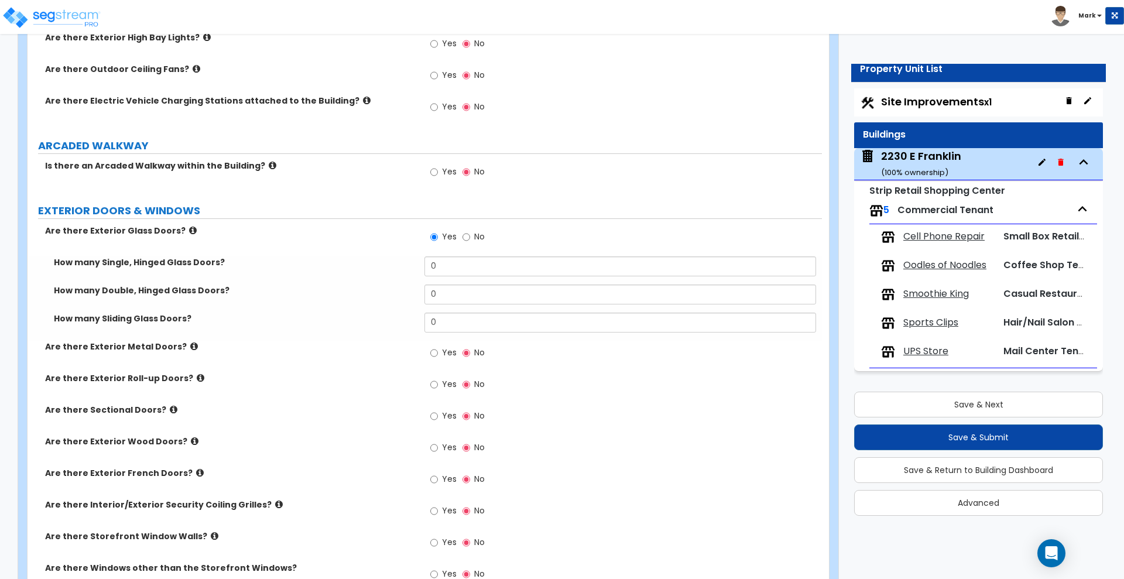
drag, startPoint x: 458, startPoint y: 277, endPoint x: 376, endPoint y: 276, distance: 82.0
click at [382, 278] on div "How many Single, Hinged Glass Doors? 0" at bounding box center [425, 271] width 795 height 28
drag, startPoint x: 443, startPoint y: 305, endPoint x: 422, endPoint y: 299, distance: 21.7
click at [422, 299] on div "How many Double, Hinged Glass Doors? 0" at bounding box center [425, 299] width 795 height 28
drag, startPoint x: 448, startPoint y: 294, endPoint x: 395, endPoint y: 295, distance: 52.7
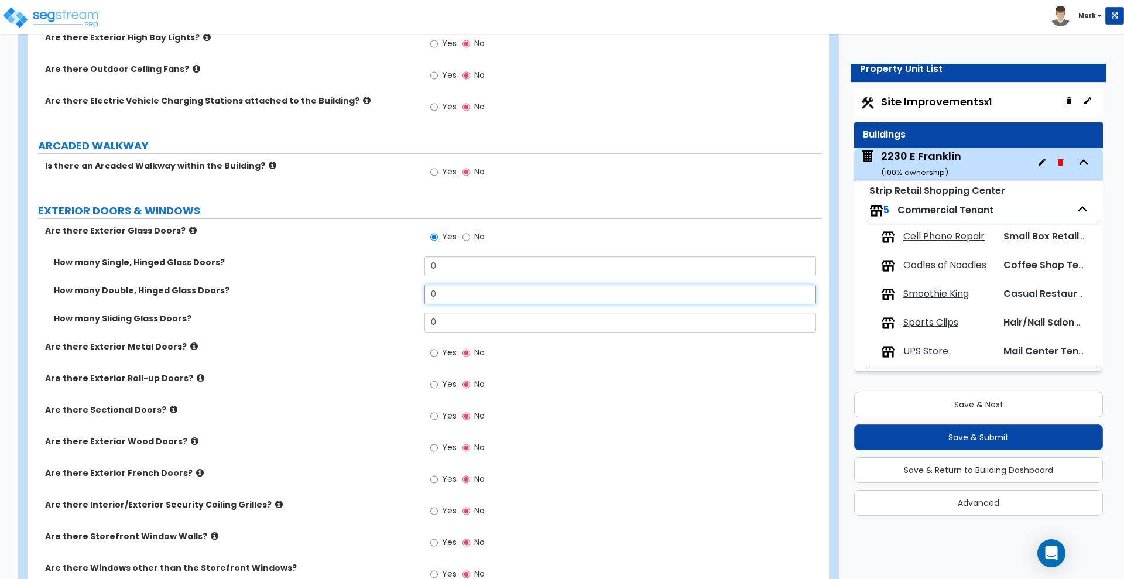
click at [395, 295] on div "How many Double, Hinged Glass Doors? 0" at bounding box center [425, 299] width 795 height 28
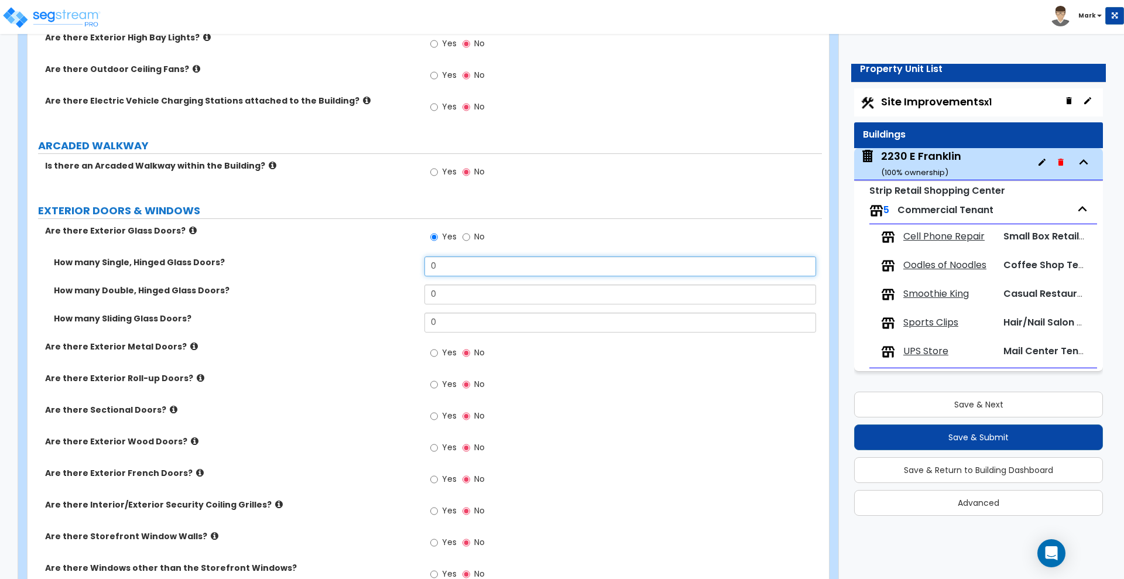
drag, startPoint x: 452, startPoint y: 269, endPoint x: 357, endPoint y: 267, distance: 94.9
click at [370, 268] on div "How many Single, Hinged Glass Doors? 0" at bounding box center [425, 271] width 795 height 28
type input "1"
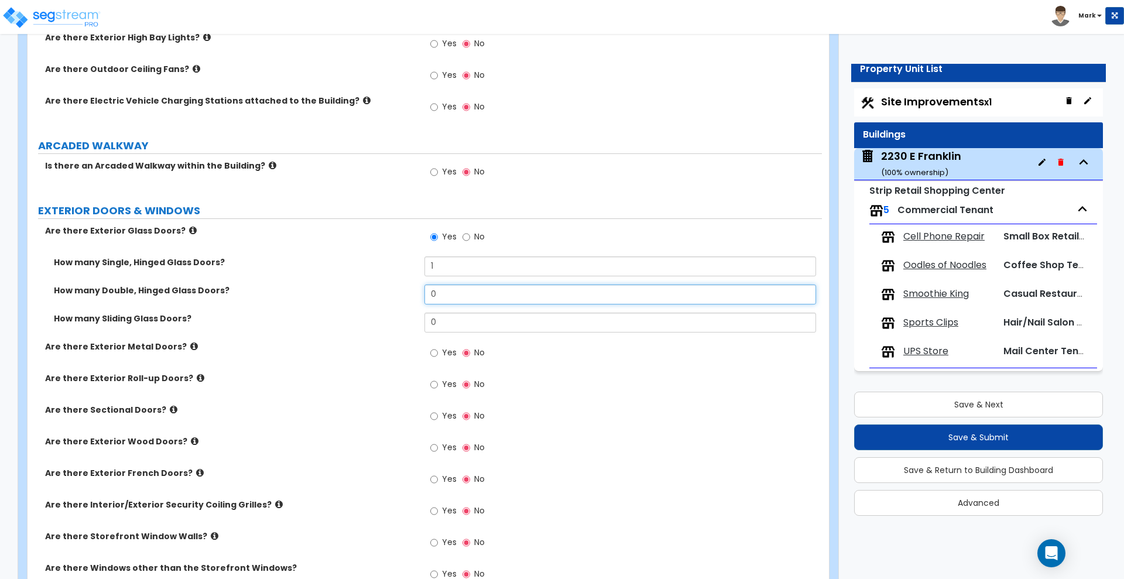
drag, startPoint x: 459, startPoint y: 292, endPoint x: 385, endPoint y: 293, distance: 73.2
click at [385, 293] on div "How many Double, Hinged Glass Doors? 0" at bounding box center [425, 299] width 795 height 28
type input "5"
click at [437, 353] on input "Yes" at bounding box center [434, 353] width 8 height 13
radio input "true"
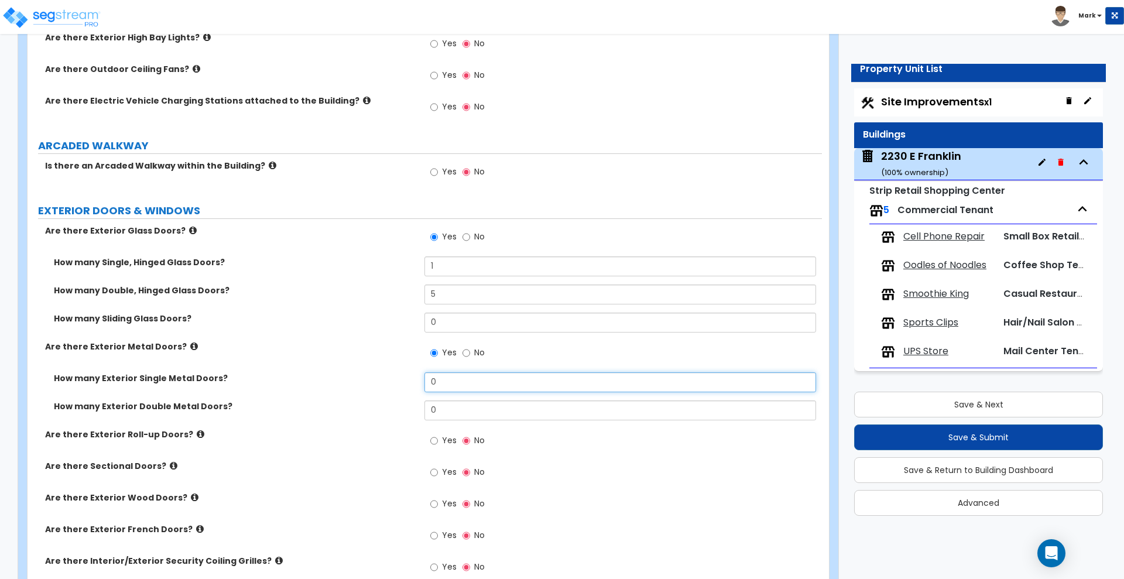
drag, startPoint x: 454, startPoint y: 383, endPoint x: 342, endPoint y: 386, distance: 112.5
click at [343, 387] on div "How many Exterior Single Metal Doors? 0" at bounding box center [425, 386] width 795 height 28
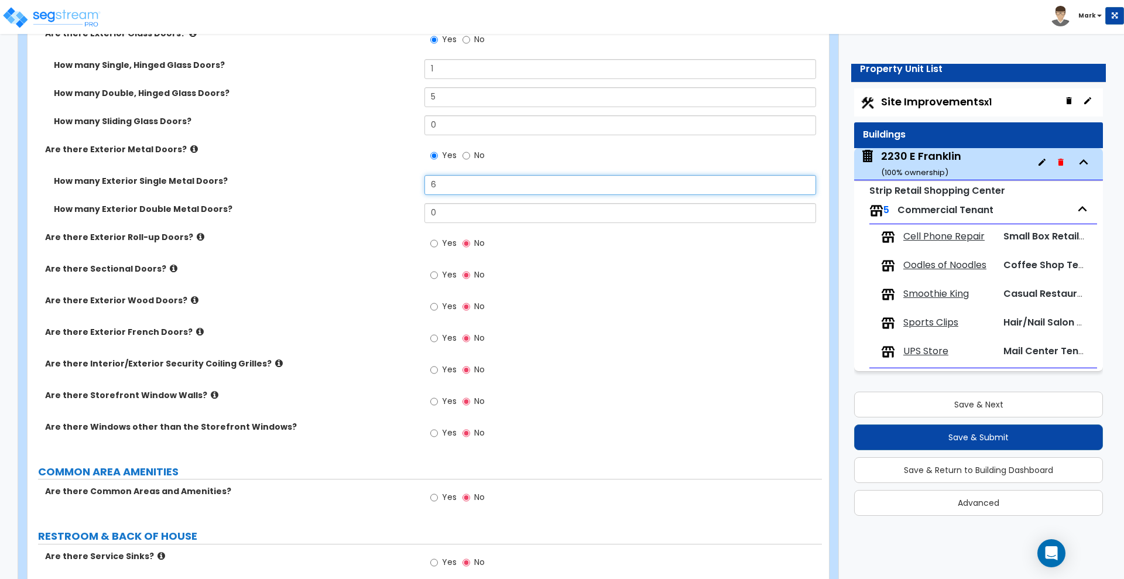
scroll to position [1589, 0]
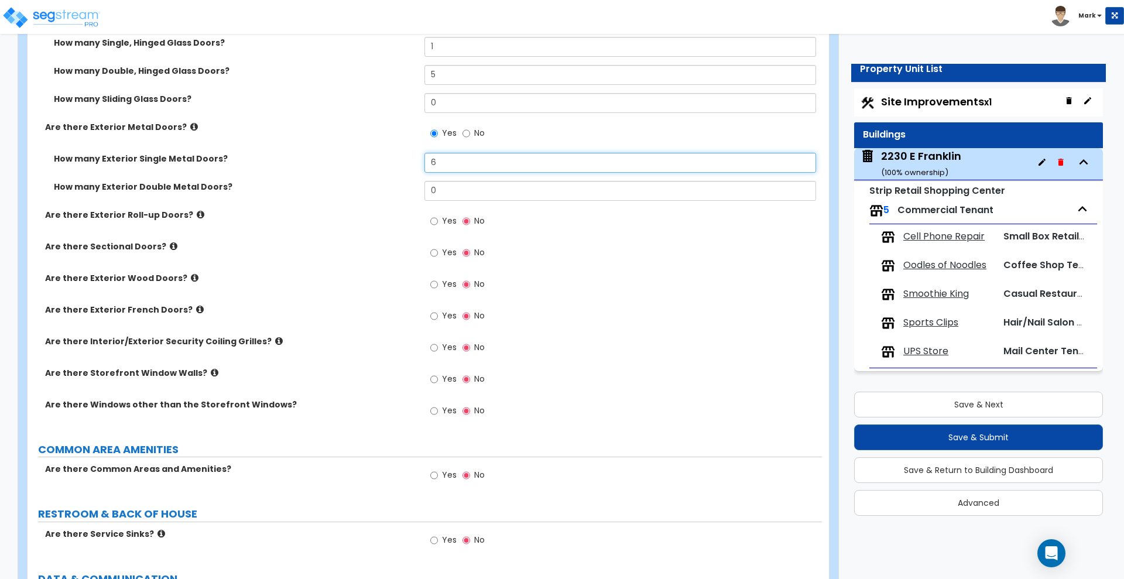
type input "6"
click at [436, 379] on input "Yes" at bounding box center [434, 379] width 8 height 13
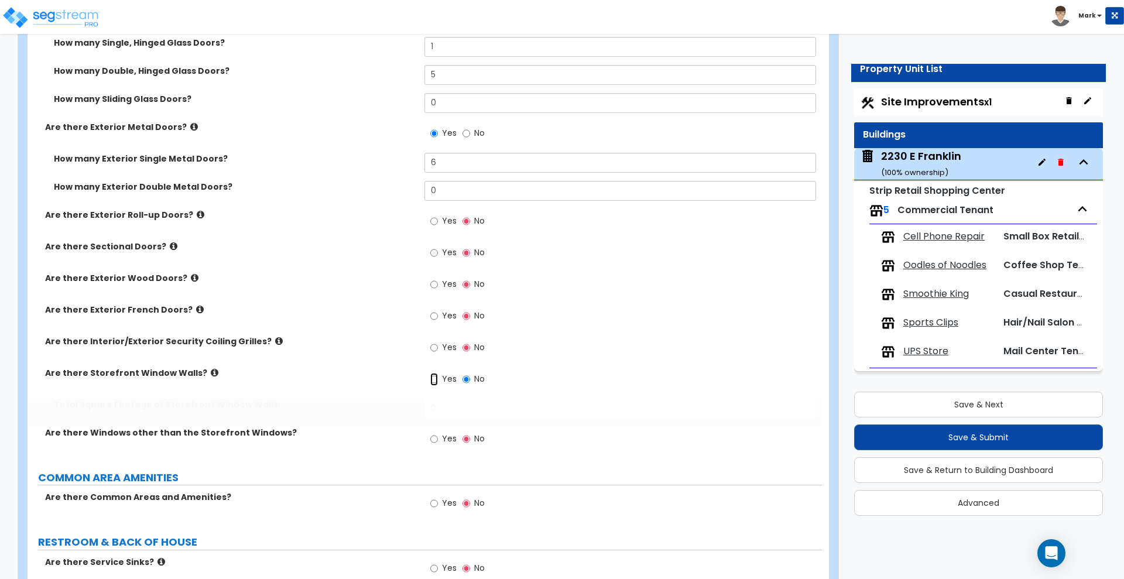
radio input "true"
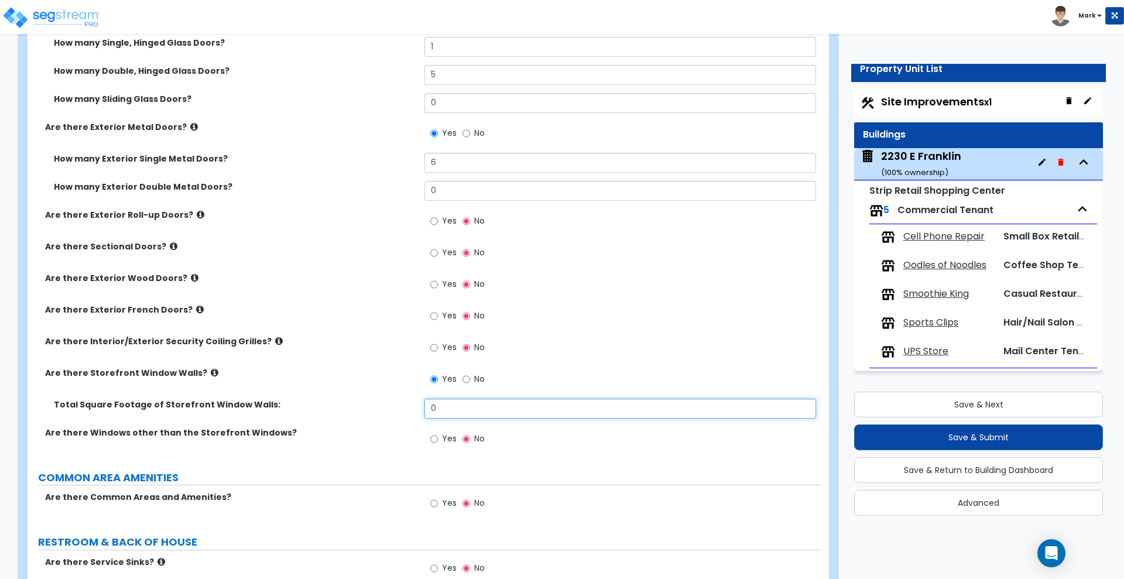
drag, startPoint x: 460, startPoint y: 407, endPoint x: 278, endPoint y: 402, distance: 181.6
click at [288, 413] on div "Total Square Footage of Storefront Window Walls: 0" at bounding box center [425, 413] width 795 height 28
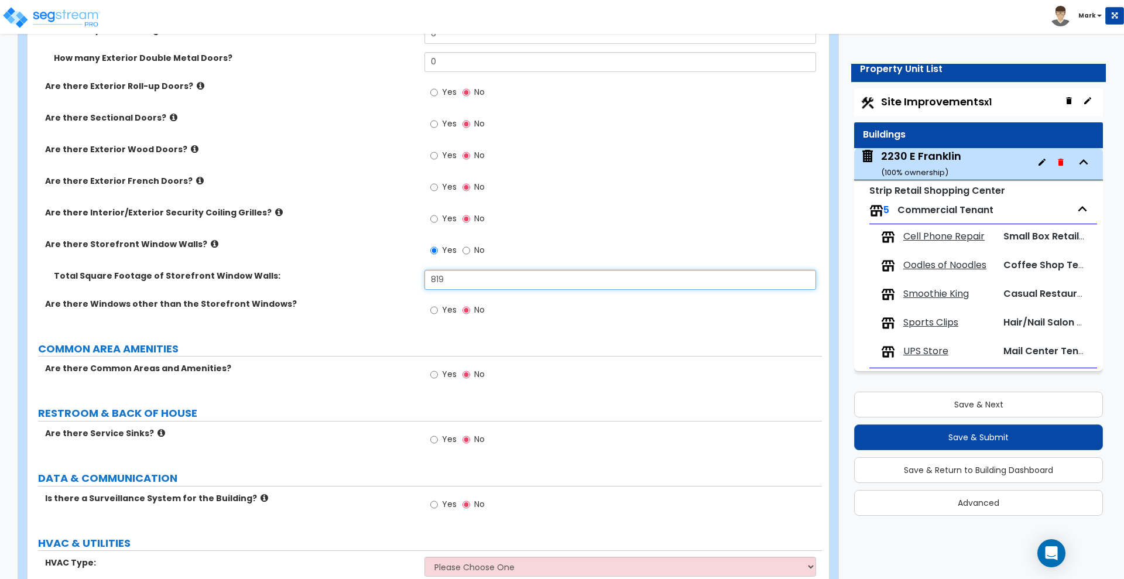
scroll to position [1736, 0]
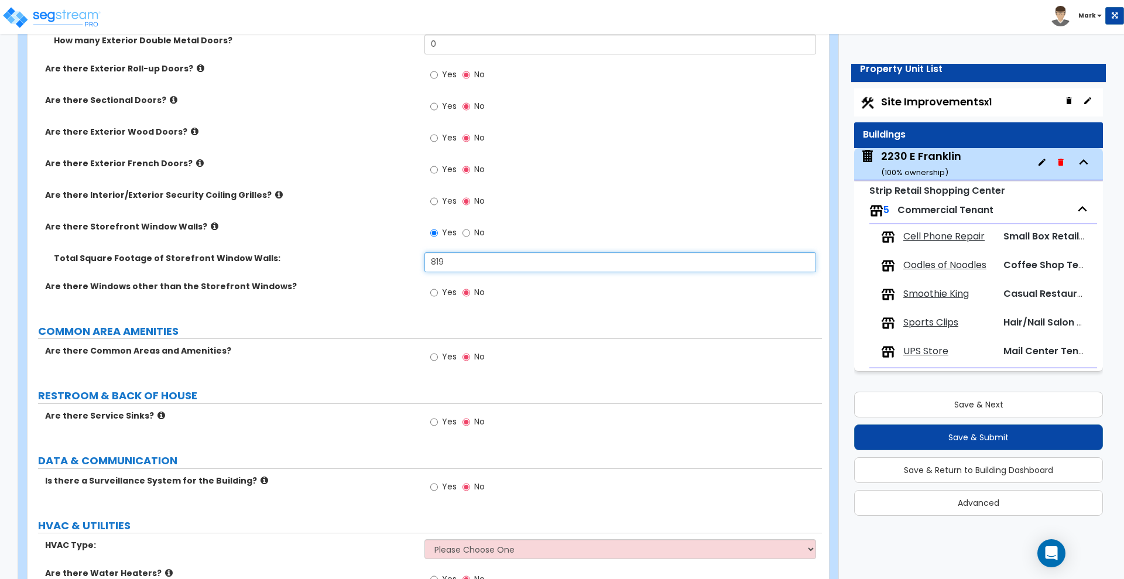
type input "819"
click at [436, 357] on input "Yes" at bounding box center [434, 357] width 8 height 13
radio input "true"
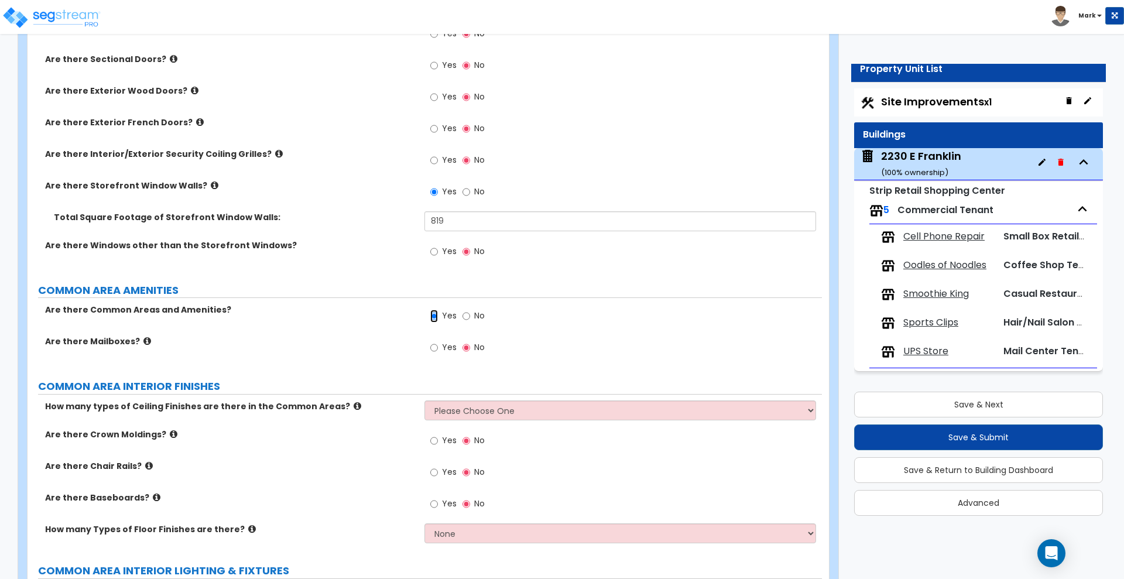
scroll to position [1809, 0]
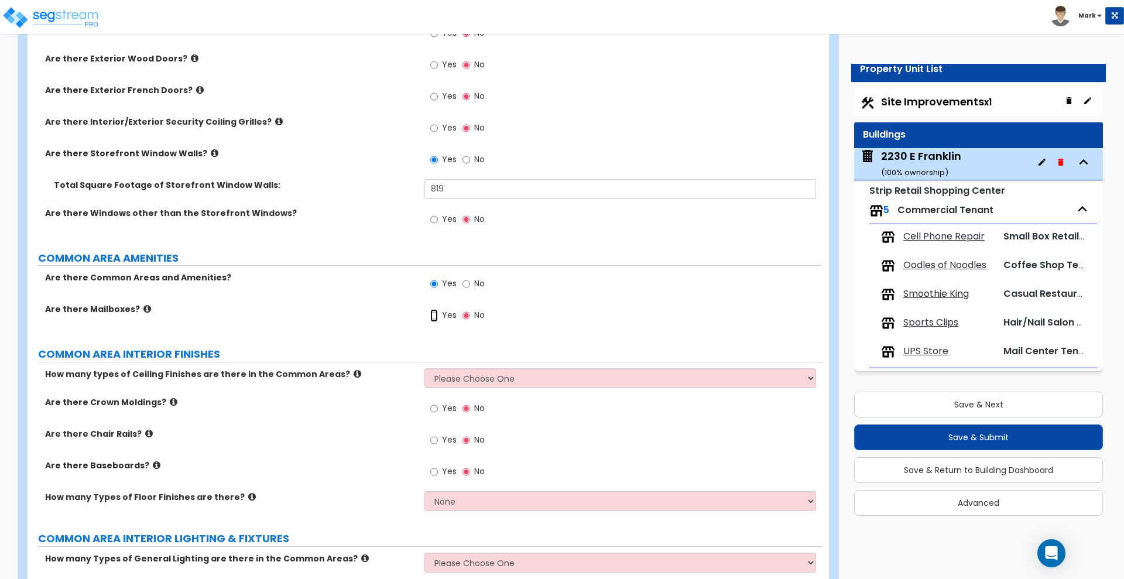
click at [436, 316] on input "Yes" at bounding box center [434, 315] width 8 height 13
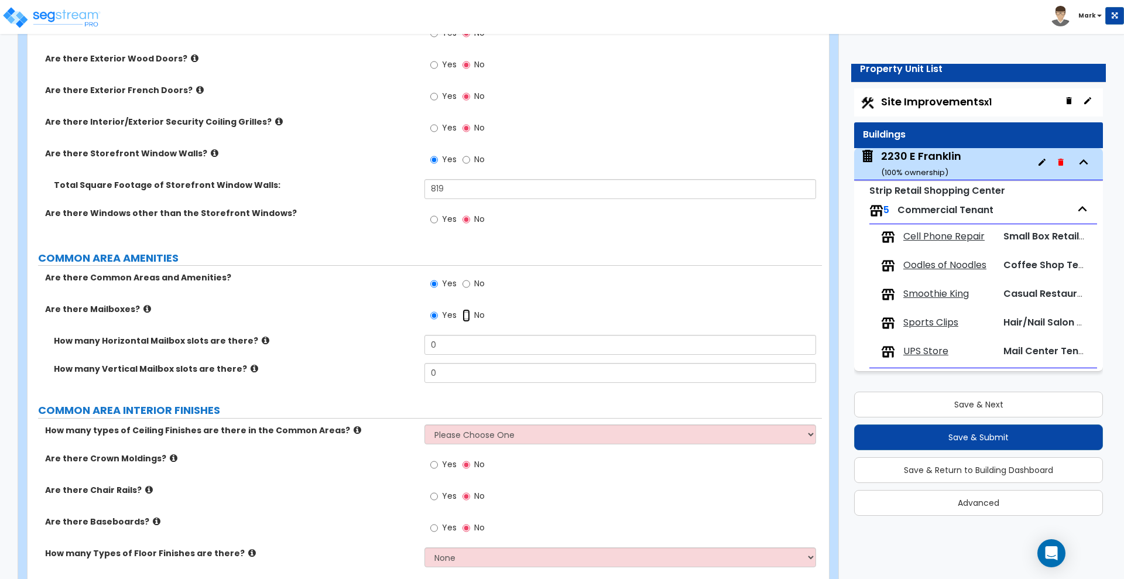
click at [465, 314] on input "No" at bounding box center [467, 315] width 8 height 13
radio input "false"
radio input "true"
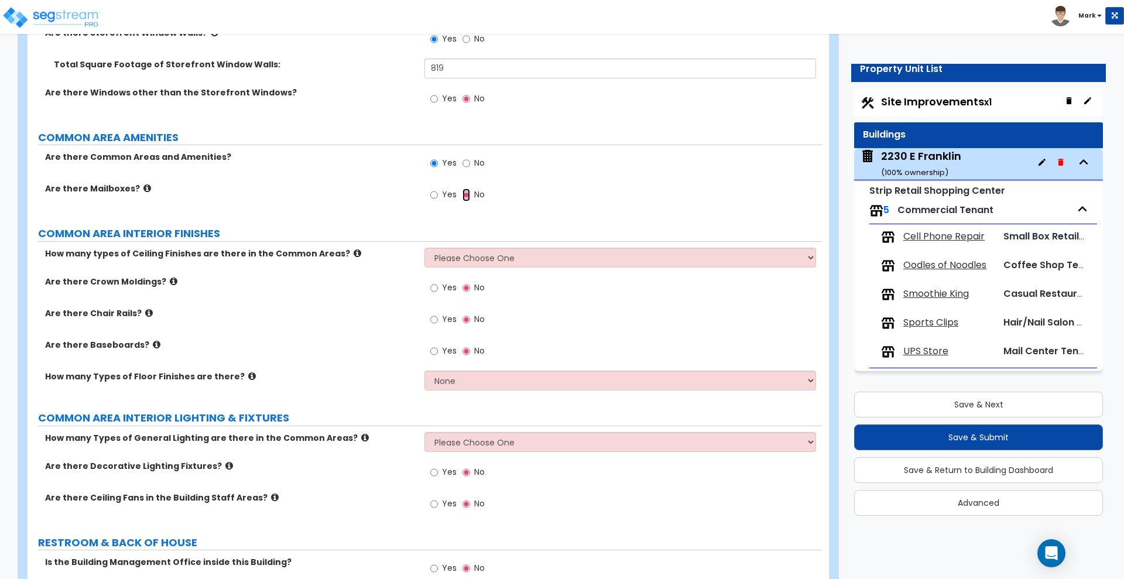
scroll to position [1955, 0]
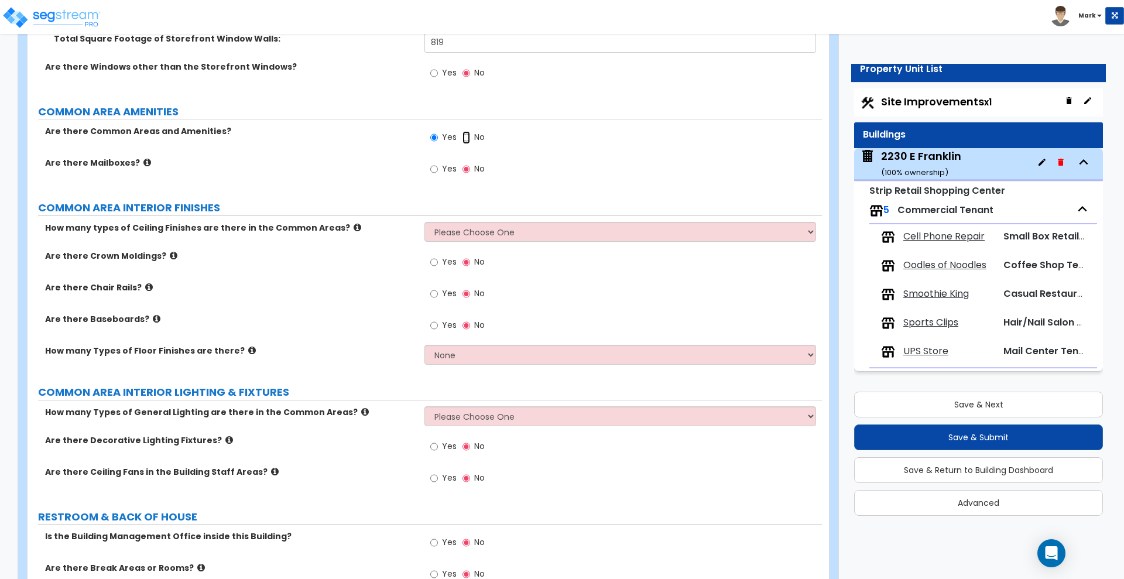
click at [465, 135] on input "No" at bounding box center [467, 137] width 8 height 13
radio input "false"
radio input "true"
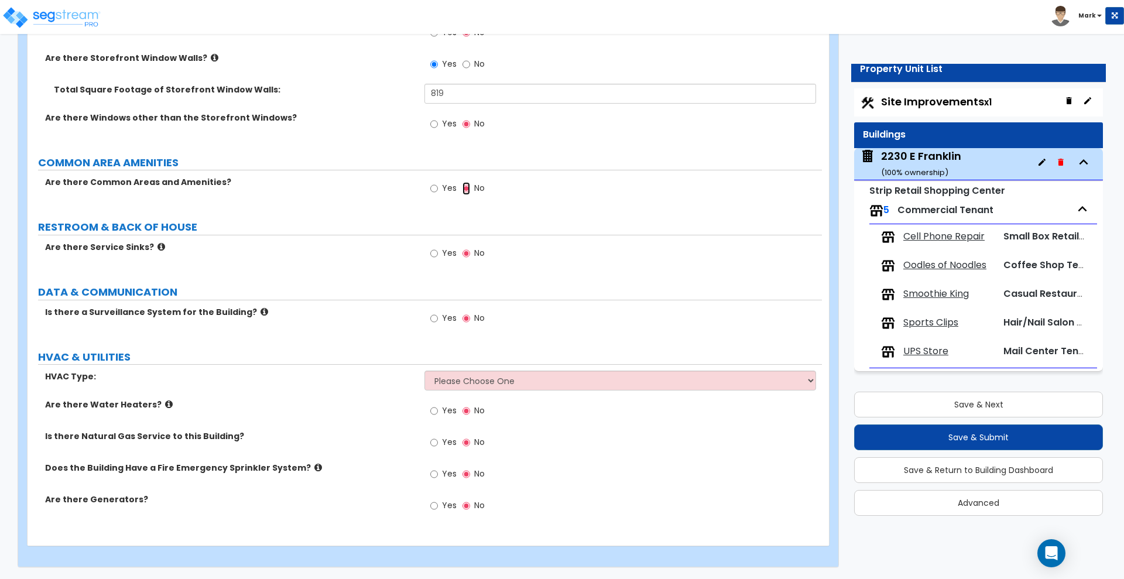
scroll to position [1904, 0]
click at [436, 255] on input "Yes" at bounding box center [434, 253] width 8 height 13
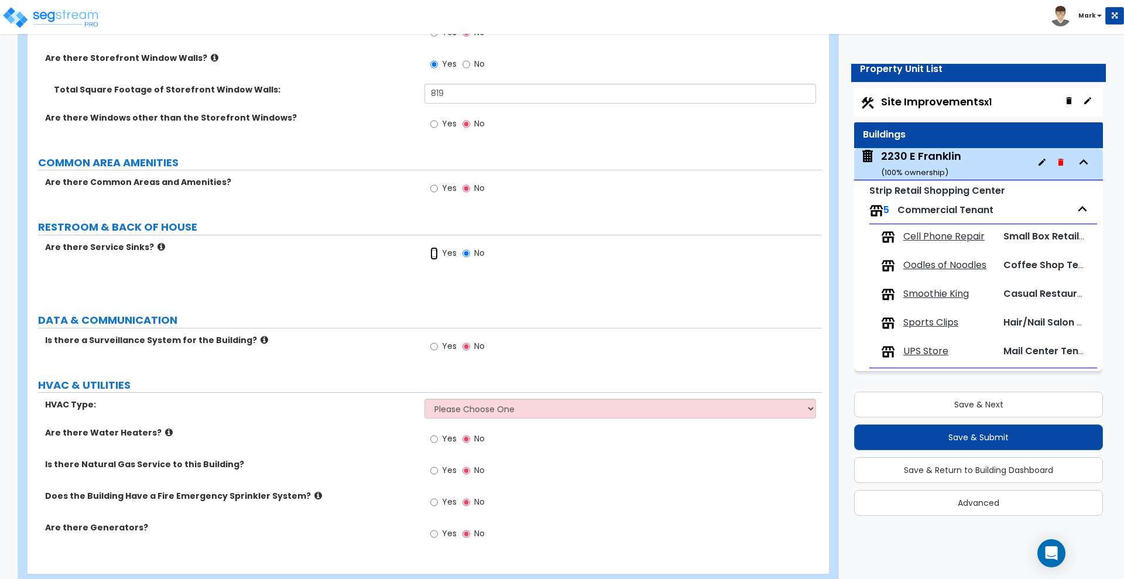
radio input "true"
drag, startPoint x: 456, startPoint y: 280, endPoint x: 370, endPoint y: 282, distance: 85.5
click at [370, 282] on div "How many Service Sinks are there? 0" at bounding box center [425, 287] width 795 height 28
click at [158, 248] on icon at bounding box center [162, 246] width 8 height 9
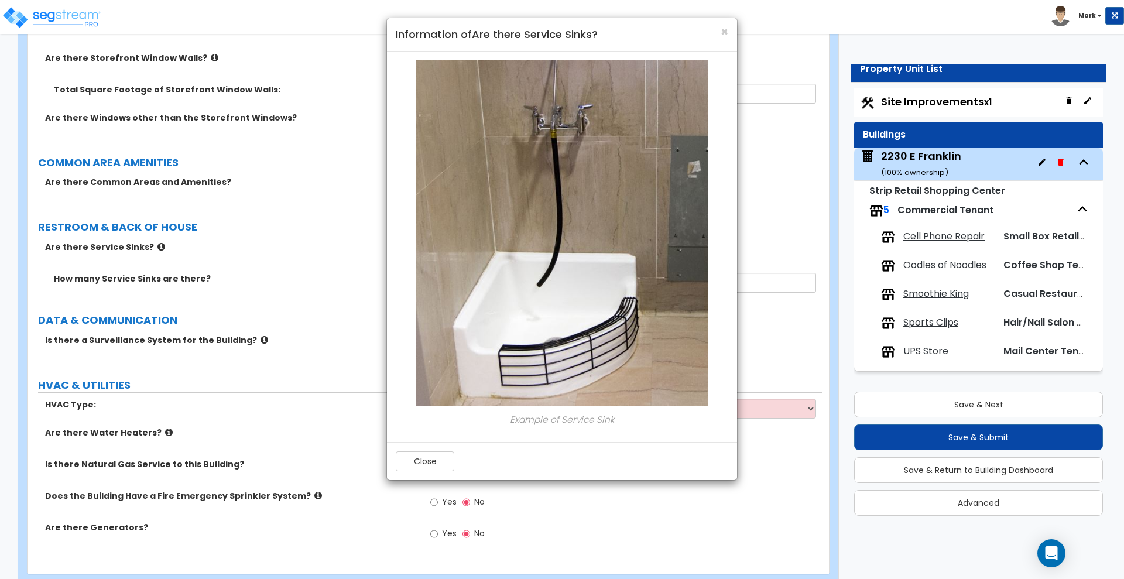
click at [718, 34] on h4 "Information of Are there Service Sinks?" at bounding box center [562, 34] width 333 height 15
click at [724, 32] on span "×" at bounding box center [725, 31] width 8 height 17
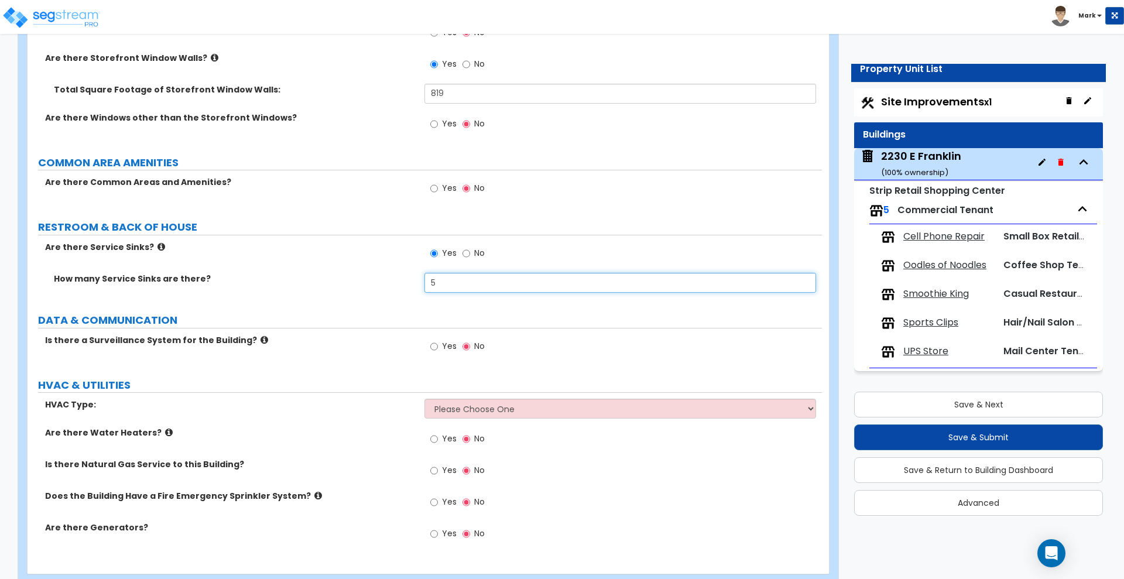
drag, startPoint x: 455, startPoint y: 286, endPoint x: 295, endPoint y: 297, distance: 160.3
click at [295, 297] on div "How many Service Sinks are there? 5" at bounding box center [425, 287] width 795 height 28
type input "3"
click at [436, 346] on input "Yes" at bounding box center [434, 346] width 8 height 13
radio input "true"
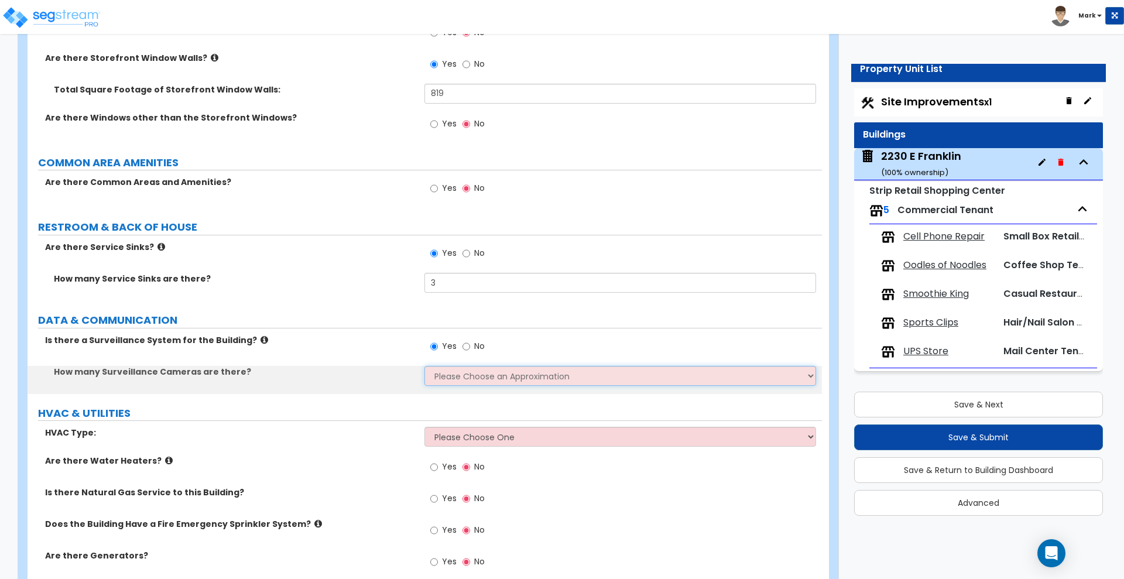
click at [480, 371] on select "Please Choose an Approximation Barely Noticed Any Noticed a Couple Frequently S…" at bounding box center [620, 376] width 391 height 20
select select "2"
click at [425, 366] on select "Please Choose an Approximation Barely Noticed Any Noticed a Couple Frequently S…" at bounding box center [620, 376] width 391 height 20
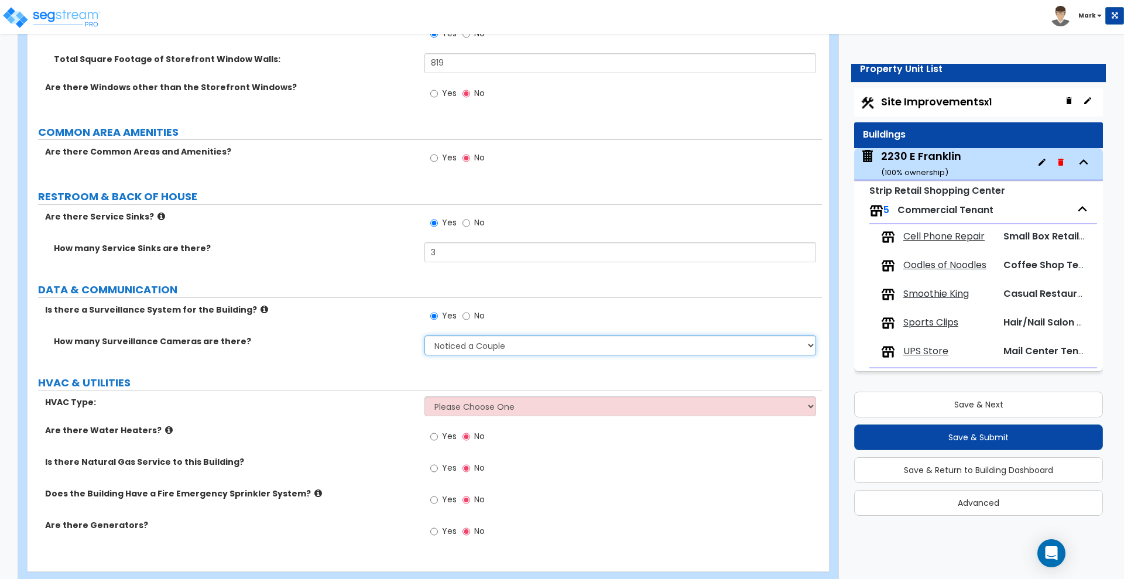
scroll to position [1961, 0]
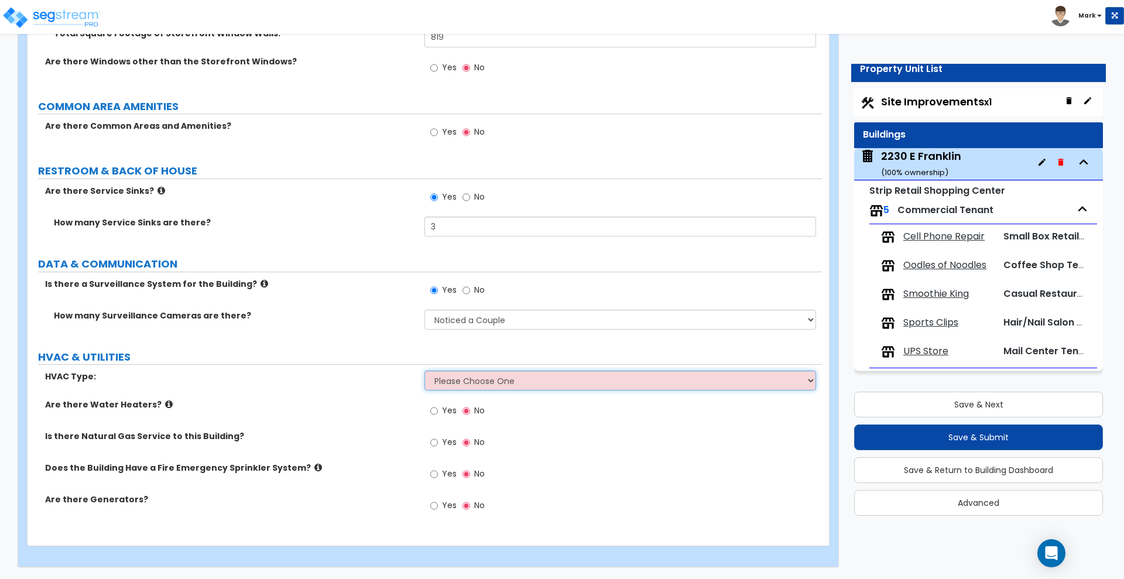
click at [502, 376] on select "Please Choose One Rooftop Unit Furnace-Condenser Forced Air Split Heating/Cooli…" at bounding box center [620, 381] width 391 height 20
select select "1"
click at [425, 371] on select "Please Choose One Rooftop Unit Furnace-Condenser Forced Air Split Heating/Cooli…" at bounding box center [620, 381] width 391 height 20
click at [519, 388] on select "Please Choose One Rooftop Unit Furnace-Condenser Forced Air Split Heating/Cooli…" at bounding box center [620, 381] width 391 height 20
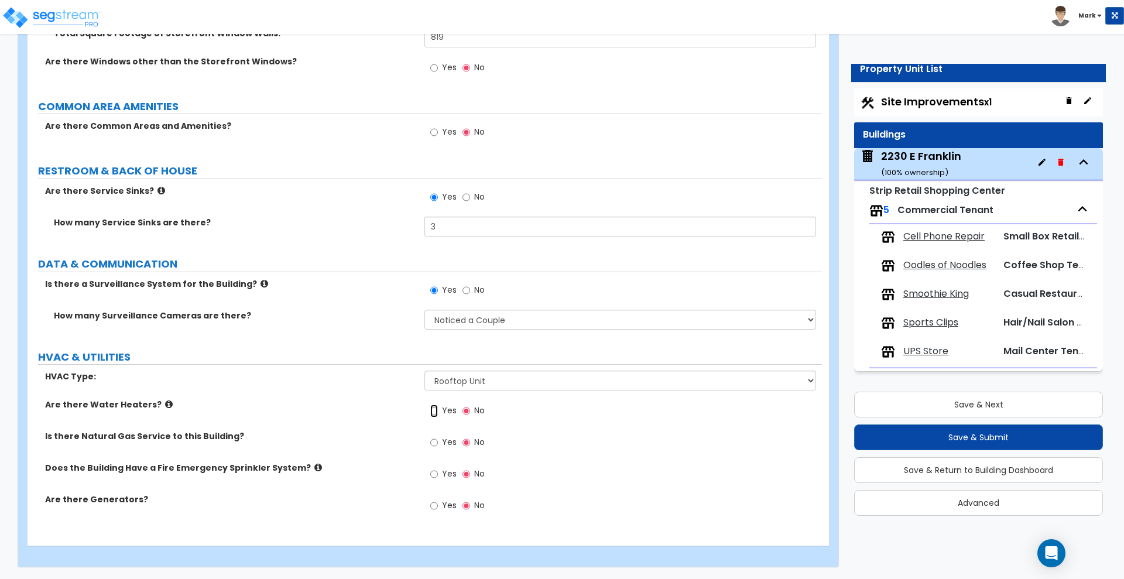
click at [436, 409] on input "Yes" at bounding box center [434, 411] width 8 height 13
radio input "true"
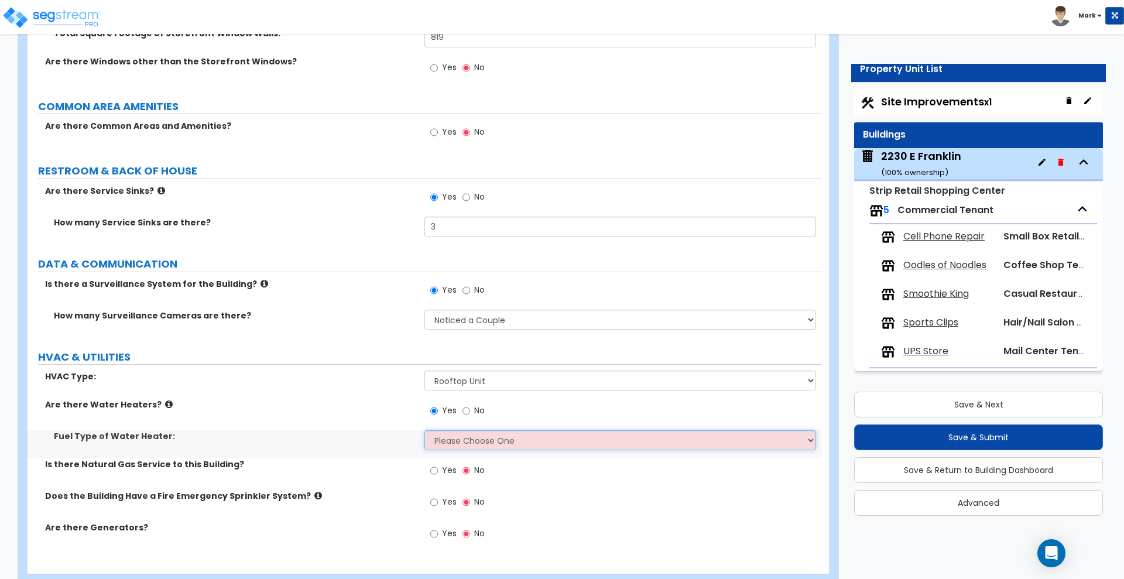
click at [478, 440] on select "Please Choose One Gas Electric" at bounding box center [620, 440] width 391 height 20
select select "2"
click at [425, 430] on select "Please Choose One Gas Electric" at bounding box center [620, 440] width 391 height 20
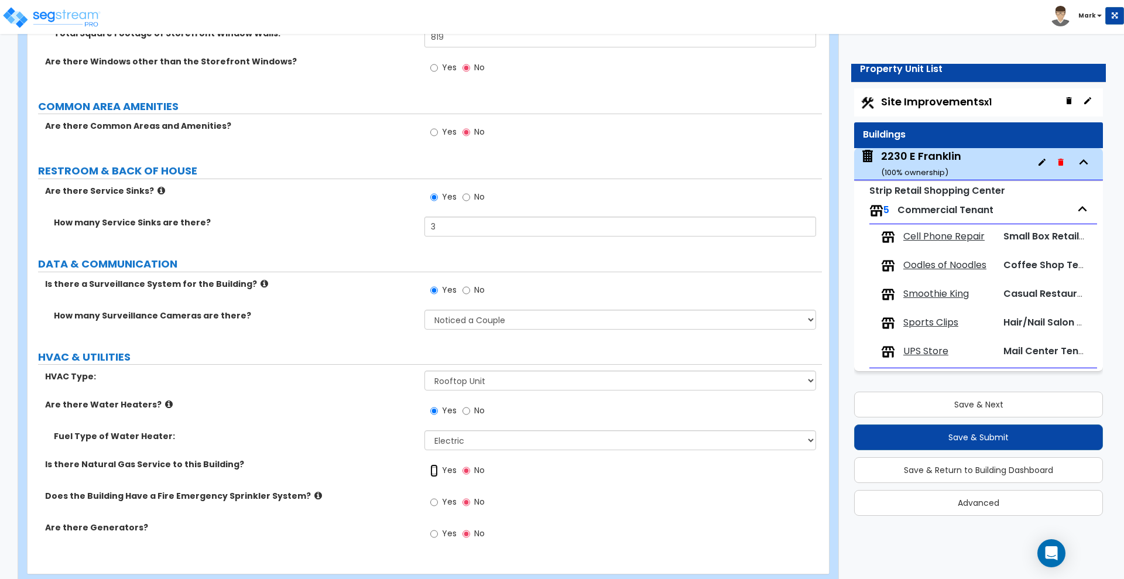
click at [437, 473] on input "Yes" at bounding box center [434, 470] width 8 height 13
radio input "true"
click at [435, 506] on input "Yes" at bounding box center [434, 502] width 8 height 13
radio input "true"
click at [526, 316] on select "Please Choose an Approximation Barely Noticed Any Noticed a Couple Frequently S…" at bounding box center [620, 320] width 391 height 20
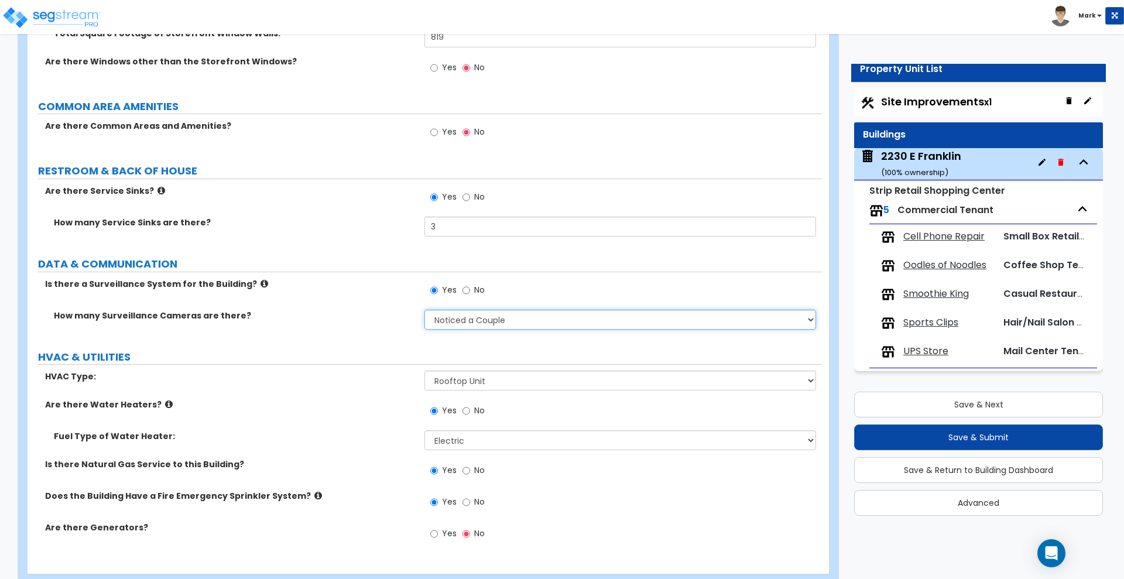
click at [502, 320] on select "Please Choose an Approximation Barely Noticed Any Noticed a Couple Frequently S…" at bounding box center [620, 320] width 391 height 20
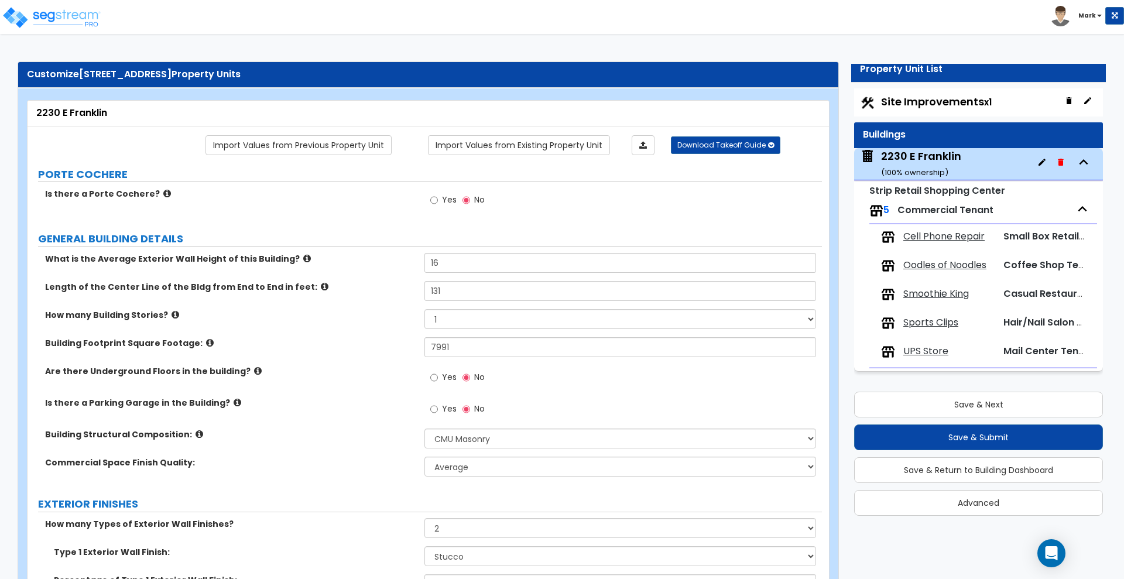
scroll to position [0, 0]
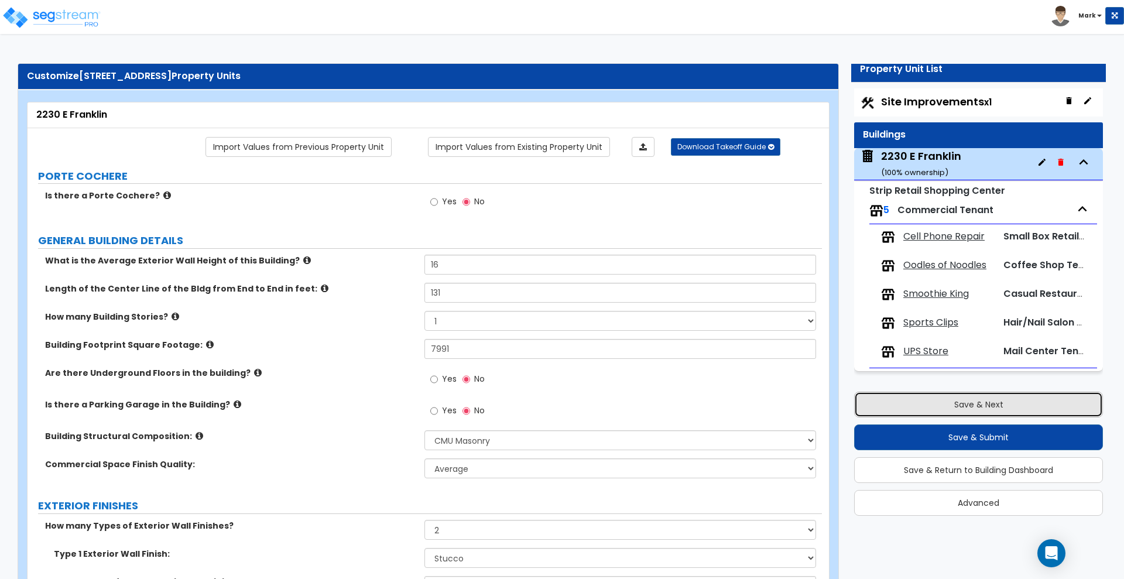
click at [934, 404] on button "Save & Next" at bounding box center [978, 405] width 249 height 26
